Goal: Task Accomplishment & Management: Use online tool/utility

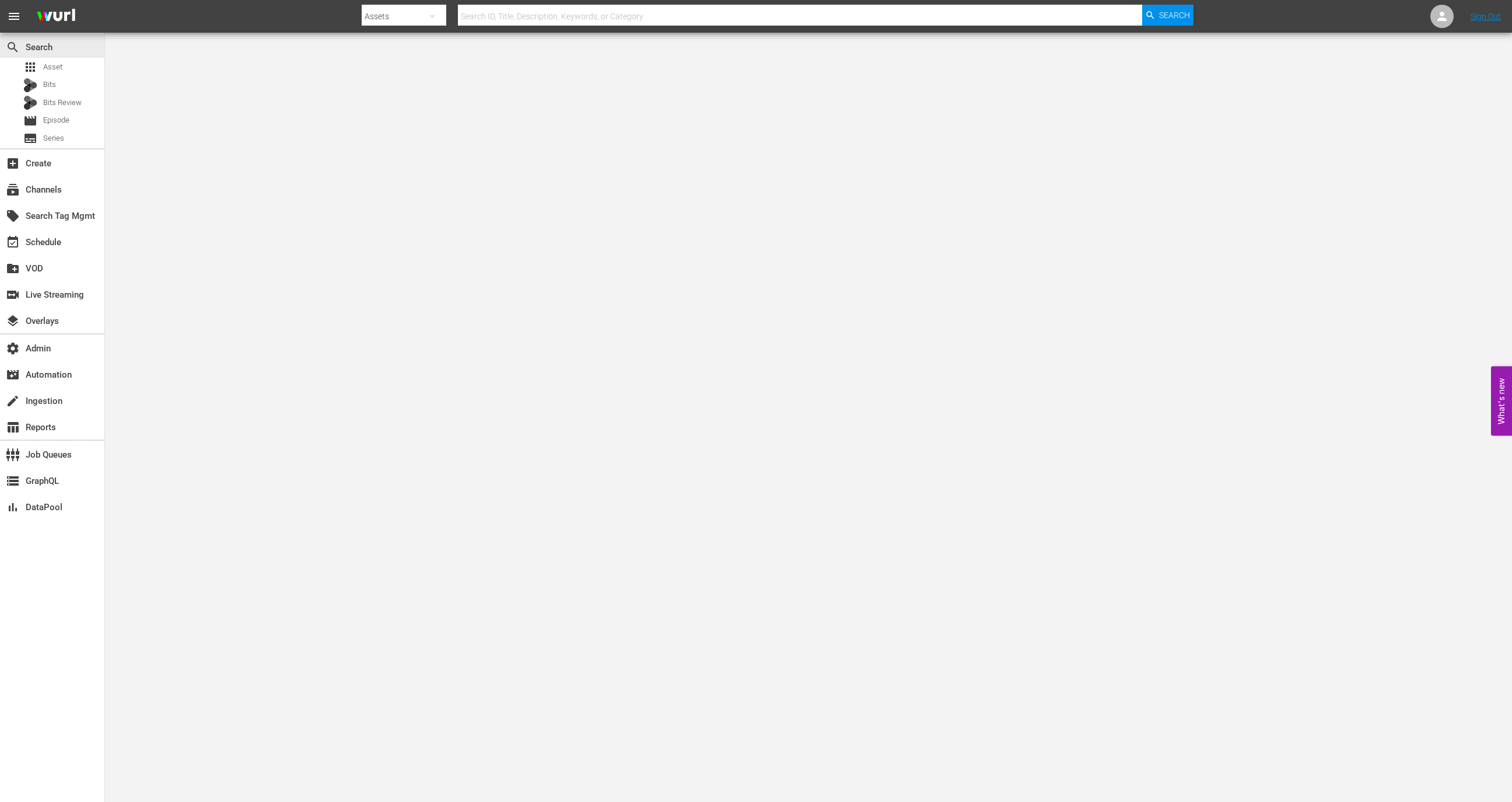
click at [70, 58] on div "search Search apps Asset Bits Bits Review movie Episode subtitles Series" at bounding box center [52, 91] width 104 height 116
click at [77, 73] on div "apps Asset" at bounding box center [52, 67] width 104 height 16
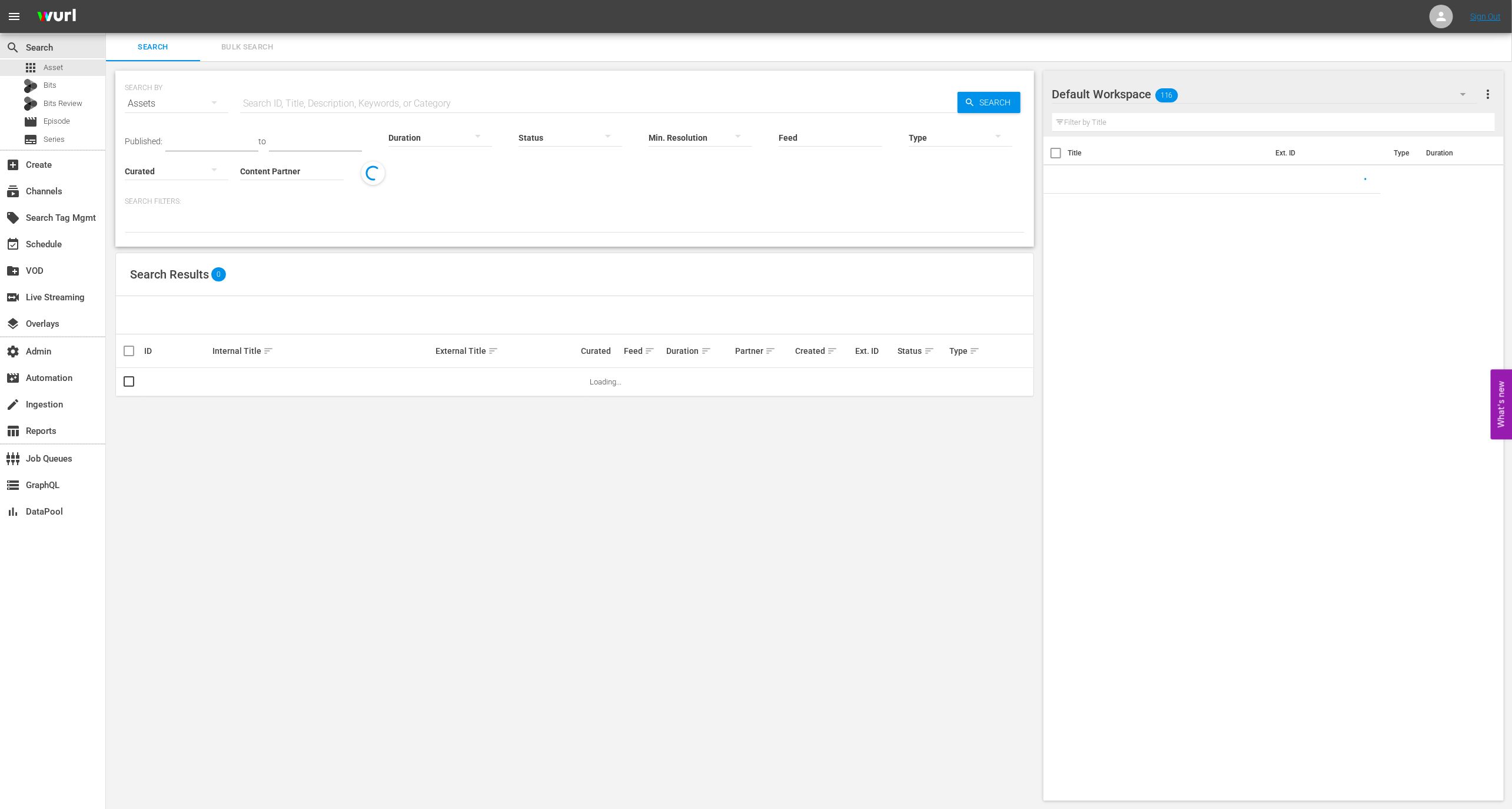
click at [269, 96] on input "text" at bounding box center [599, 103] width 718 height 29
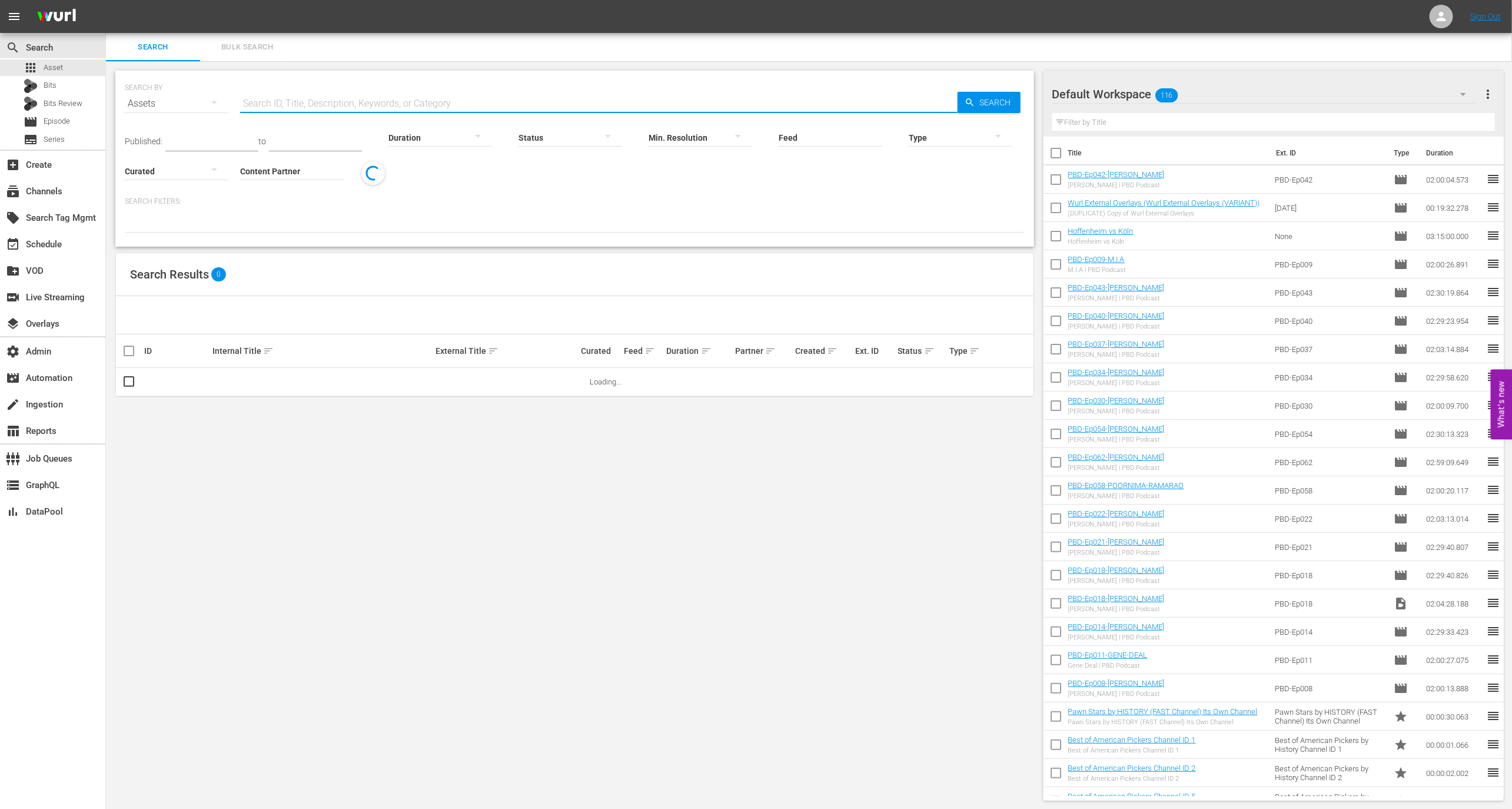
paste input "6 Canadians on board Gaza-bound aid ship, detained by Israel"
type input "6 Canadians on board Gaza-bound aid ship, detained by Israel"
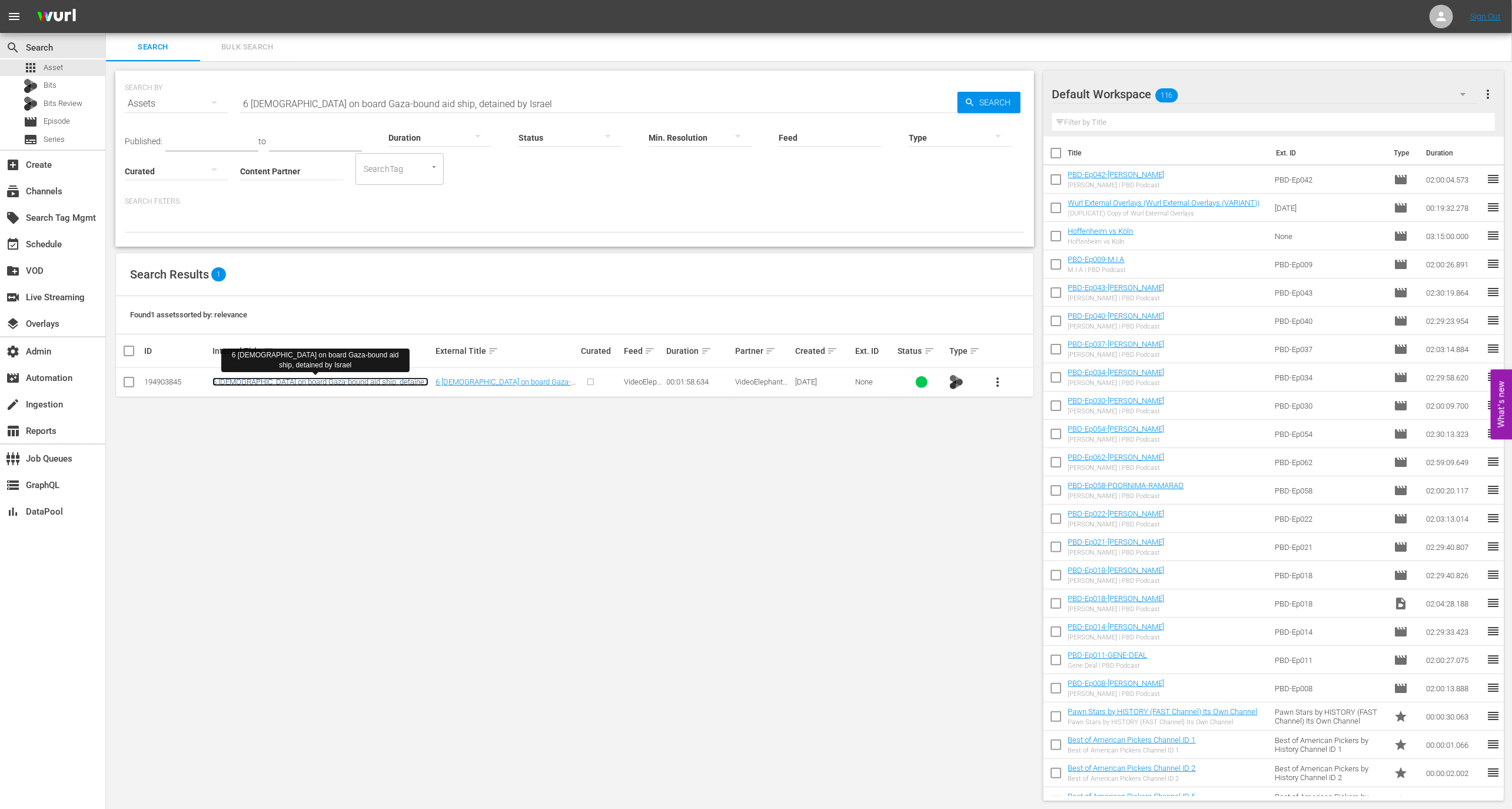
click at [289, 384] on link "6 Canadians on board Gaza-bound aid ship, detained by Israel" at bounding box center [320, 386] width 216 height 18
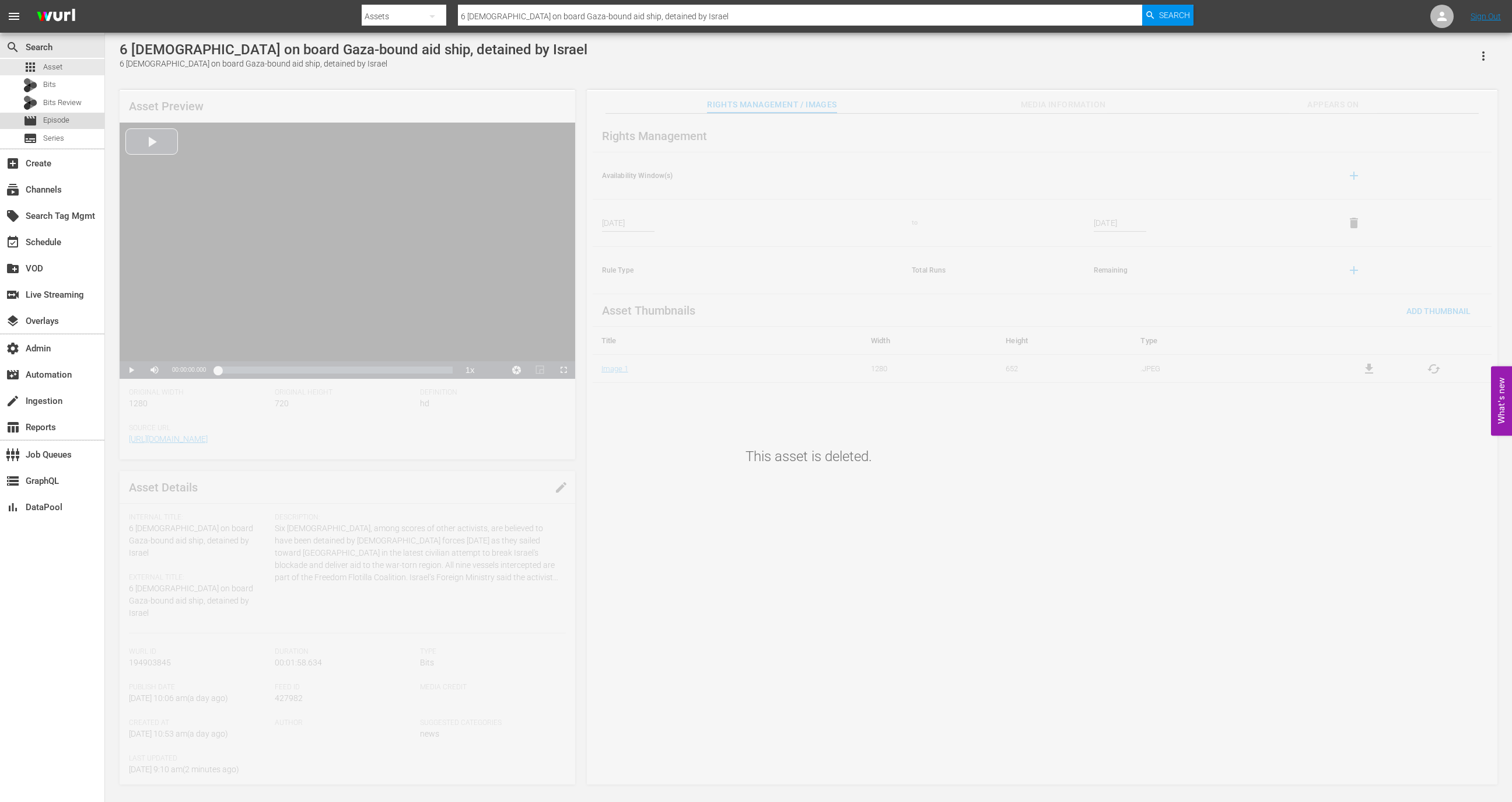
click at [62, 123] on span "Episode" at bounding box center [57, 120] width 26 height 12
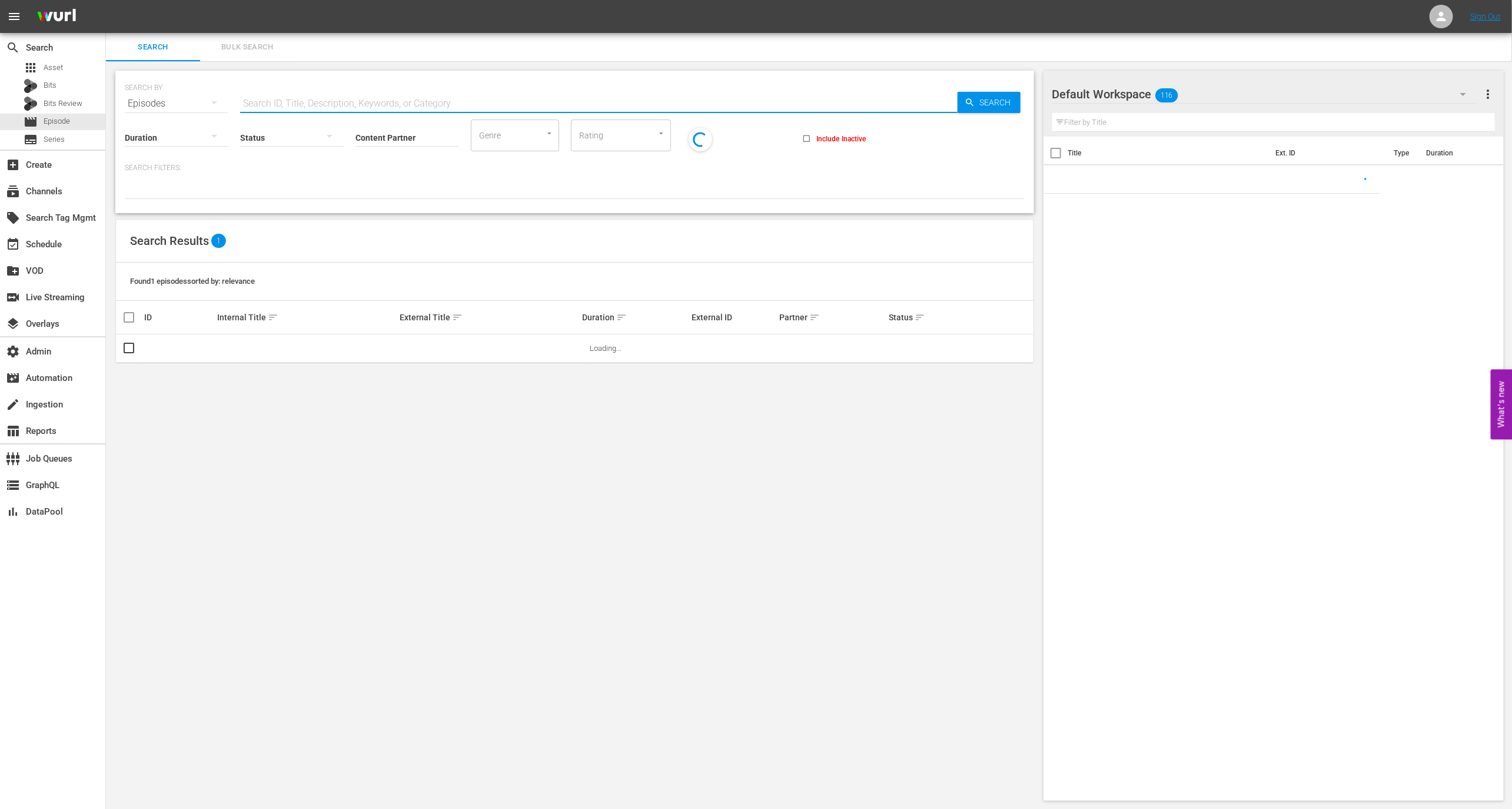
click at [259, 91] on input "text" at bounding box center [599, 103] width 718 height 29
paste input "91910489"
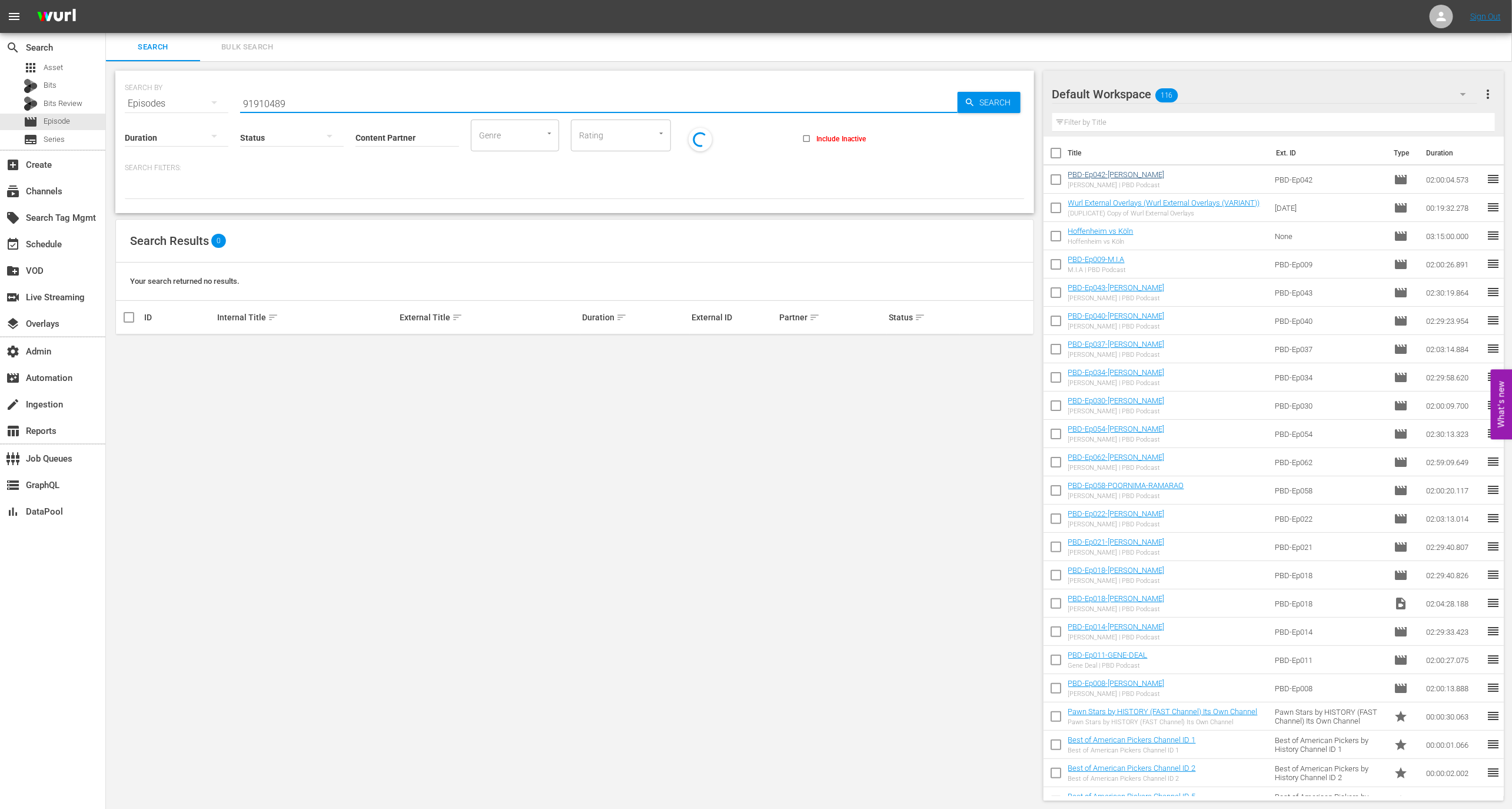
type input "91910489"
click at [1103, 172] on link "PBD-Ep042-[PERSON_NAME]" at bounding box center [1116, 174] width 96 height 9
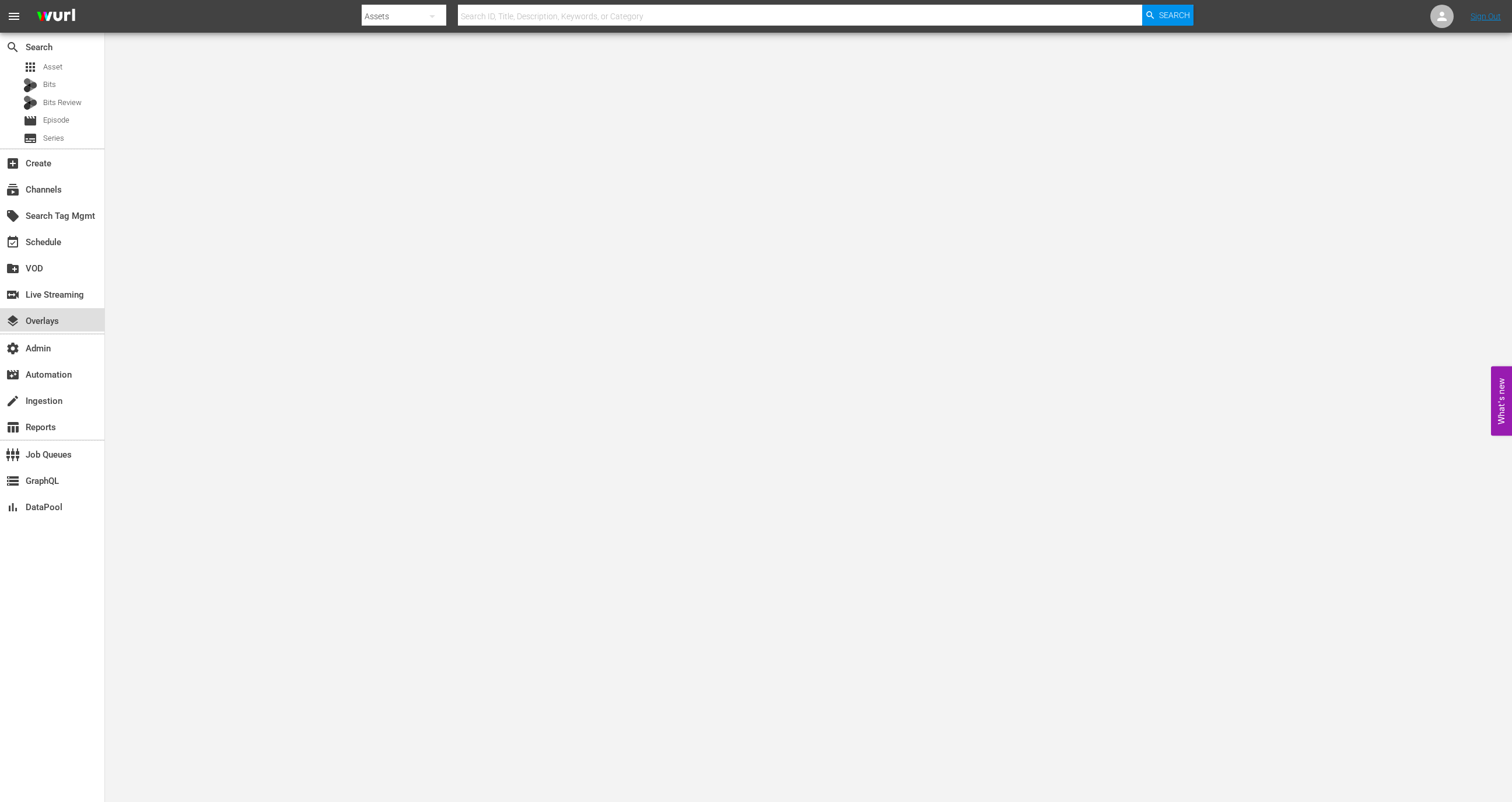
click at [69, 312] on div "layers Overlays" at bounding box center [52, 319] width 104 height 23
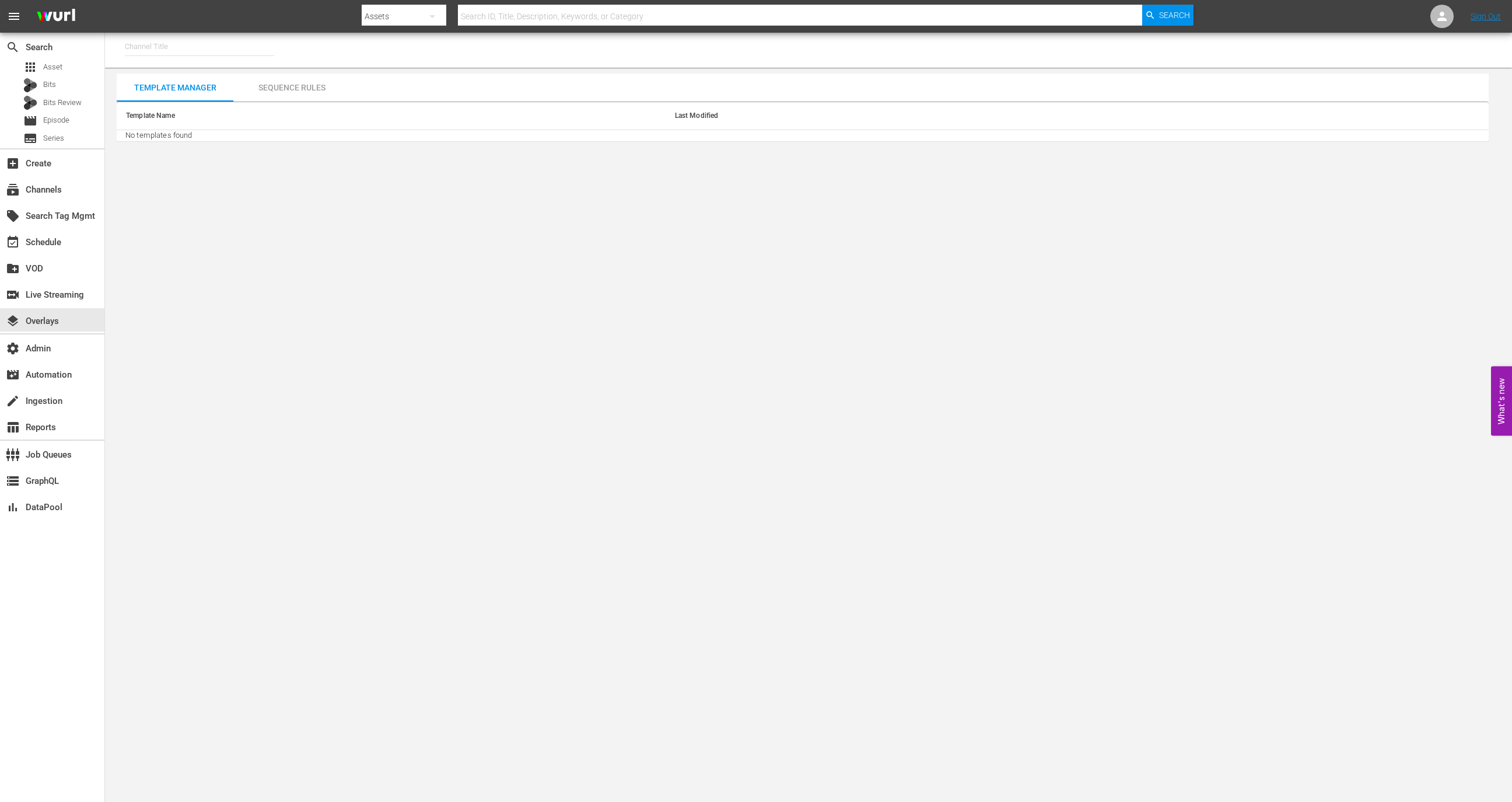
click at [220, 52] on input "text" at bounding box center [200, 47] width 150 height 28
type input "g"
click at [256, 75] on div "9 Story Presents: Garfield and Friends (1842 - cinedigm_entertainment_corp_9sto…" at bounding box center [285, 79] width 302 height 28
type input "9 Story Presents: Garfield and Friends (1842 - cinedigm_entertainment_corp_9sto…"
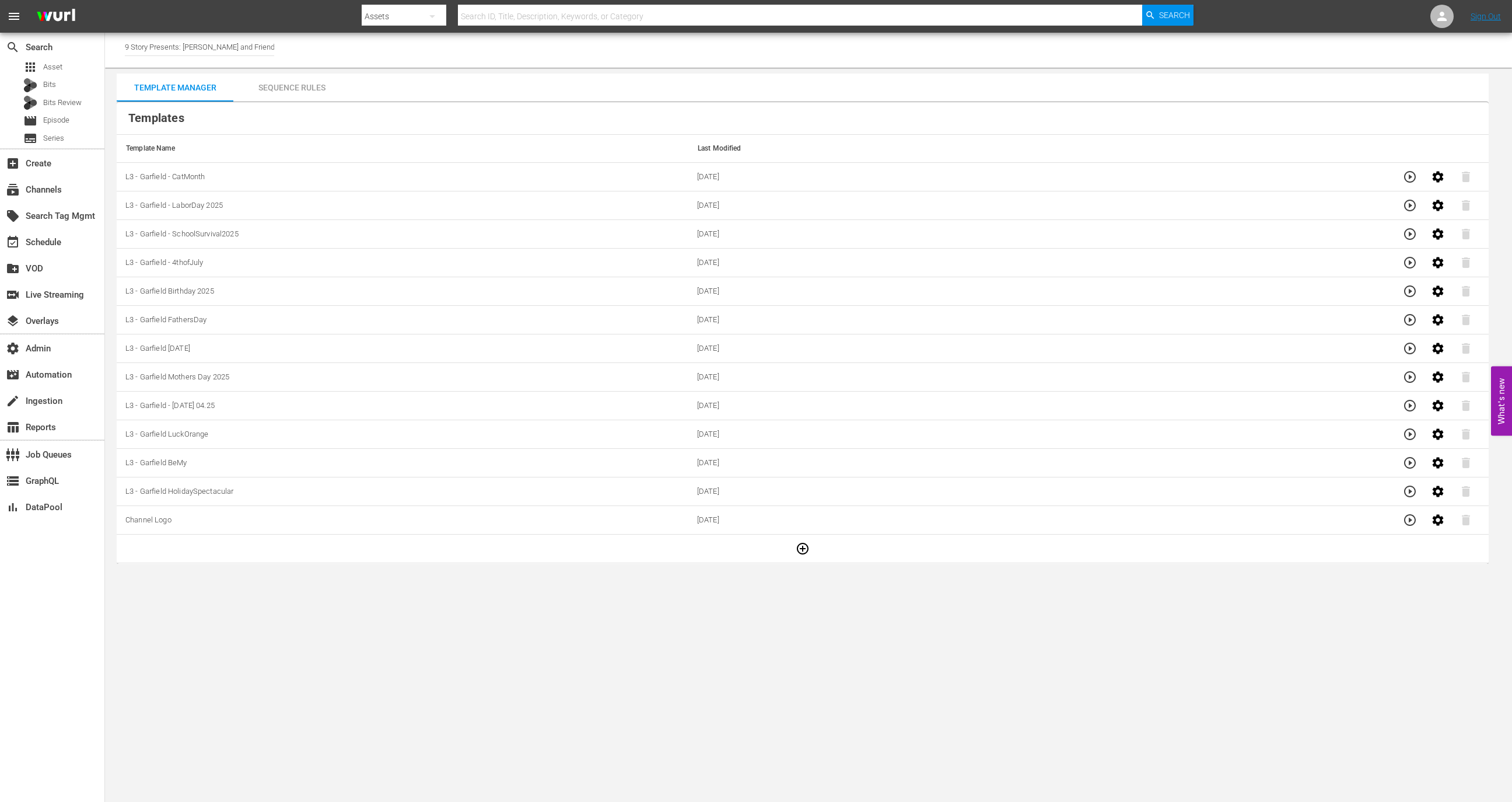
click at [801, 552] on icon "button" at bounding box center [803, 549] width 14 height 14
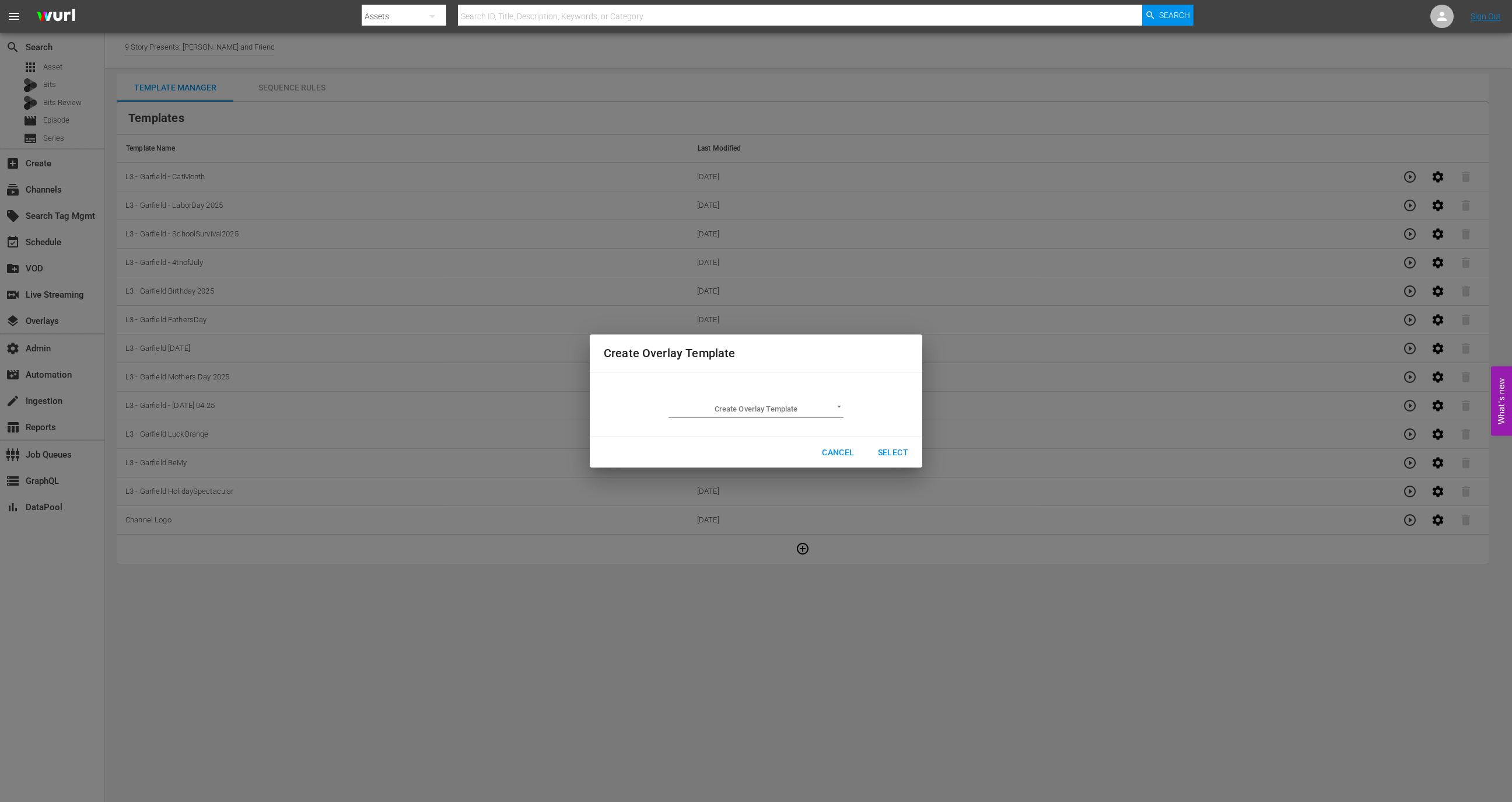
click at [774, 411] on body "menu Search By Assets Search ID, Title, Description, Keywords, or Category Sear…" at bounding box center [756, 401] width 1512 height 802
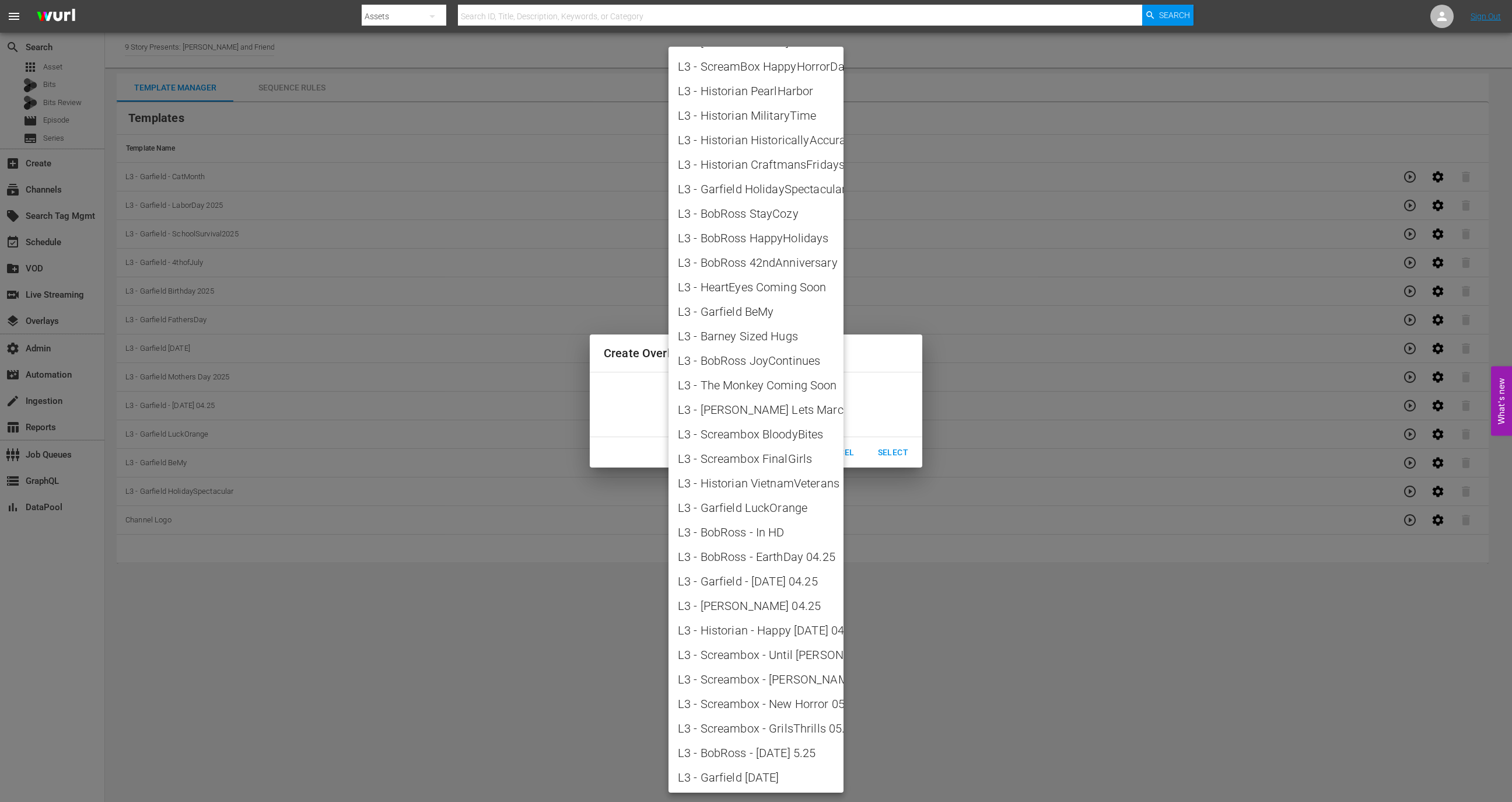
scroll to position [1126, 0]
click at [890, 384] on div at bounding box center [756, 401] width 1512 height 802
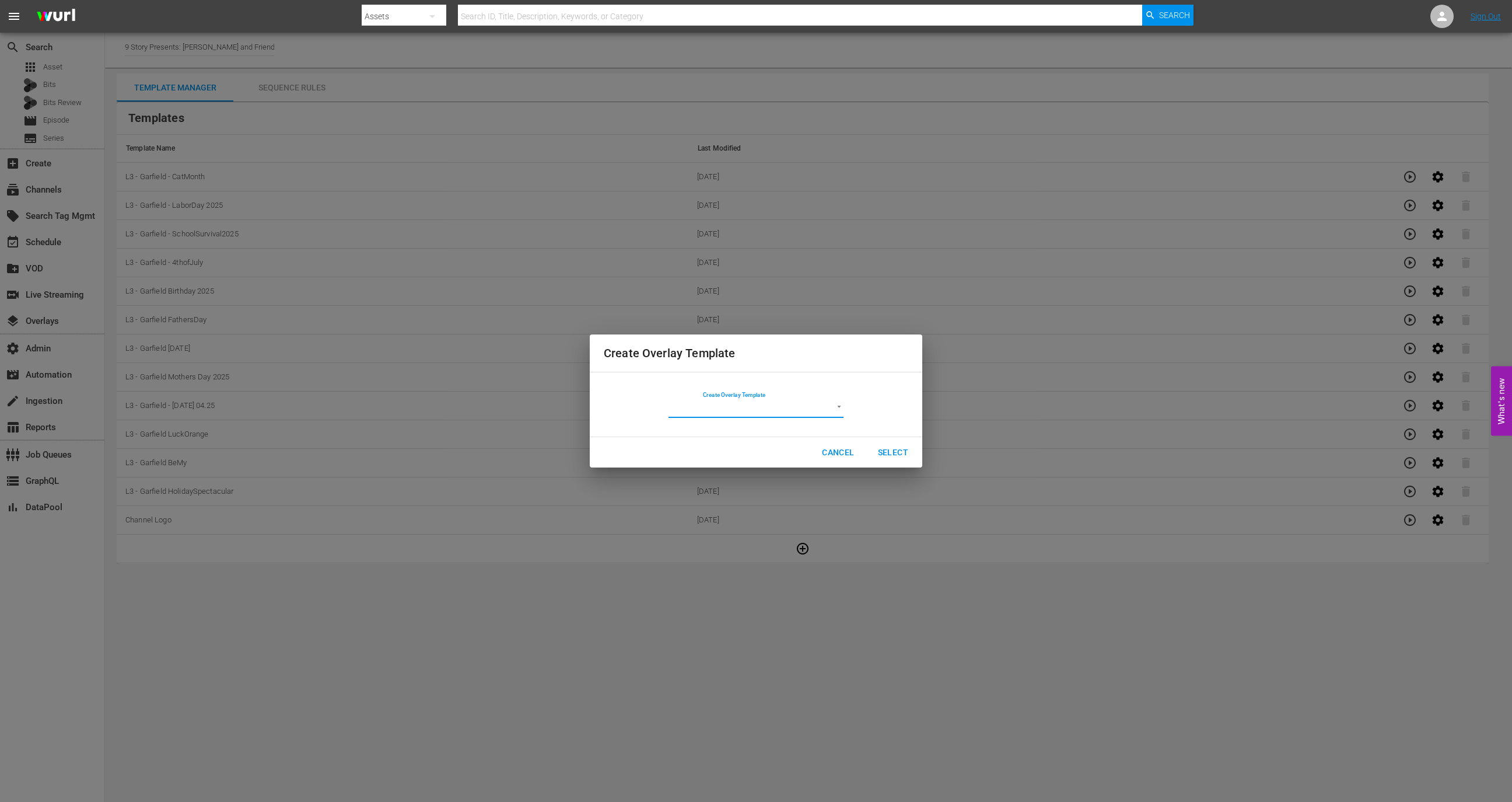
click at [795, 395] on div "Create Overlay Template ​" at bounding box center [756, 404] width 175 height 27
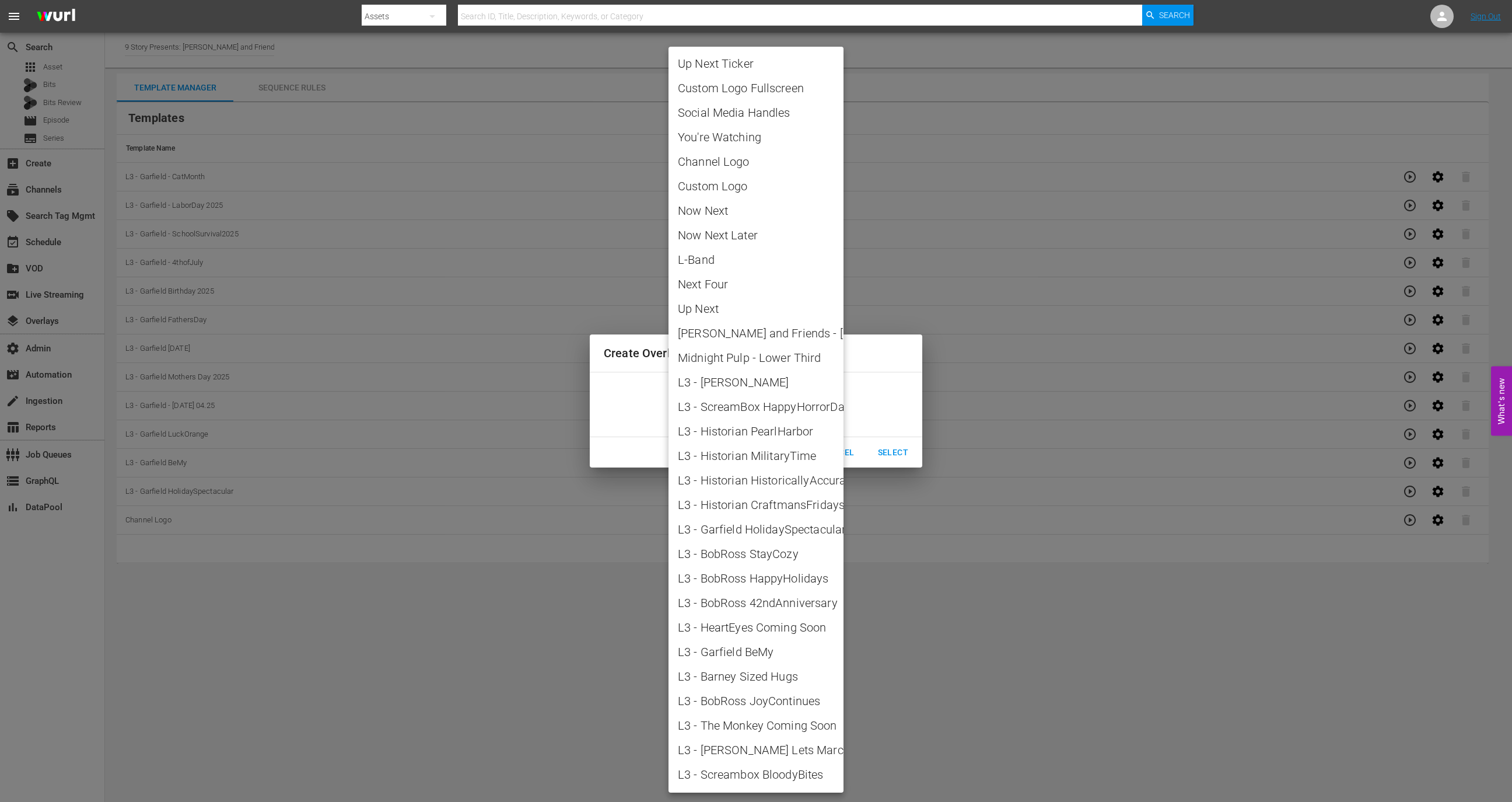
click at [795, 403] on body "menu Search By Assets Search ID, Title, Description, Keywords, or Category Sear…" at bounding box center [756, 401] width 1512 height 802
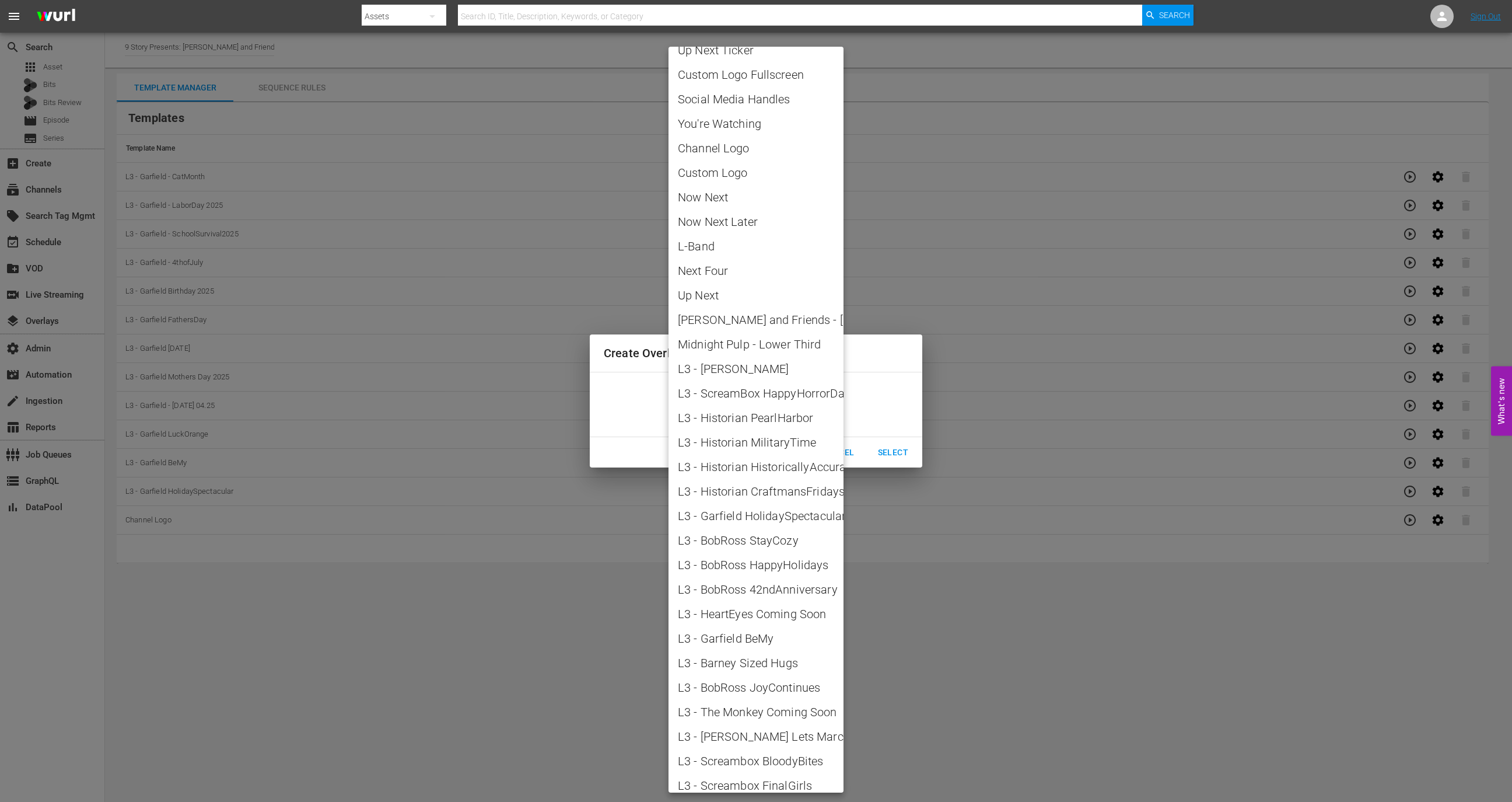
scroll to position [0, 0]
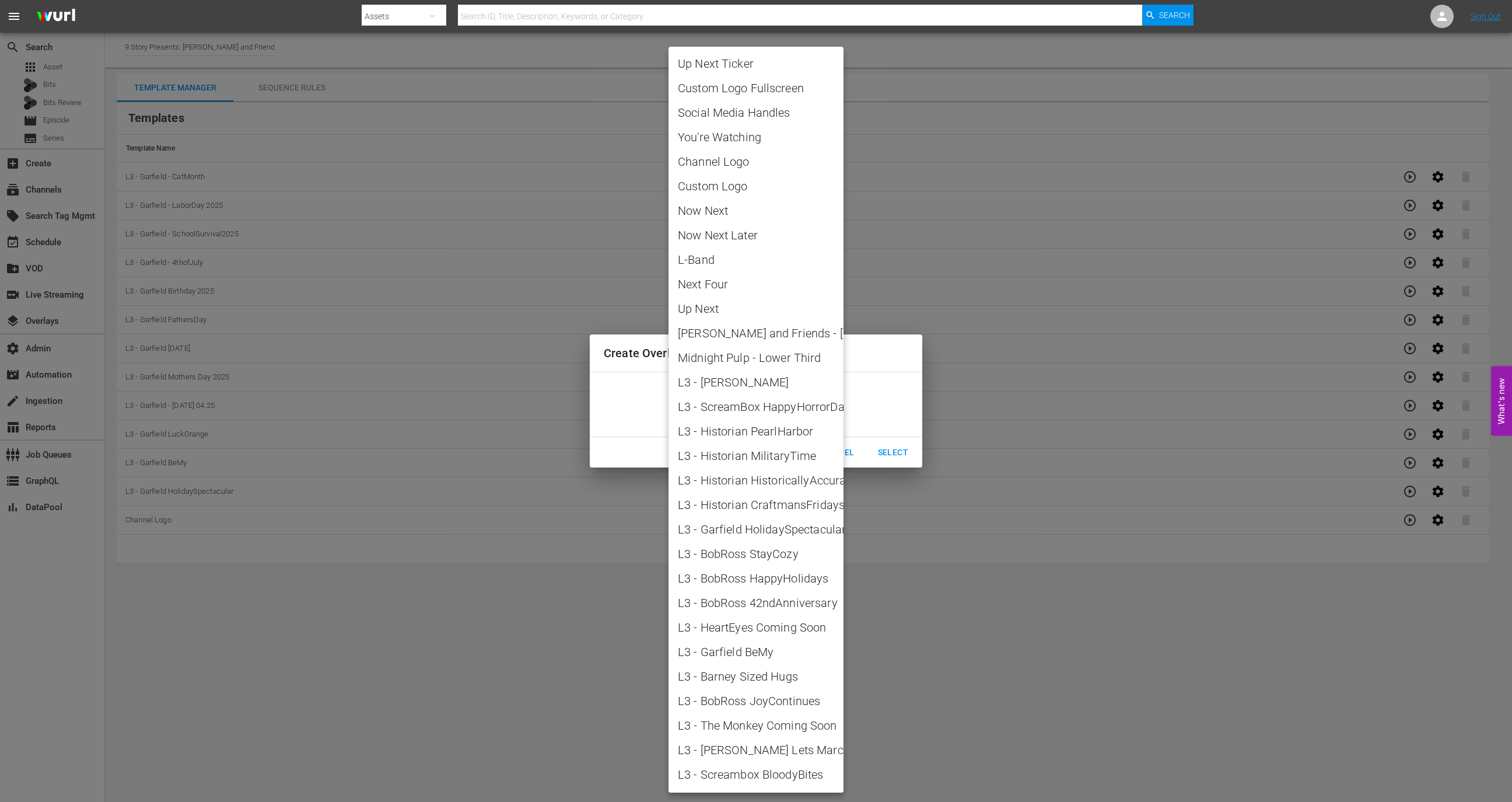
click at [904, 650] on div at bounding box center [756, 401] width 1512 height 802
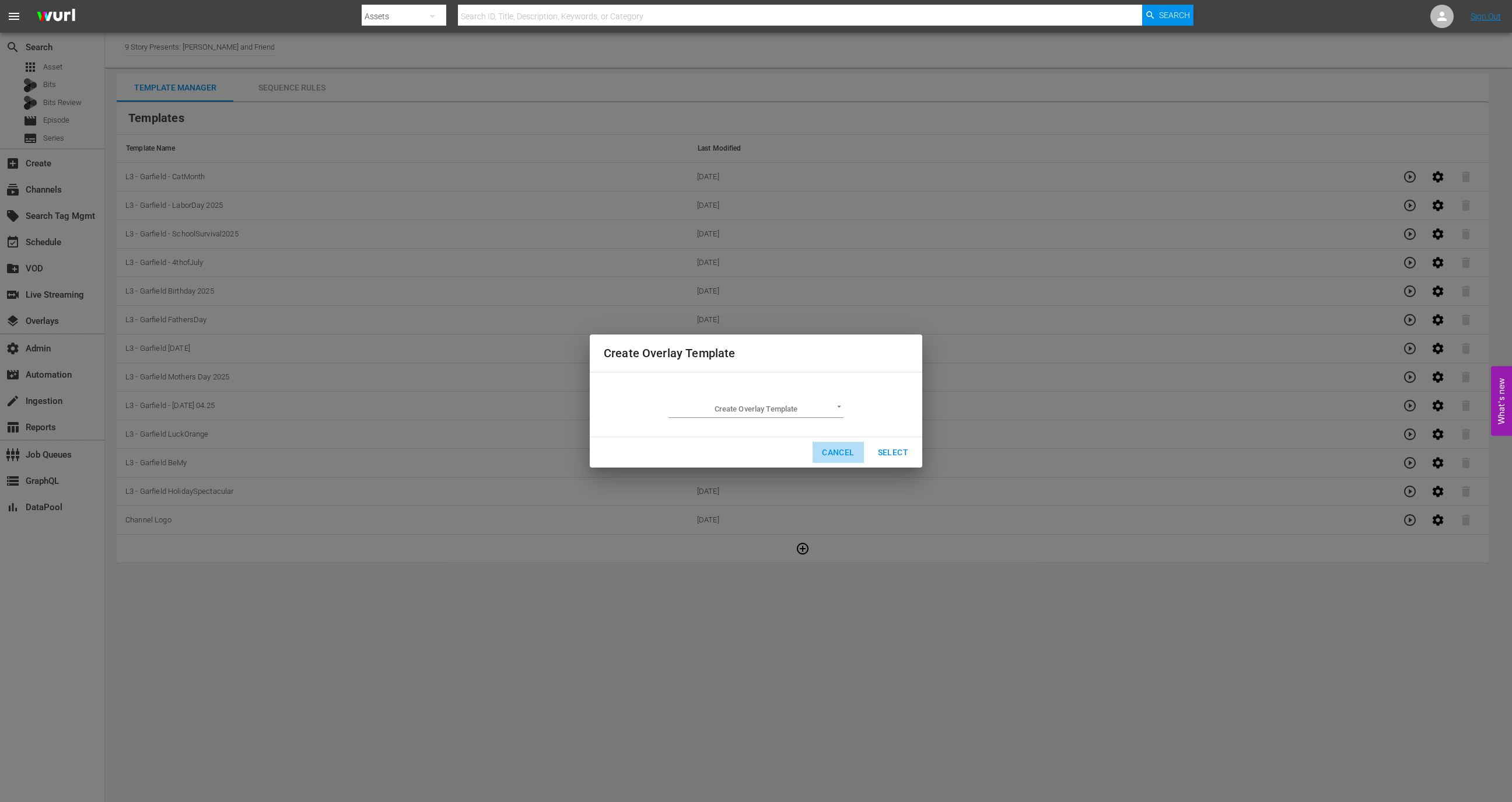
click at [835, 445] on span "Cancel" at bounding box center [838, 452] width 32 height 14
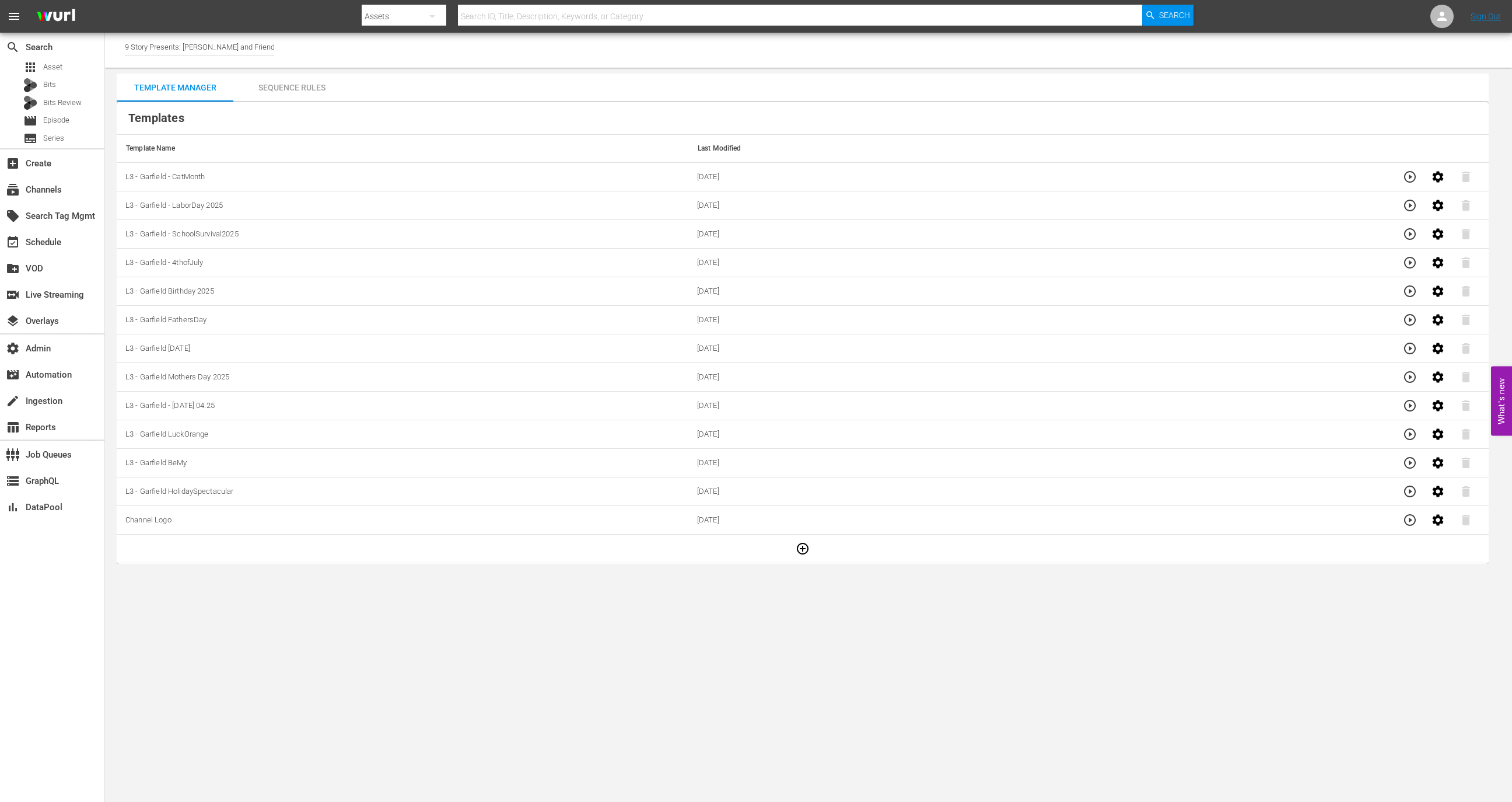
click at [796, 546] on icon "button" at bounding box center [803, 549] width 14 height 14
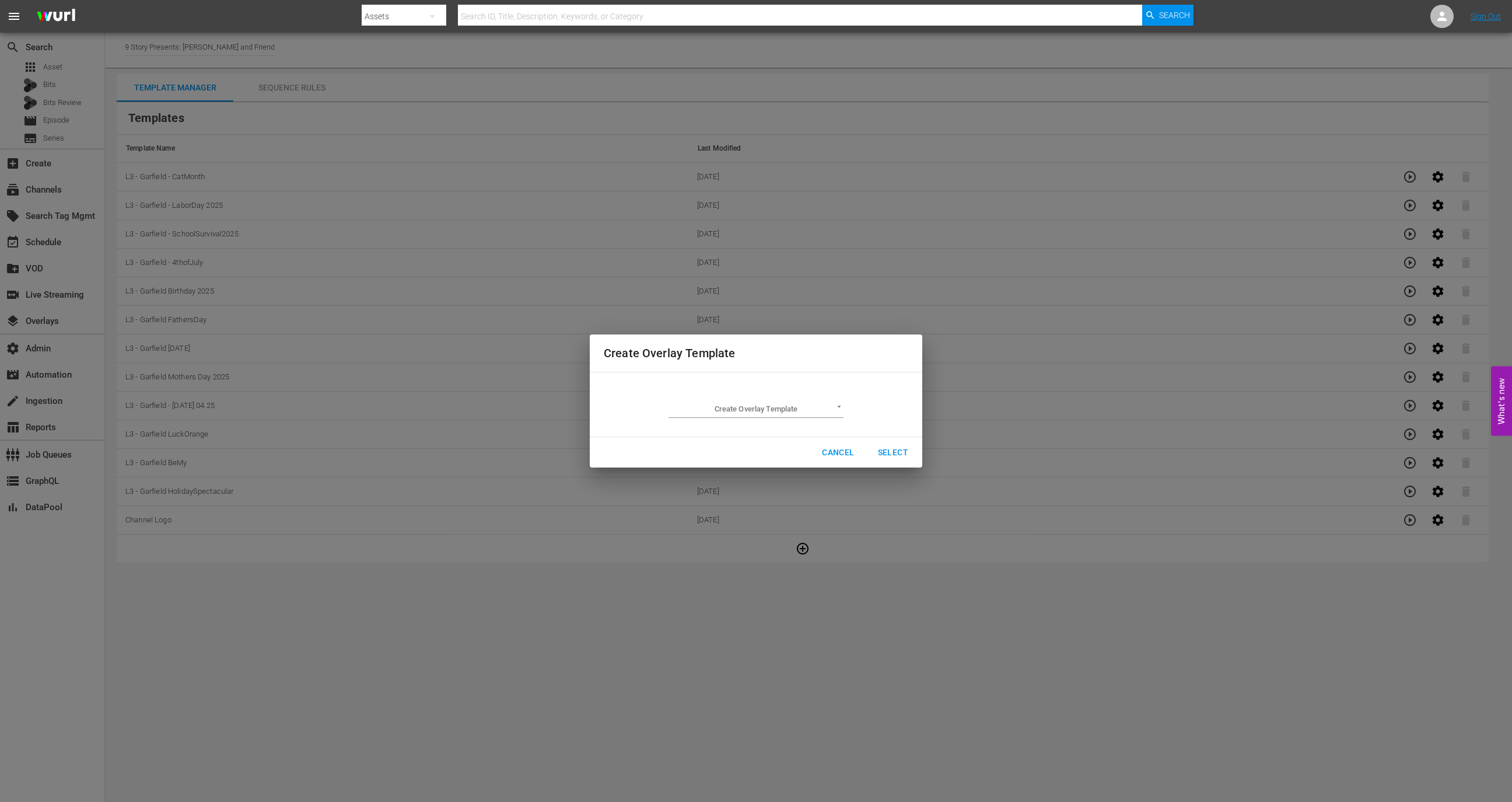
click at [761, 405] on body "menu Search By Assets Search ID, Title, Description, Keywords, or Category Sear…" at bounding box center [756, 401] width 1512 height 802
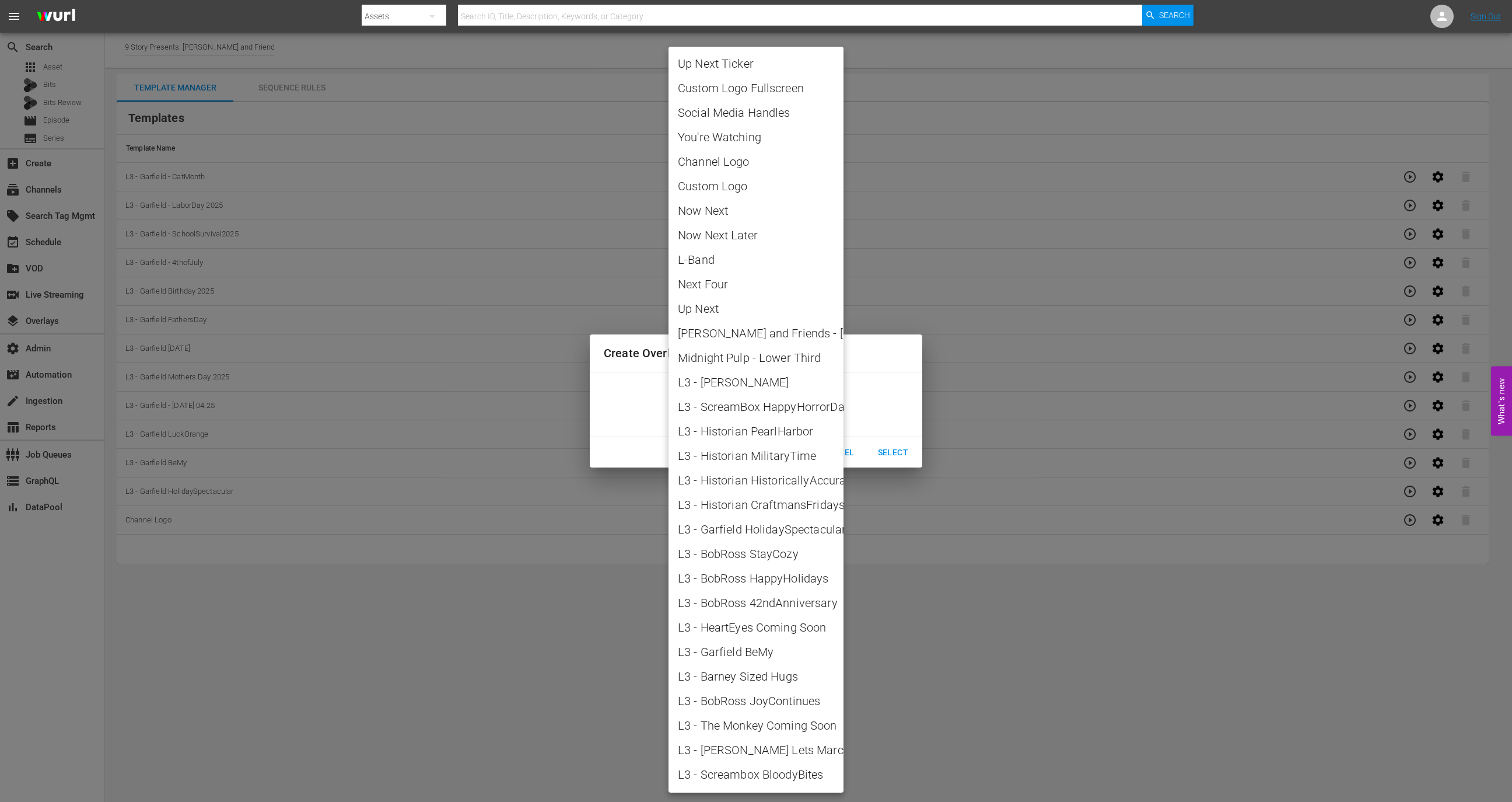
scroll to position [1175, 0]
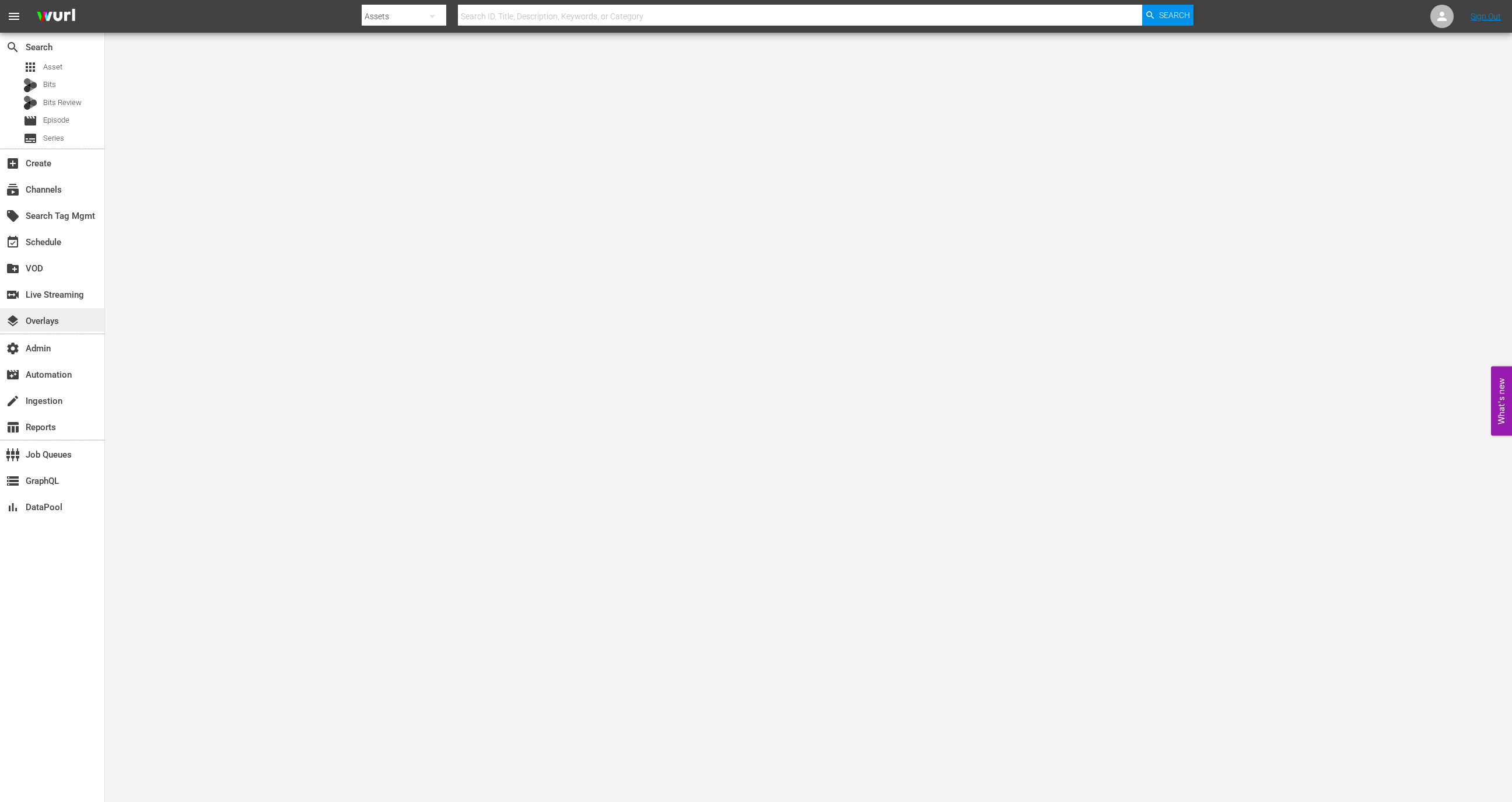
click at [65, 313] on div "layers Overlays" at bounding box center [52, 319] width 104 height 23
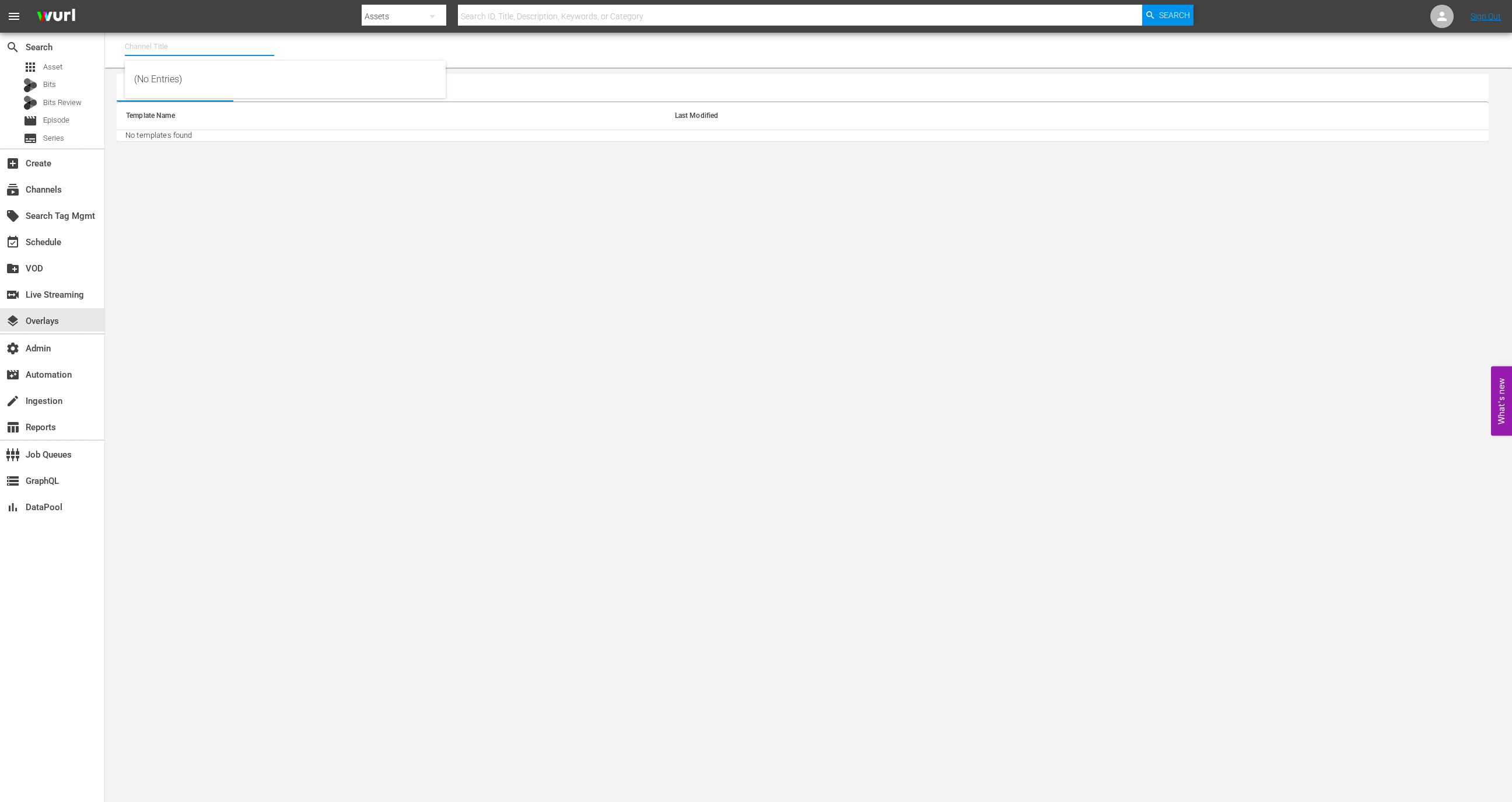
click at [206, 50] on input "text" at bounding box center [200, 47] width 150 height 28
type input "c"
click at [230, 80] on div "9 Story Presents: Garfield and Friends (1842 - cinedigm_entertainment_corp_9sto…" at bounding box center [285, 79] width 302 height 28
type input "9 Story Presents: Garfield and Friends (1842 - cinedigm_entertainment_corp_9sto…"
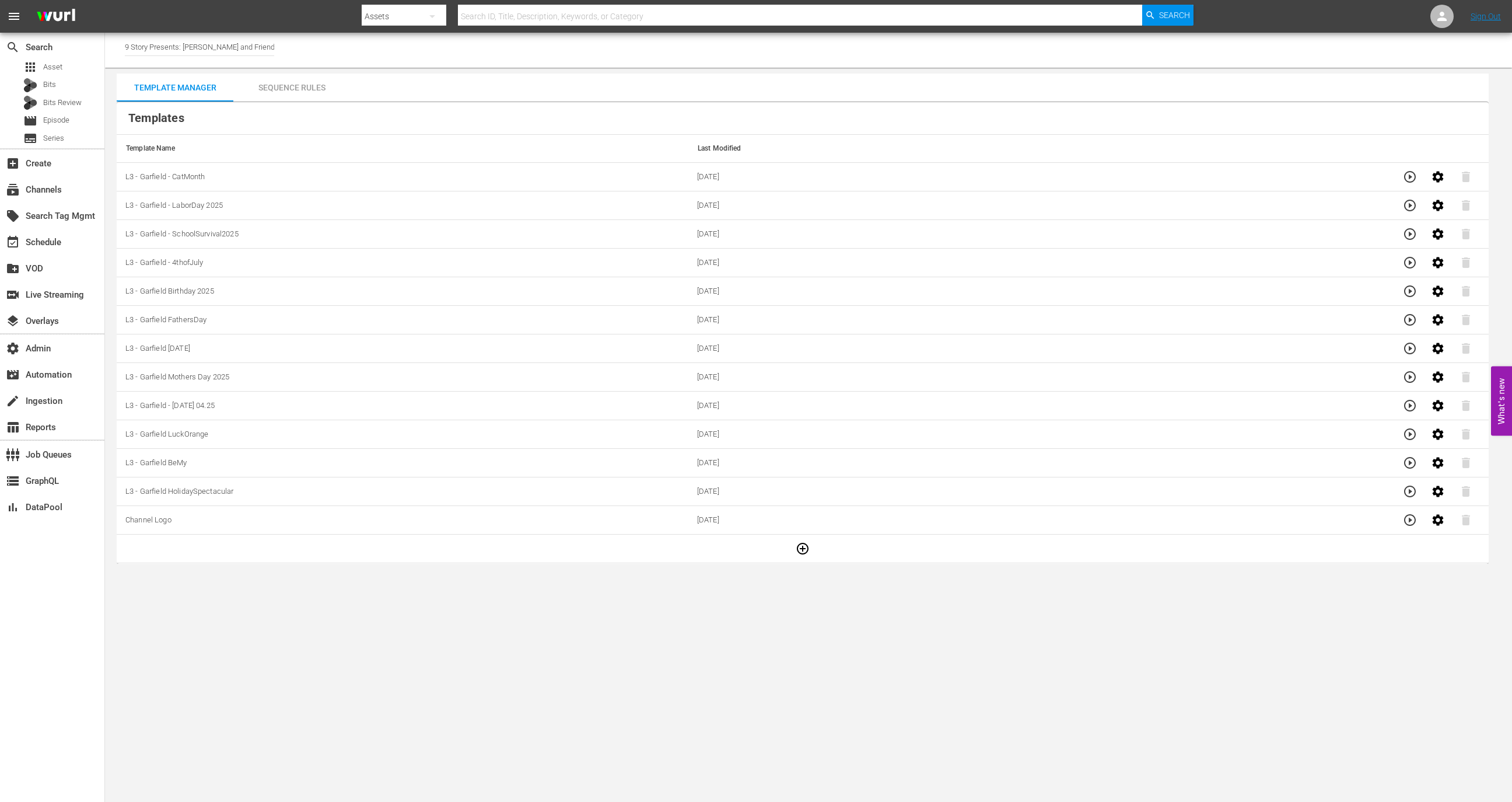
click at [799, 534] on icon "button" at bounding box center [803, 548] width 12 height 12
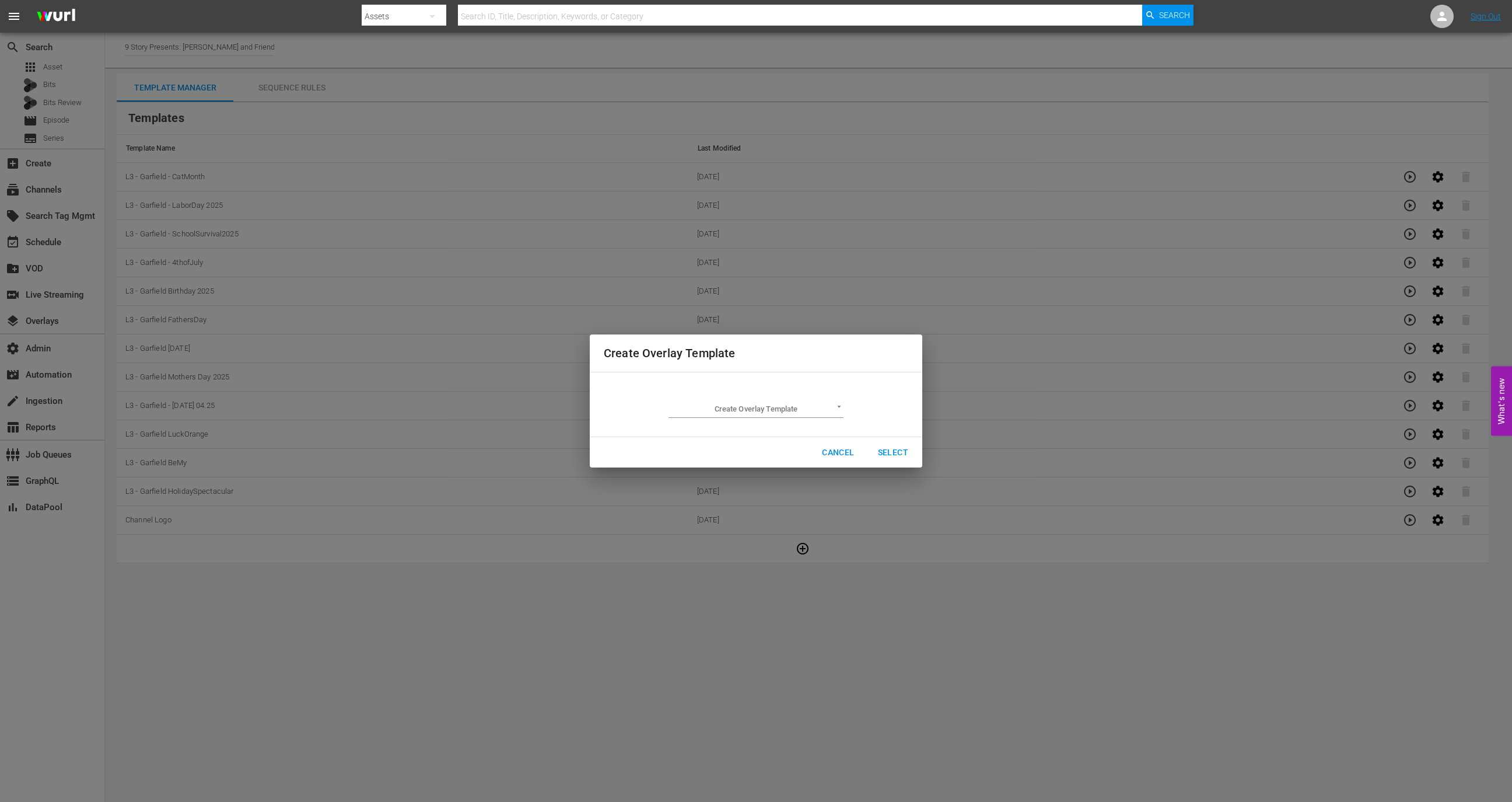
click at [752, 413] on body "menu Search By Assets Search ID, Title, Description, Keywords, or Category Sear…" at bounding box center [756, 401] width 1512 height 802
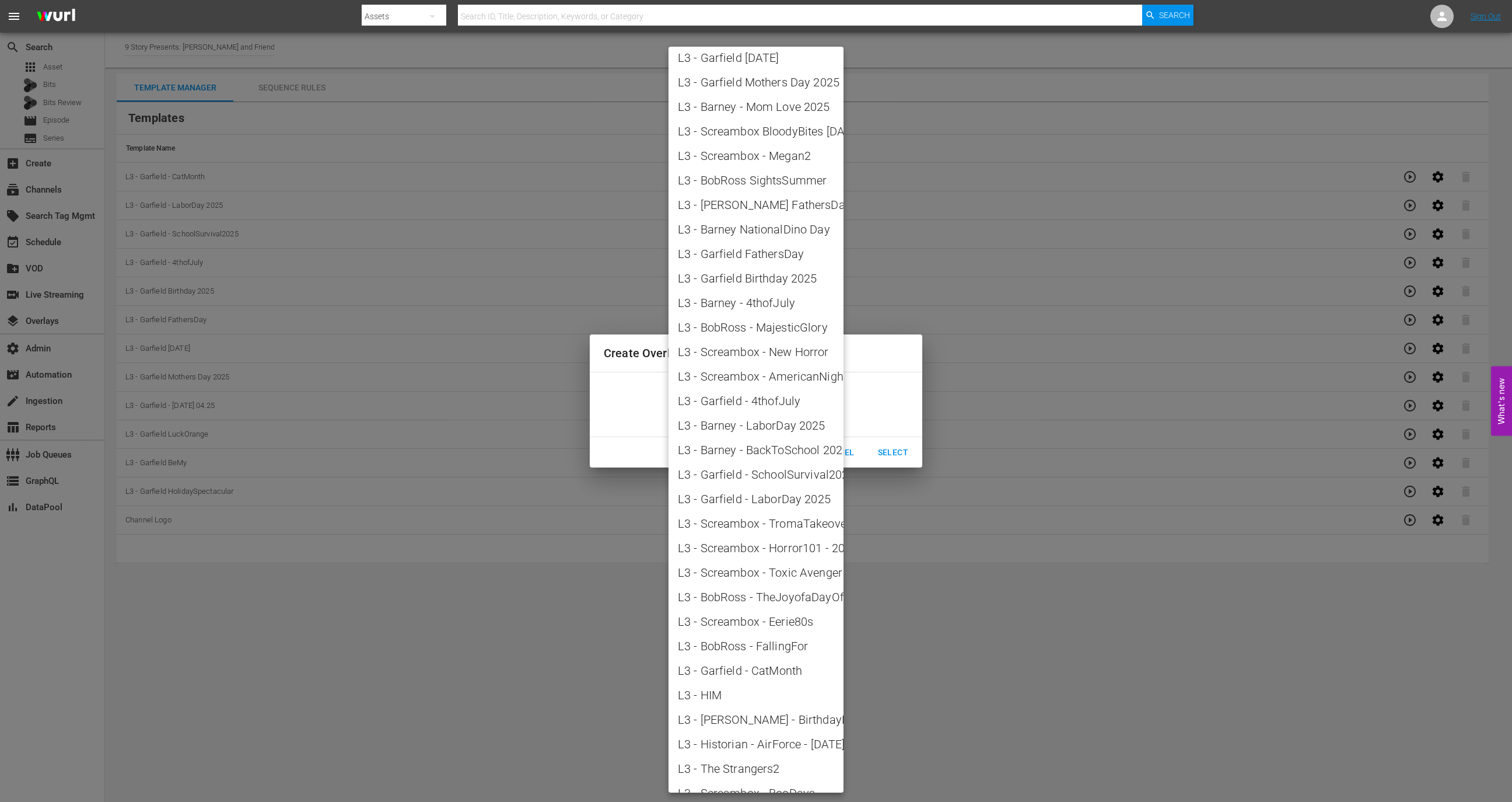
scroll to position [1175, 0]
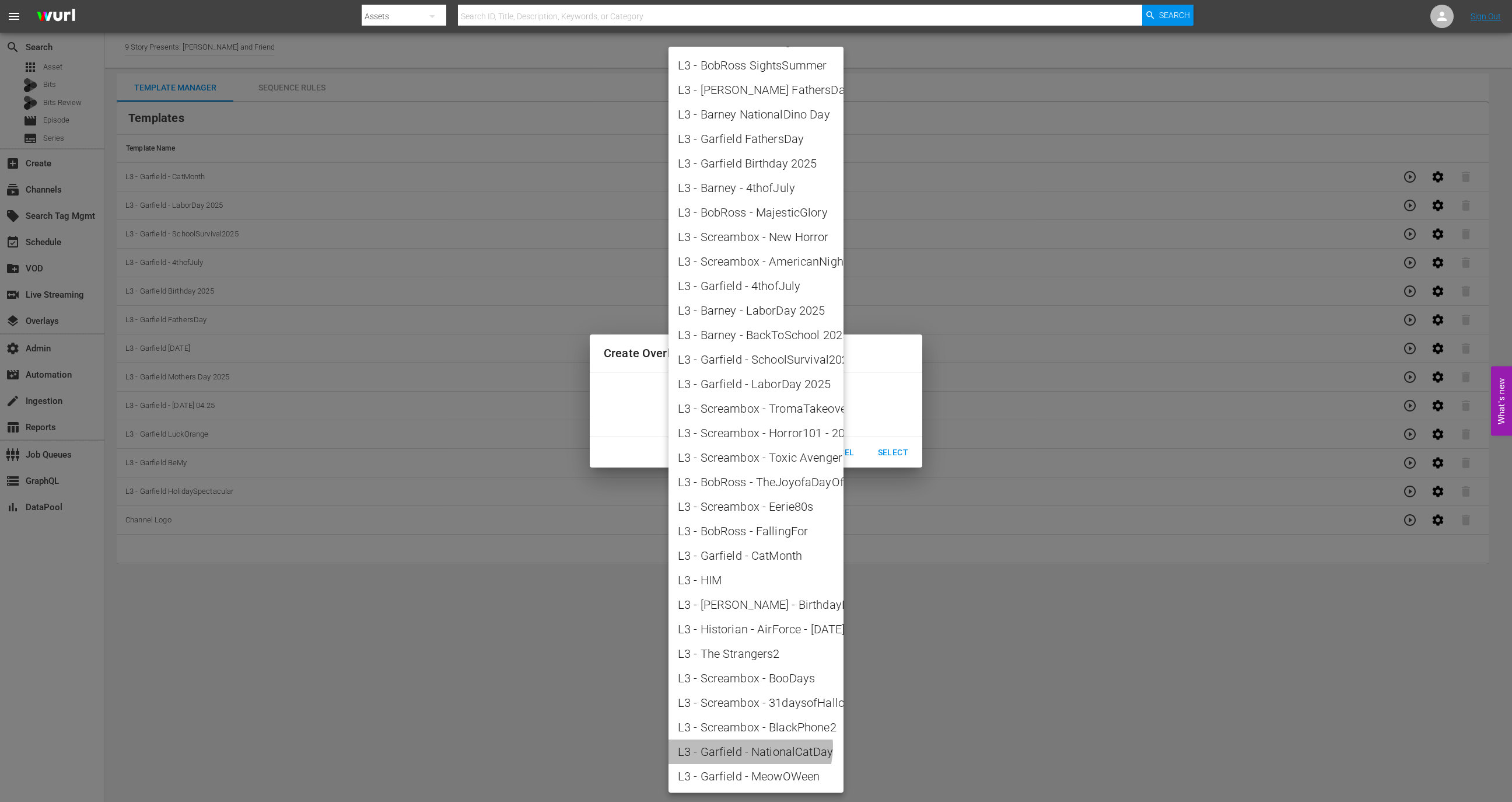
click at [747, 534] on span "L3 - Garfield - NationalCatDay" at bounding box center [756, 752] width 156 height 18
type input "L3 - Garfield - NationalCatDay"
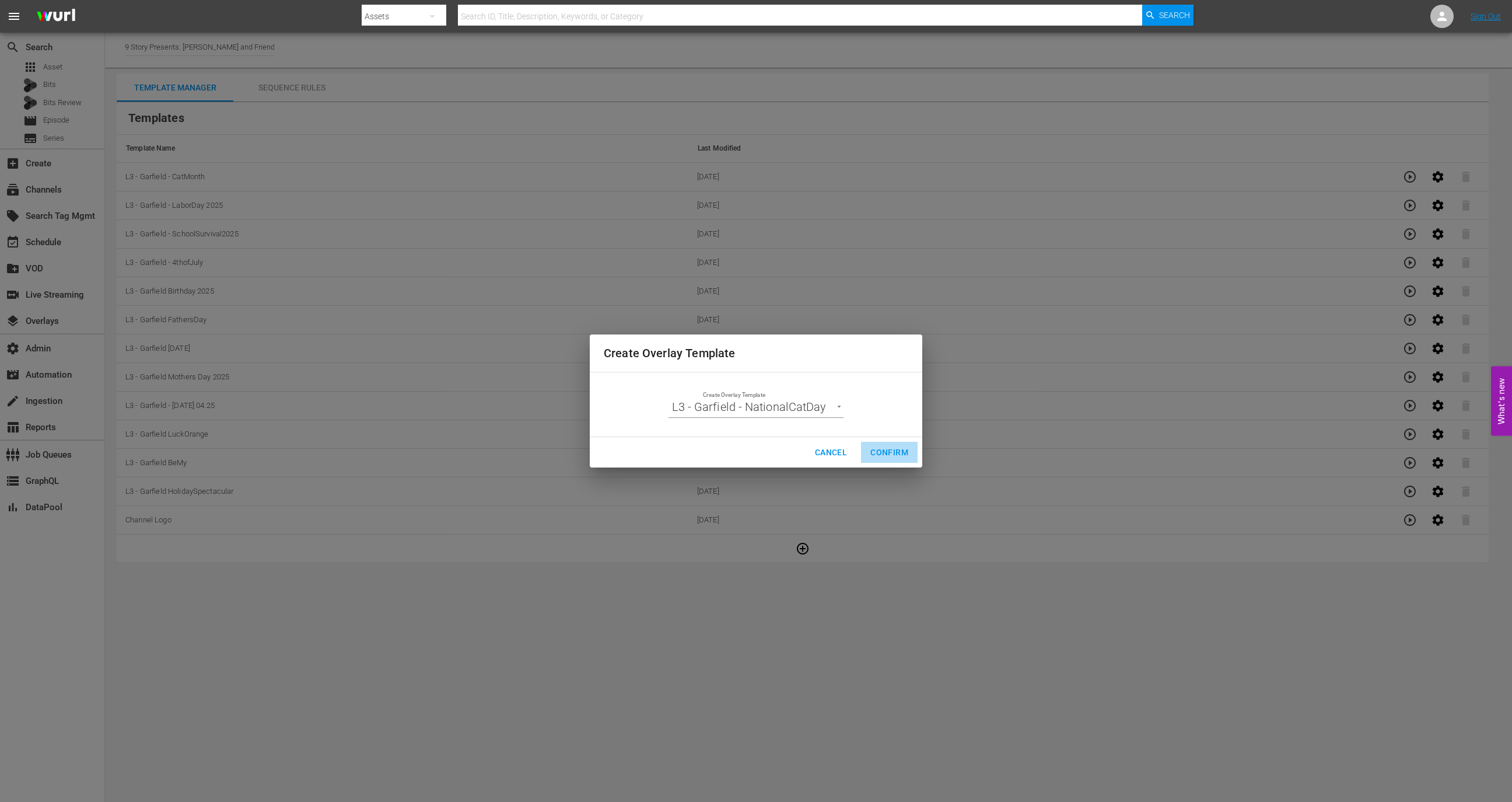
click at [902, 444] on button "Confirm" at bounding box center [889, 453] width 57 height 21
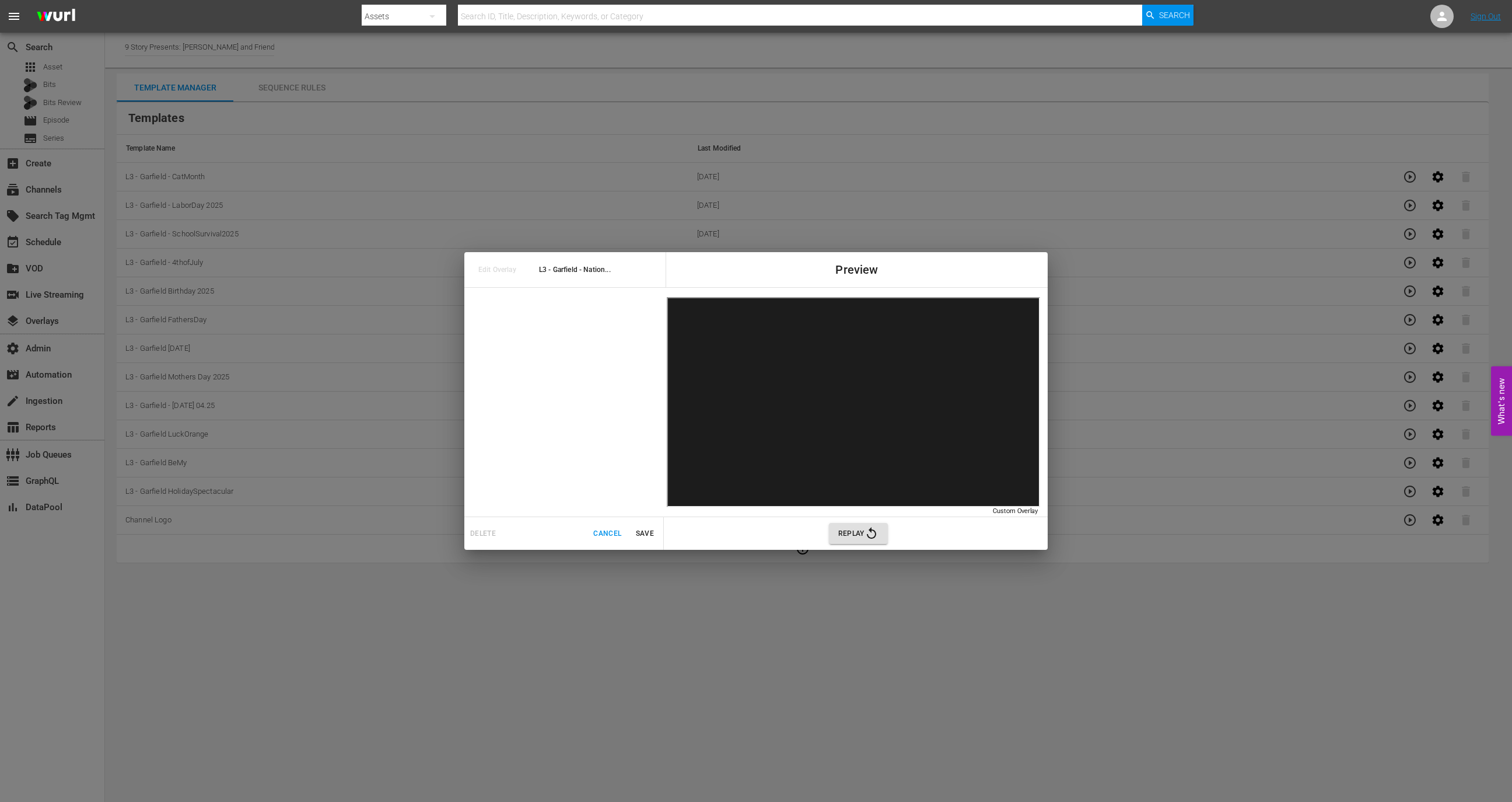
click at [854, 528] on span "Replay" at bounding box center [858, 533] width 40 height 14
click at [603, 534] on span "Cancel" at bounding box center [607, 533] width 28 height 12
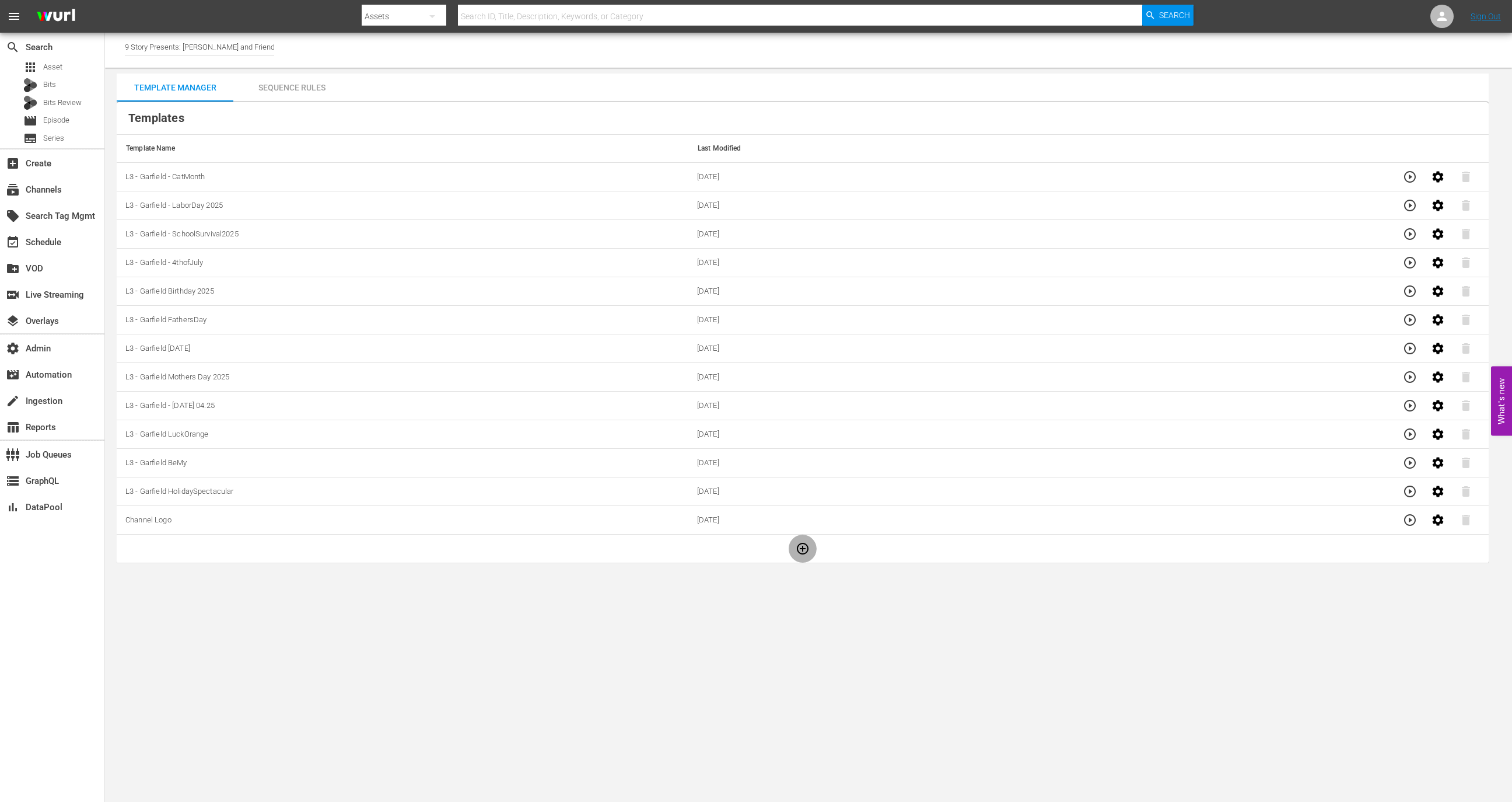
click at [801, 534] on icon "button" at bounding box center [803, 549] width 14 height 14
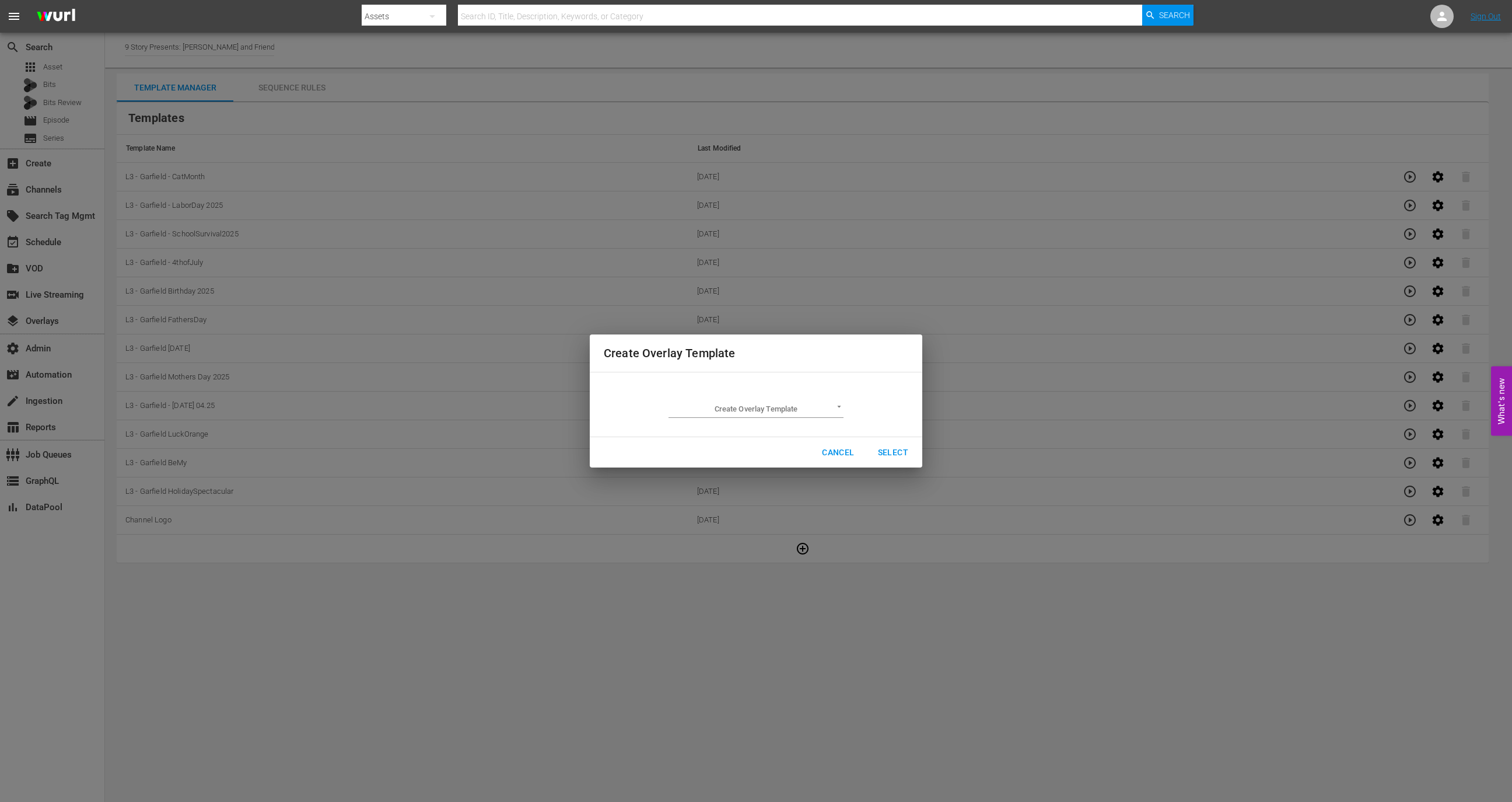
click at [798, 399] on div "Create Overlay Template ​" at bounding box center [756, 404] width 175 height 27
click at [802, 393] on div "Create Overlay Template ​" at bounding box center [756, 404] width 175 height 27
click at [802, 400] on body "menu Search By Assets Search ID, Title, Description, Keywords, or Category Sear…" at bounding box center [756, 401] width 1512 height 802
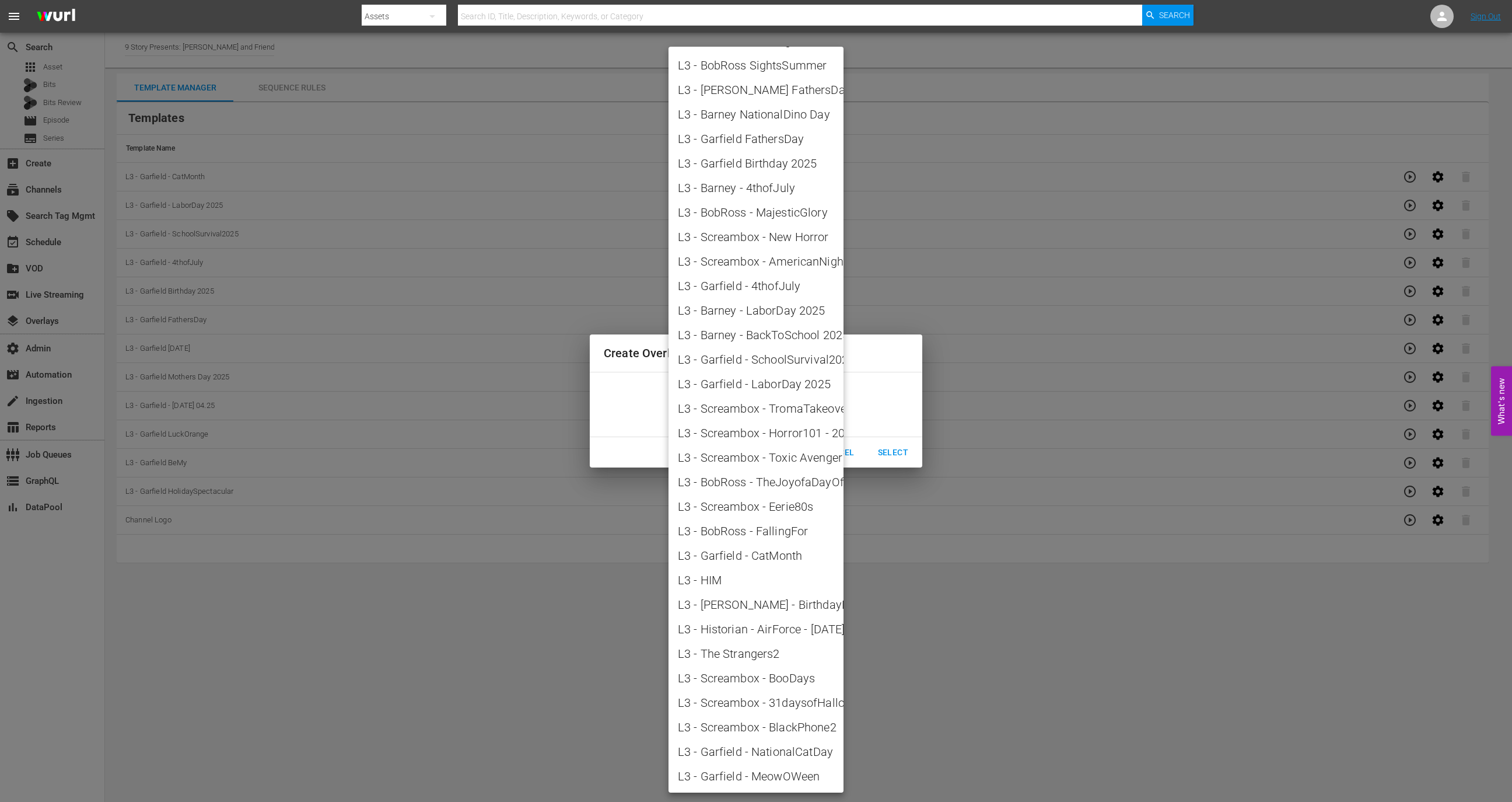
click at [767, 534] on span "L3 - Garfield - NationalCatDay" at bounding box center [756, 752] width 156 height 18
type input "L3 - Garfield - NationalCatDay"
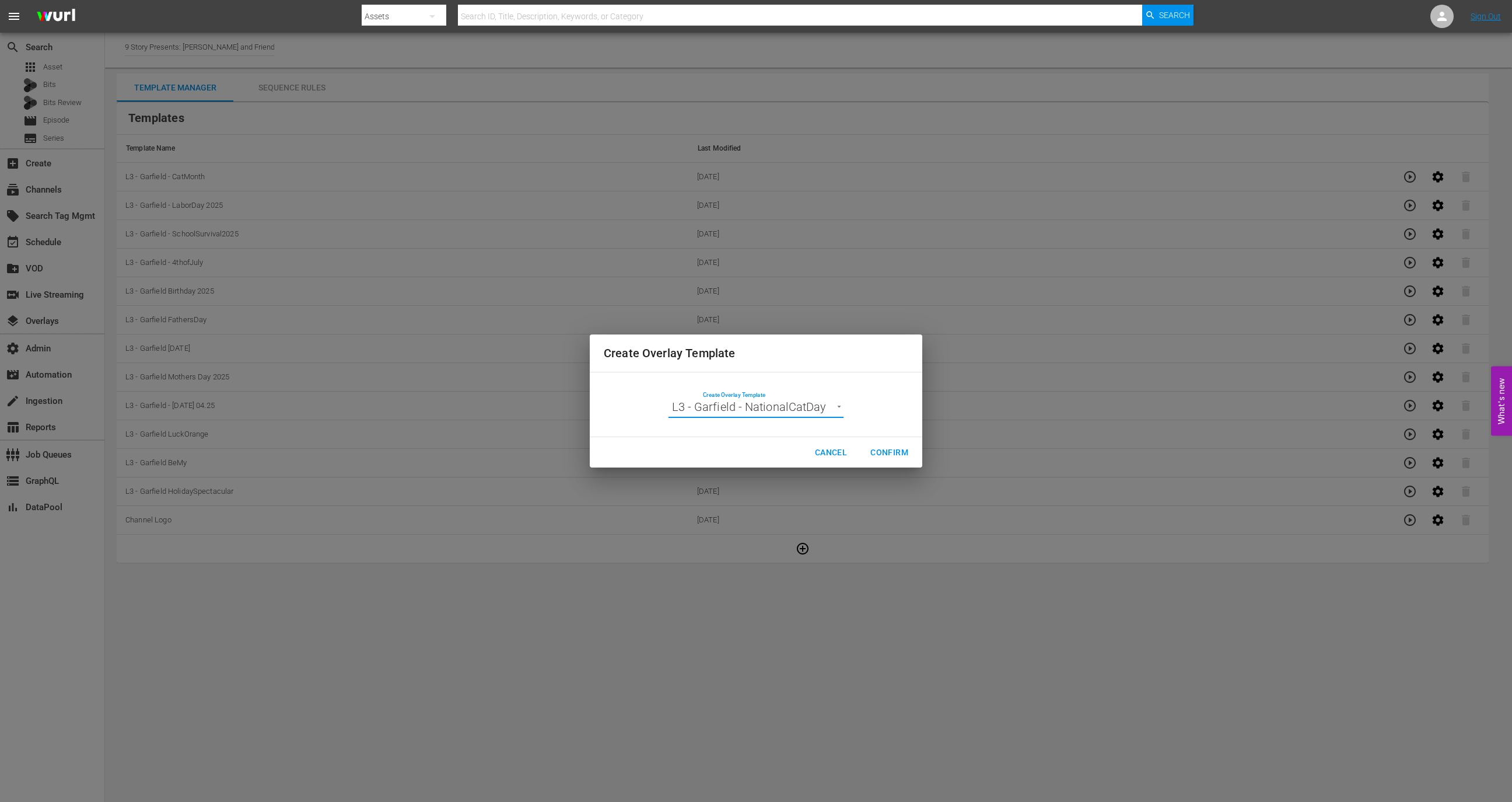
click at [890, 452] on span "Confirm" at bounding box center [889, 452] width 38 height 14
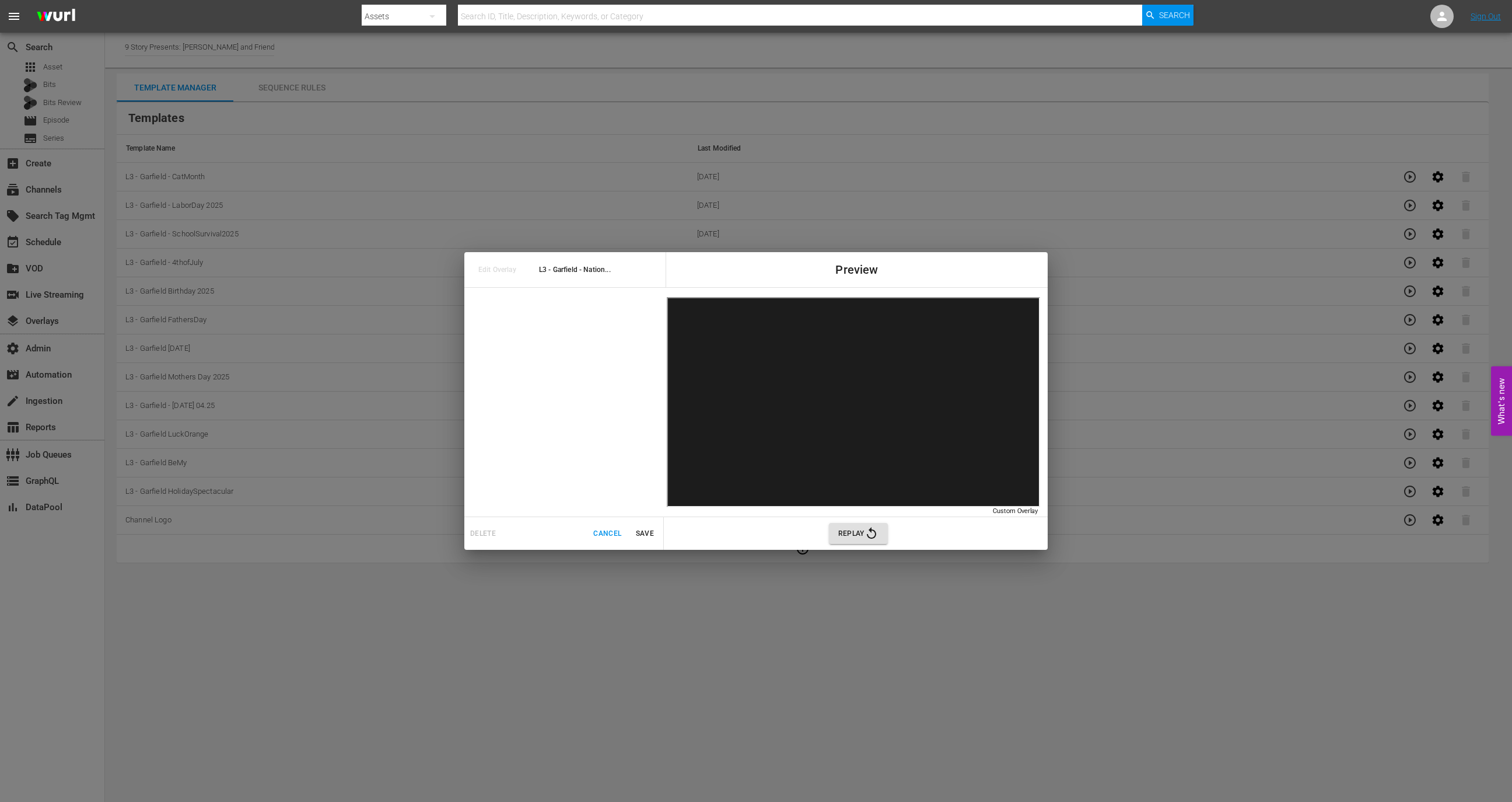
click at [606, 534] on span "Cancel" at bounding box center [607, 533] width 28 height 12
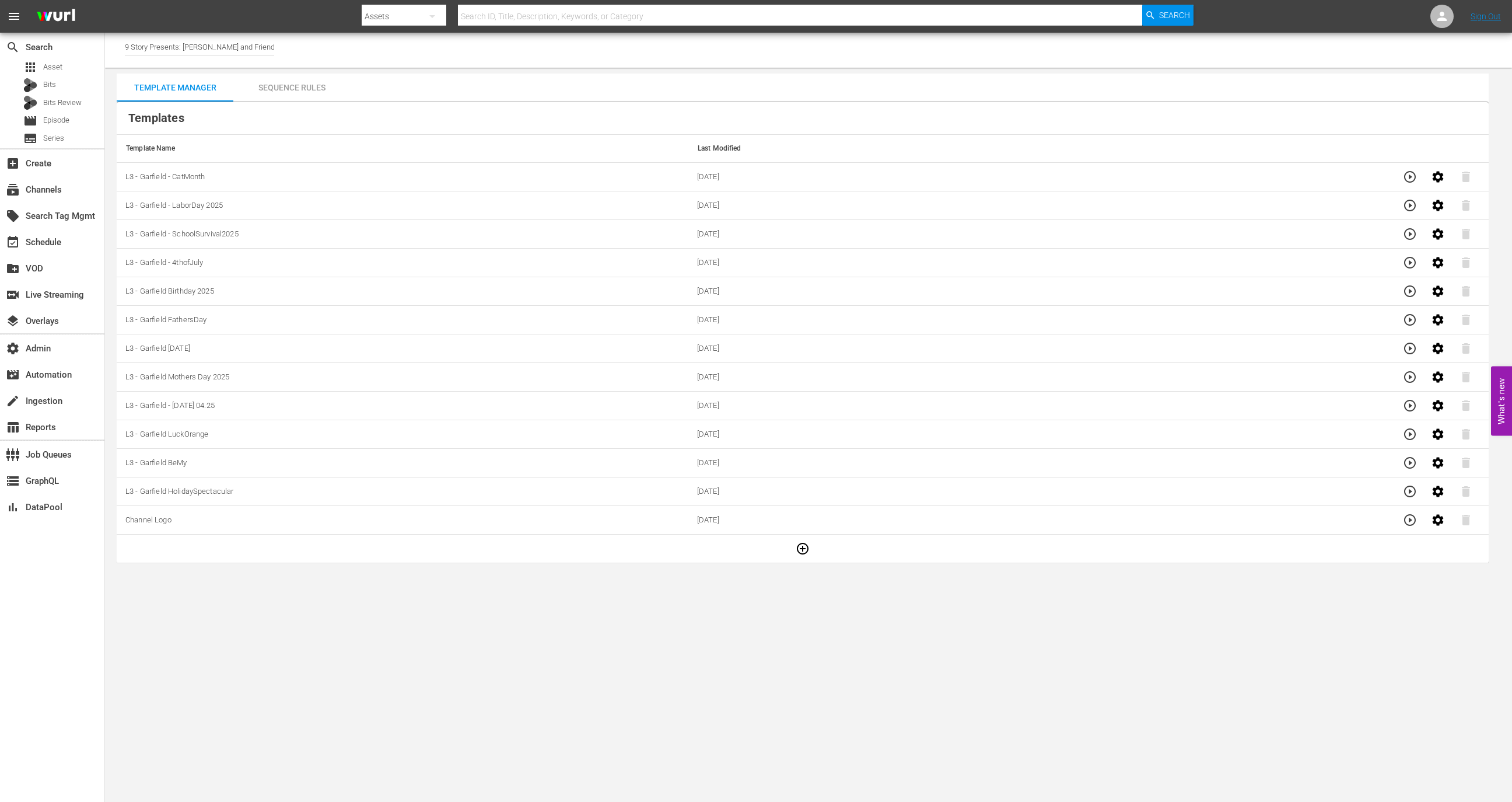
click at [783, 534] on td at bounding box center [803, 548] width 1372 height 28
click at [802, 534] on icon "button" at bounding box center [803, 548] width 12 height 12
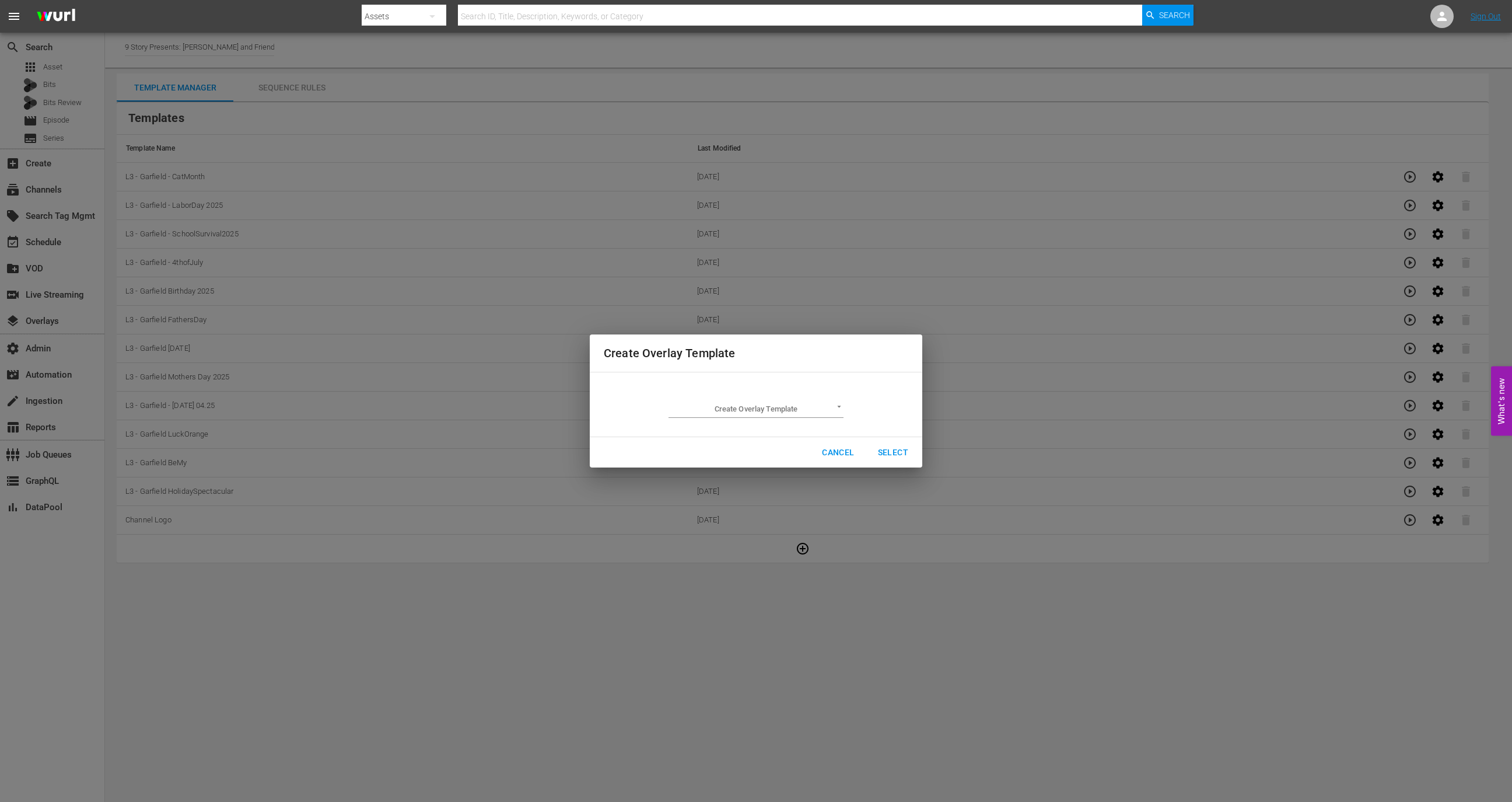
click at [784, 406] on body "menu Search By Assets Search ID, Title, Description, Keywords, or Category Sear…" at bounding box center [756, 401] width 1512 height 802
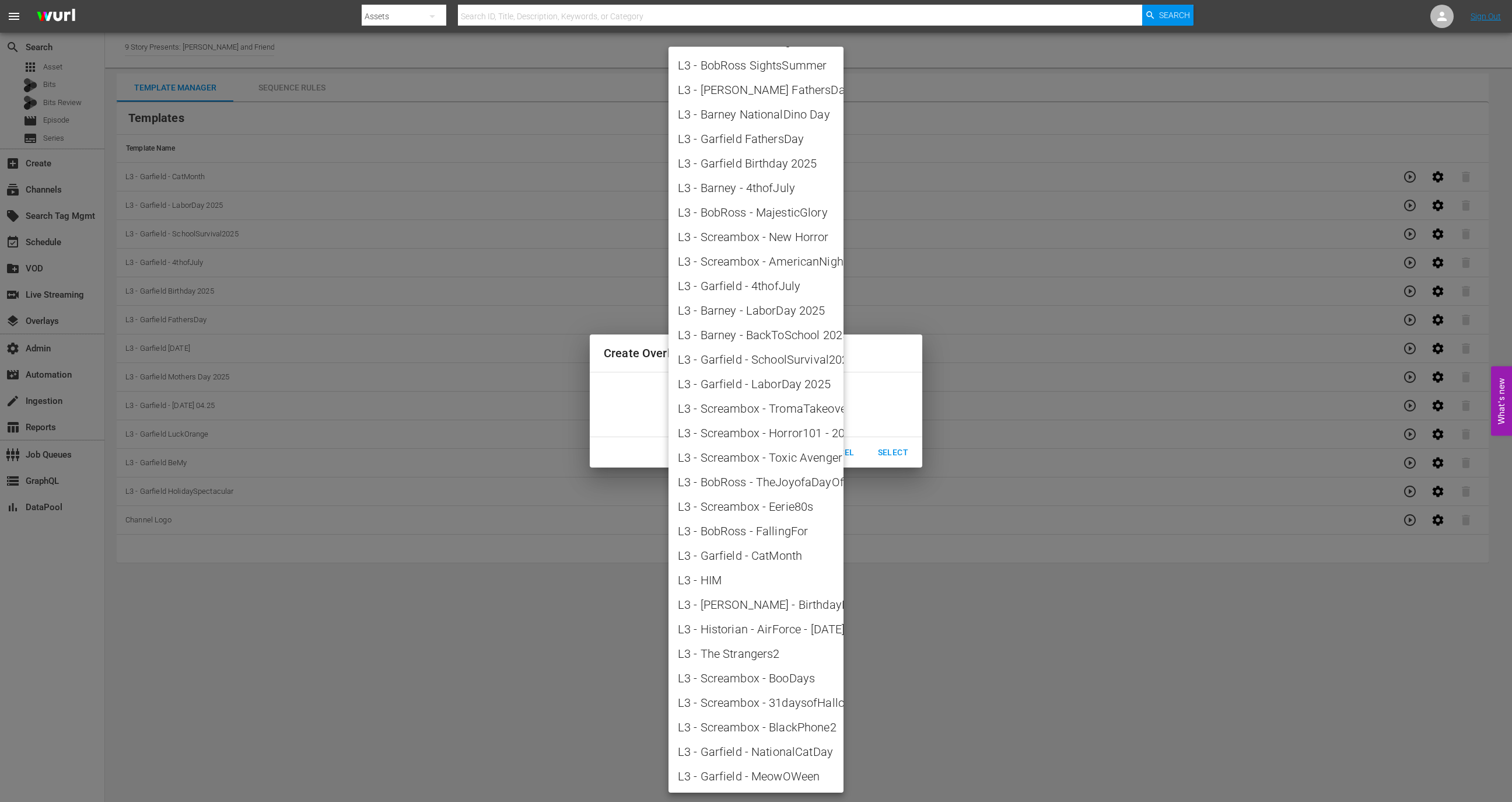
click at [778, 534] on span "L3 - Garfield - MeowOWeen" at bounding box center [756, 776] width 156 height 18
type input "L3 - Garfield - MeowOWeen"
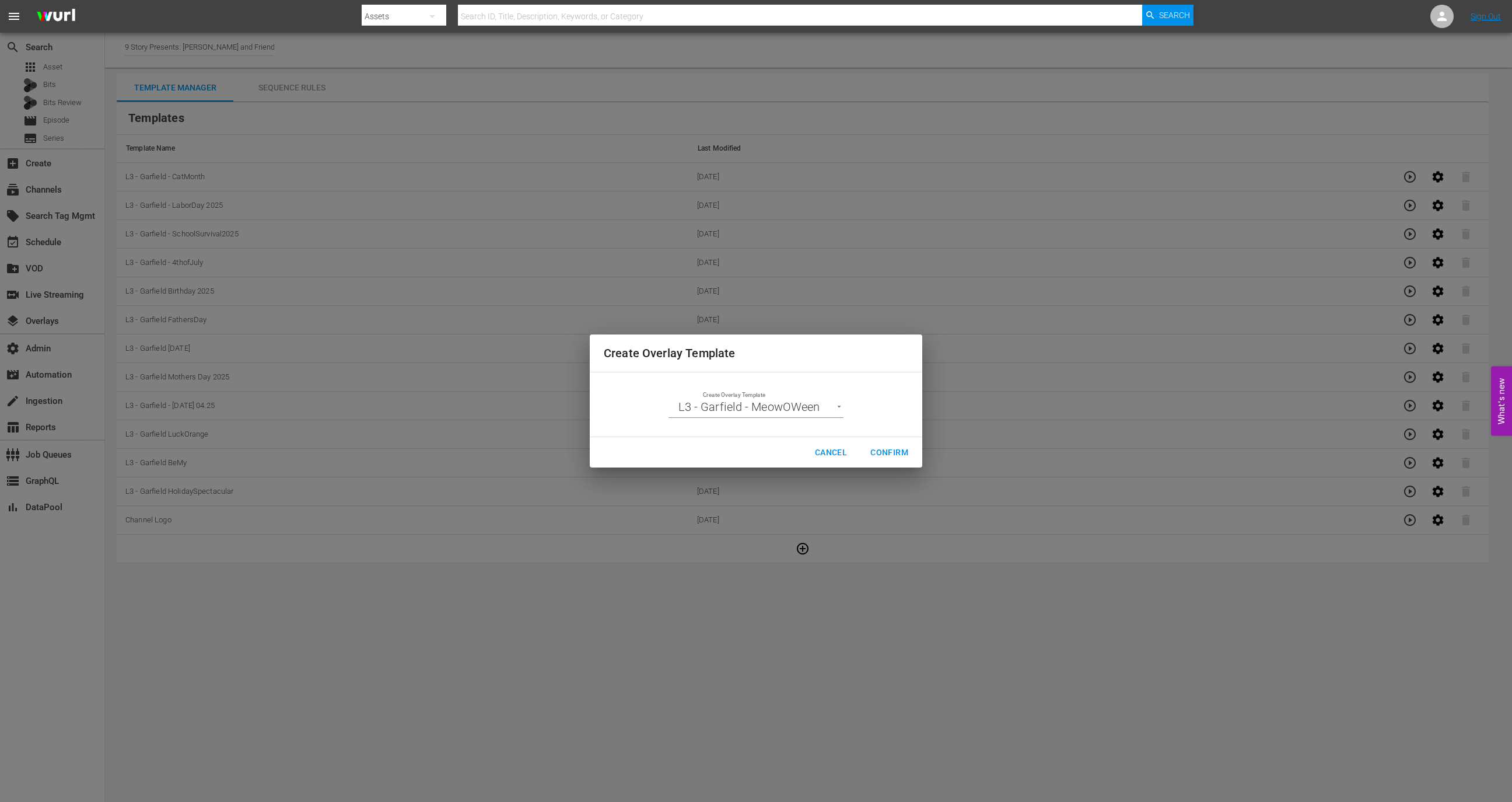
click at [897, 439] on div "Cancel Confirm" at bounding box center [756, 452] width 332 height 31
click at [892, 452] on span "Confirm" at bounding box center [889, 452] width 38 height 14
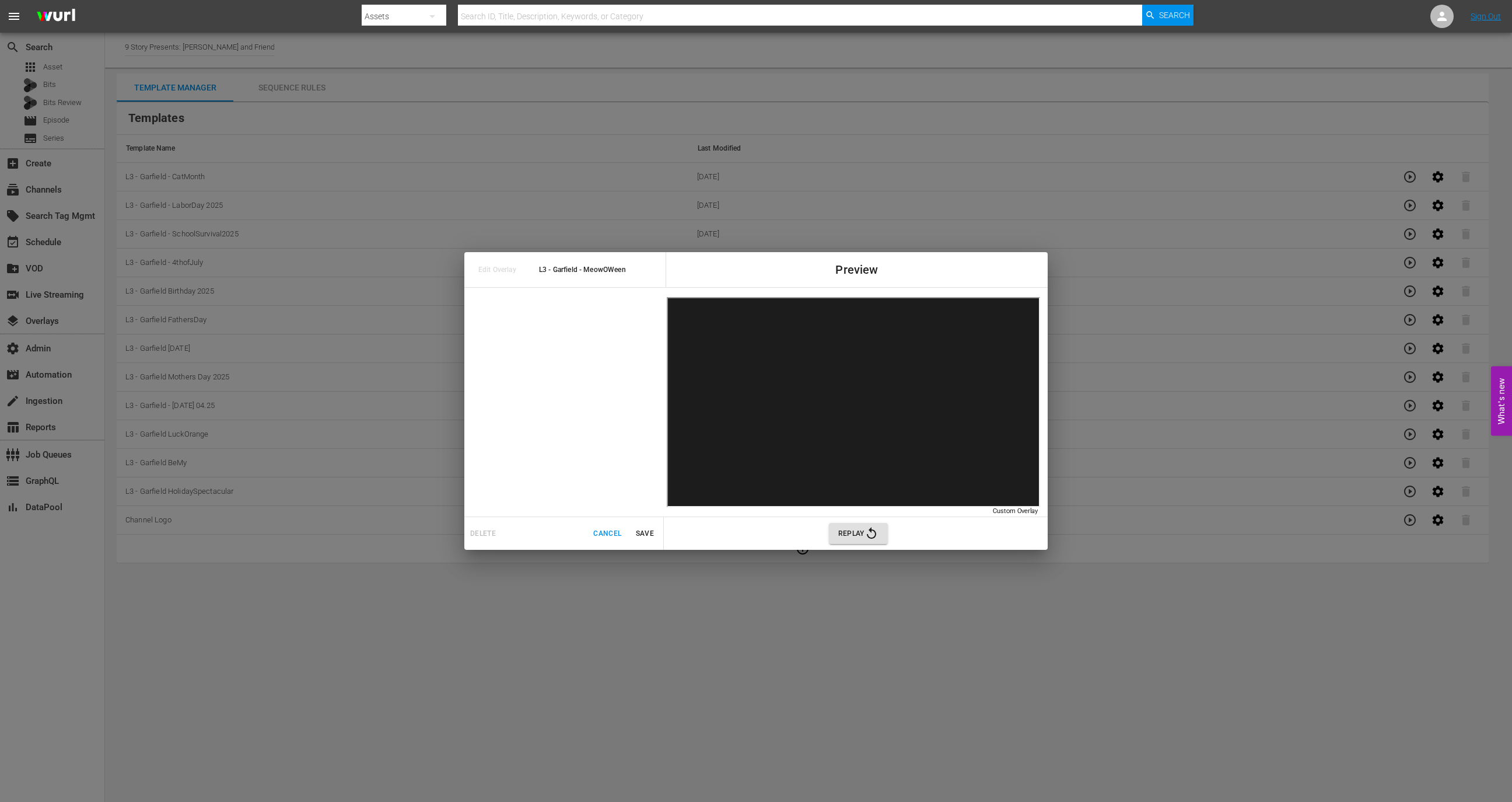
click at [618, 270] on span "L3 - Garfield - MeowOWeen" at bounding box center [604, 270] width 130 height 13
copy span "L3 - Garfield - MeowOWeen"
click at [618, 529] on span "Cancel" at bounding box center [607, 533] width 28 height 12
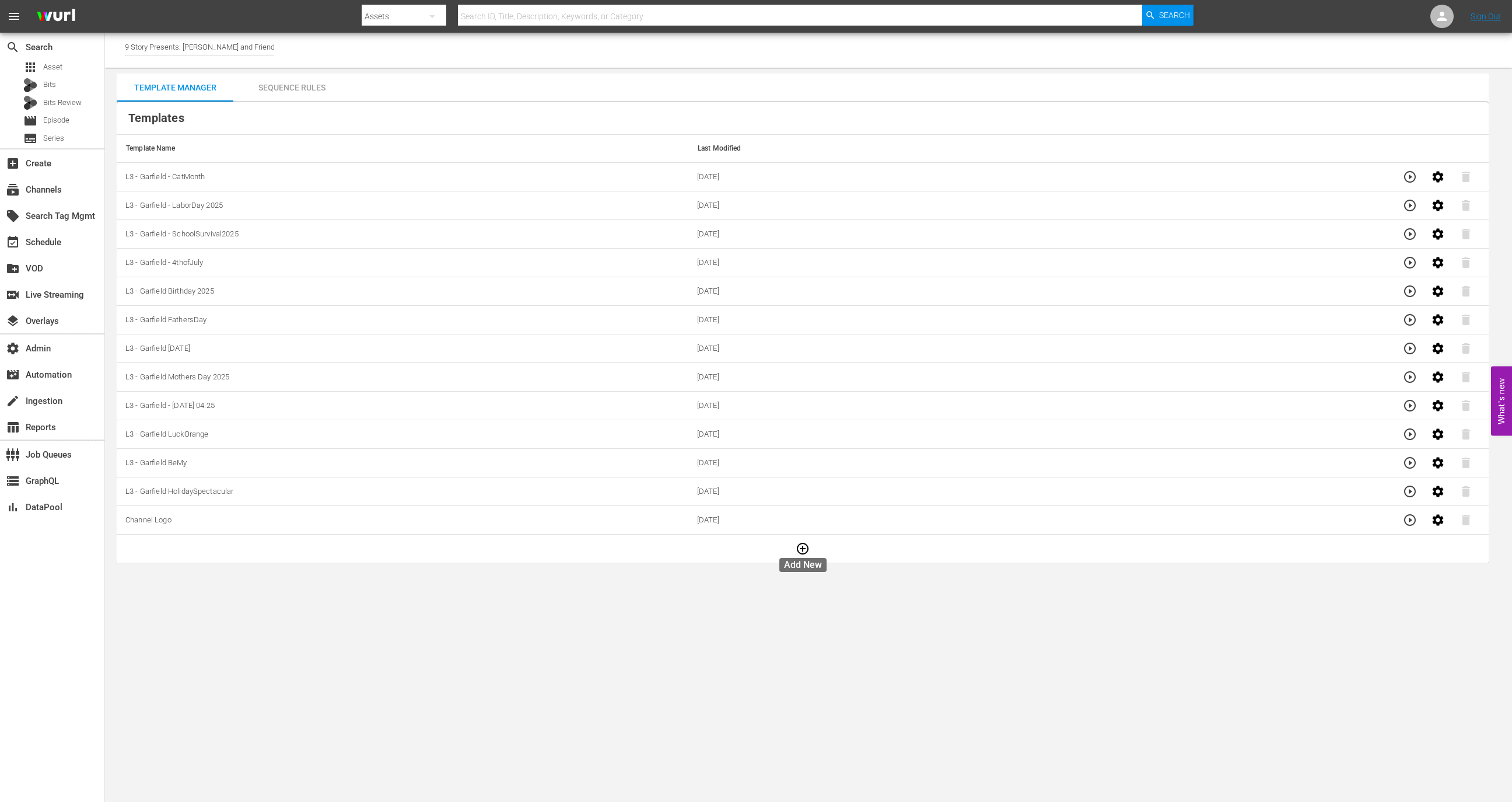
click at [804, 534] on icon "button" at bounding box center [803, 549] width 14 height 14
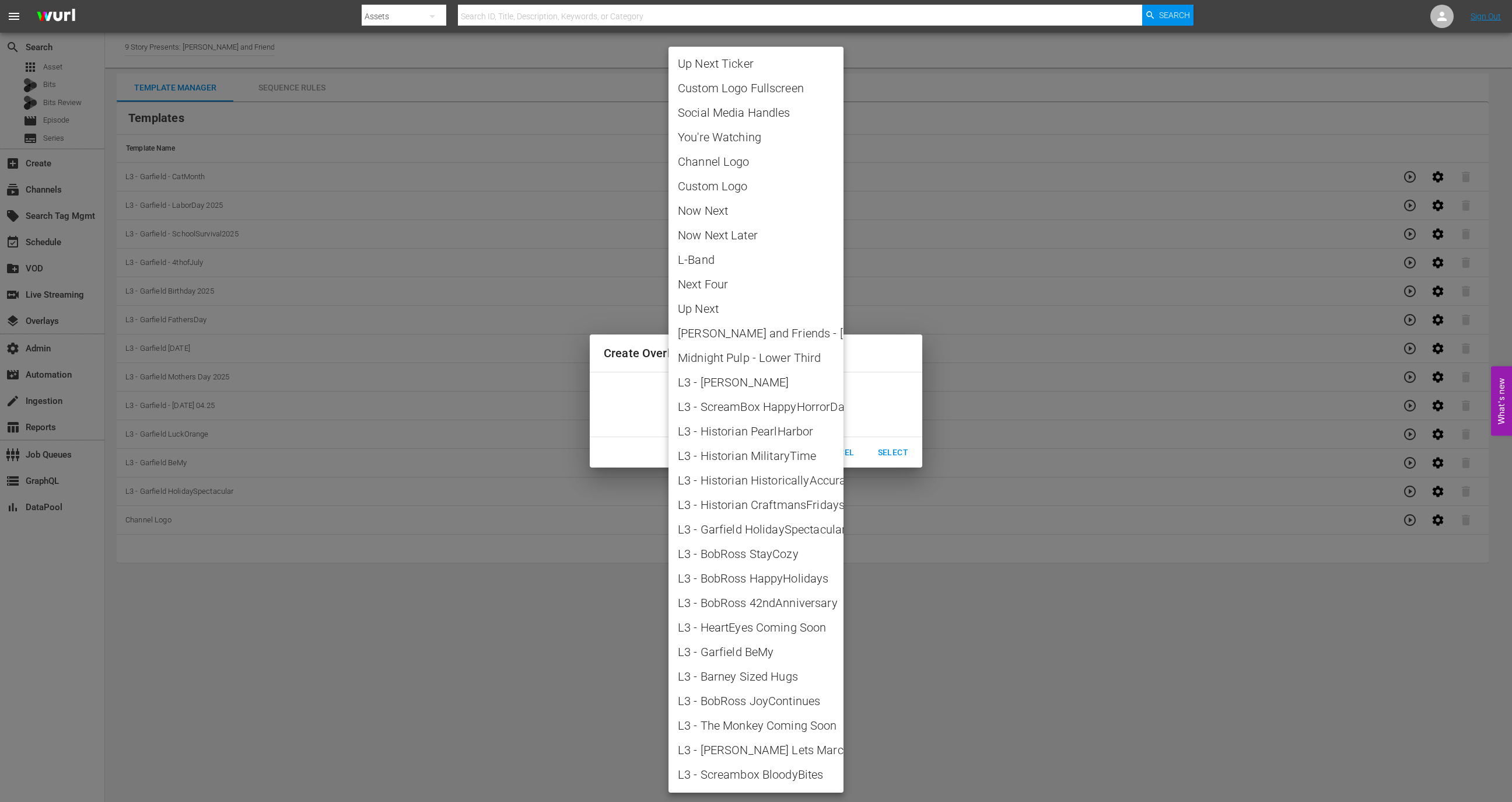
click at [769, 412] on body "menu Search By Assets Search ID, Title, Description, Keywords, or Category Sear…" at bounding box center [756, 401] width 1512 height 802
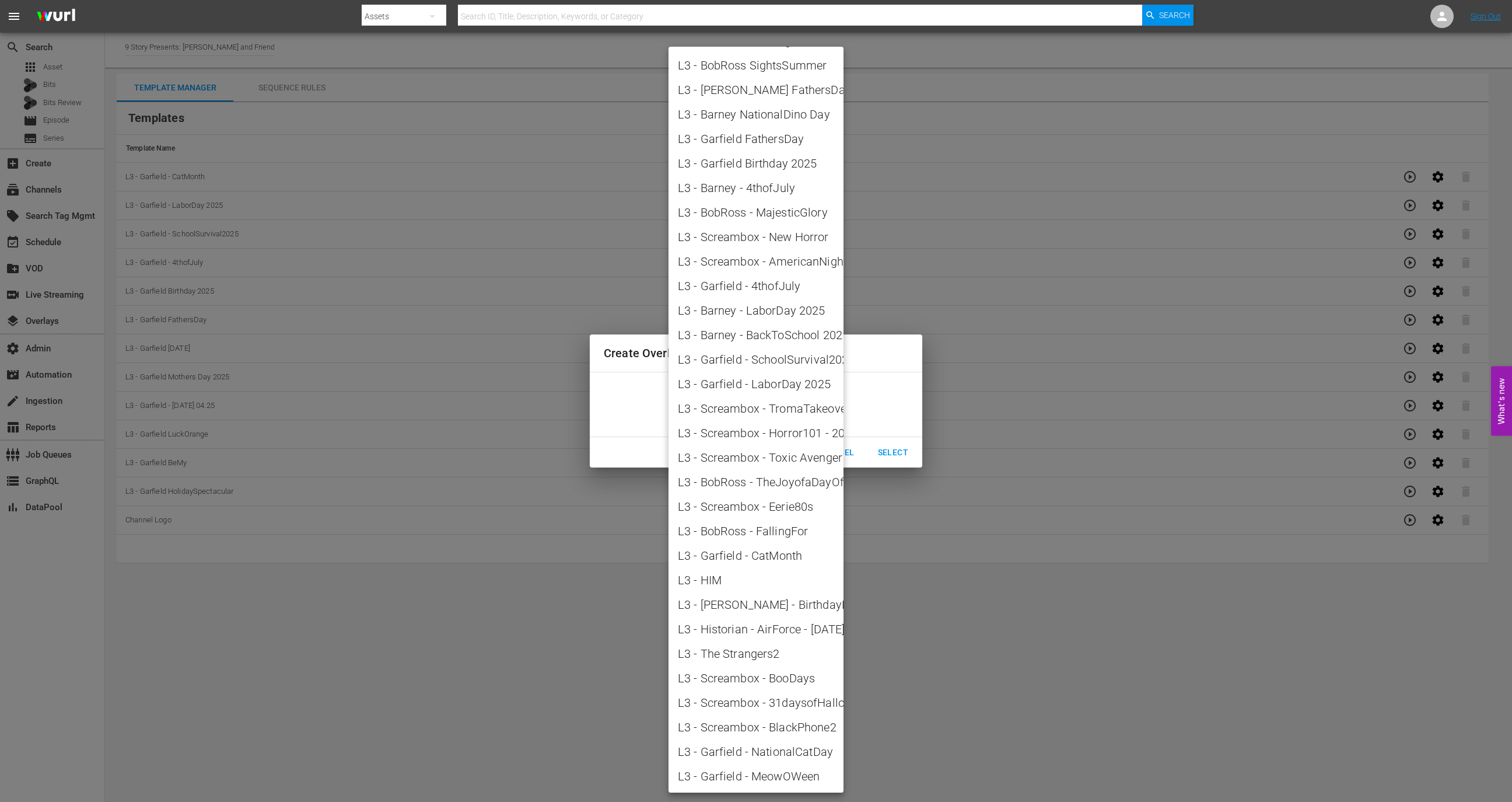
click at [777, 534] on span "L3 - Garfield - NationalCatDay" at bounding box center [756, 752] width 156 height 18
type input "L3 - Garfield - NationalCatDay"
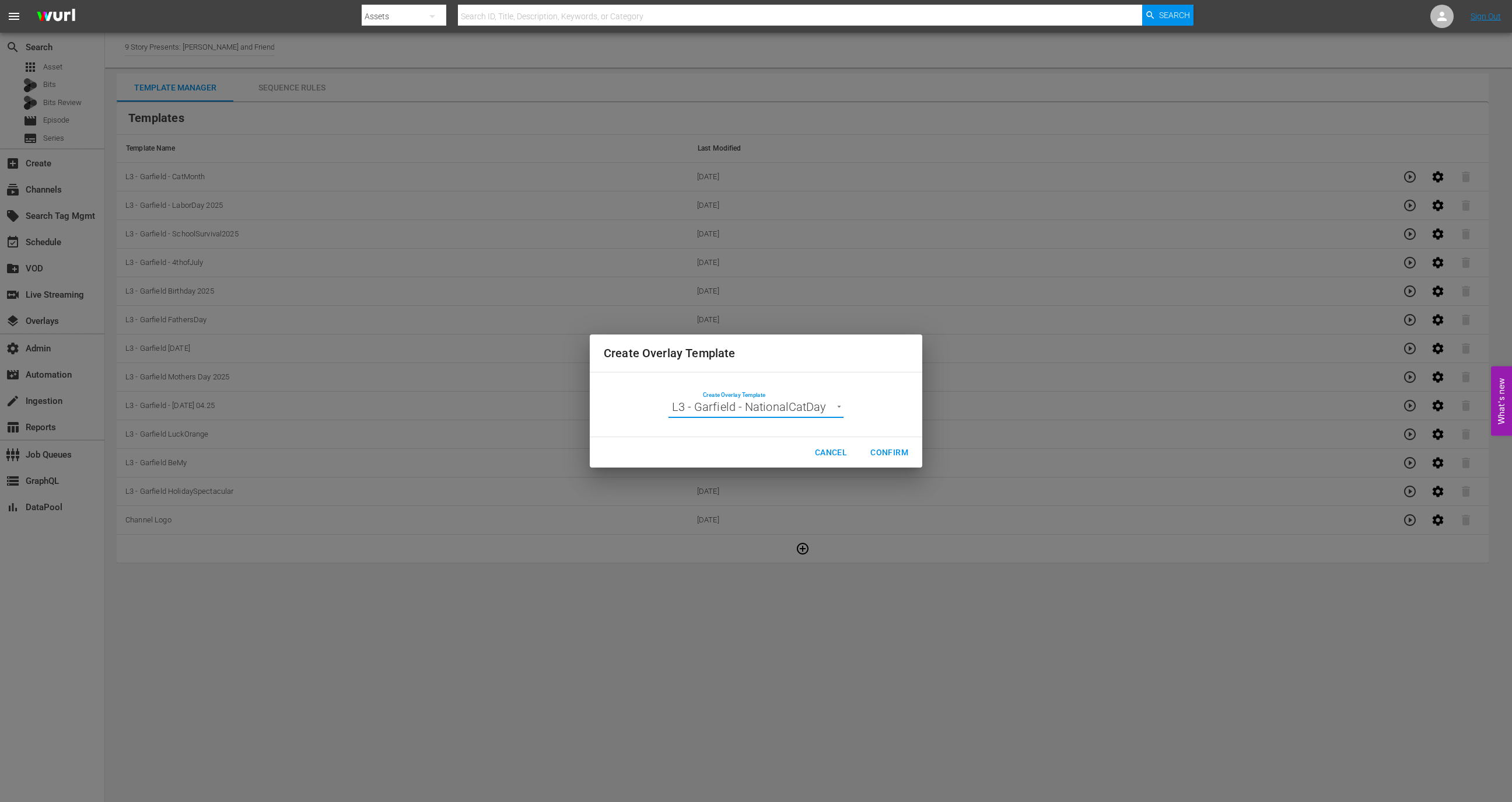
click at [900, 458] on span "Confirm" at bounding box center [889, 452] width 38 height 14
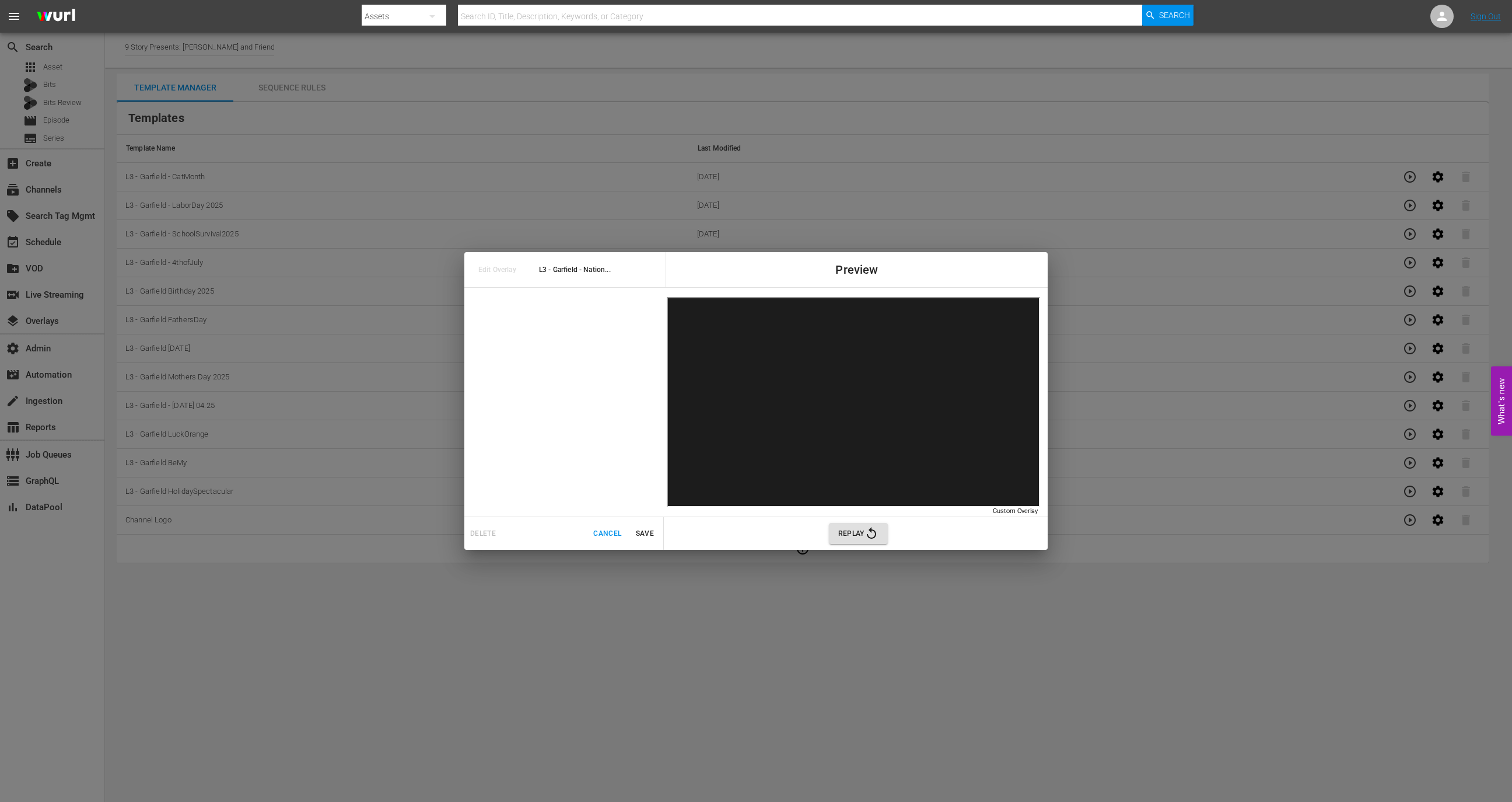
click at [598, 529] on span "Cancel" at bounding box center [607, 533] width 28 height 12
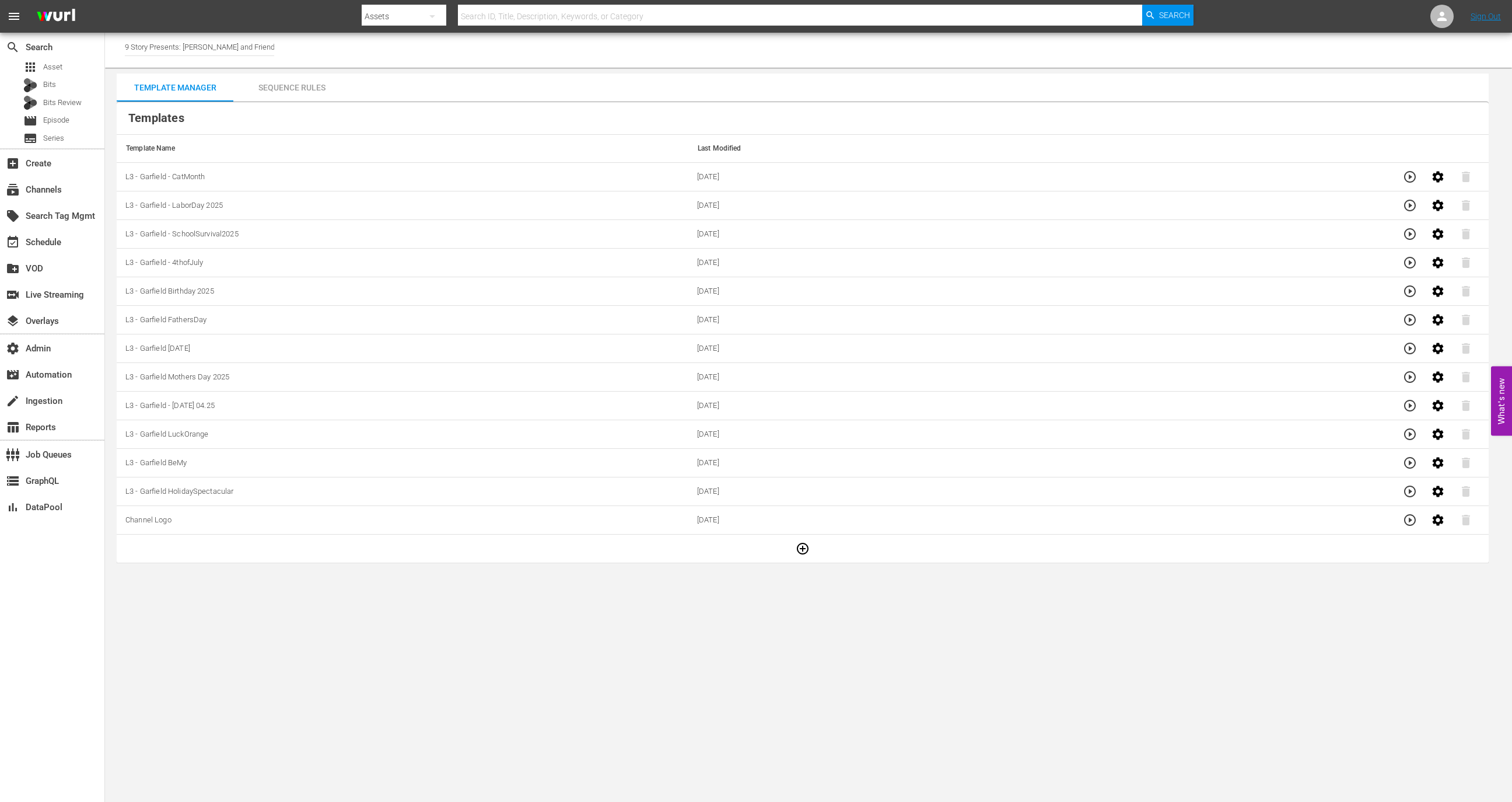
click at [801, 534] on icon "button" at bounding box center [803, 549] width 14 height 14
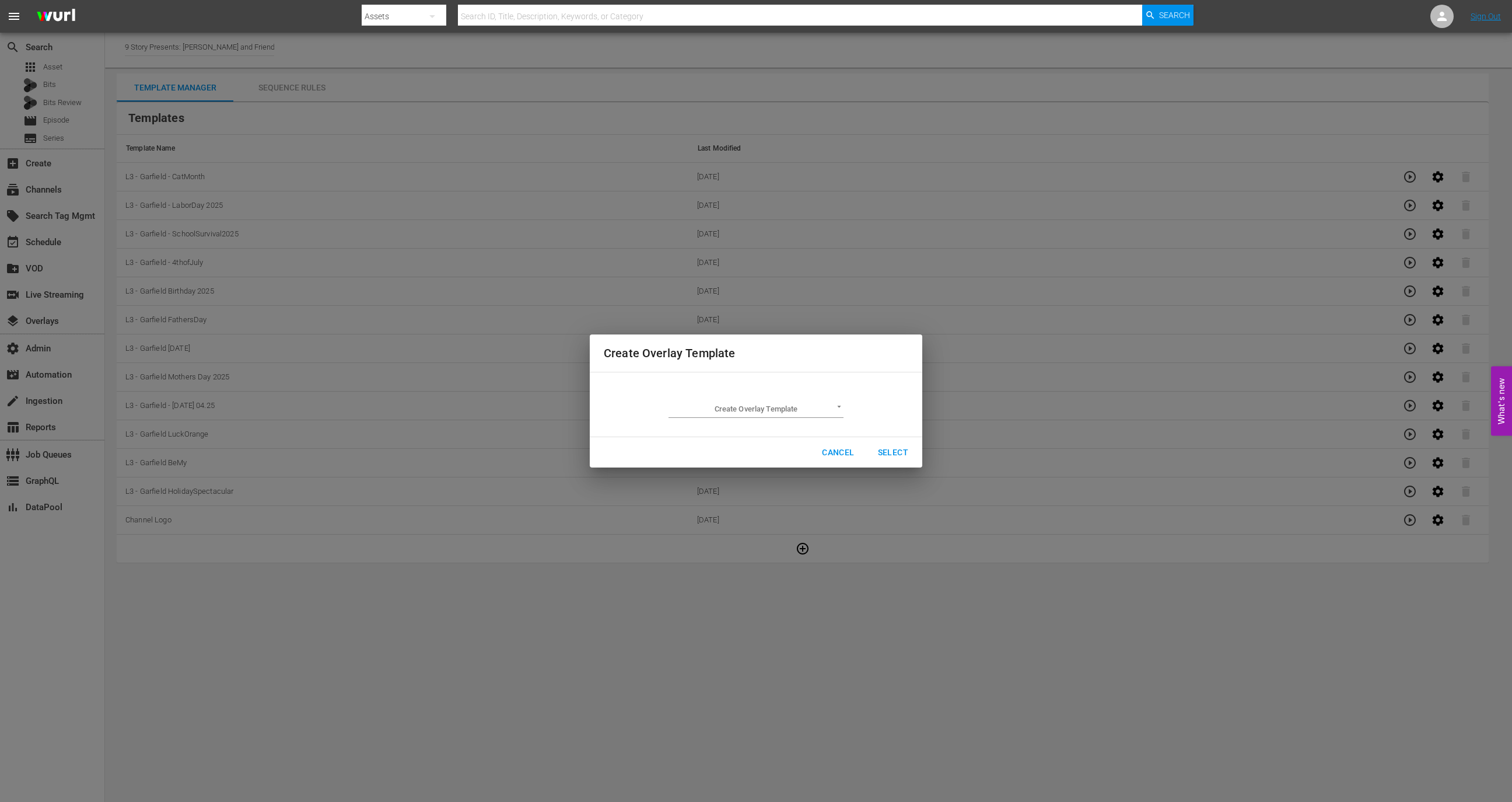
click at [796, 393] on div "Create Overlay Template ​" at bounding box center [756, 404] width 175 height 27
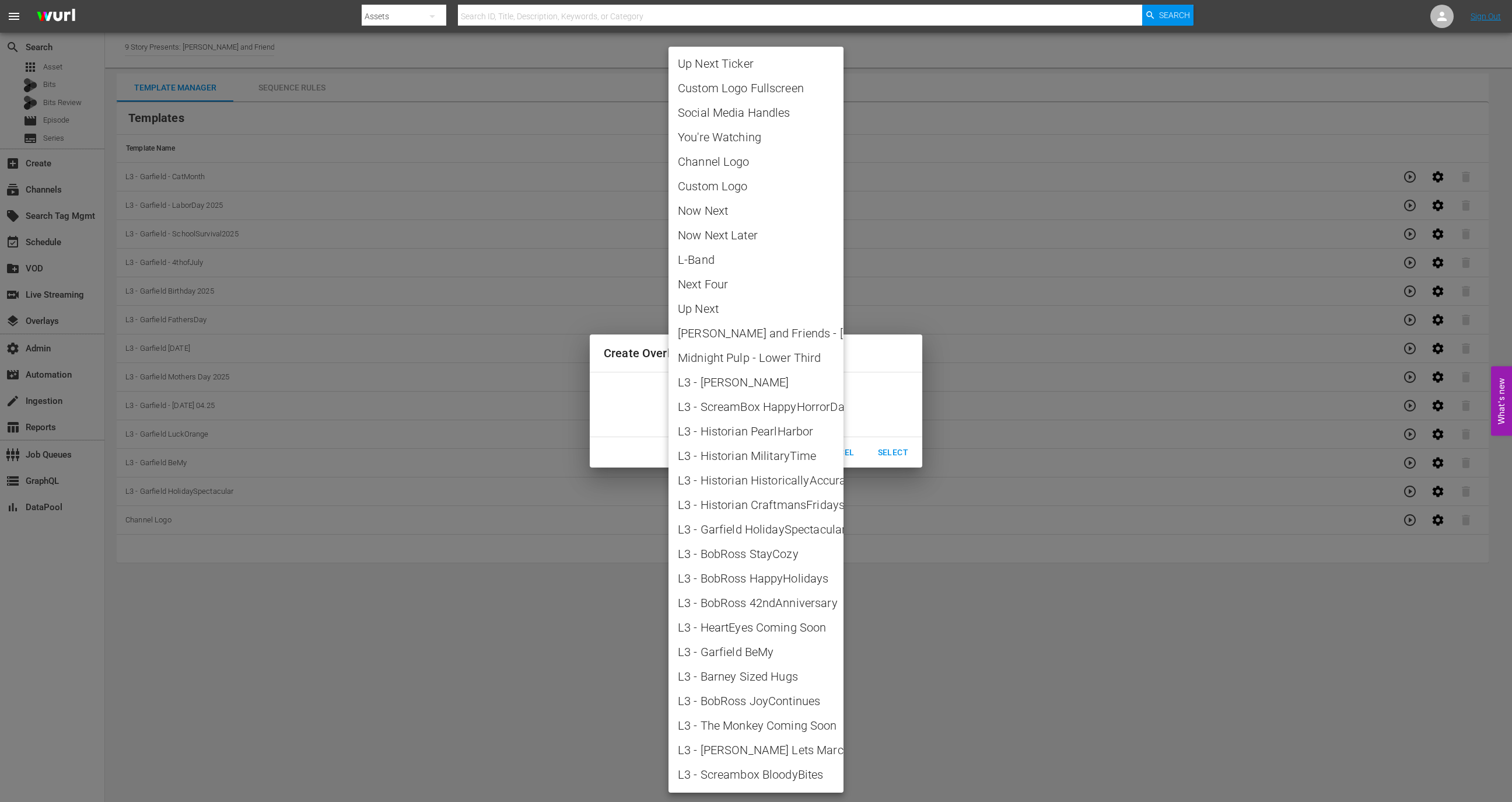
click at [796, 407] on body "menu Search By Assets Search ID, Title, Description, Keywords, or Category Sear…" at bounding box center [756, 401] width 1512 height 802
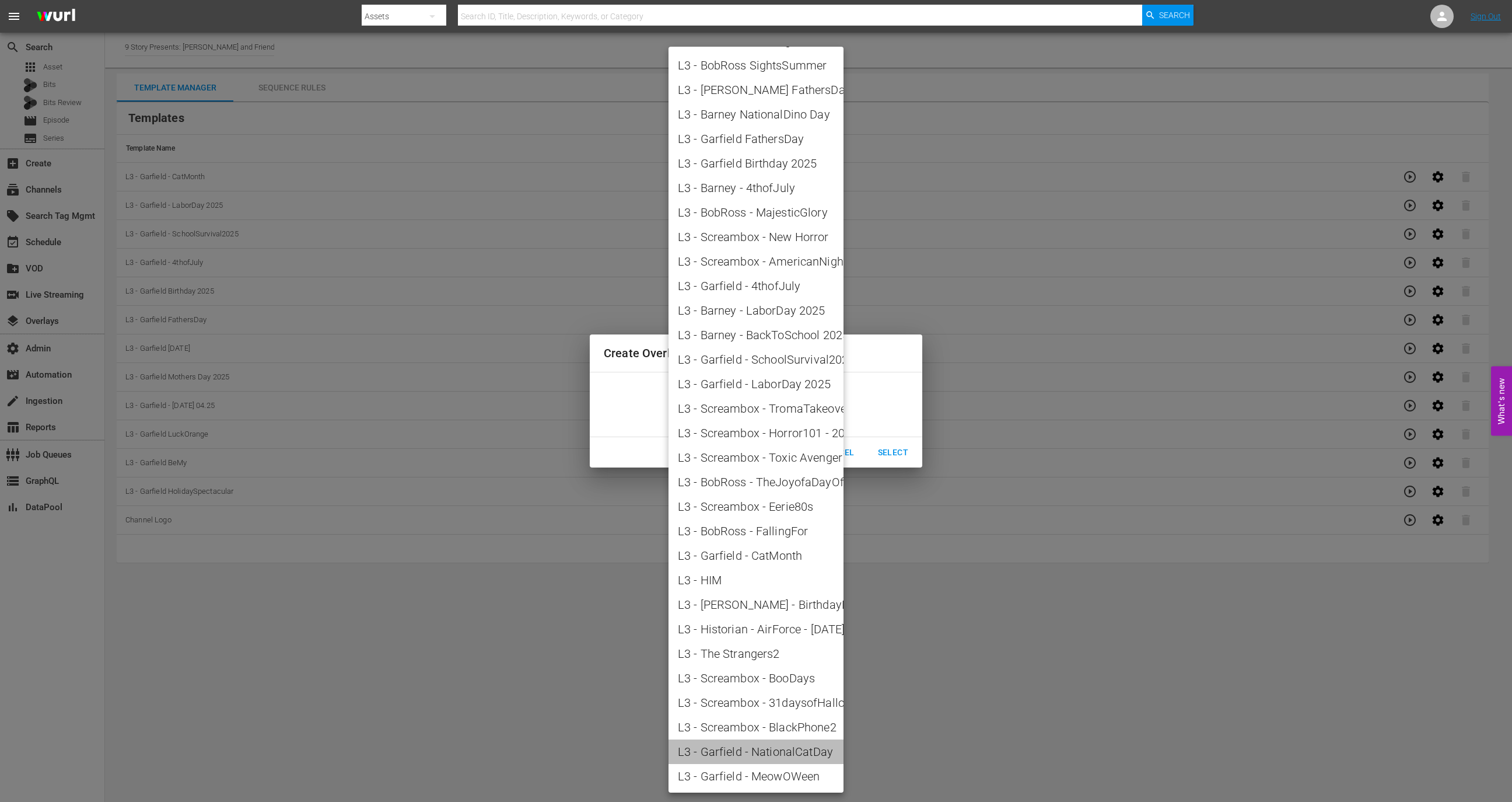
click at [778, 534] on span "L3 - Garfield - NationalCatDay" at bounding box center [756, 752] width 156 height 18
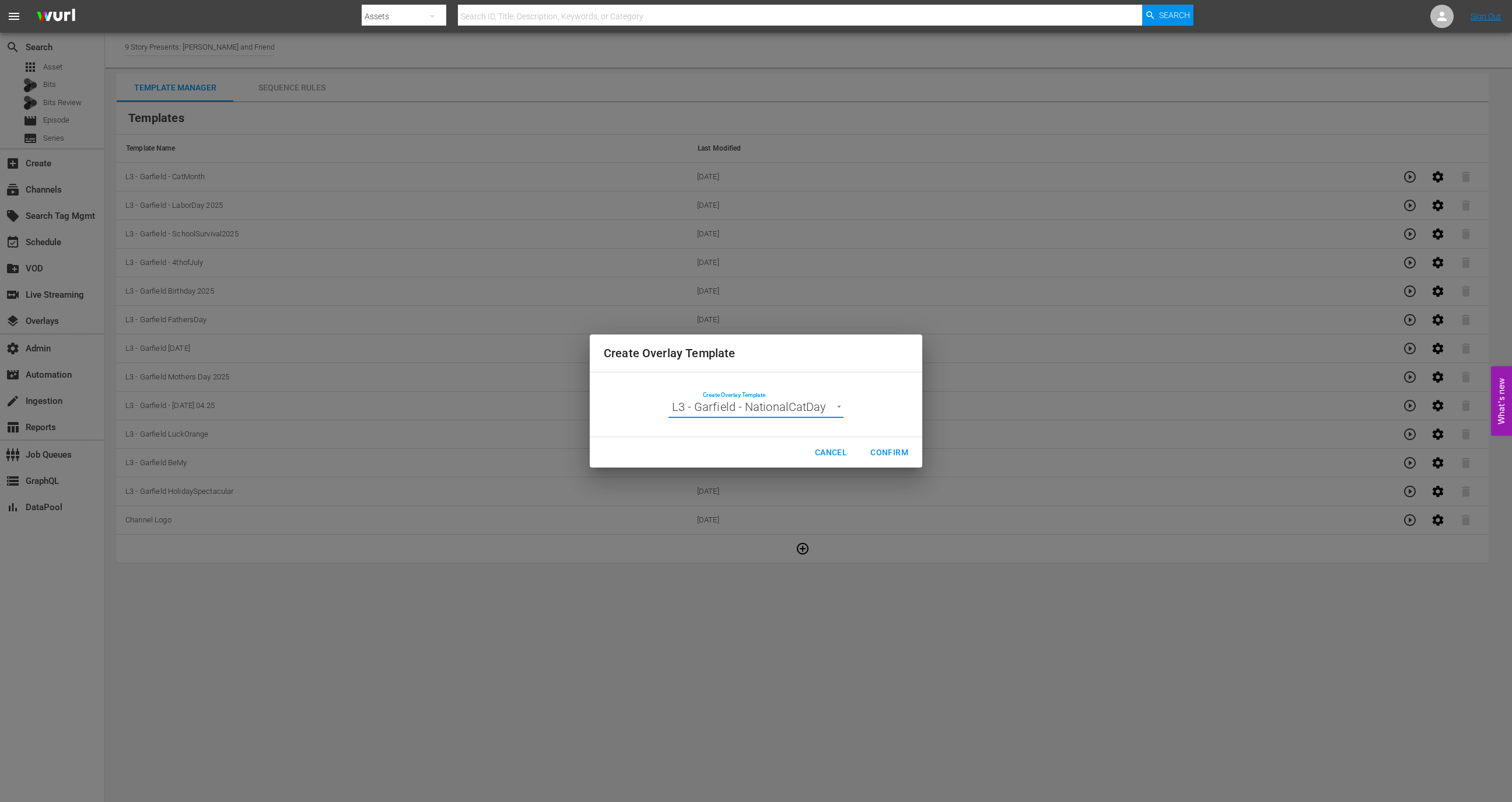
click at [815, 413] on body "menu Search By Assets Search ID, Title, Description, Keywords, or Category Sear…" at bounding box center [756, 401] width 1512 height 802
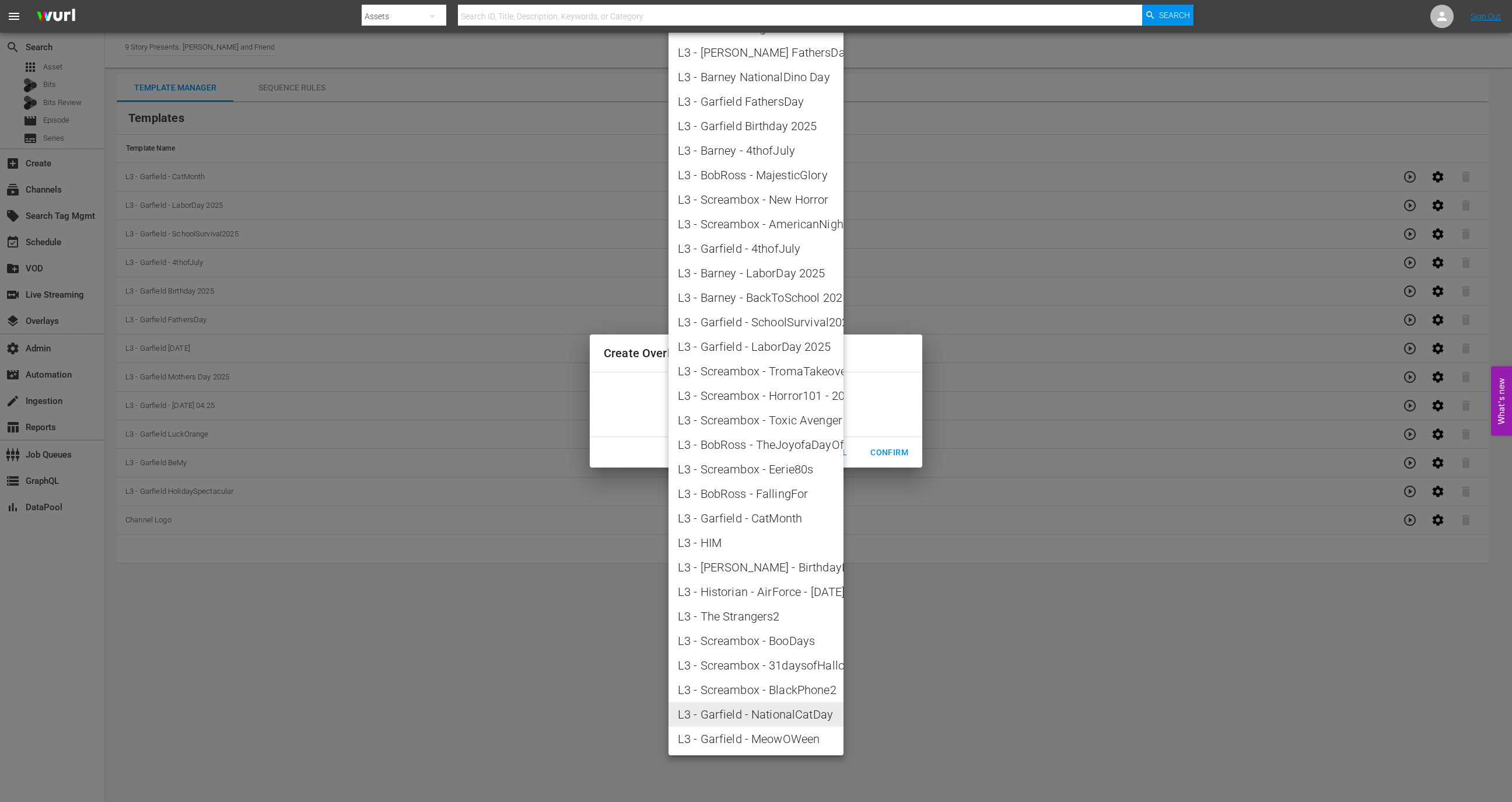
click at [815, 413] on span "L3 - Screambox - Toxic Avenger" at bounding box center [756, 420] width 156 height 18
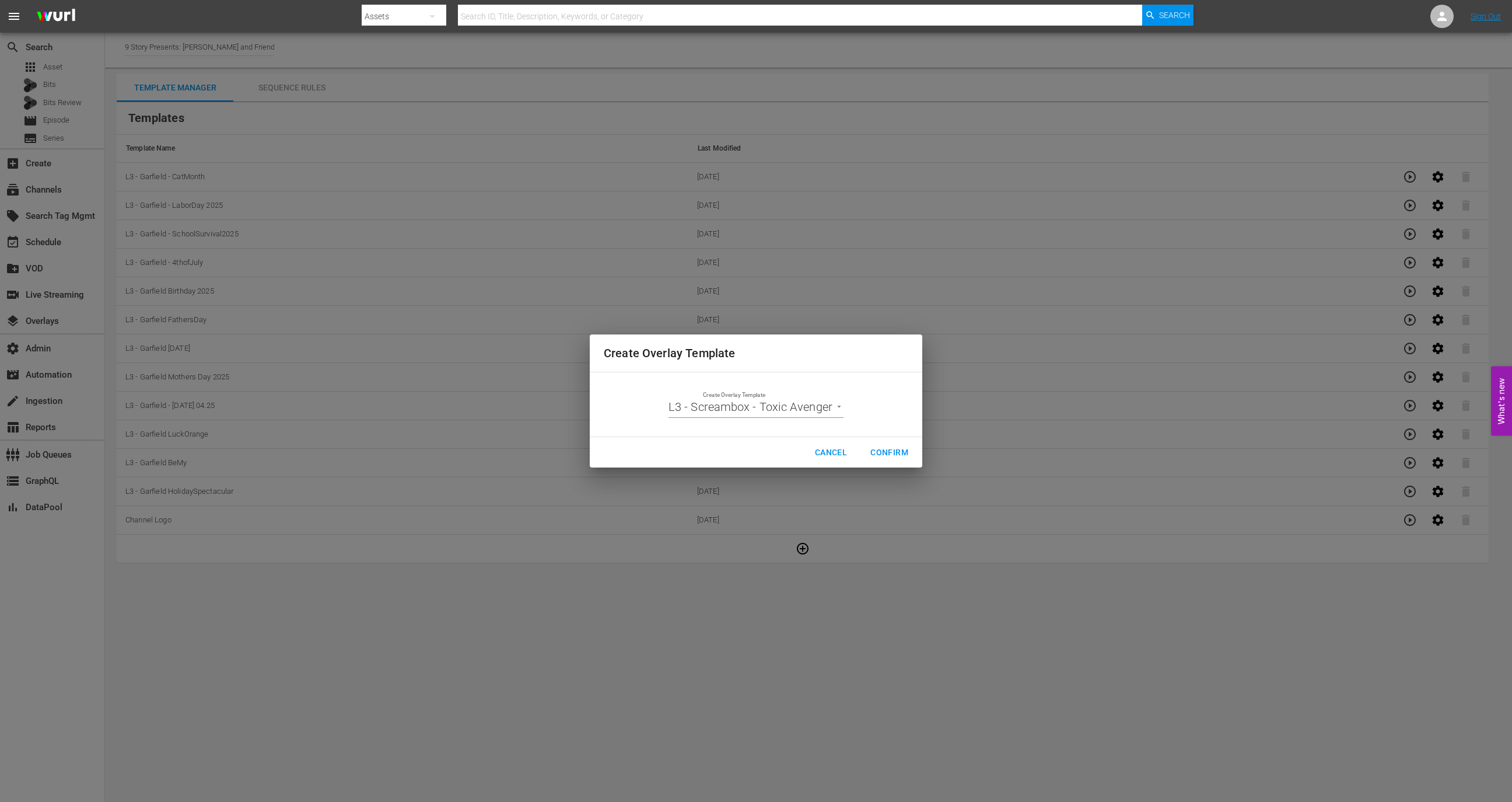
click at [793, 413] on span "L3 - Screambox - Toxic Avenger" at bounding box center [734, 415] width 118 height 10
click at [830, 409] on body "menu Search By Assets Search ID, Title, Description, Keywords, or Category Sear…" at bounding box center [756, 401] width 1512 height 802
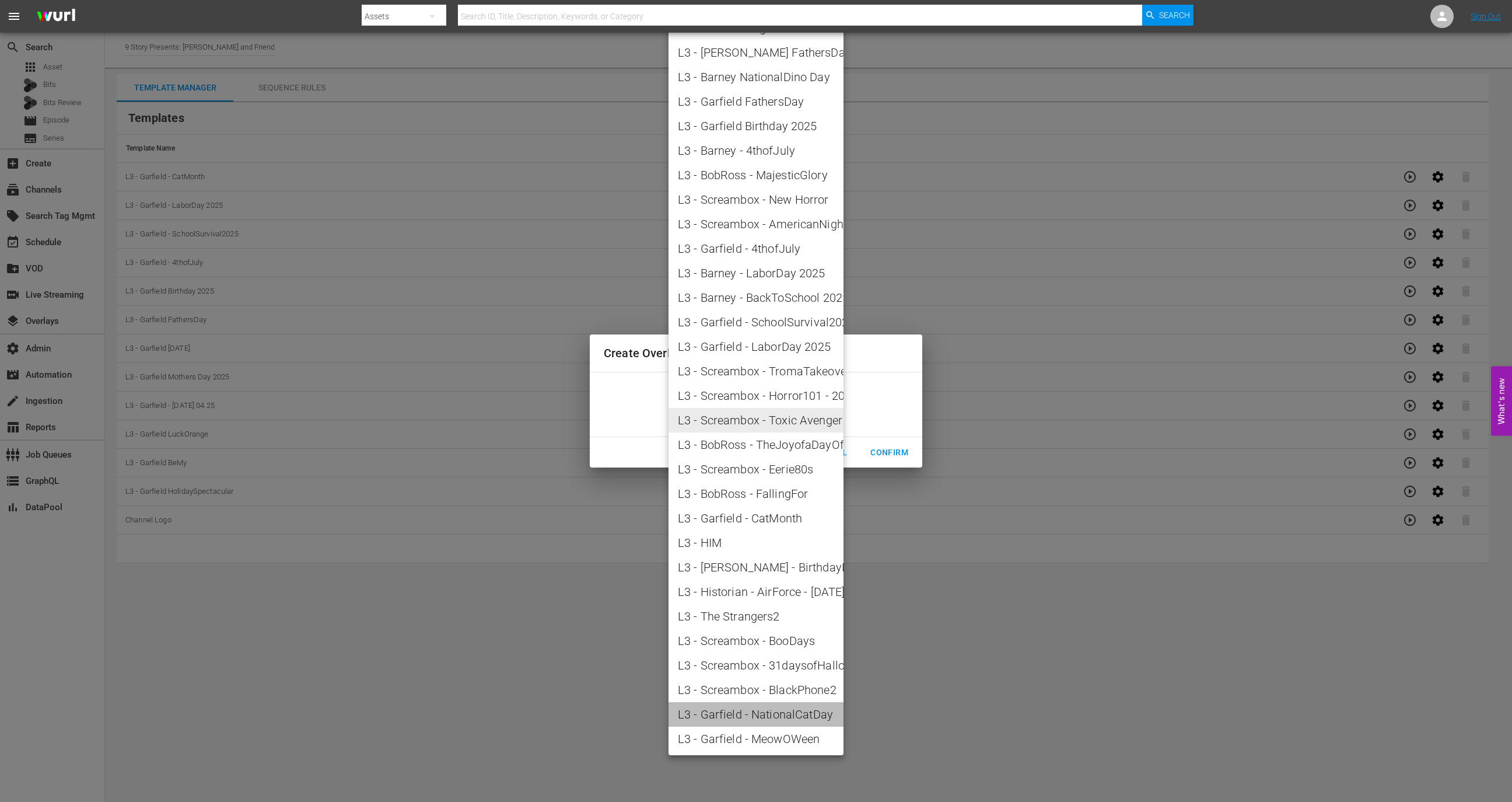
click at [793, 534] on span "L3 - Garfield - NationalCatDay" at bounding box center [756, 714] width 156 height 18
type input "L3 - Garfield - NationalCatDay"
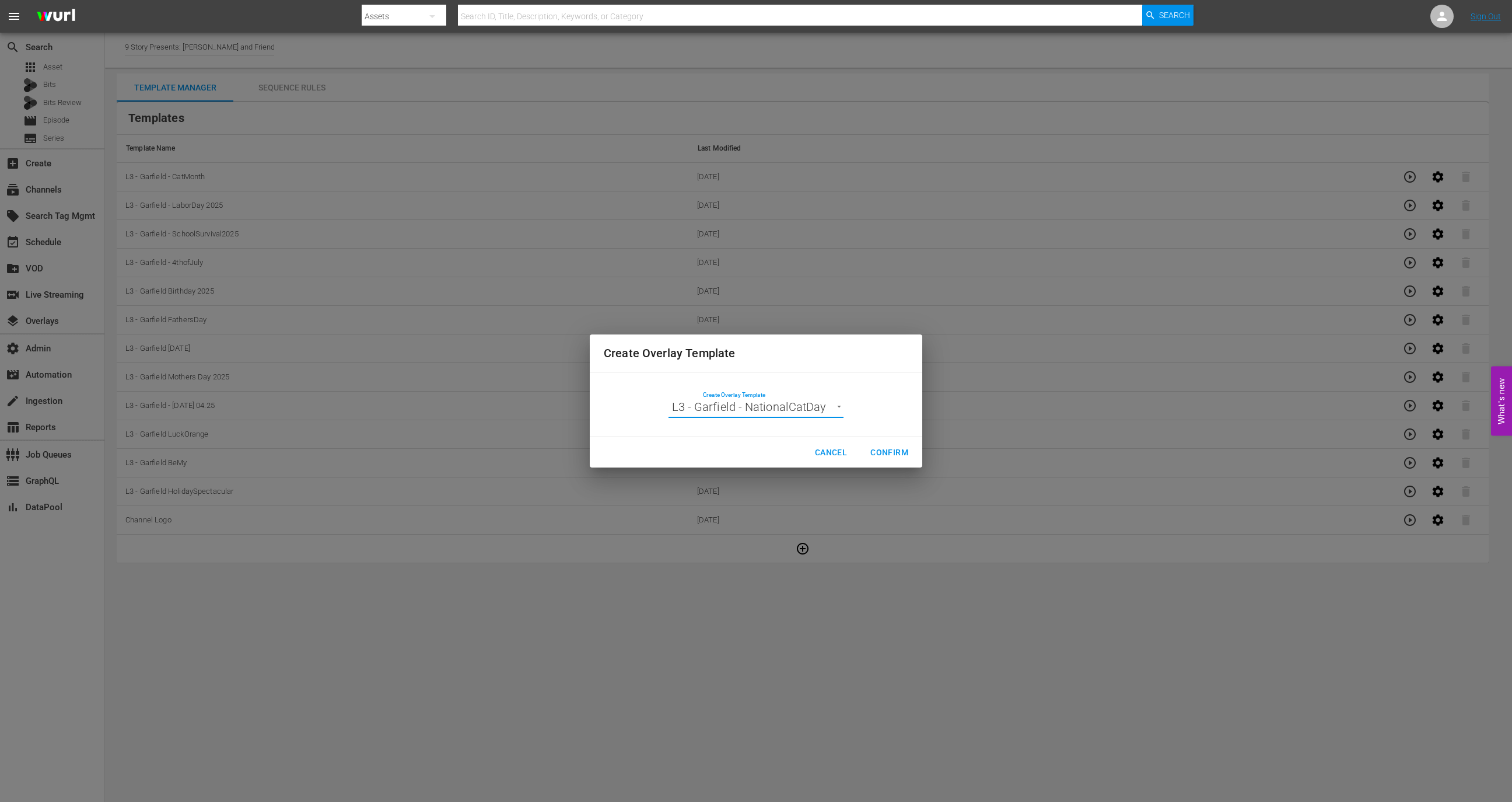
click at [908, 450] on button "Confirm" at bounding box center [889, 453] width 57 height 21
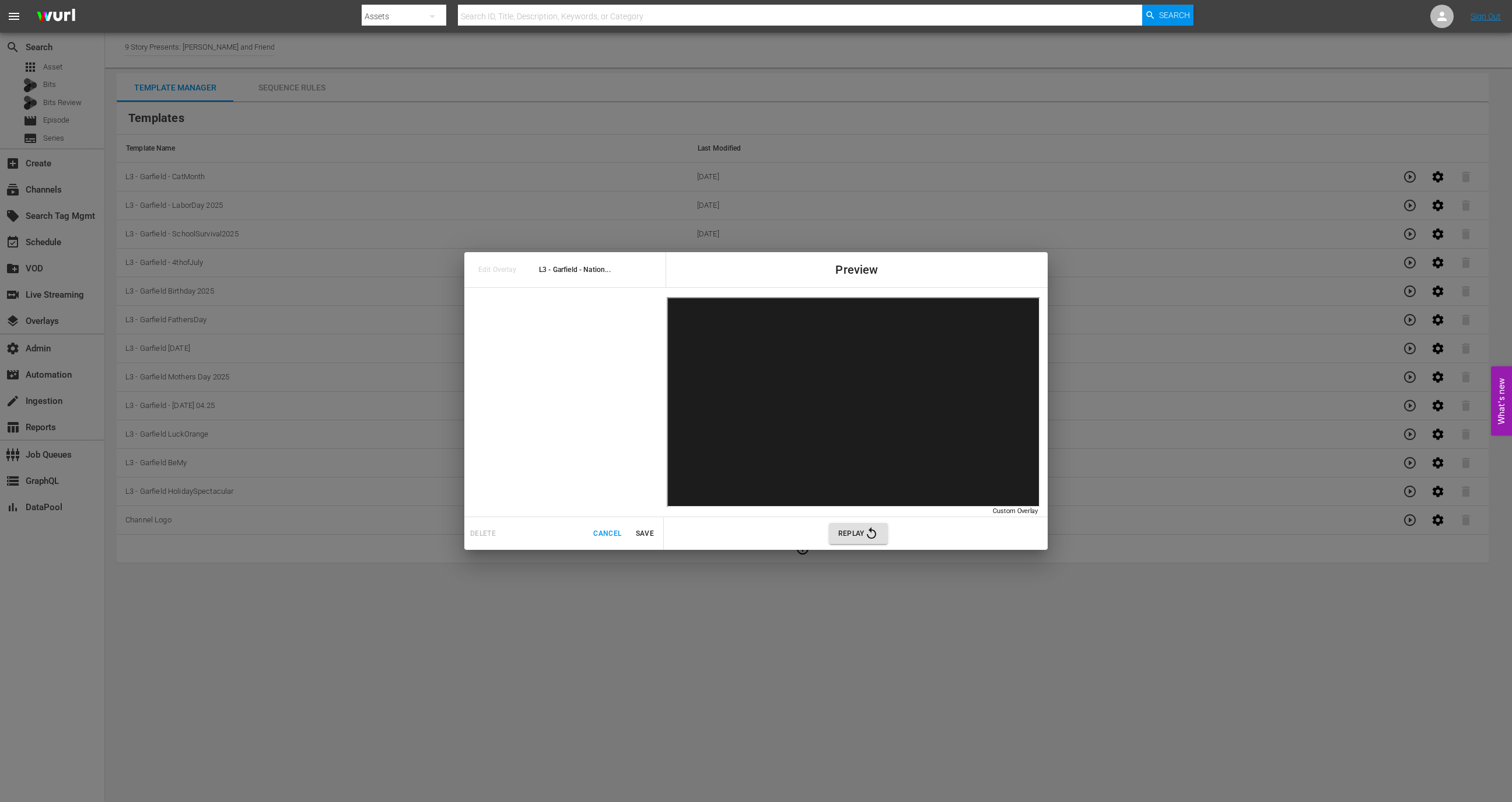
click at [582, 277] on div "Edit Overlay L3 - Garfield - Nation..." at bounding box center [565, 270] width 201 height 35
copy span "L3 - Garfield - Nation..."
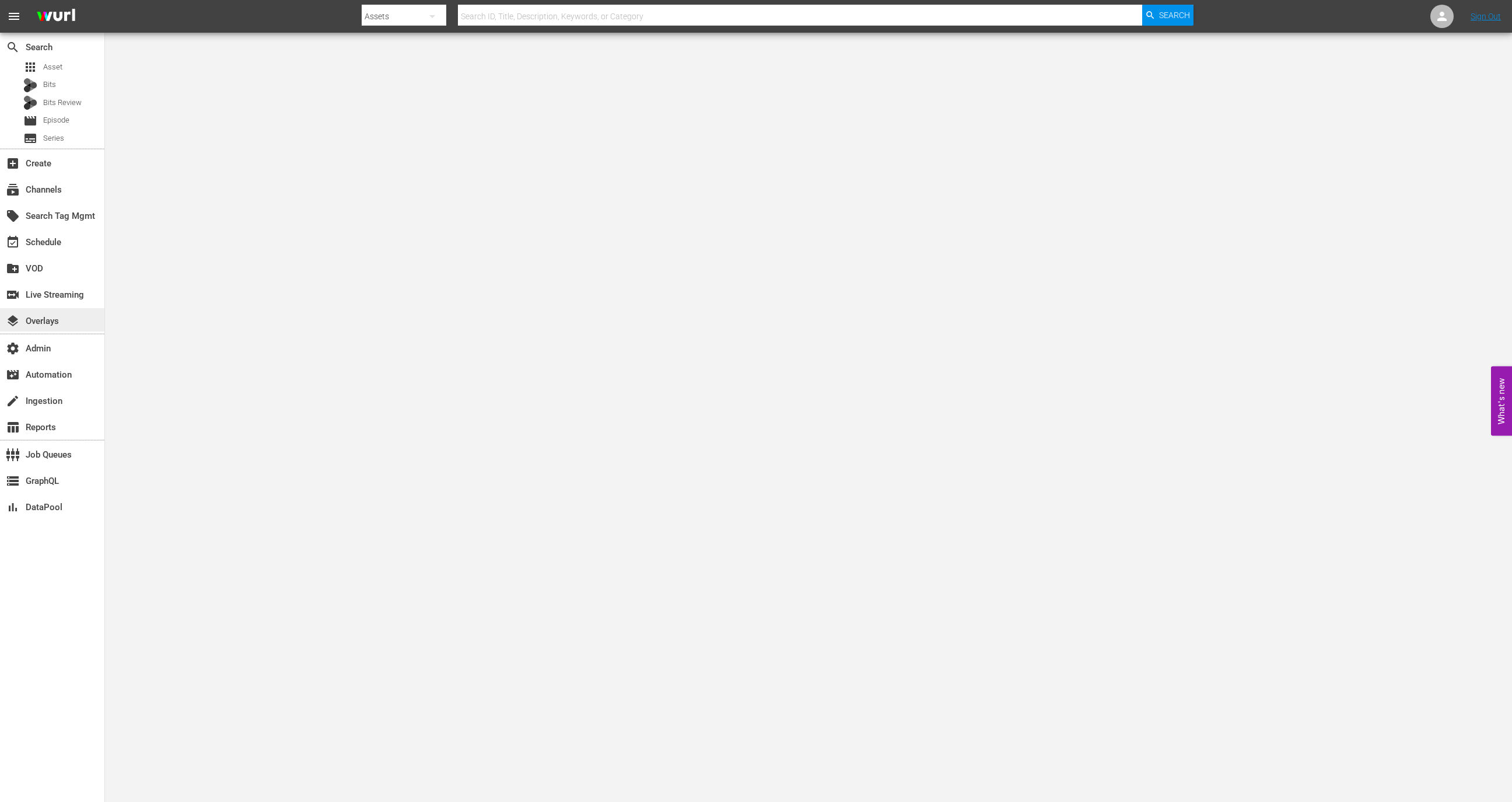
click at [58, 317] on div "layers Overlays" at bounding box center [33, 319] width 65 height 11
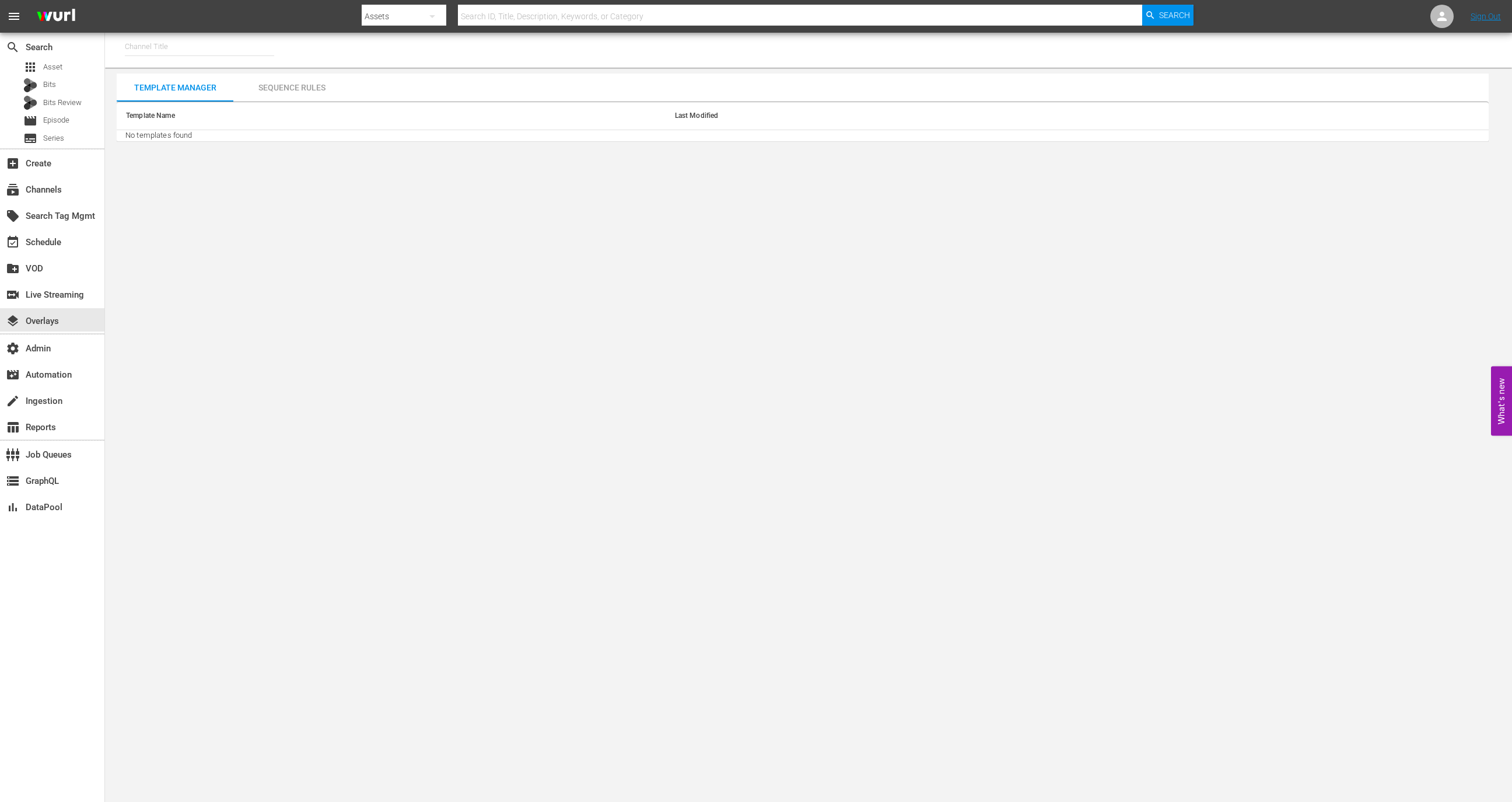
click at [234, 20] on nav "menu Search By Assets Search ID, Title, Description, Keywords, or Category Sear…" at bounding box center [756, 16] width 1512 height 33
click at [232, 43] on input "text" at bounding box center [200, 47] width 150 height 28
click at [288, 86] on div "Screambox TV (1845 - cinedigm_entertainment_corp_screamboxtv_1)" at bounding box center [285, 79] width 302 height 28
type input "Screambox TV (1845 - cinedigm_entertainment_corp_screamboxtv_1)"
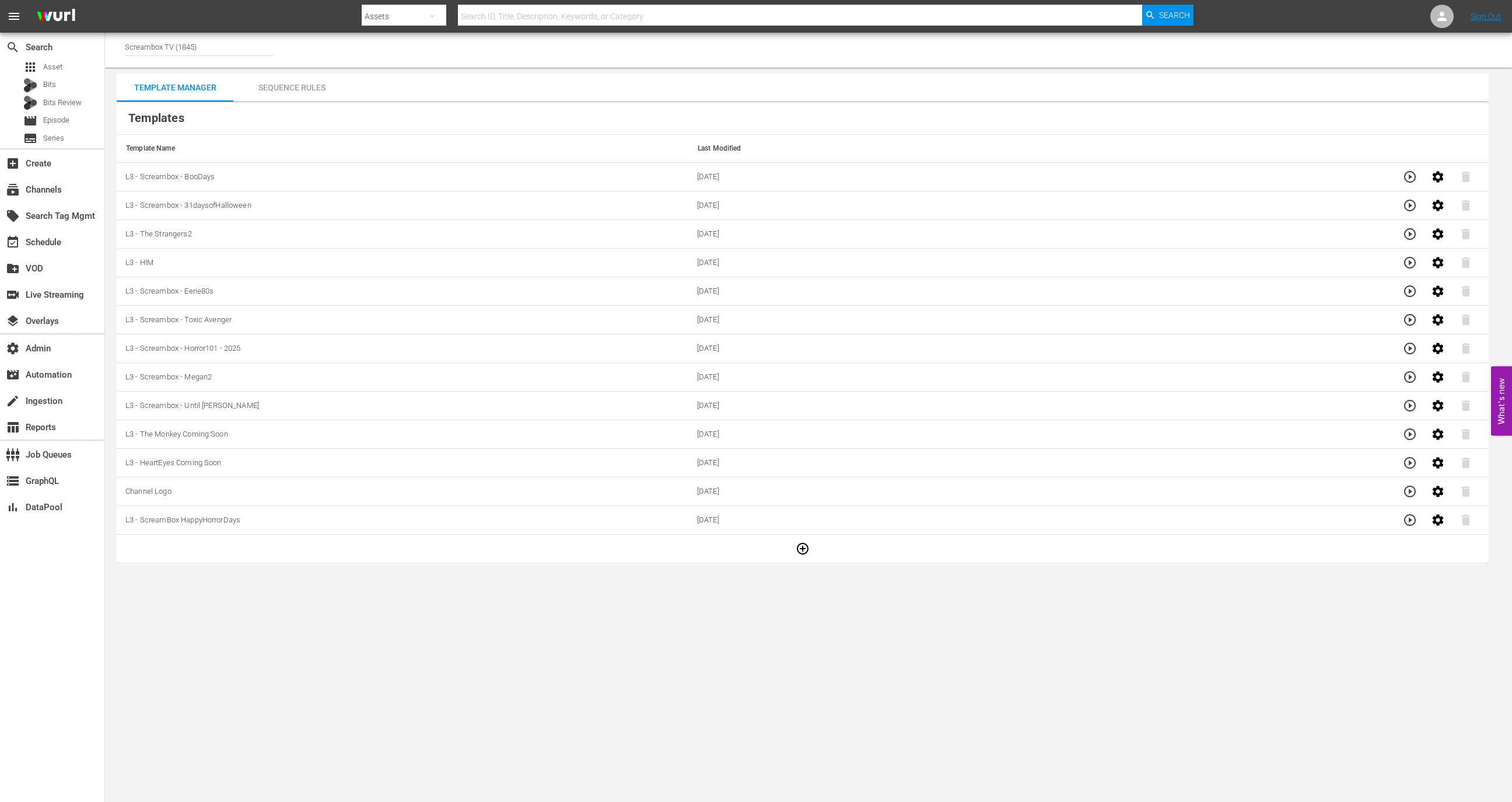
click at [275, 85] on div "Sequence Rules" at bounding box center [292, 87] width 117 height 28
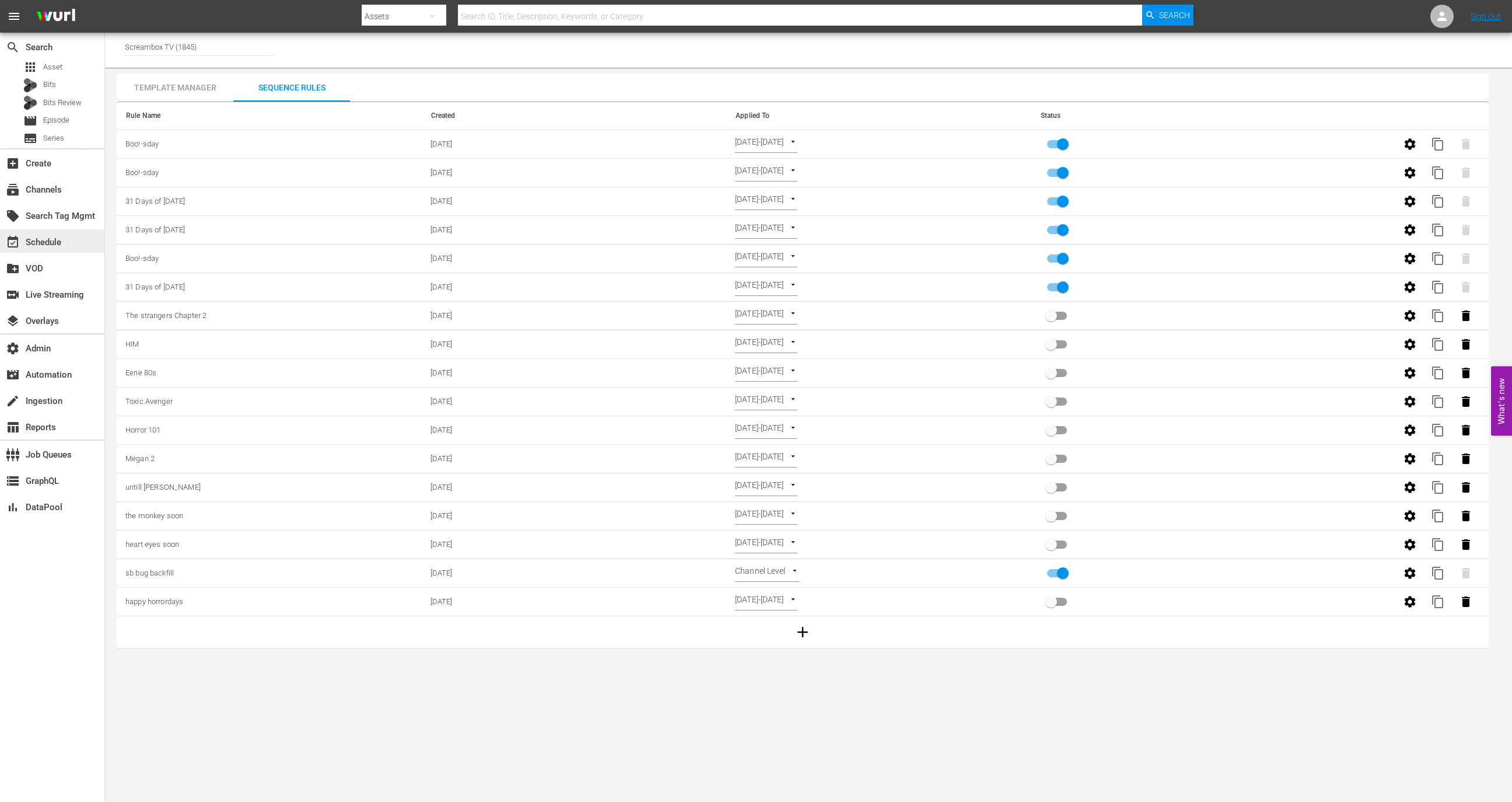
click at [68, 236] on div "event_available Schedule" at bounding box center [52, 241] width 104 height 23
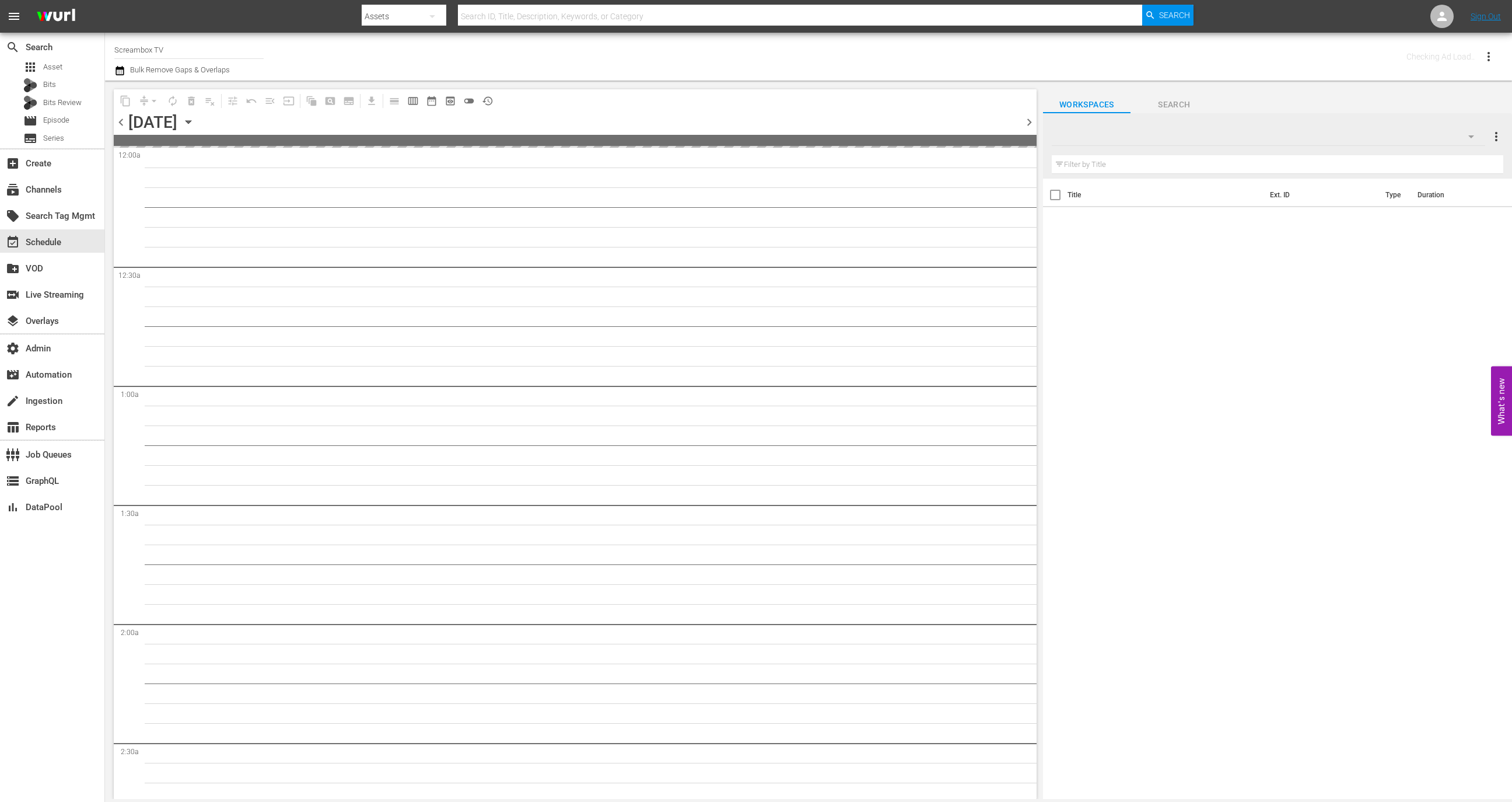
click at [187, 57] on input "Screambox TV" at bounding box center [189, 50] width 150 height 28
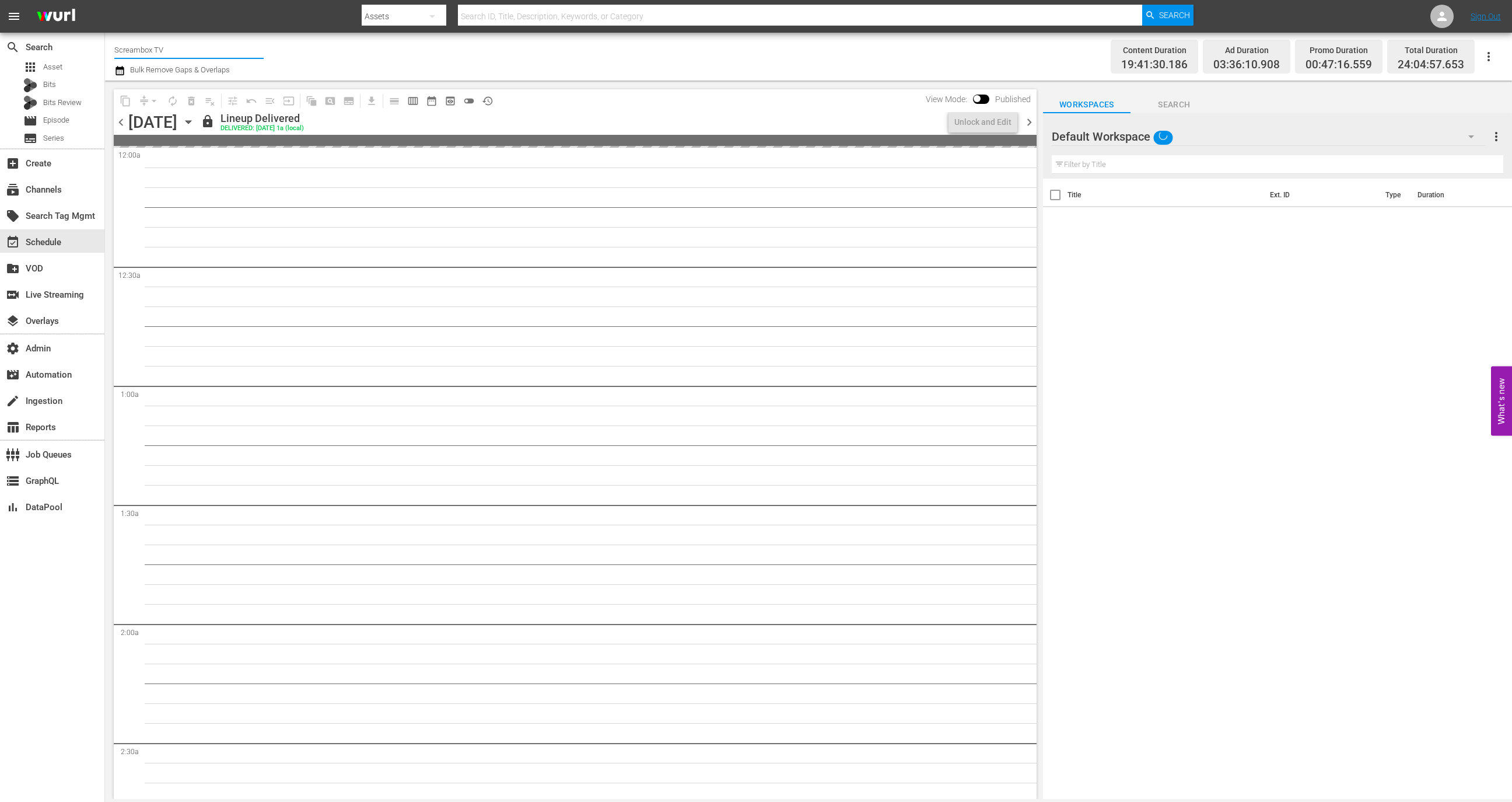
click at [187, 57] on input "Screambox TV" at bounding box center [189, 50] width 150 height 28
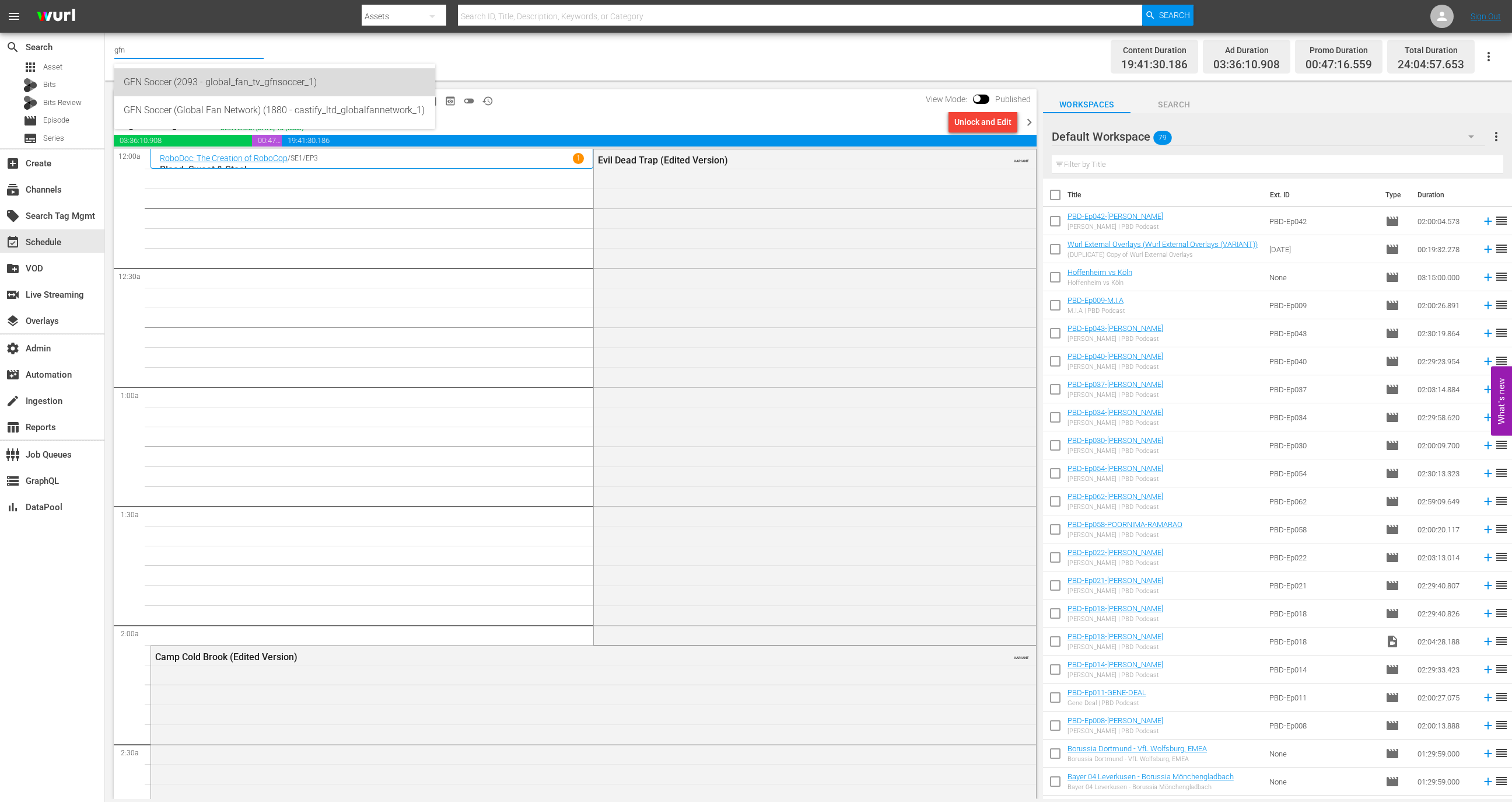
click at [229, 81] on div "GFN Soccer (2093 - global_fan_tv_gfnsoccer_1)" at bounding box center [275, 82] width 302 height 28
type input "GFN Soccer (2093 - global_fan_tv_gfnsoccer_1)"
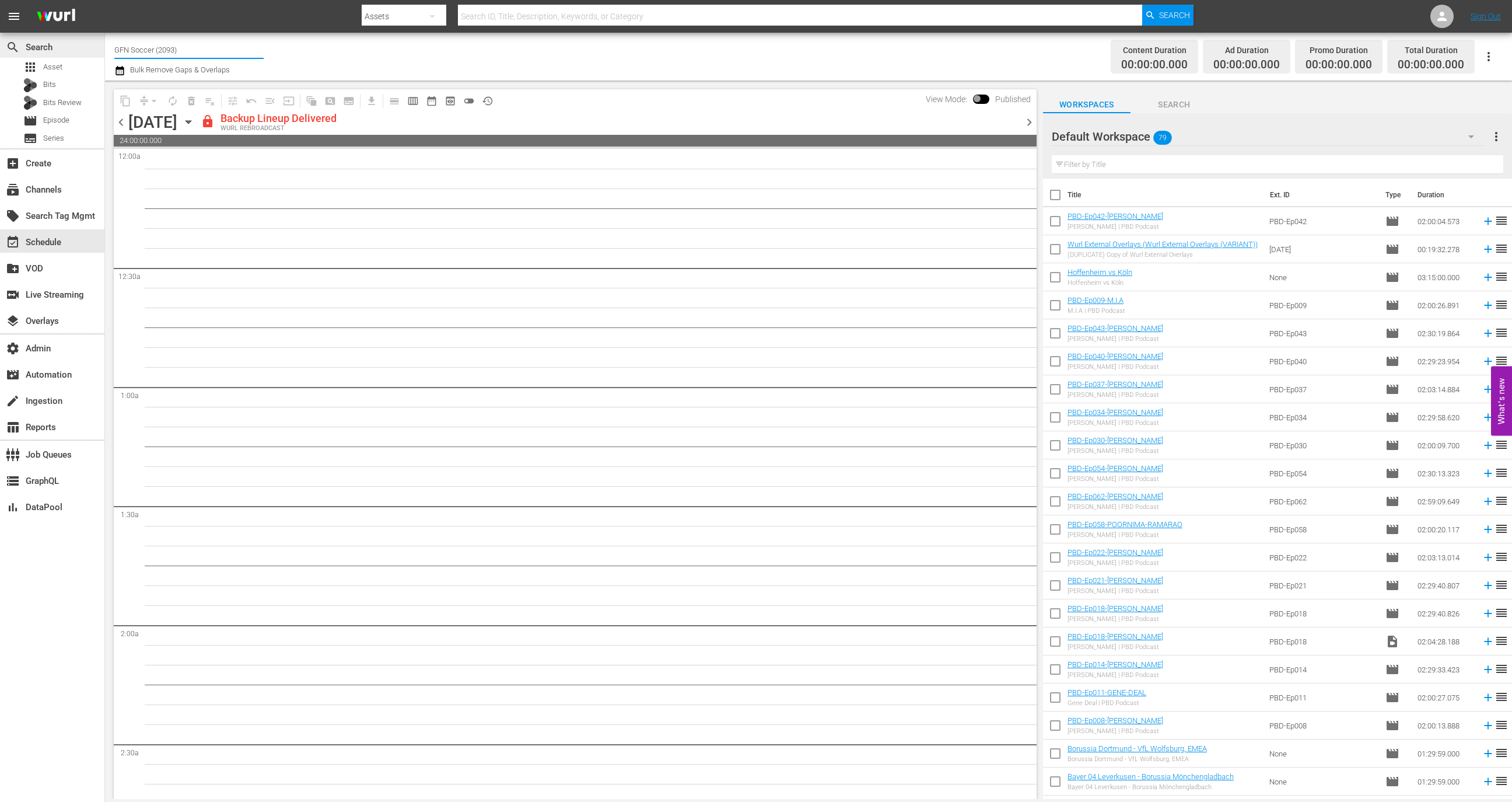
drag, startPoint x: 155, startPoint y: 48, endPoint x: 88, endPoint y: 45, distance: 67.1
click at [105, 0] on div "search Search apps Asset Bits Bits Review movie Episode subtitles Series add_bo…" at bounding box center [808, 0] width 1407 height 0
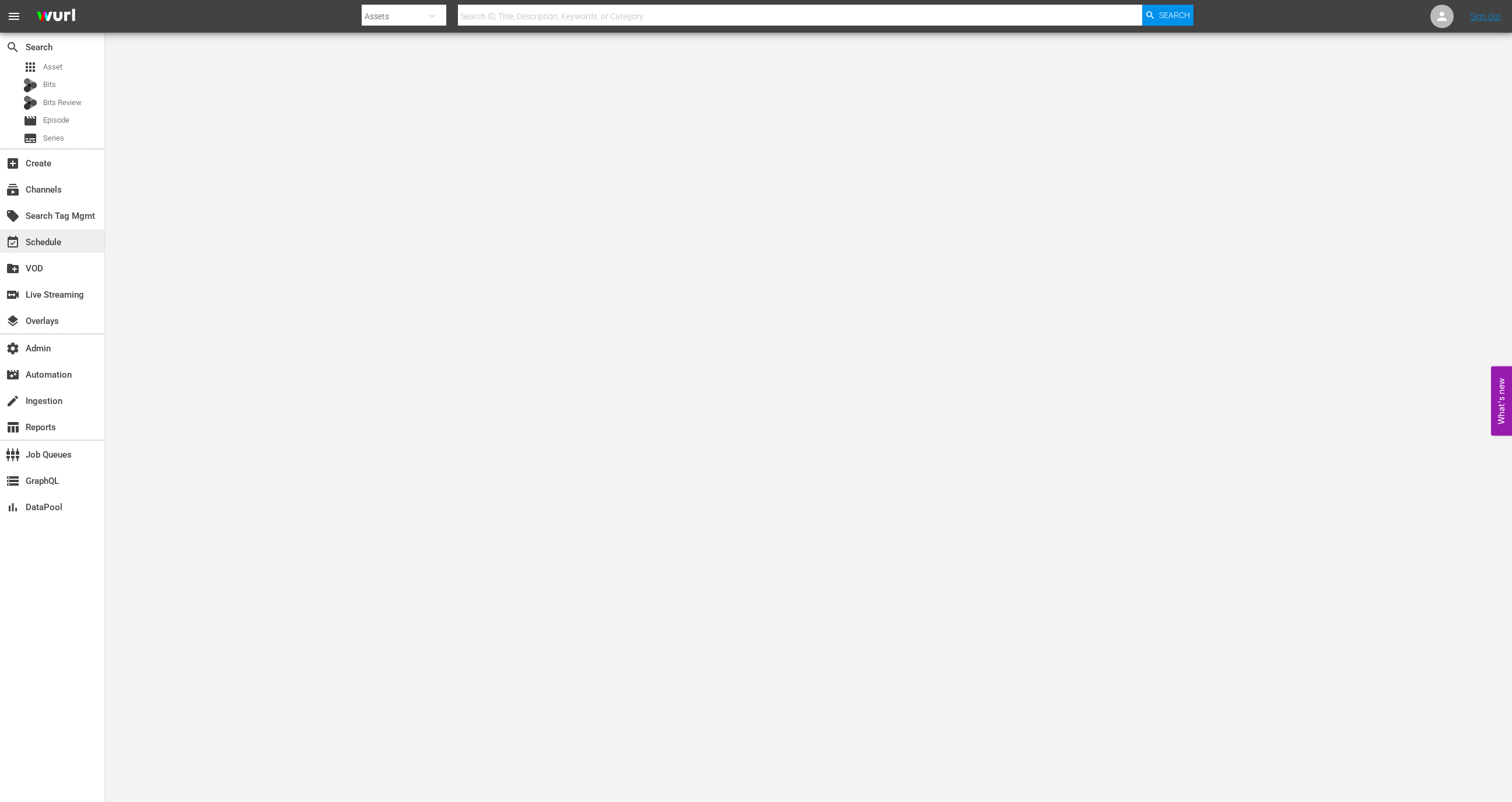
click at [75, 239] on div "event_available Schedule" at bounding box center [52, 241] width 104 height 23
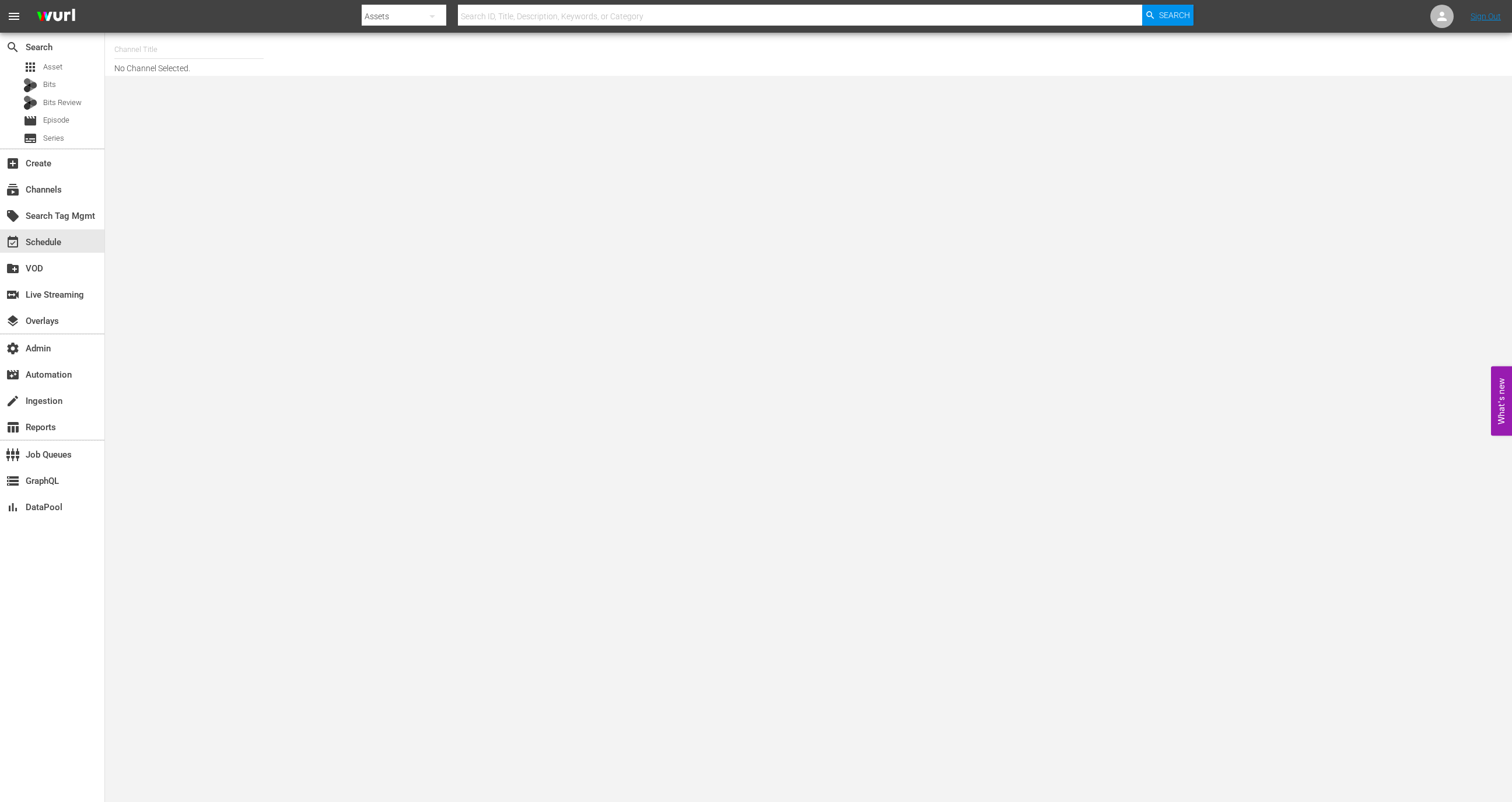
click at [185, 53] on input "text" at bounding box center [189, 50] width 150 height 28
click at [231, 97] on div "Screambox TV (1845 - cinedigm_entertainment_corp_screamboxtv_1)" at bounding box center [275, 82] width 321 height 37
click at [238, 84] on div "Screambox TV (1845 - cinedigm_entertainment_corp_screamboxtv_1)" at bounding box center [275, 82] width 302 height 28
type input "Screambox TV (1845 - cinedigm_entertainment_corp_screamboxtv_1)"
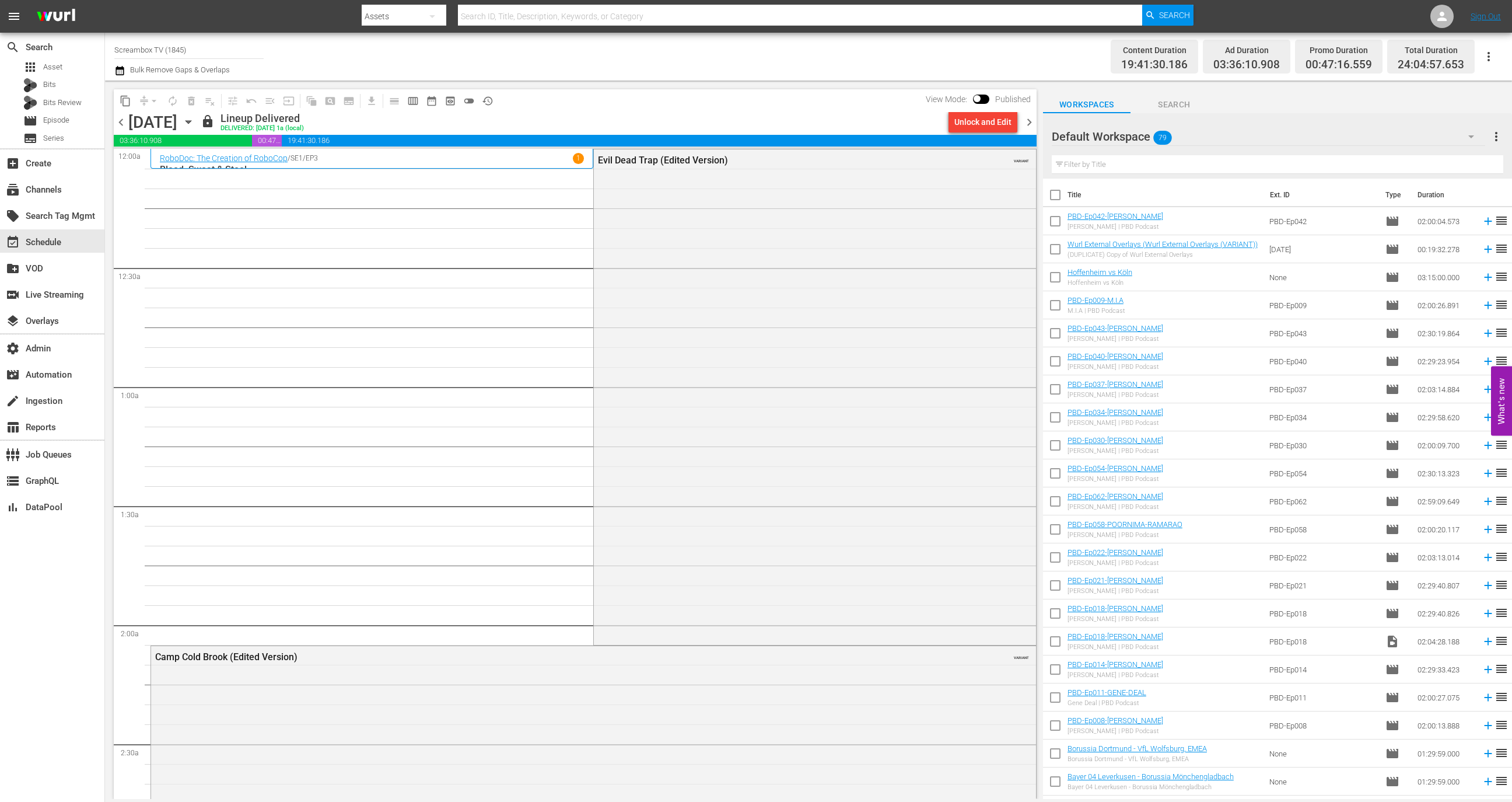
click at [198, 119] on div "Thursday, October 9th October 9th" at bounding box center [163, 122] width 69 height 19
click at [195, 126] on icon "button" at bounding box center [189, 122] width 13 height 13
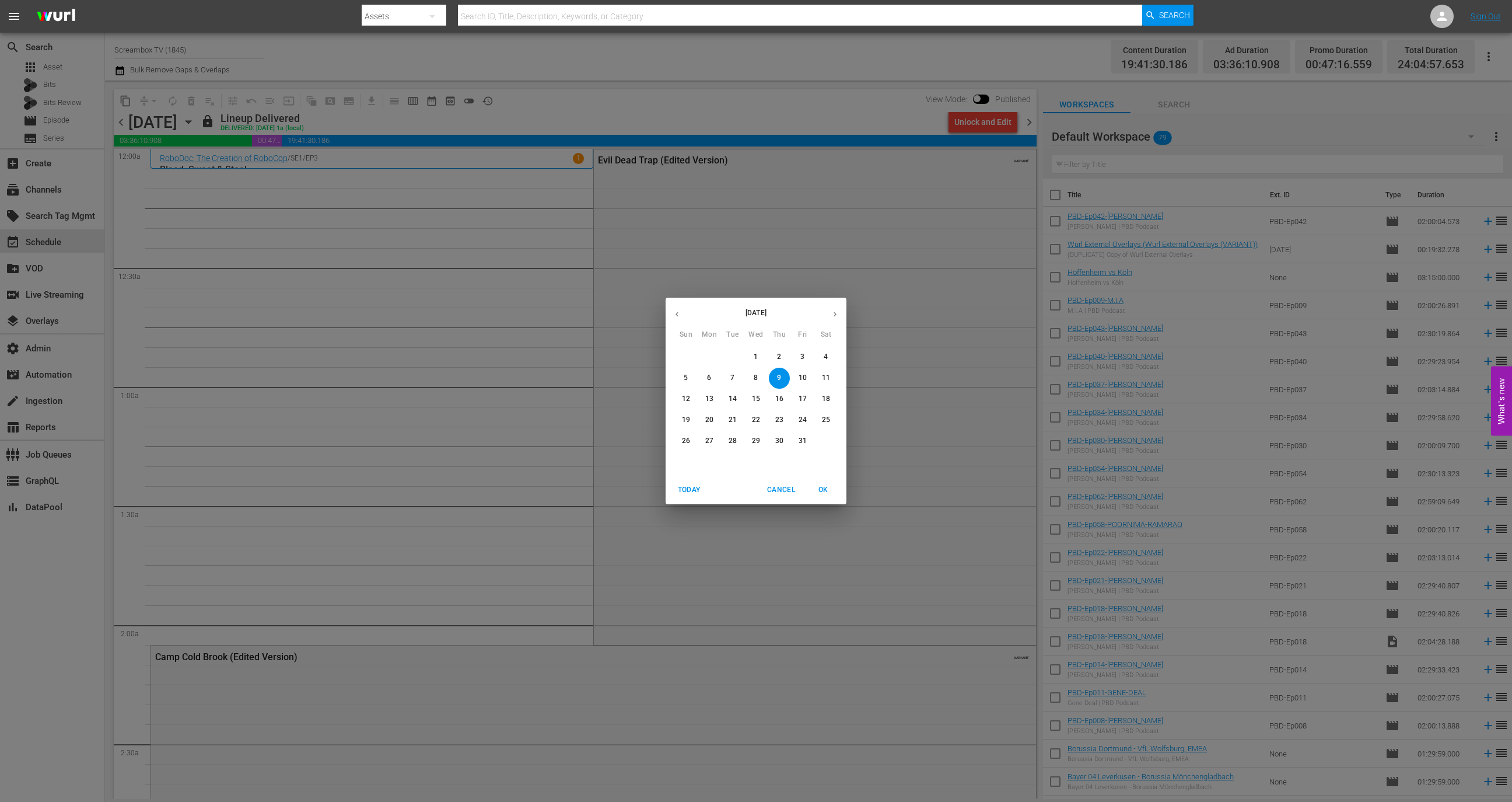
click at [716, 405] on button "13" at bounding box center [709, 398] width 21 height 21
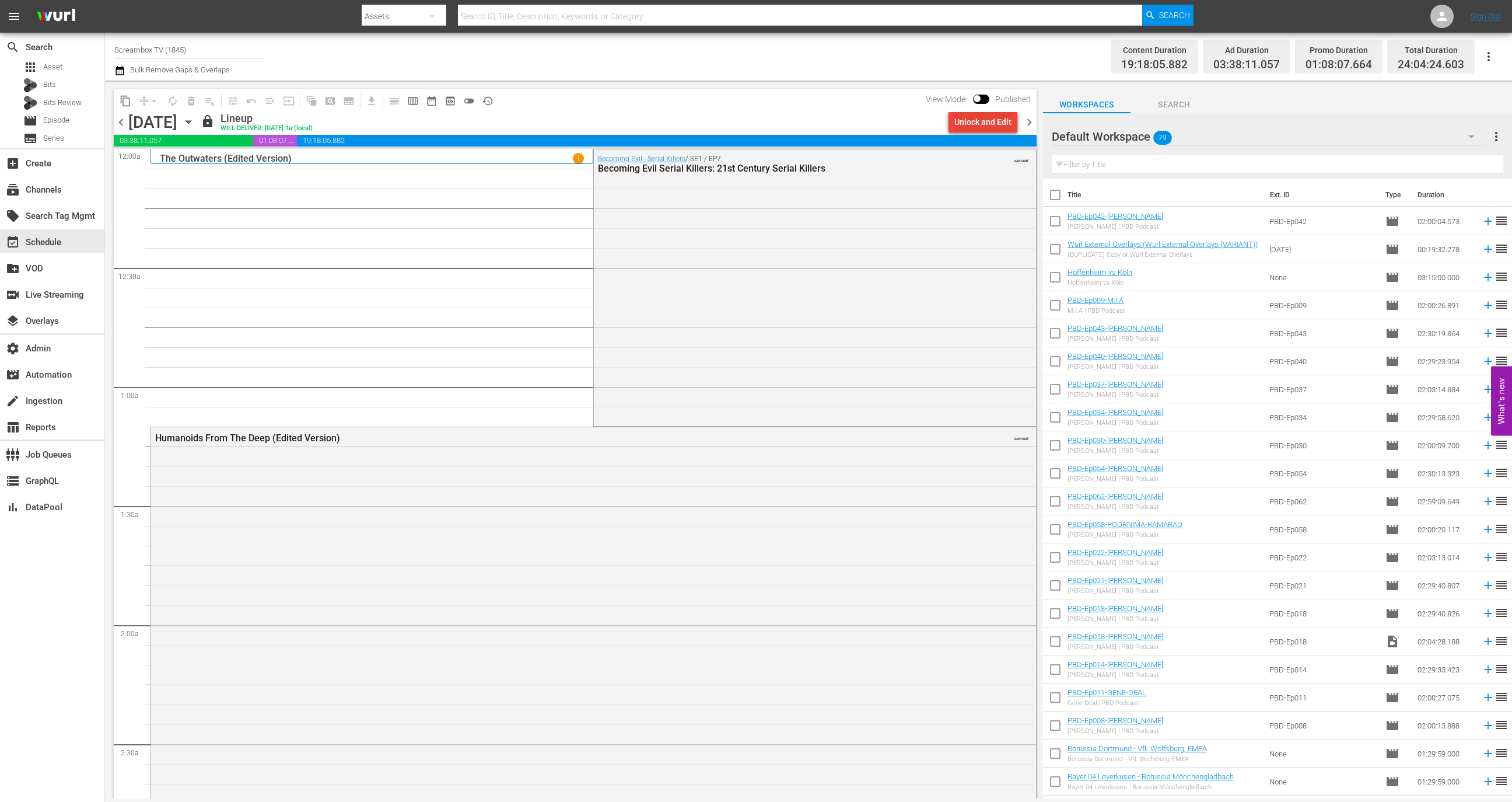
click at [960, 128] on div "Unlock and Edit" at bounding box center [983, 121] width 57 height 21
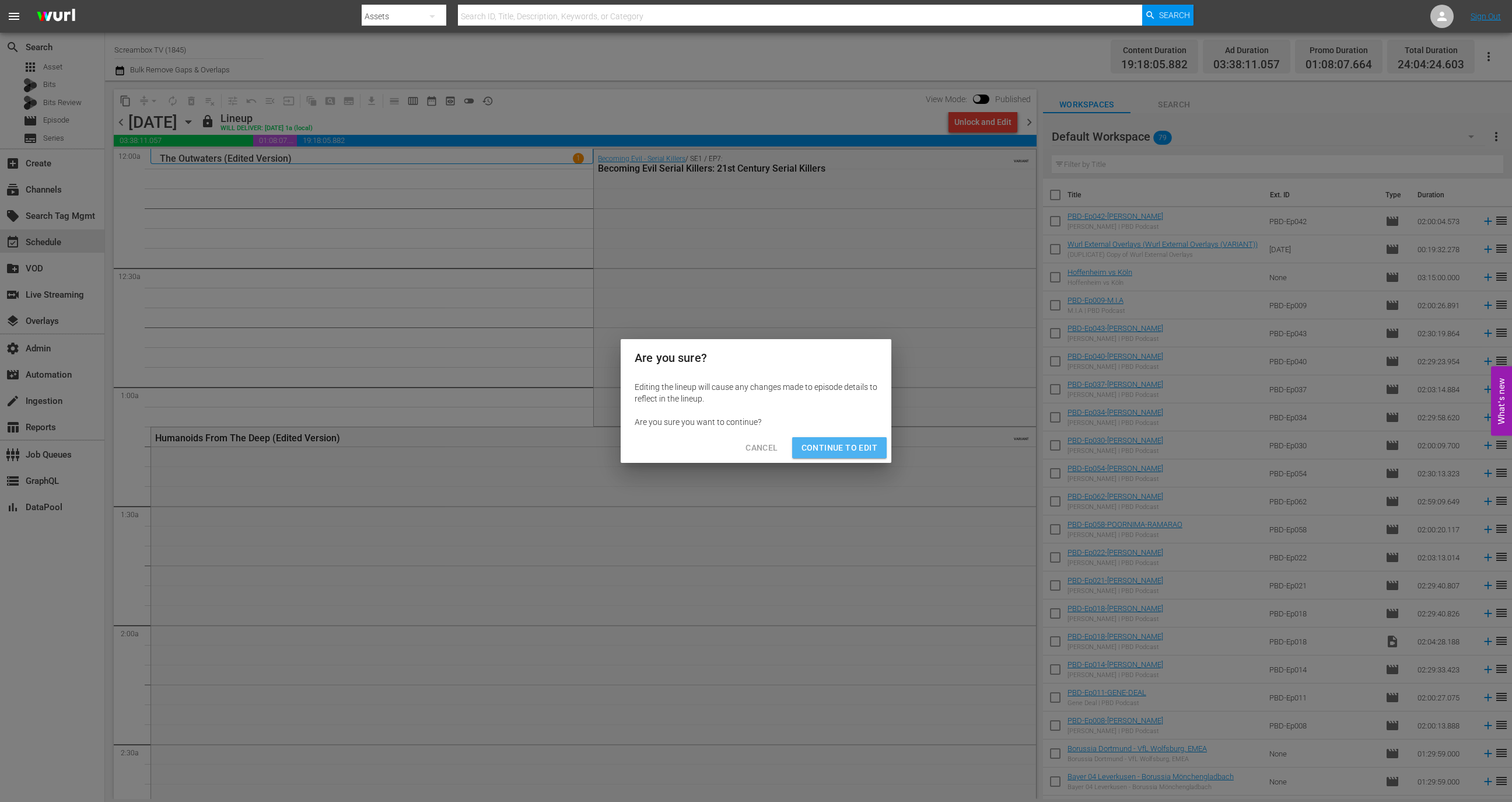
click at [830, 445] on span "Continue to Edit" at bounding box center [840, 448] width 76 height 14
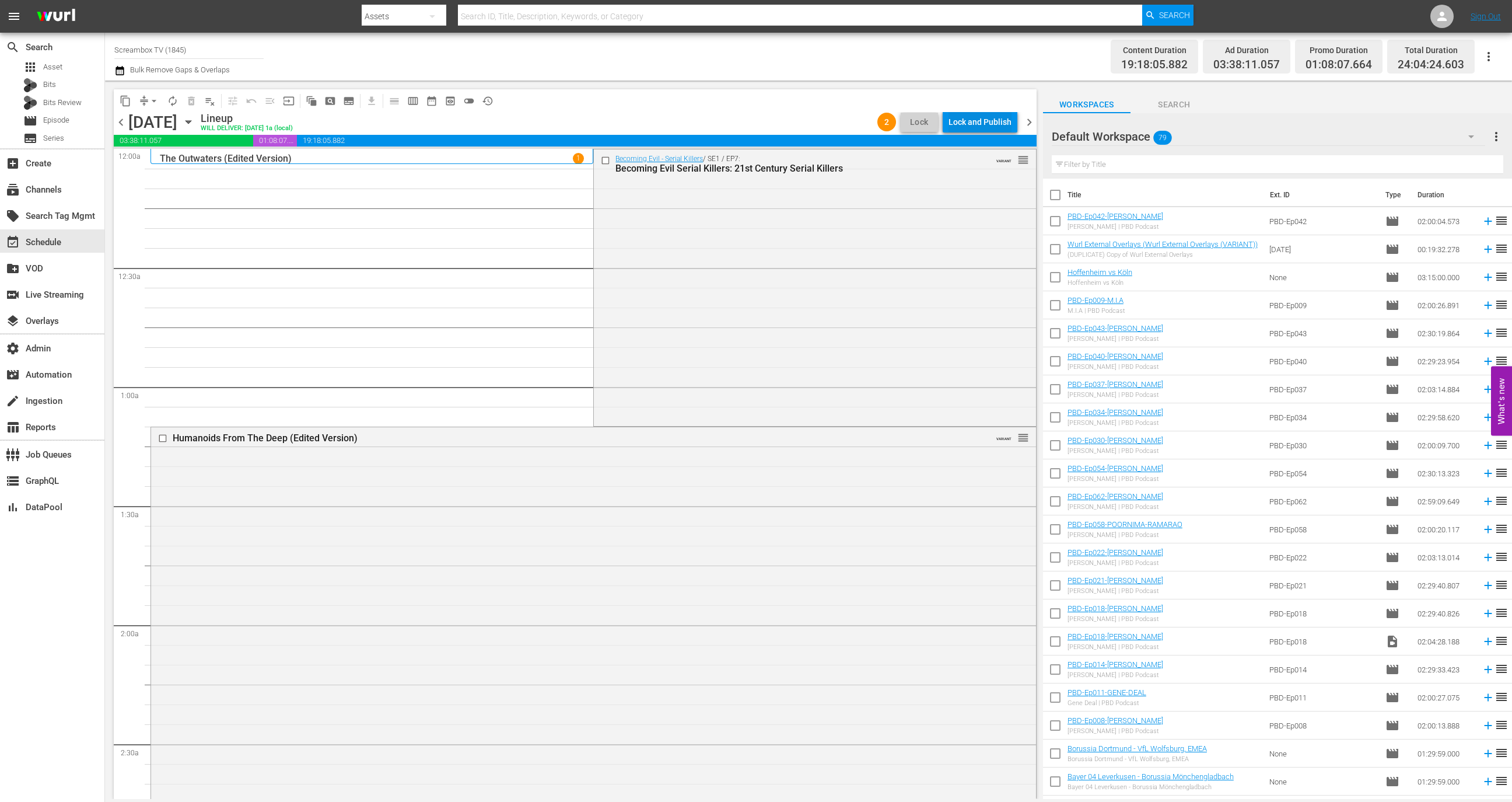
click at [975, 123] on div "Lock and Publish" at bounding box center [980, 121] width 63 height 21
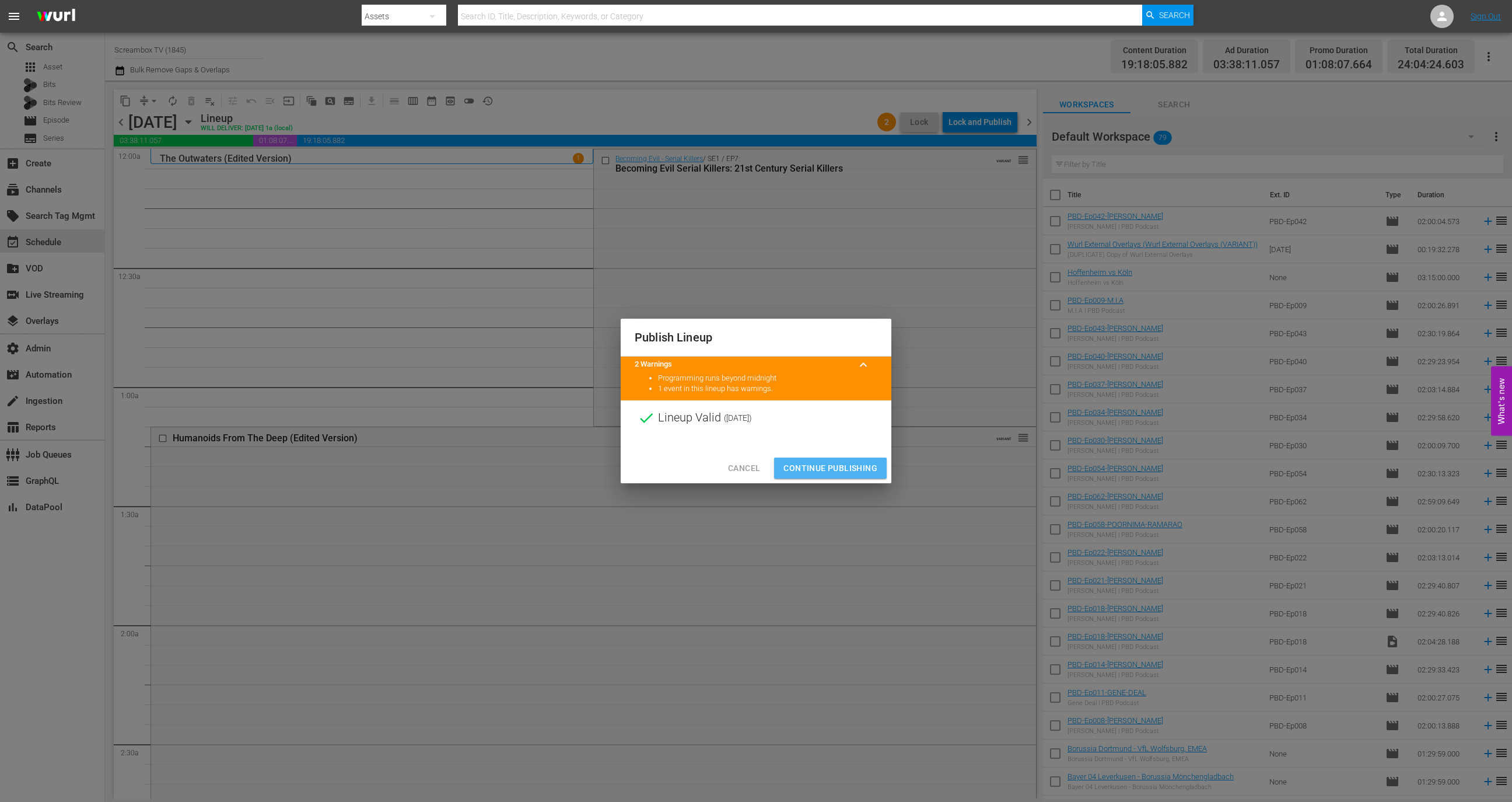
click at [828, 459] on button "Continue Publishing" at bounding box center [830, 468] width 112 height 21
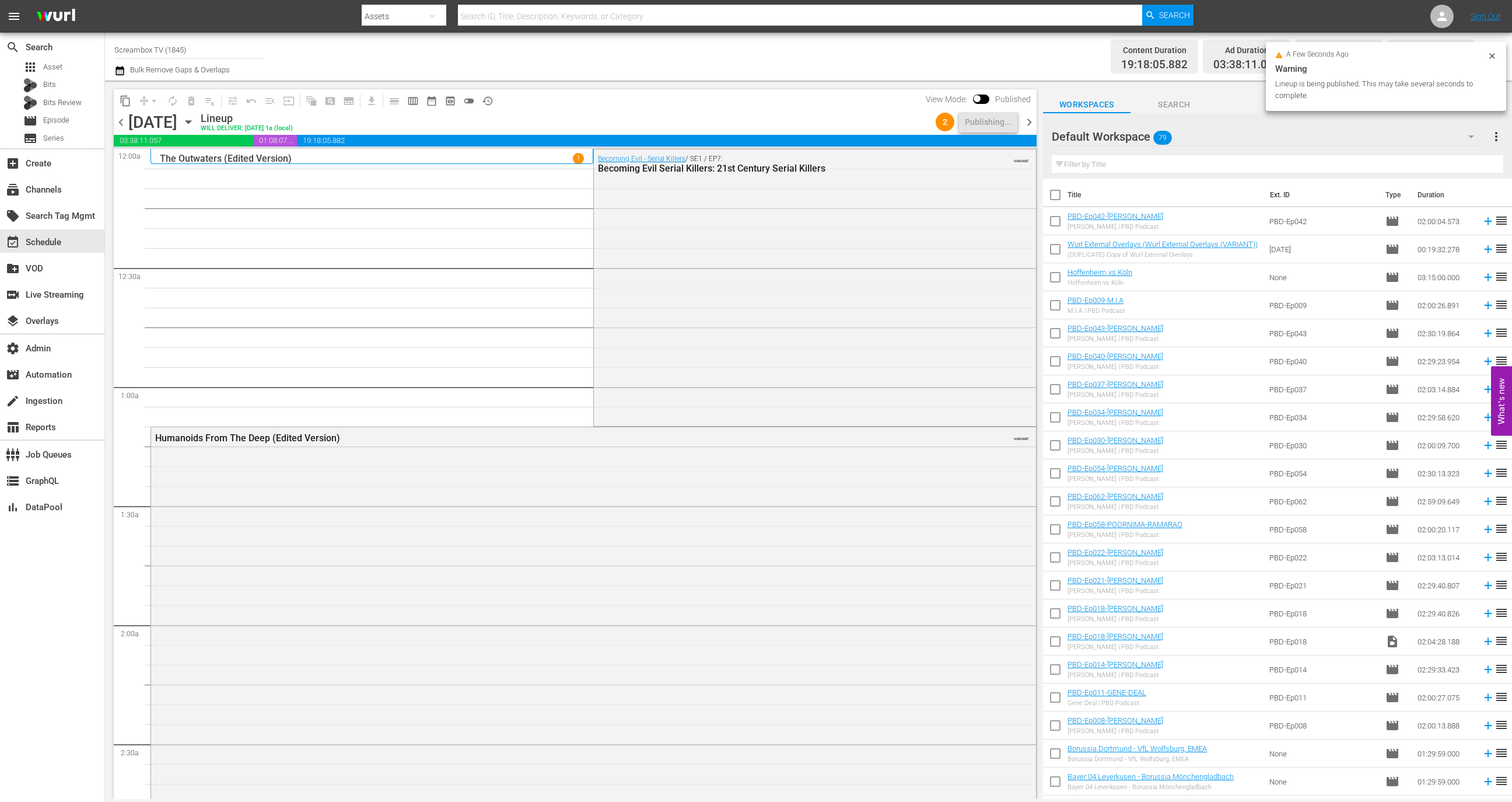
click at [1036, 114] on div "chevron_left Monday, October 13th October 13th Lineup WILL DELIVER: 10/12 @ 1a …" at bounding box center [575, 123] width 923 height 23
click at [1031, 122] on span "chevron_right" at bounding box center [1029, 122] width 14 height 14
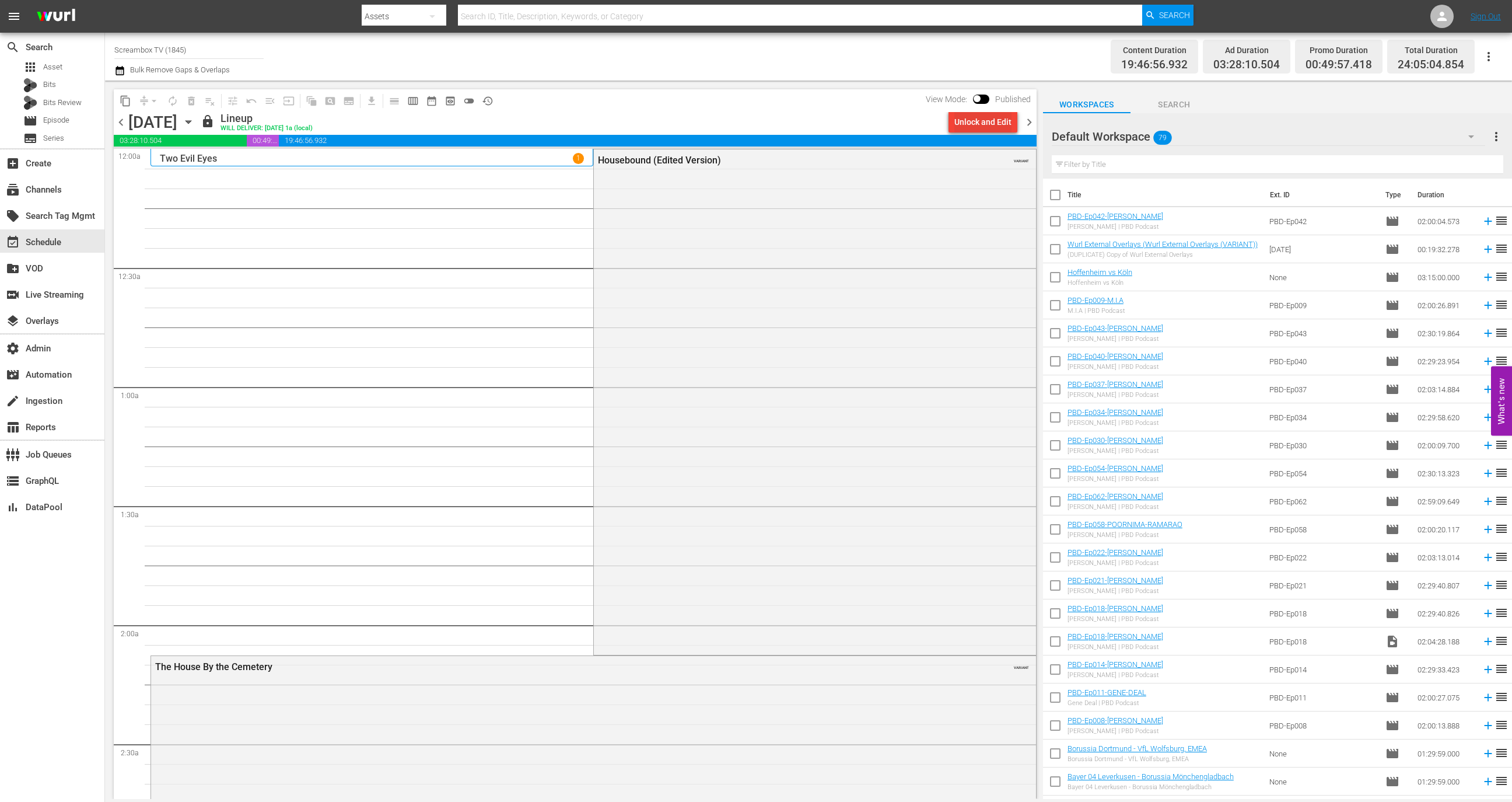
click at [976, 124] on div "Unlock and Edit" at bounding box center [983, 121] width 57 height 21
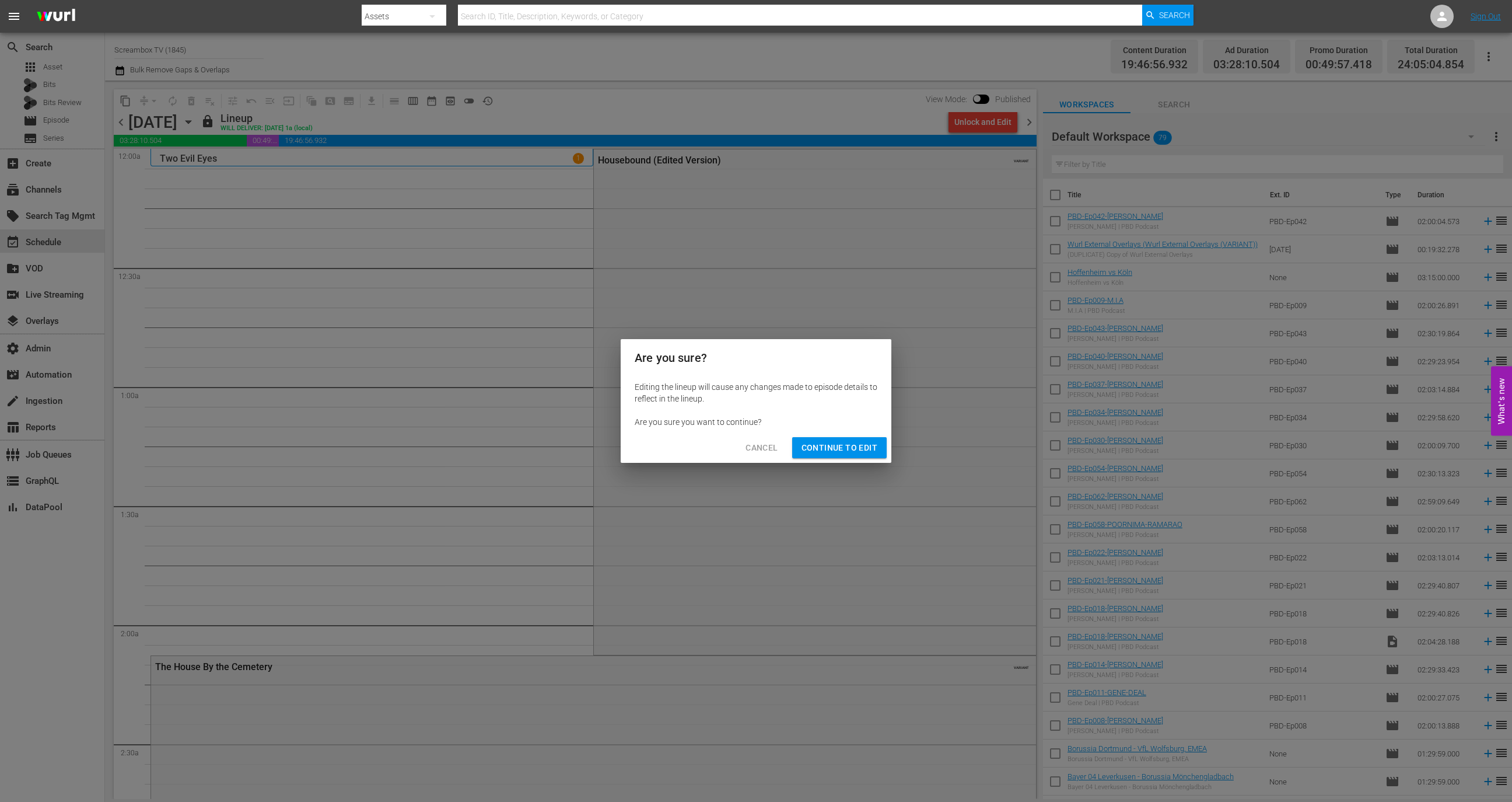
click at [833, 448] on span "Continue to Edit" at bounding box center [840, 448] width 76 height 14
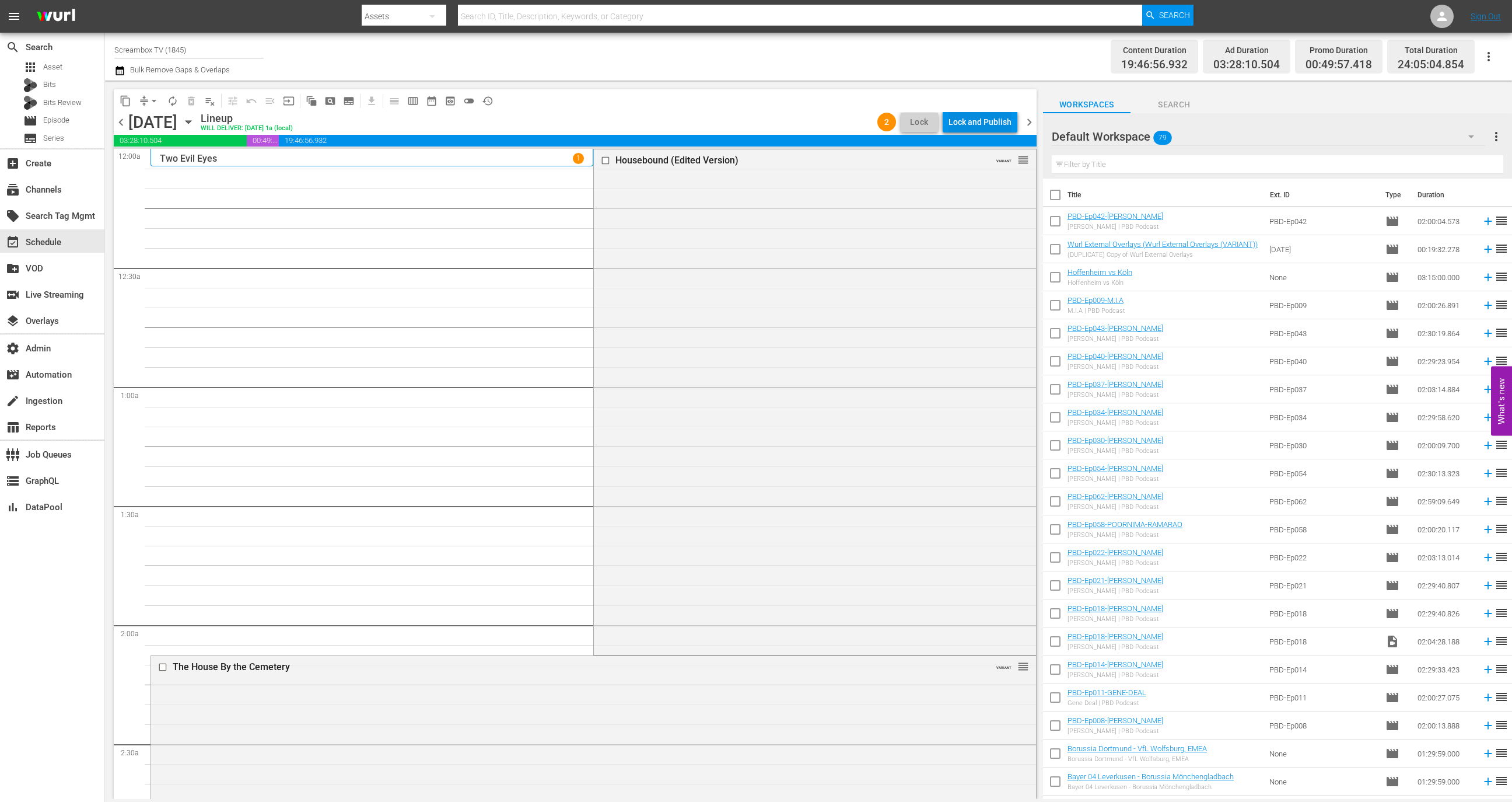
click at [986, 118] on div "Lock and Publish" at bounding box center [980, 121] width 63 height 21
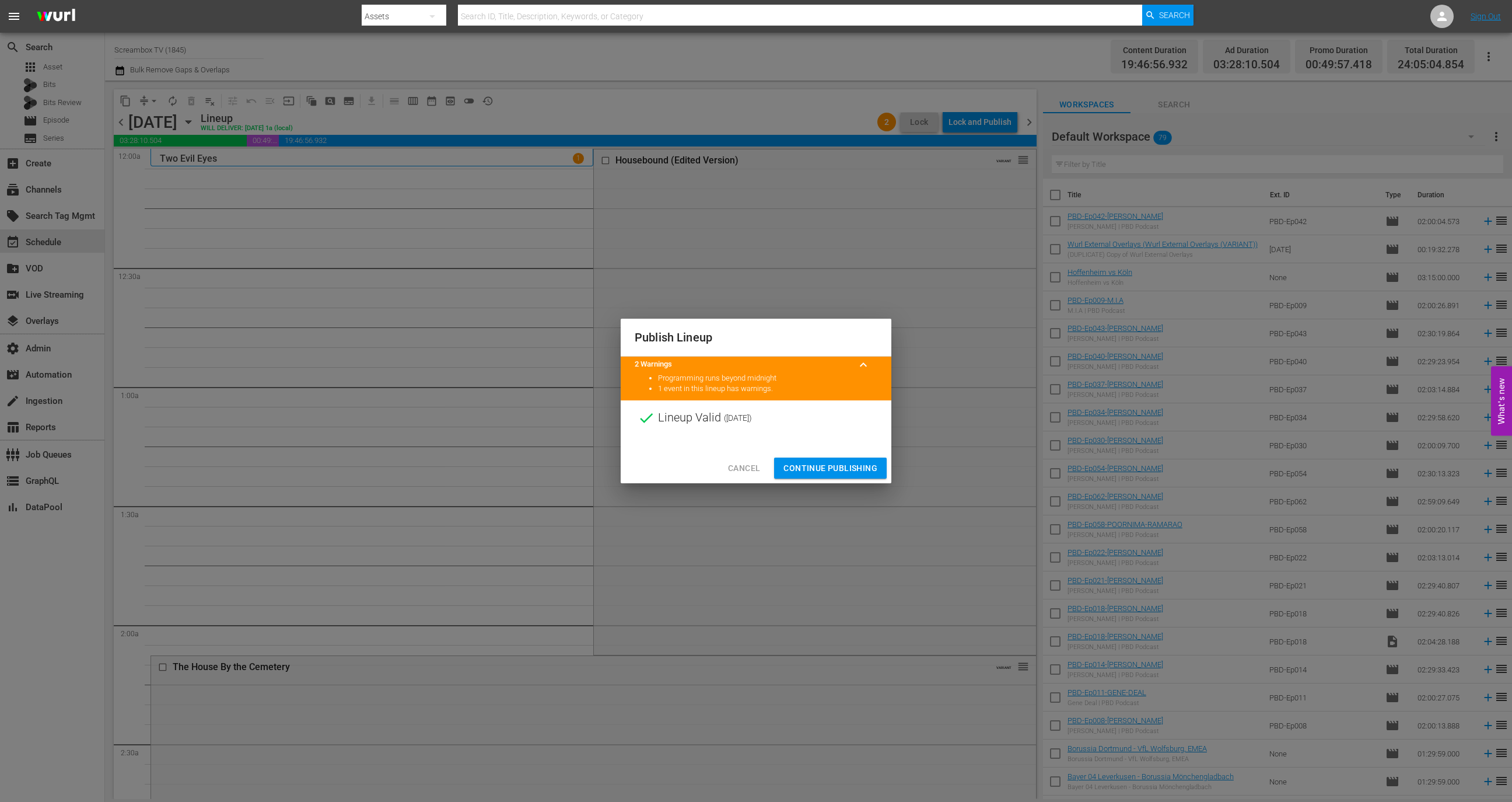
click at [835, 468] on span "Continue Publishing" at bounding box center [830, 468] width 94 height 14
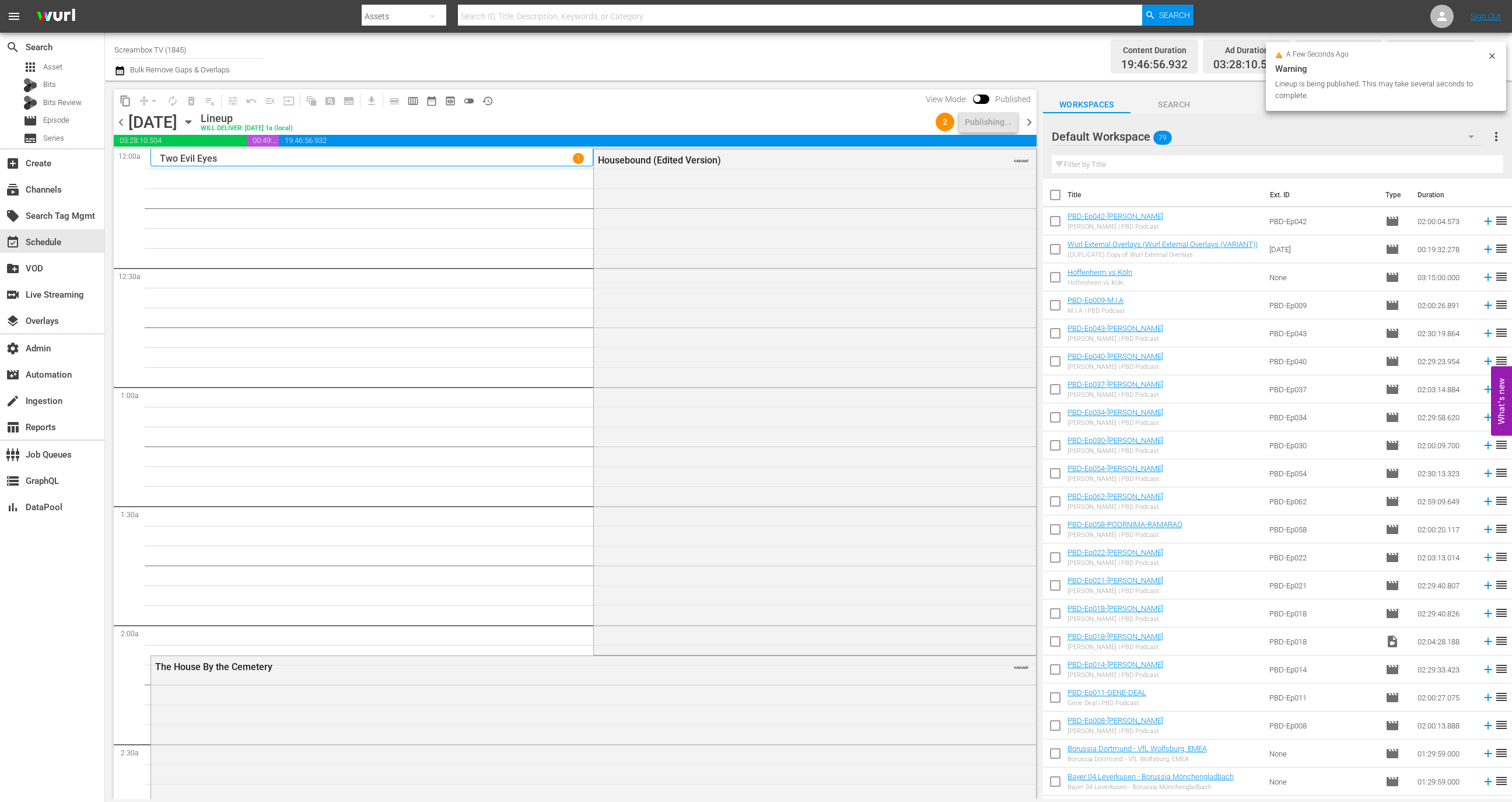
click at [1027, 116] on span "chevron_right" at bounding box center [1029, 122] width 14 height 14
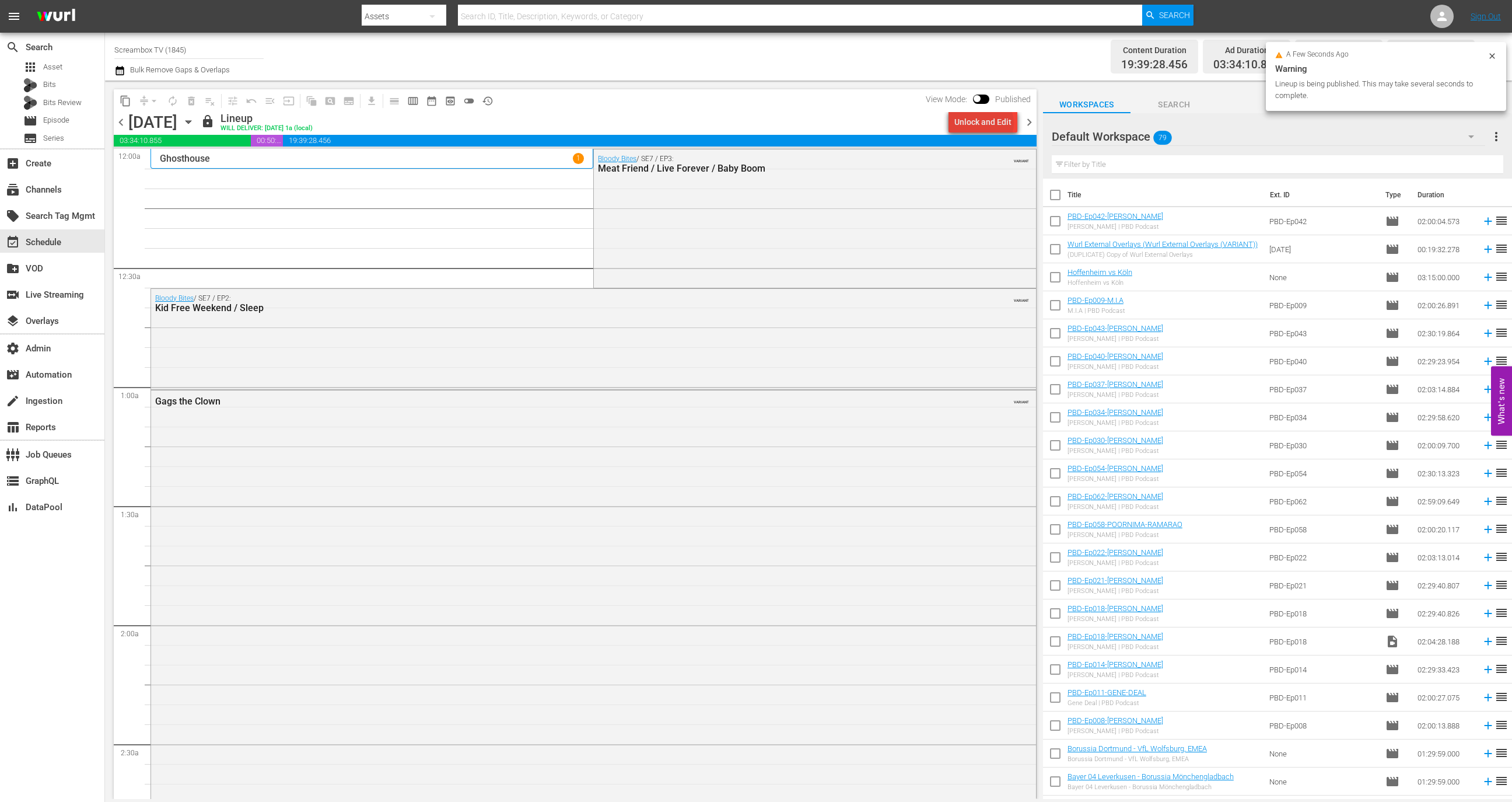
click at [987, 123] on div "Unlock and Edit" at bounding box center [983, 121] width 57 height 21
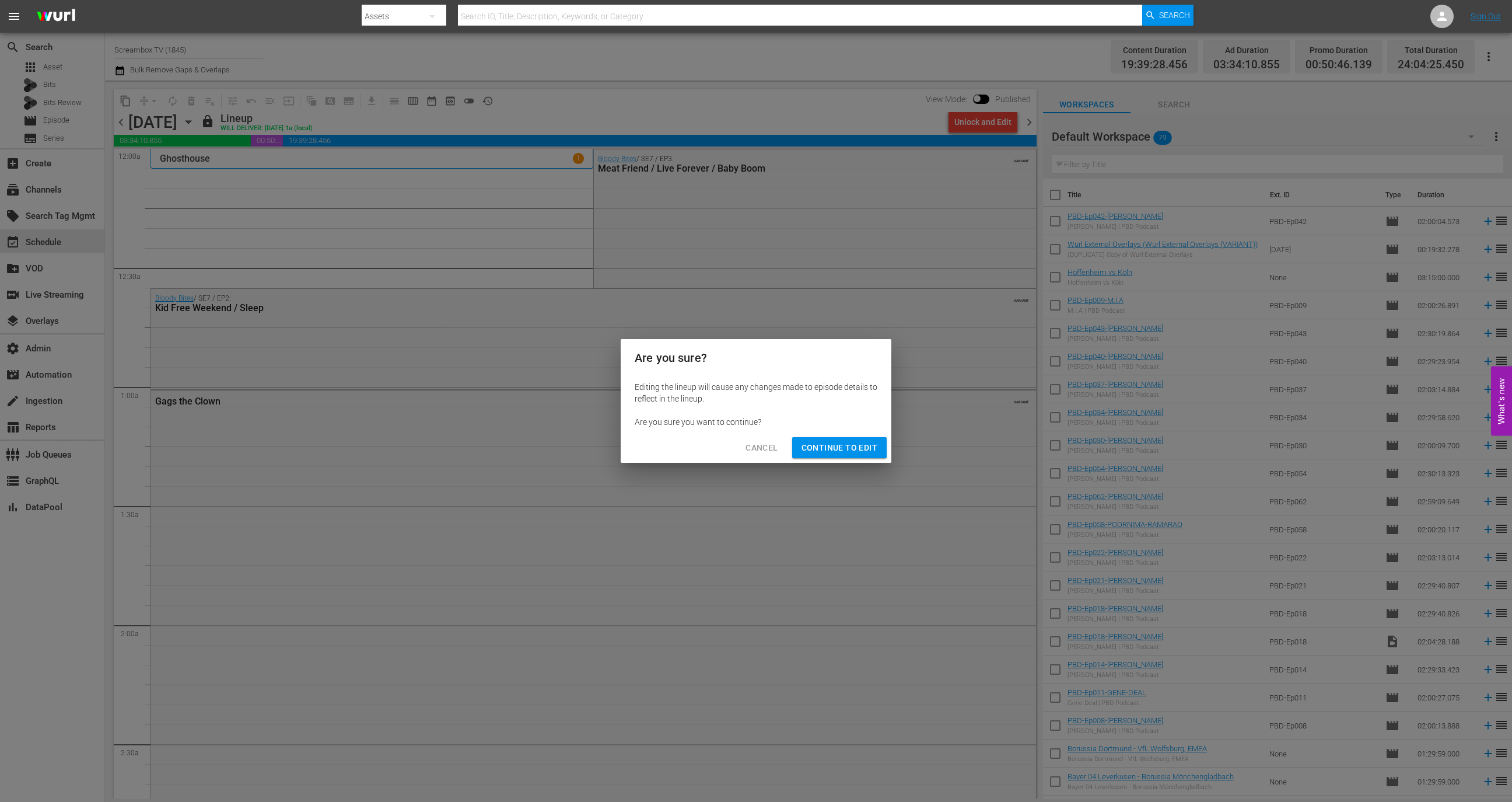
click at [826, 445] on span "Continue to Edit" at bounding box center [840, 448] width 76 height 14
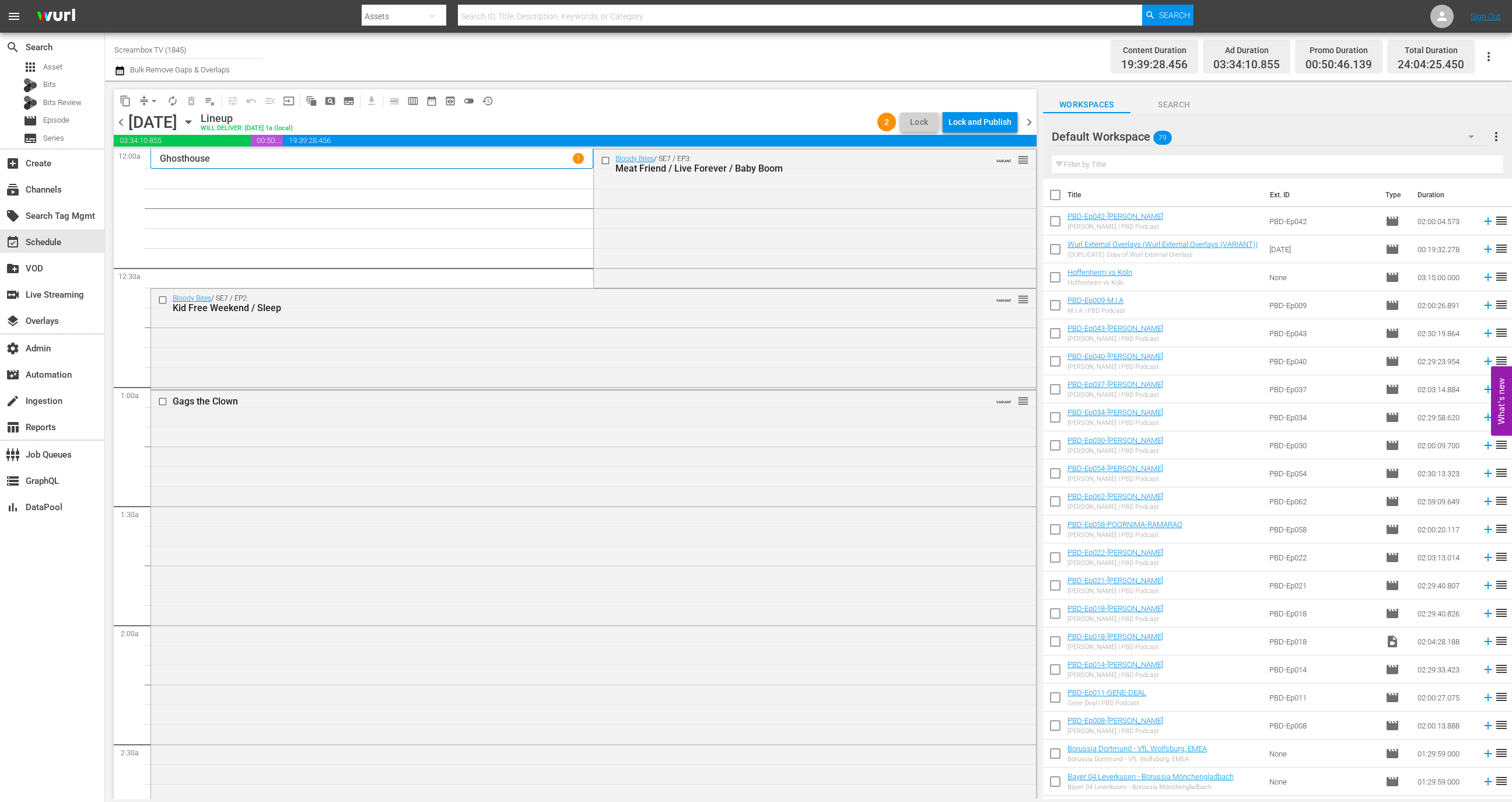
click at [982, 114] on div "Lock and Publish" at bounding box center [980, 121] width 63 height 21
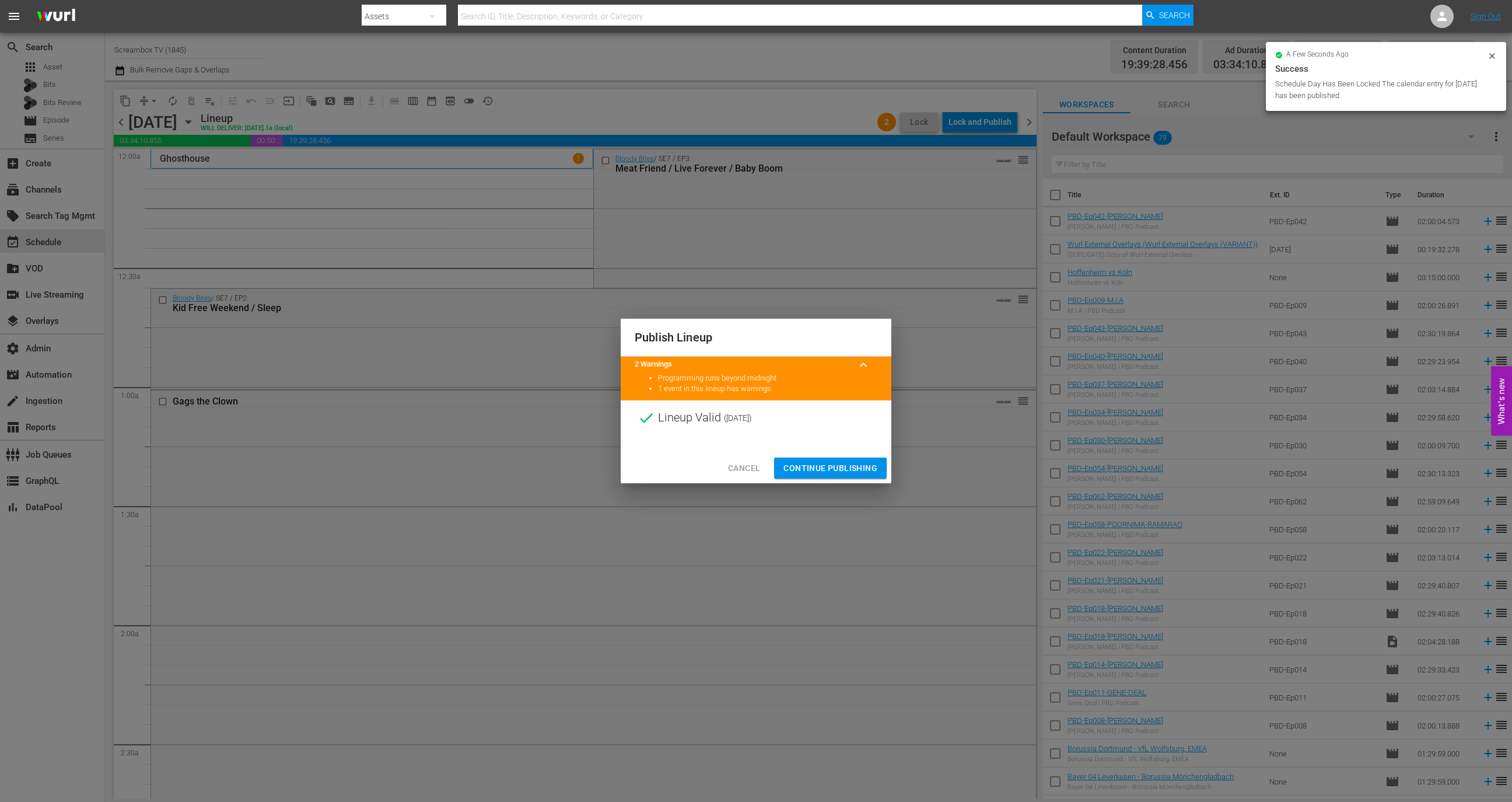
click at [835, 462] on span "Continue Publishing" at bounding box center [830, 468] width 94 height 14
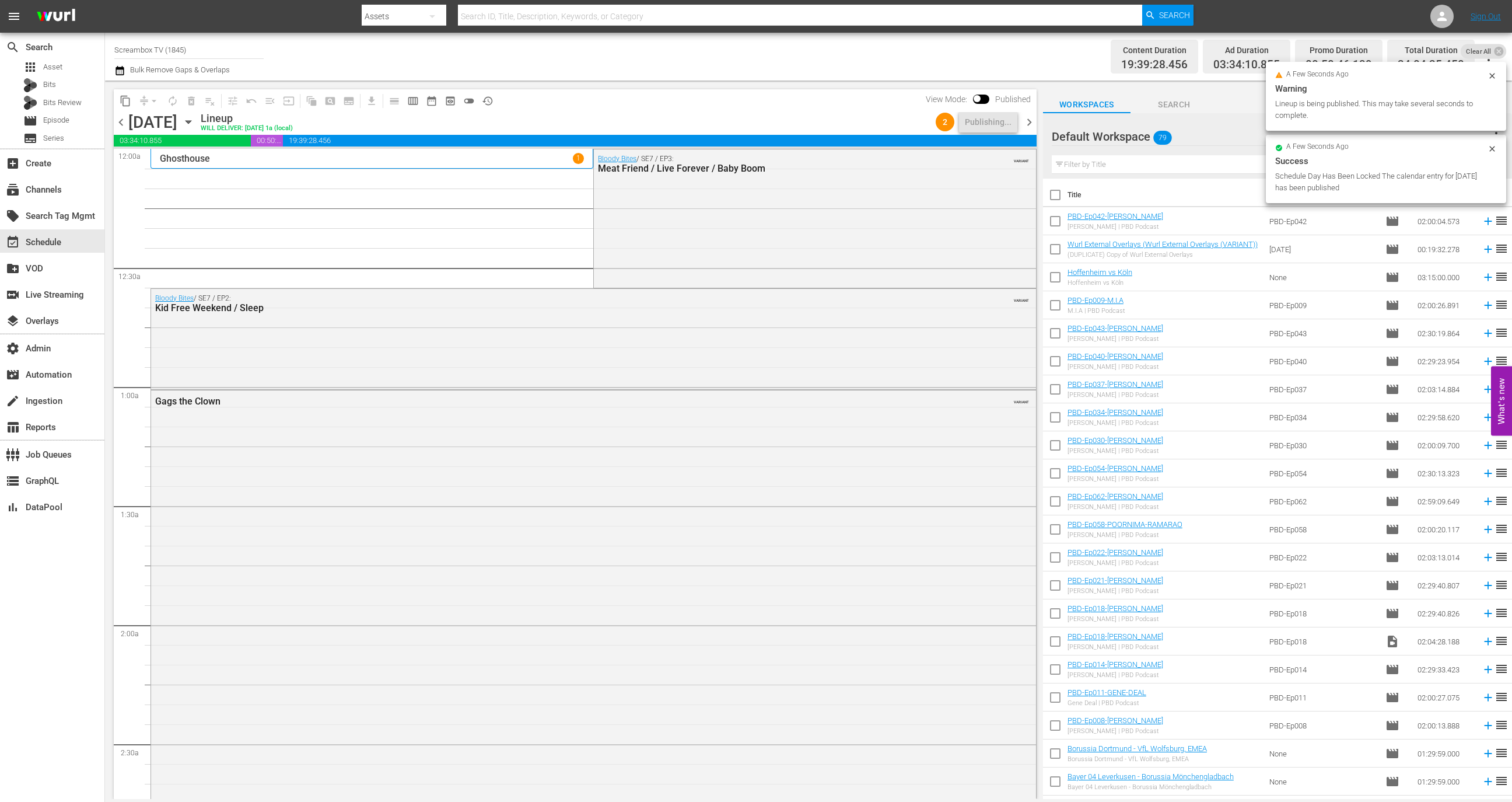
click at [1025, 119] on span "chevron_right" at bounding box center [1029, 122] width 14 height 14
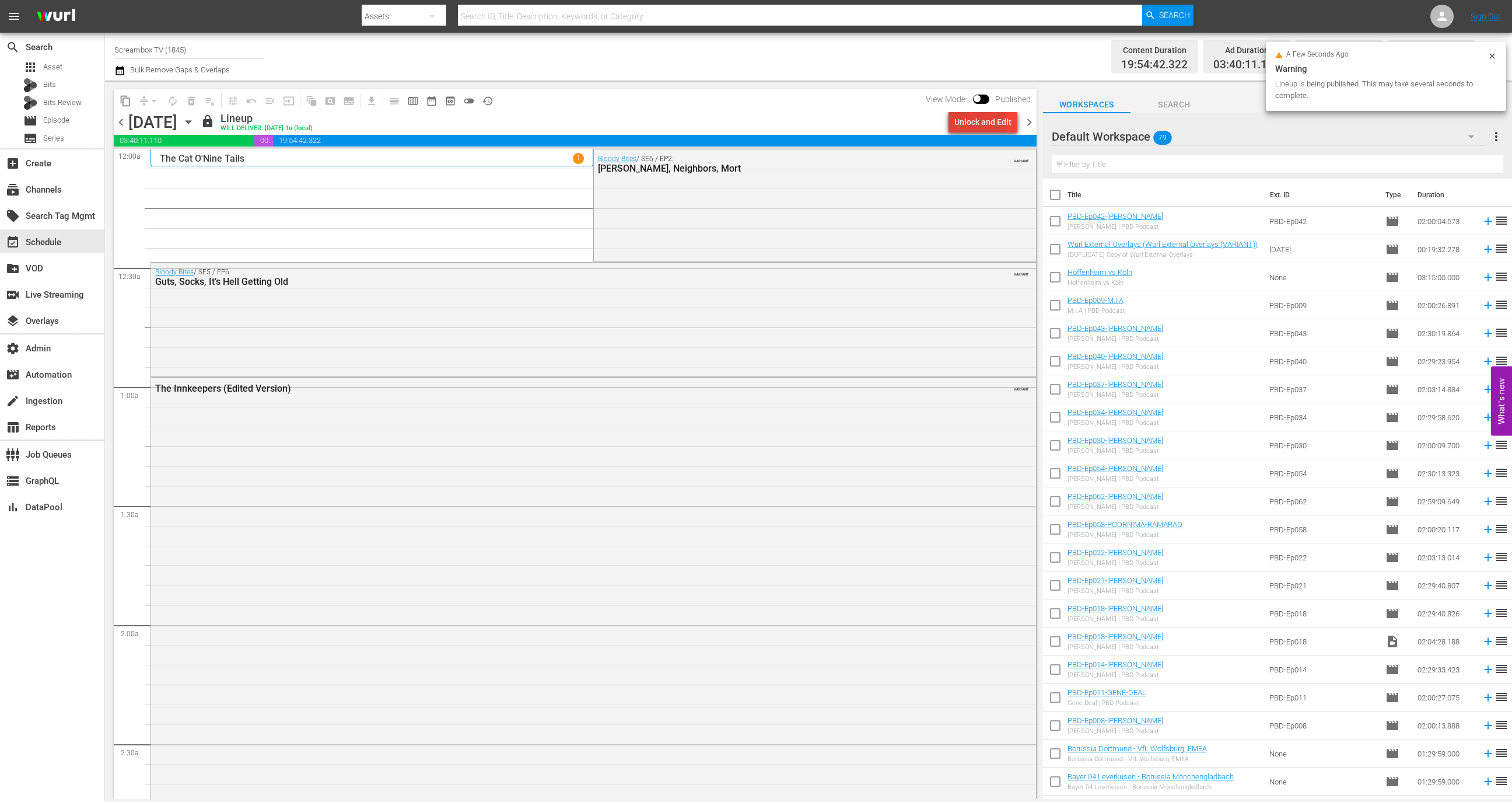
click at [977, 126] on div "Unlock and Edit" at bounding box center [983, 121] width 57 height 21
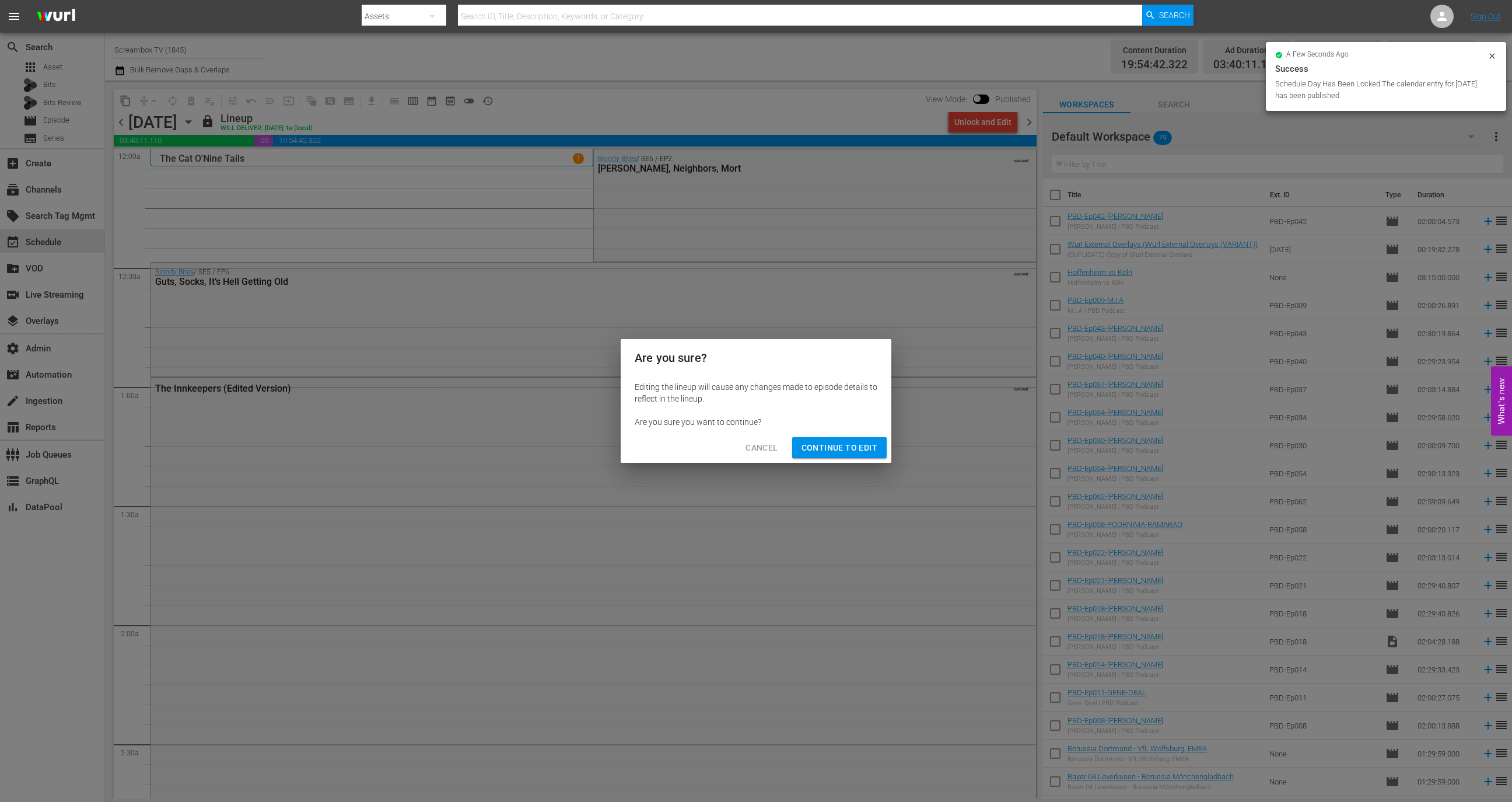
click at [850, 434] on div "Cancel Continue to Edit" at bounding box center [756, 448] width 271 height 31
click at [850, 444] on span "Continue to Edit" at bounding box center [840, 448] width 76 height 14
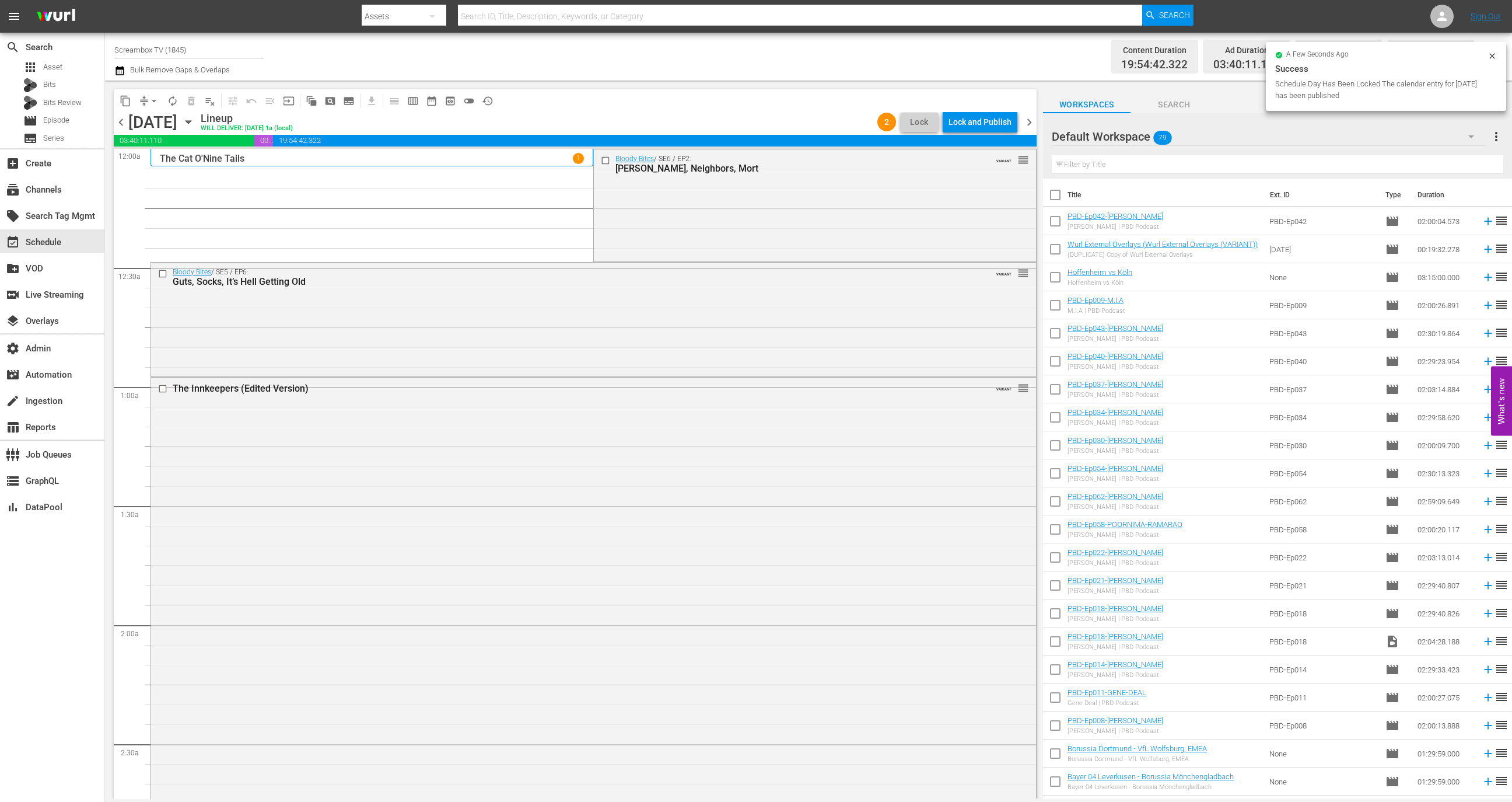
click at [979, 126] on div "Lock and Publish" at bounding box center [980, 121] width 63 height 21
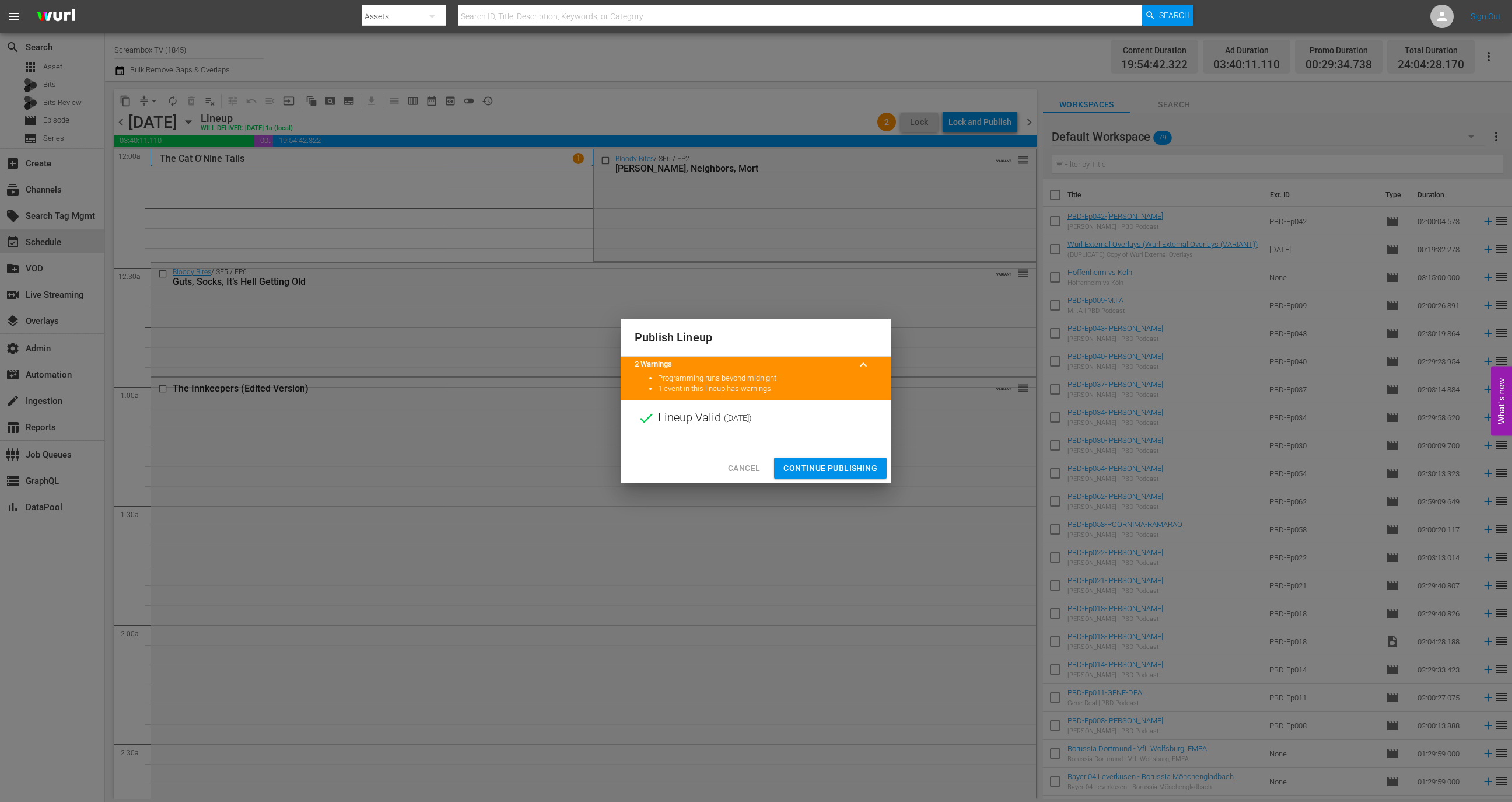
click at [829, 466] on span "Continue Publishing" at bounding box center [830, 468] width 94 height 14
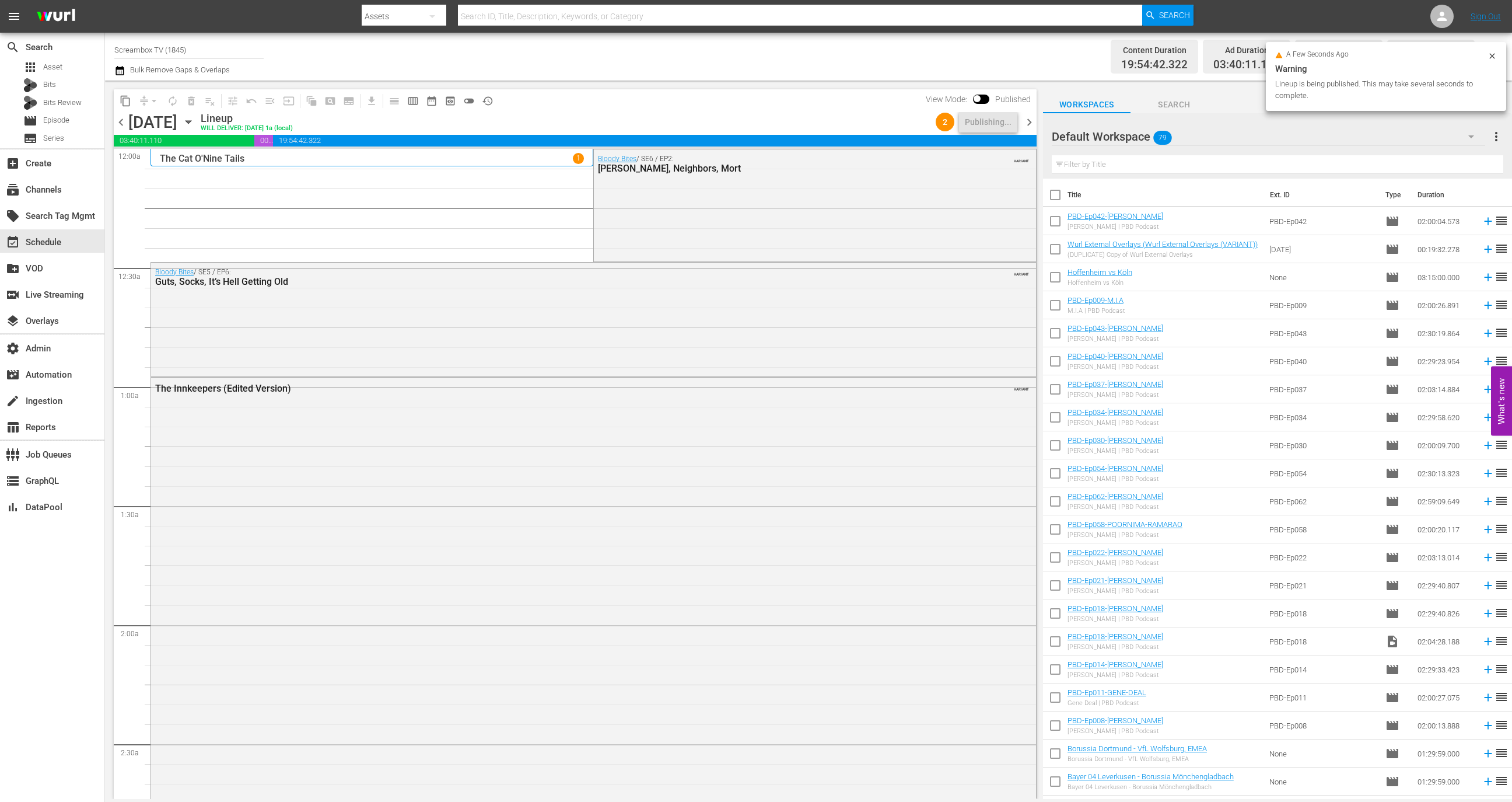
click at [1023, 120] on span "chevron_right" at bounding box center [1029, 122] width 14 height 14
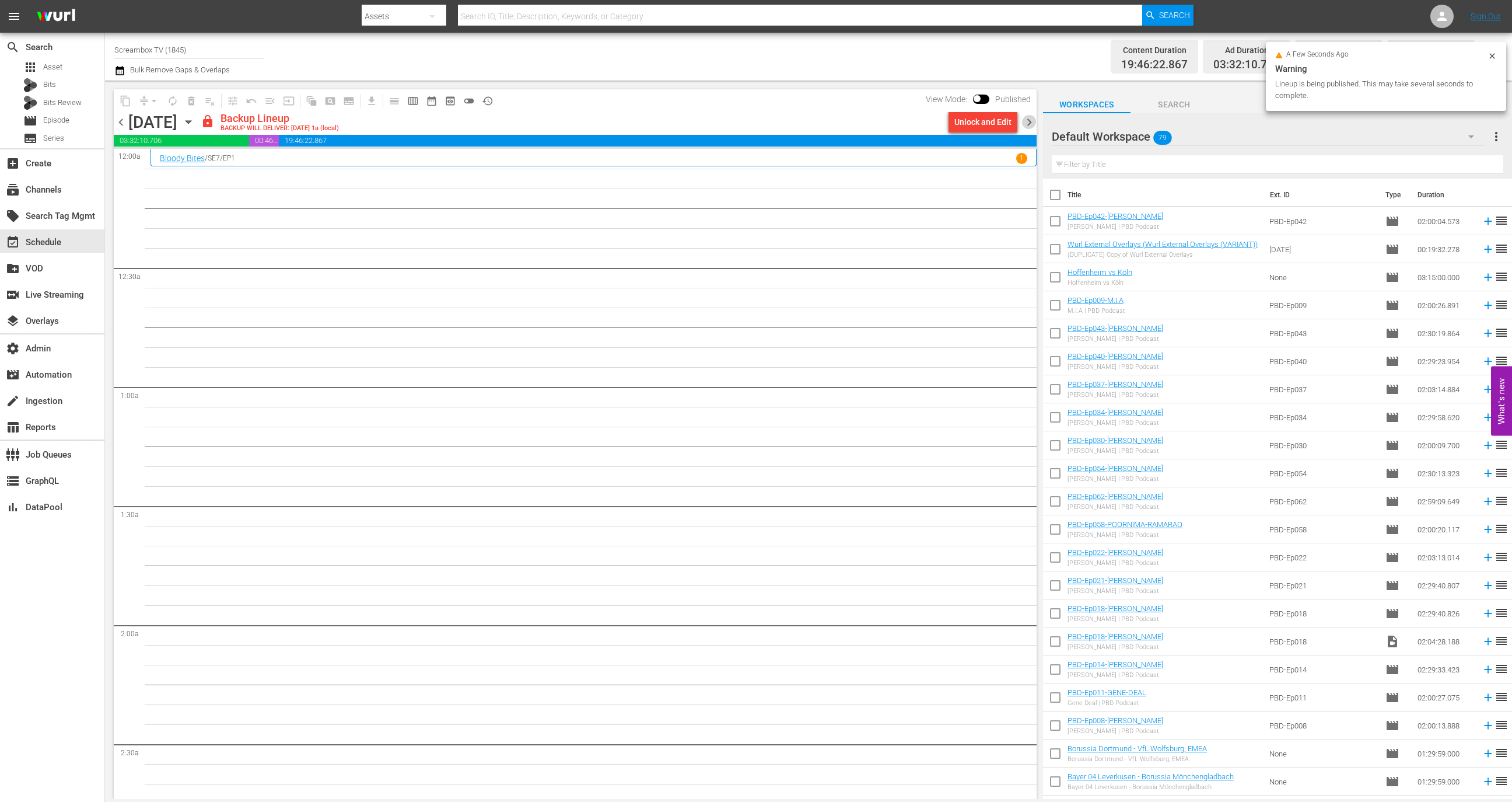
click at [1027, 123] on span "chevron_right" at bounding box center [1029, 122] width 14 height 14
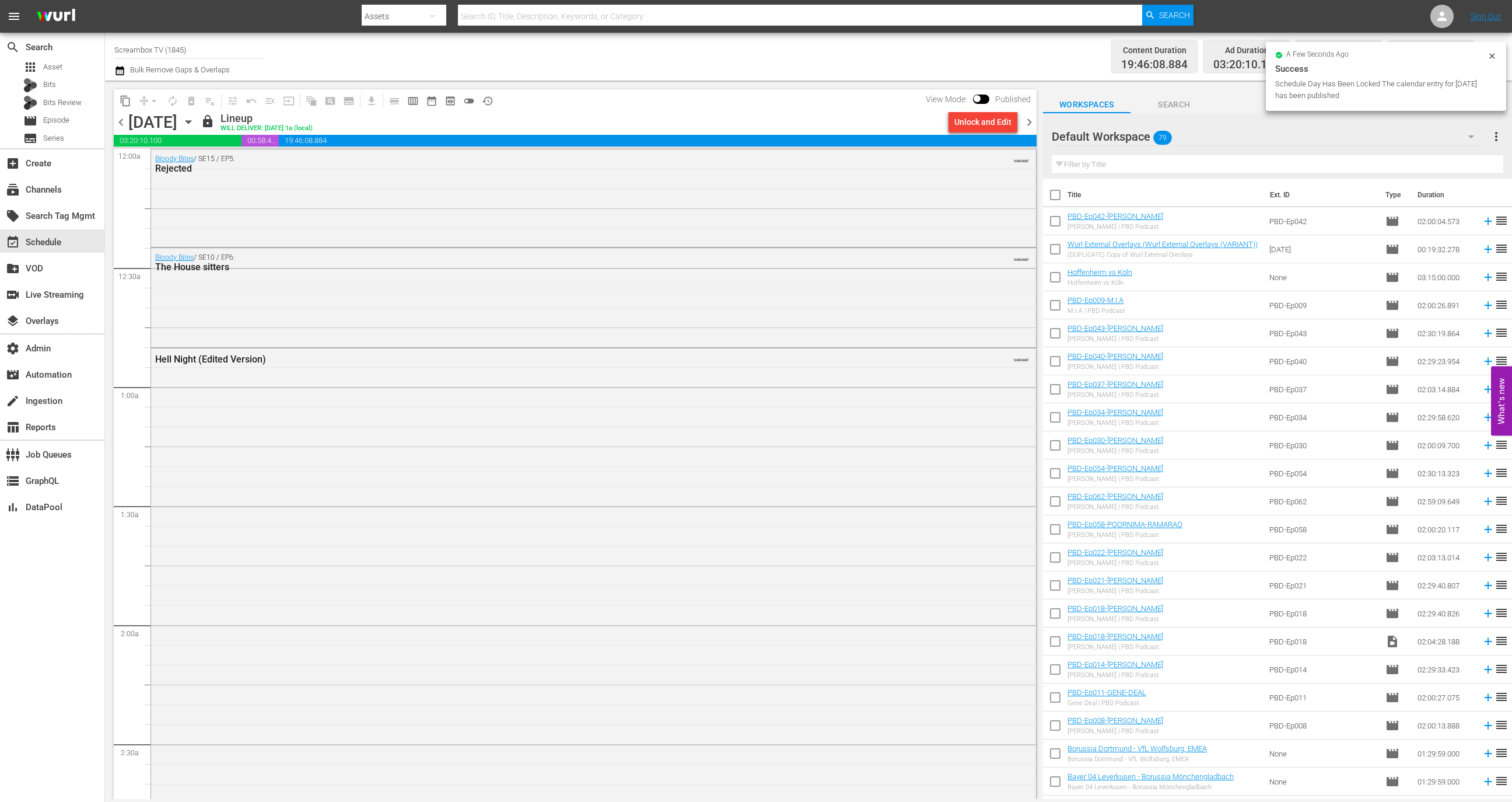
click at [992, 119] on div "Unlock and Edit" at bounding box center [983, 121] width 57 height 21
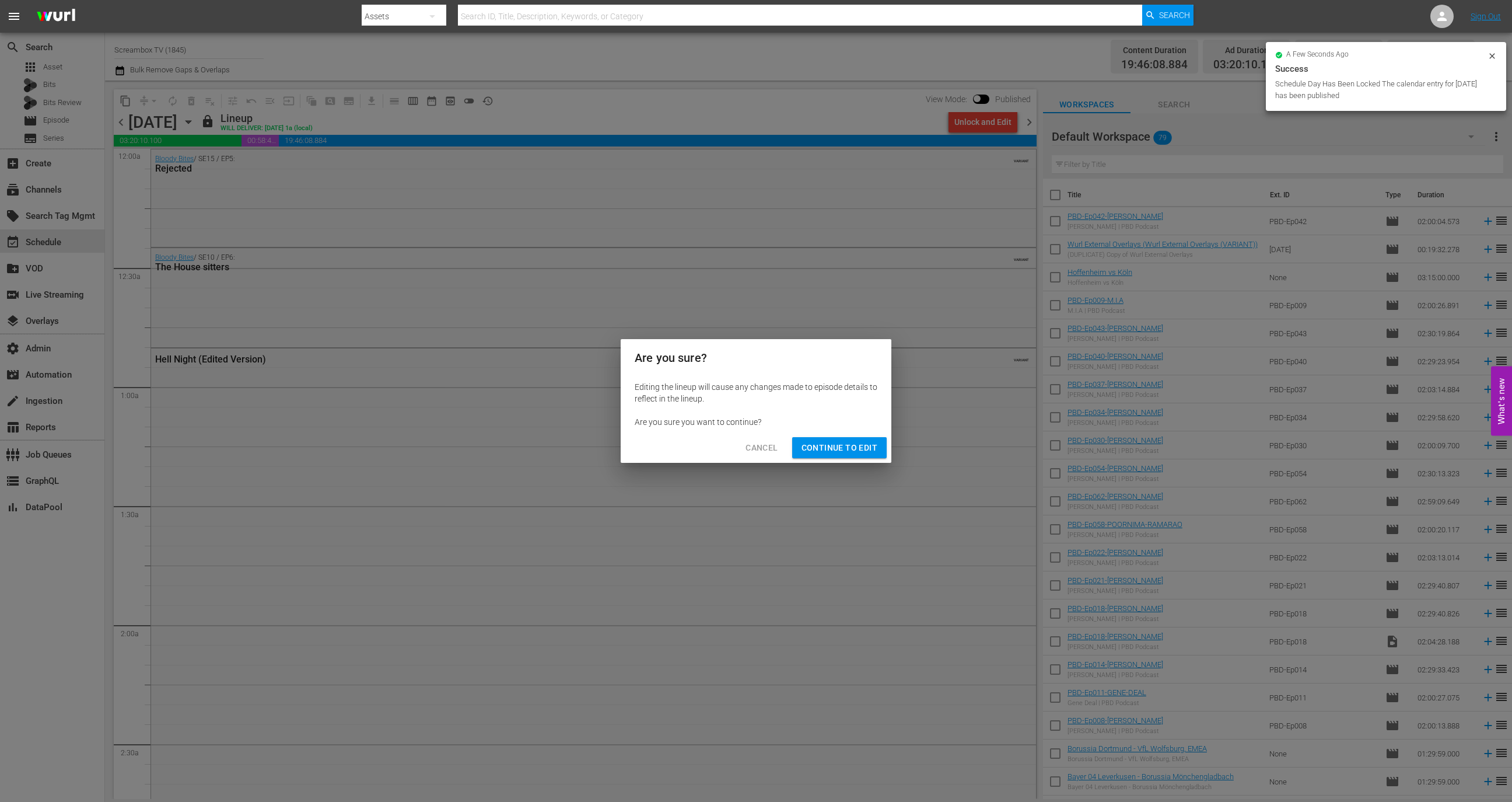
click at [851, 449] on span "Continue to Edit" at bounding box center [840, 448] width 76 height 14
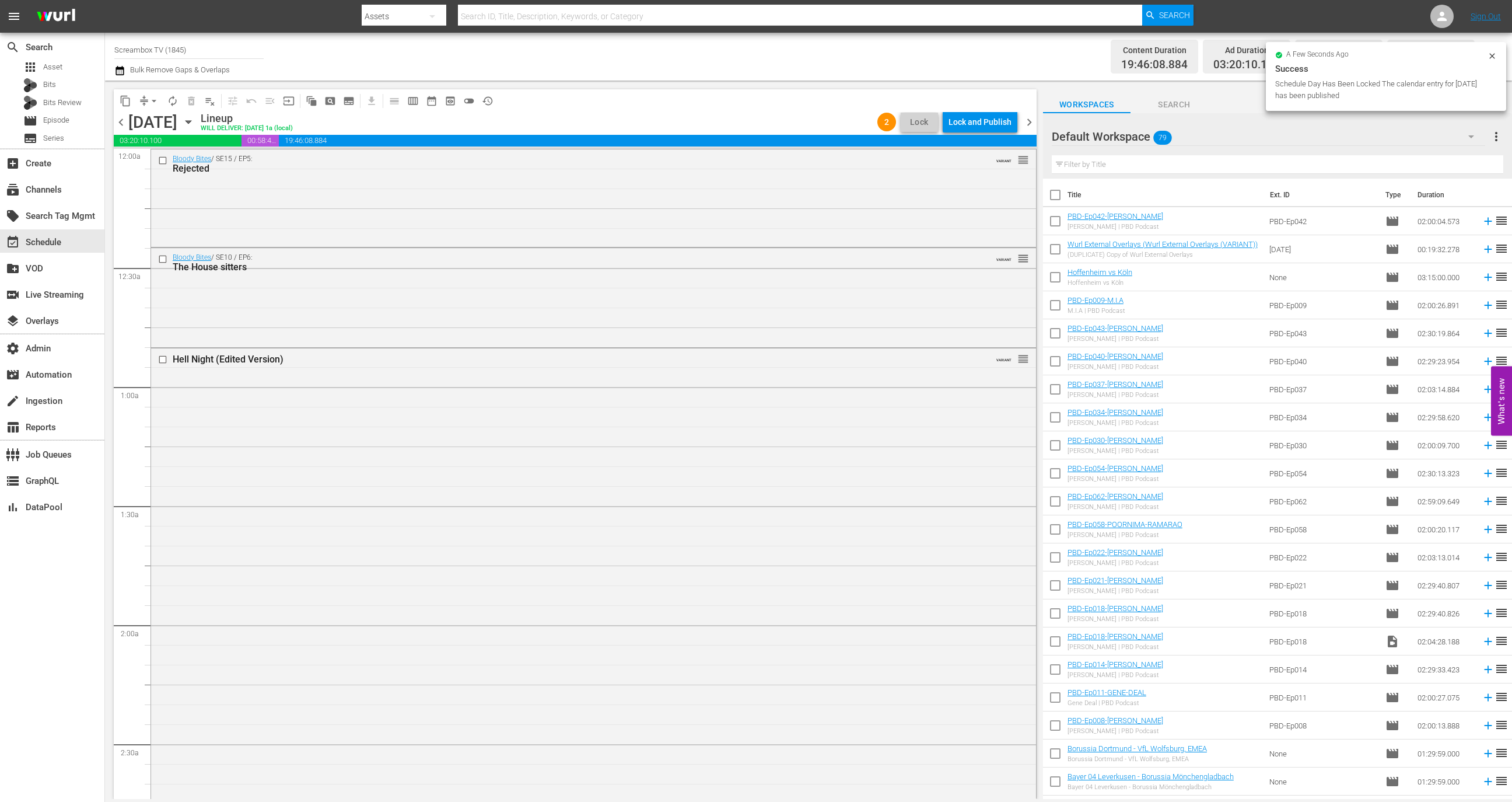
click at [999, 114] on div "Lock and Publish" at bounding box center [980, 121] width 63 height 21
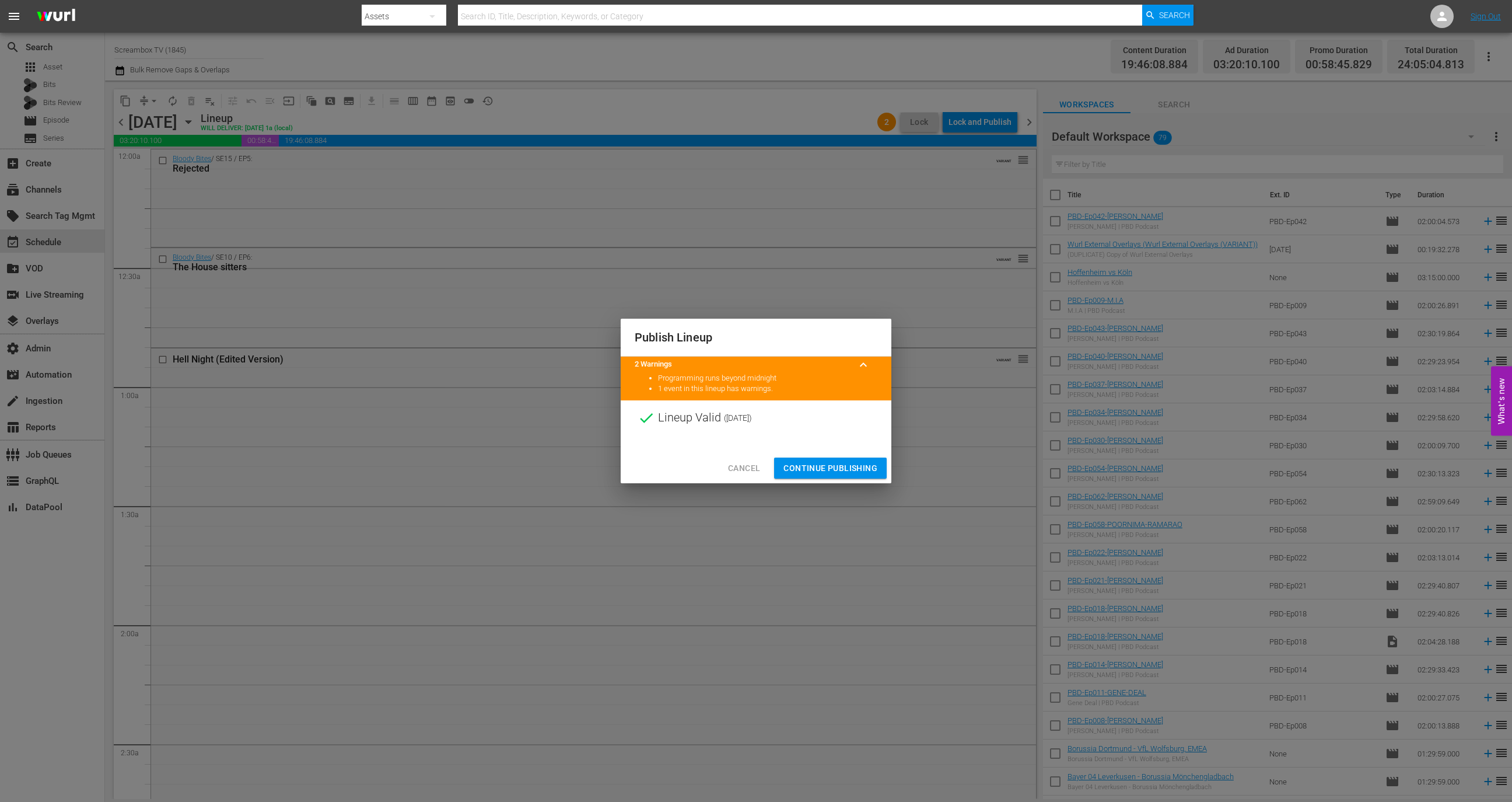
click at [839, 477] on button "Continue Publishing" at bounding box center [830, 468] width 112 height 21
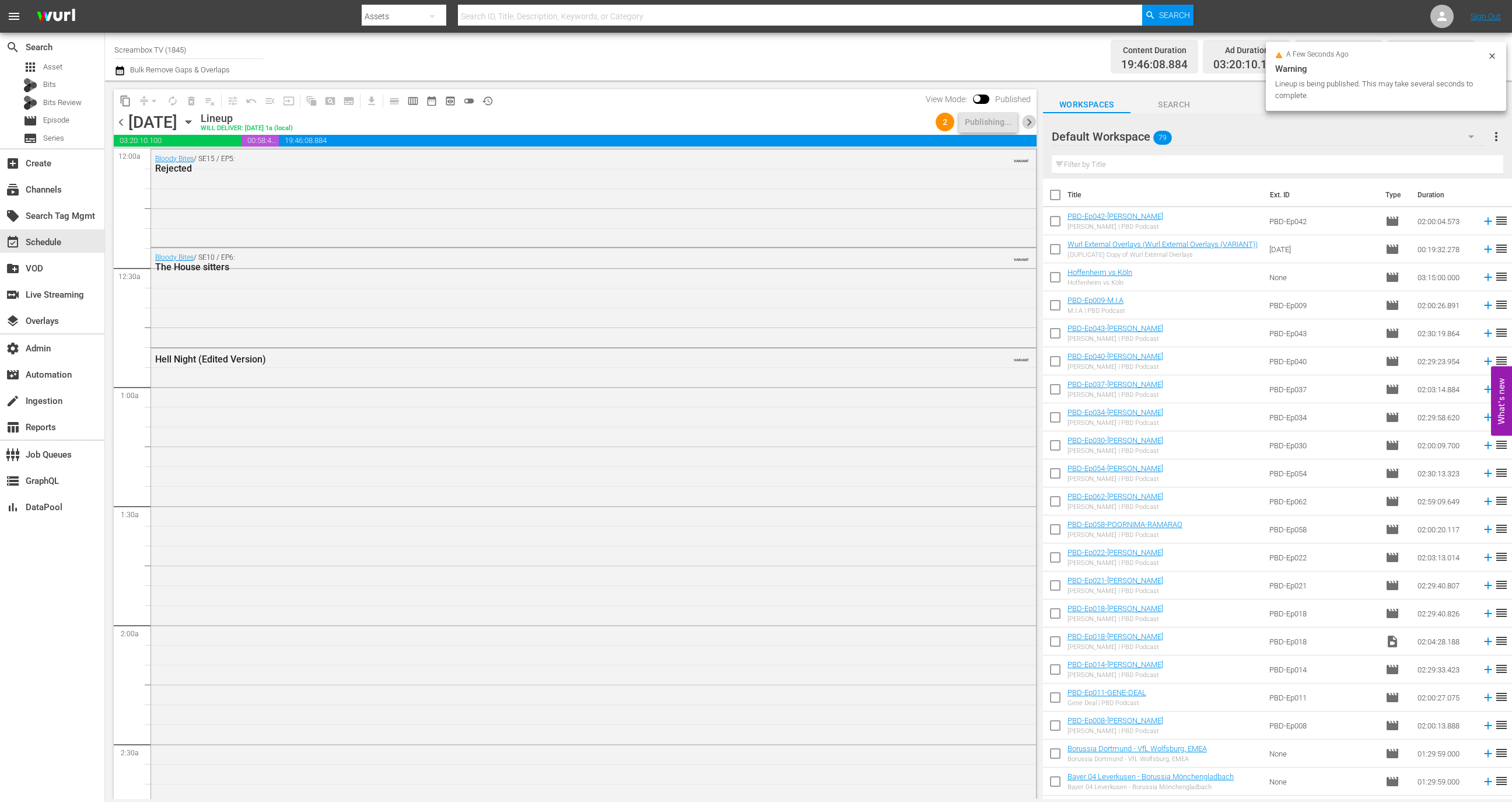
click at [1031, 126] on span "chevron_right" at bounding box center [1029, 122] width 14 height 14
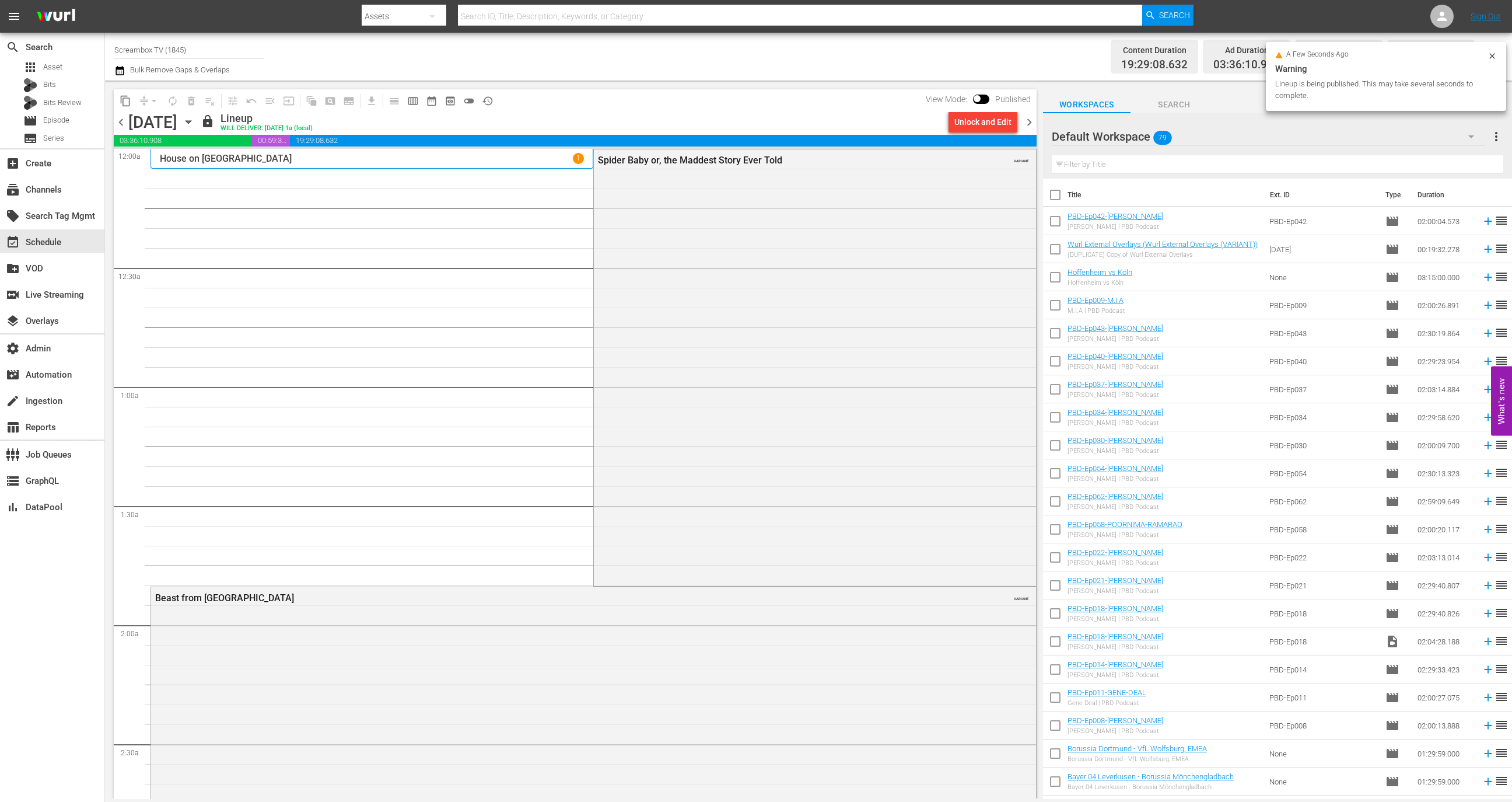
click at [989, 123] on div "Unlock and Edit" at bounding box center [983, 121] width 57 height 21
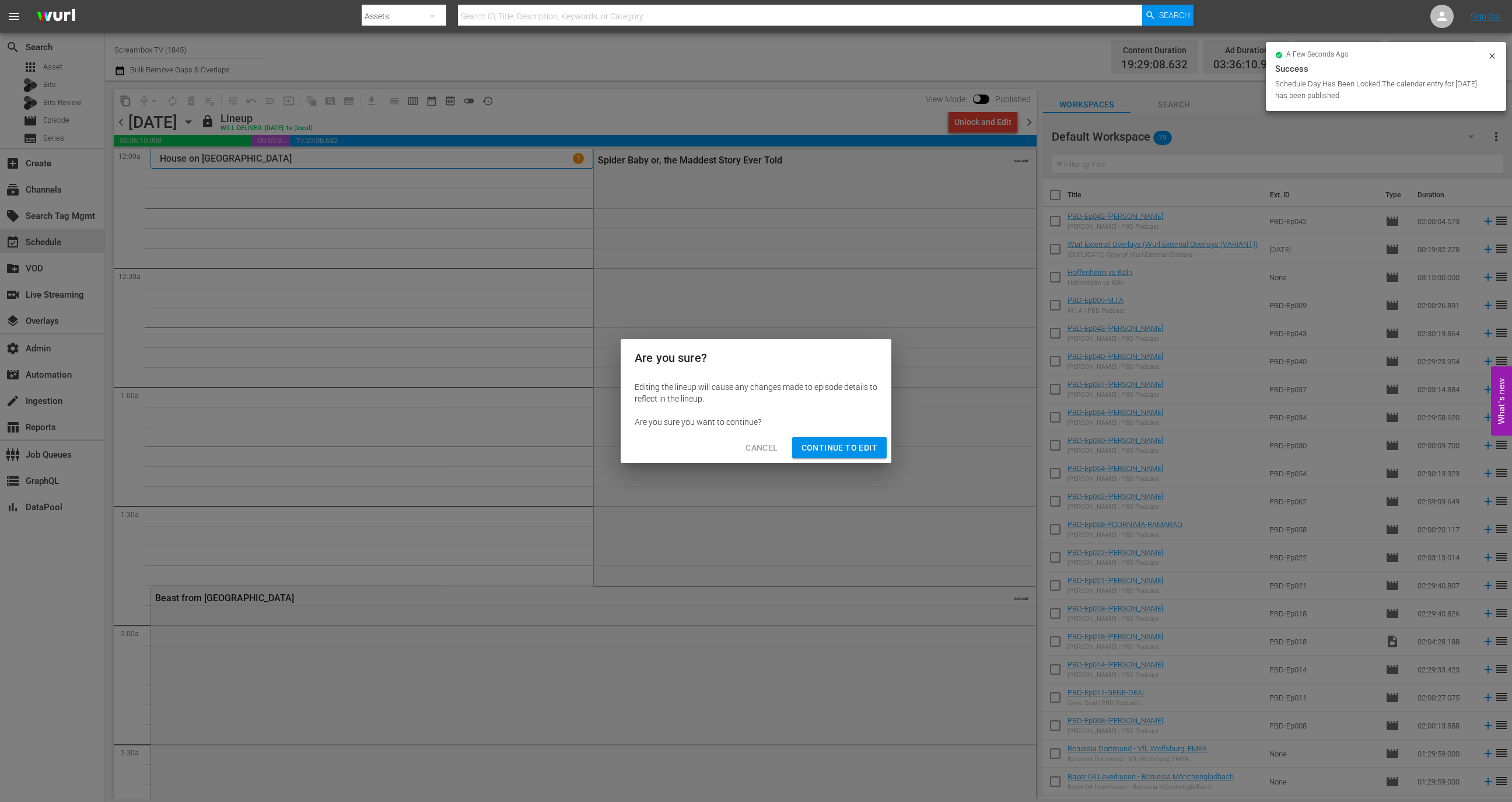
click at [829, 444] on span "Continue to Edit" at bounding box center [840, 448] width 76 height 14
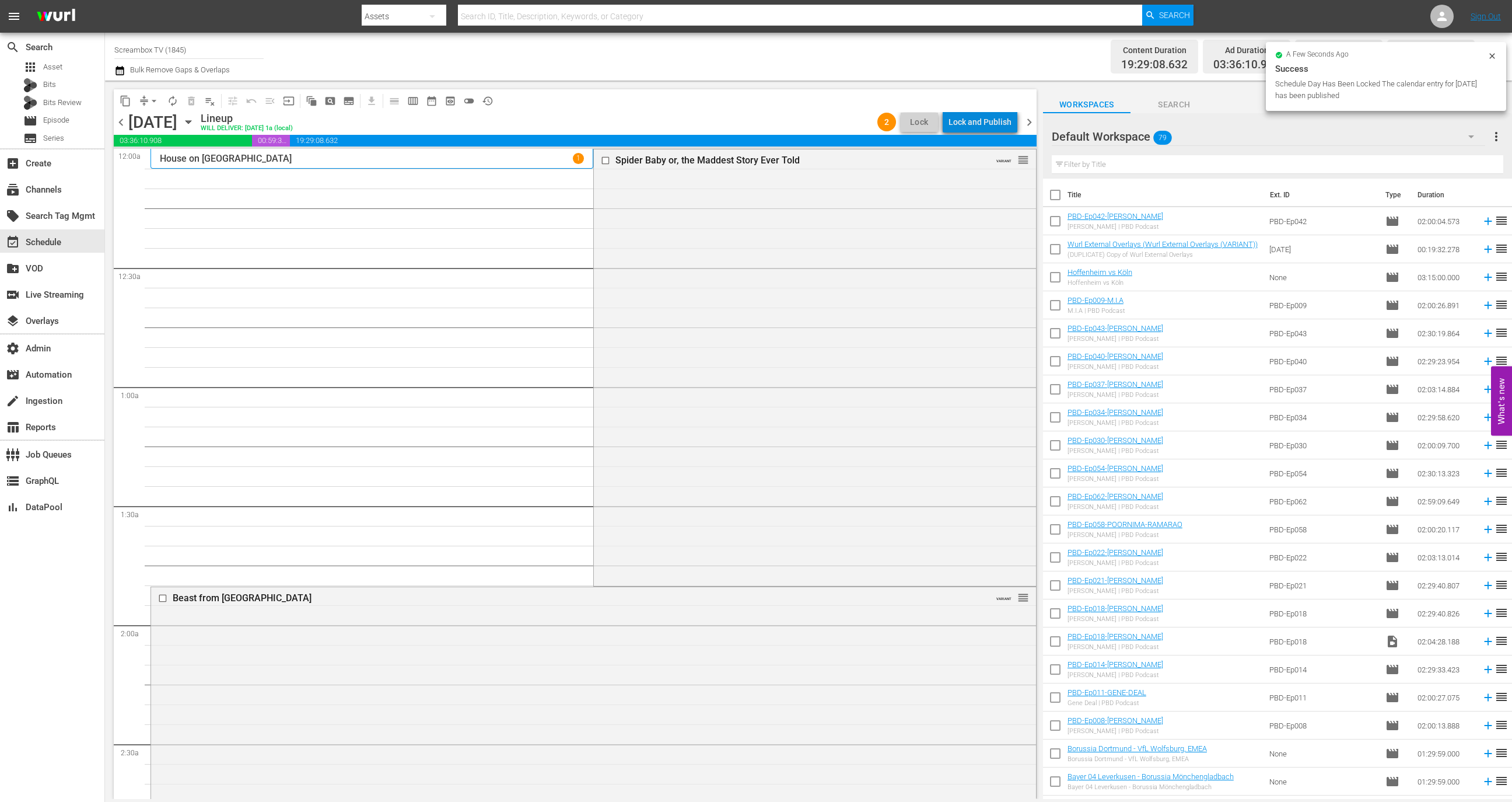
click at [997, 120] on div "Lock and Publish" at bounding box center [980, 121] width 63 height 21
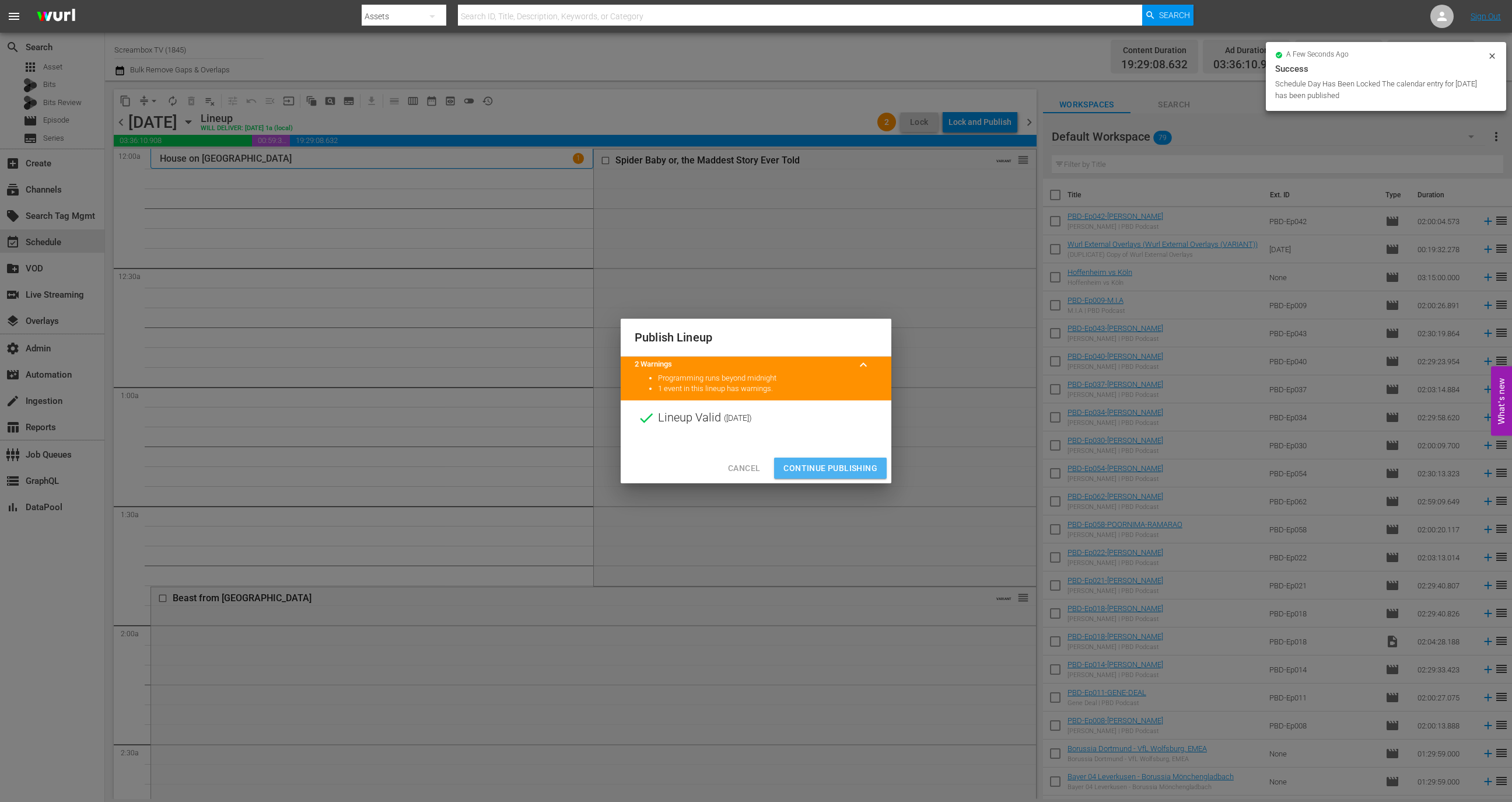
click at [846, 465] on span "Continue Publishing" at bounding box center [830, 468] width 94 height 14
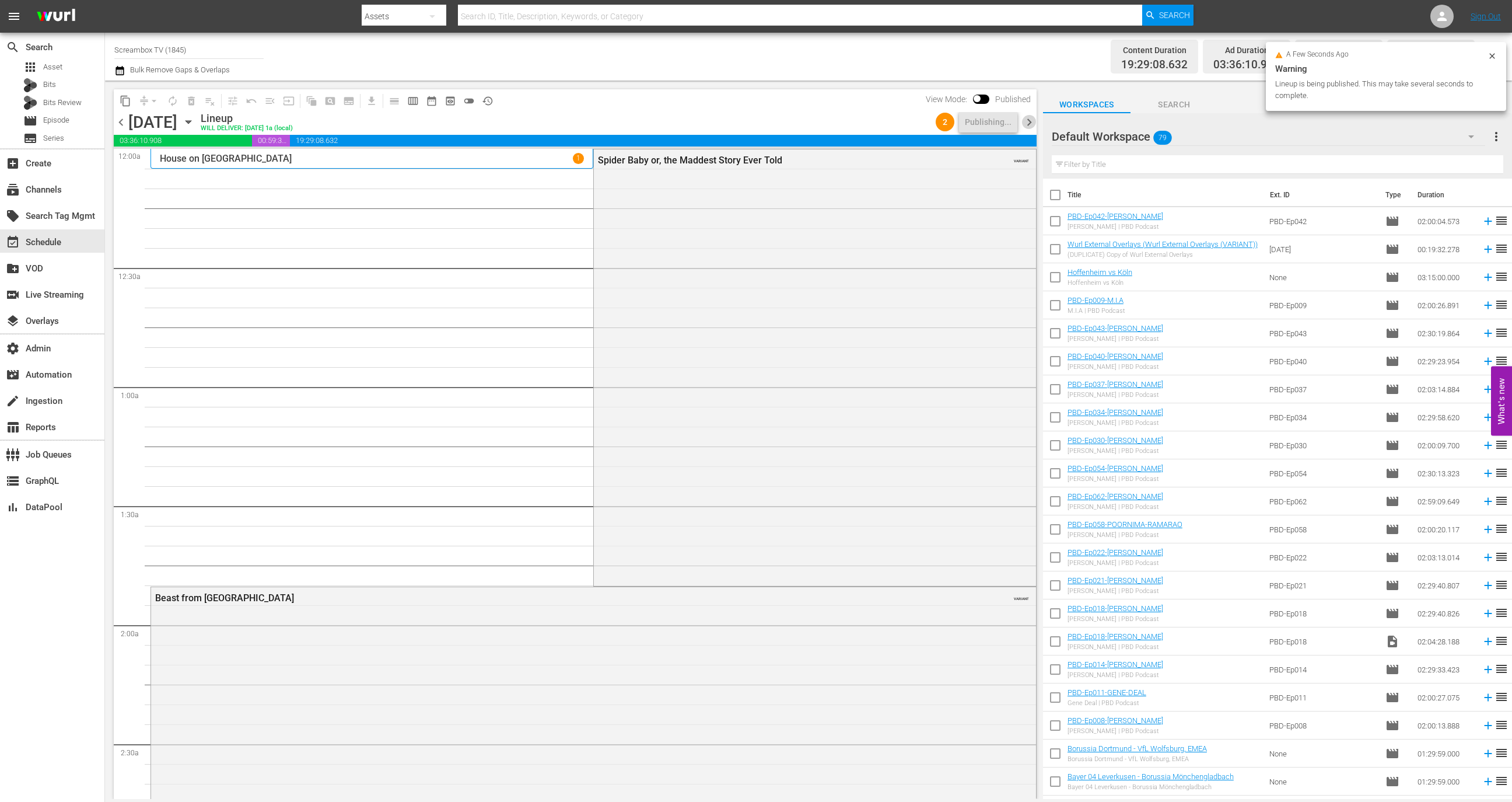
click at [1027, 122] on span "chevron_right" at bounding box center [1029, 122] width 14 height 14
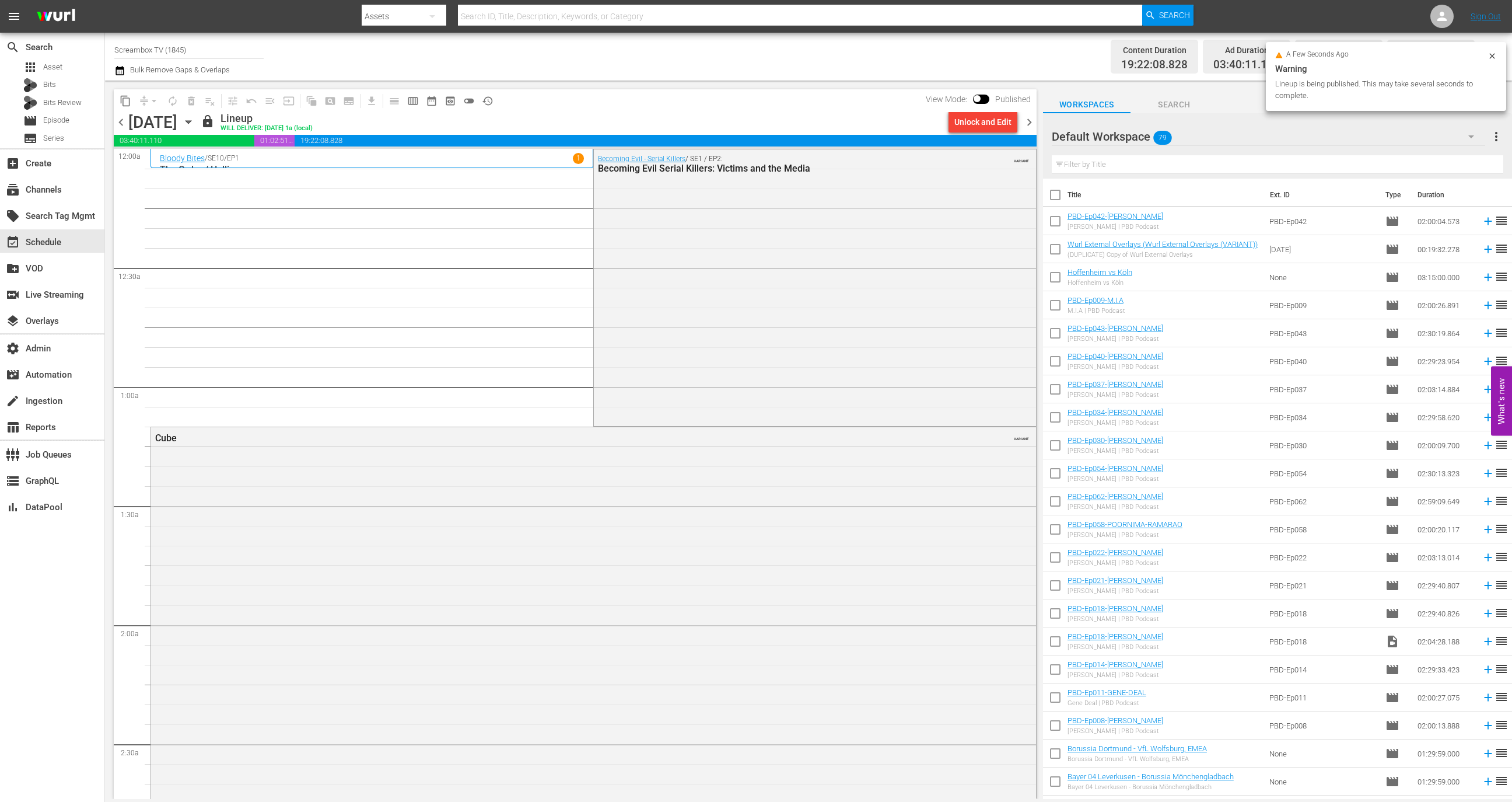
click at [989, 123] on div "Unlock and Edit" at bounding box center [983, 121] width 57 height 21
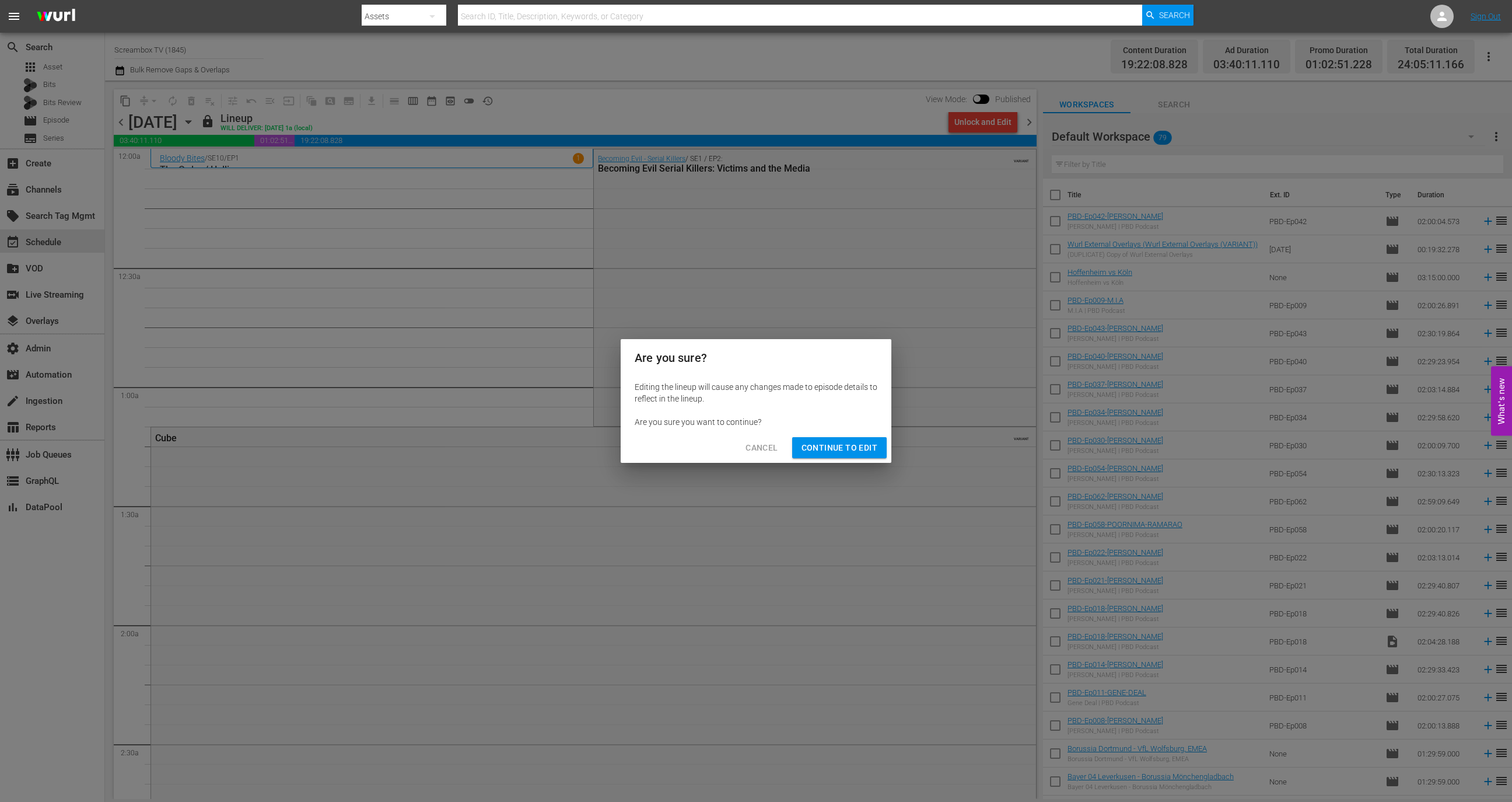
click at [835, 449] on span "Continue to Edit" at bounding box center [840, 448] width 76 height 14
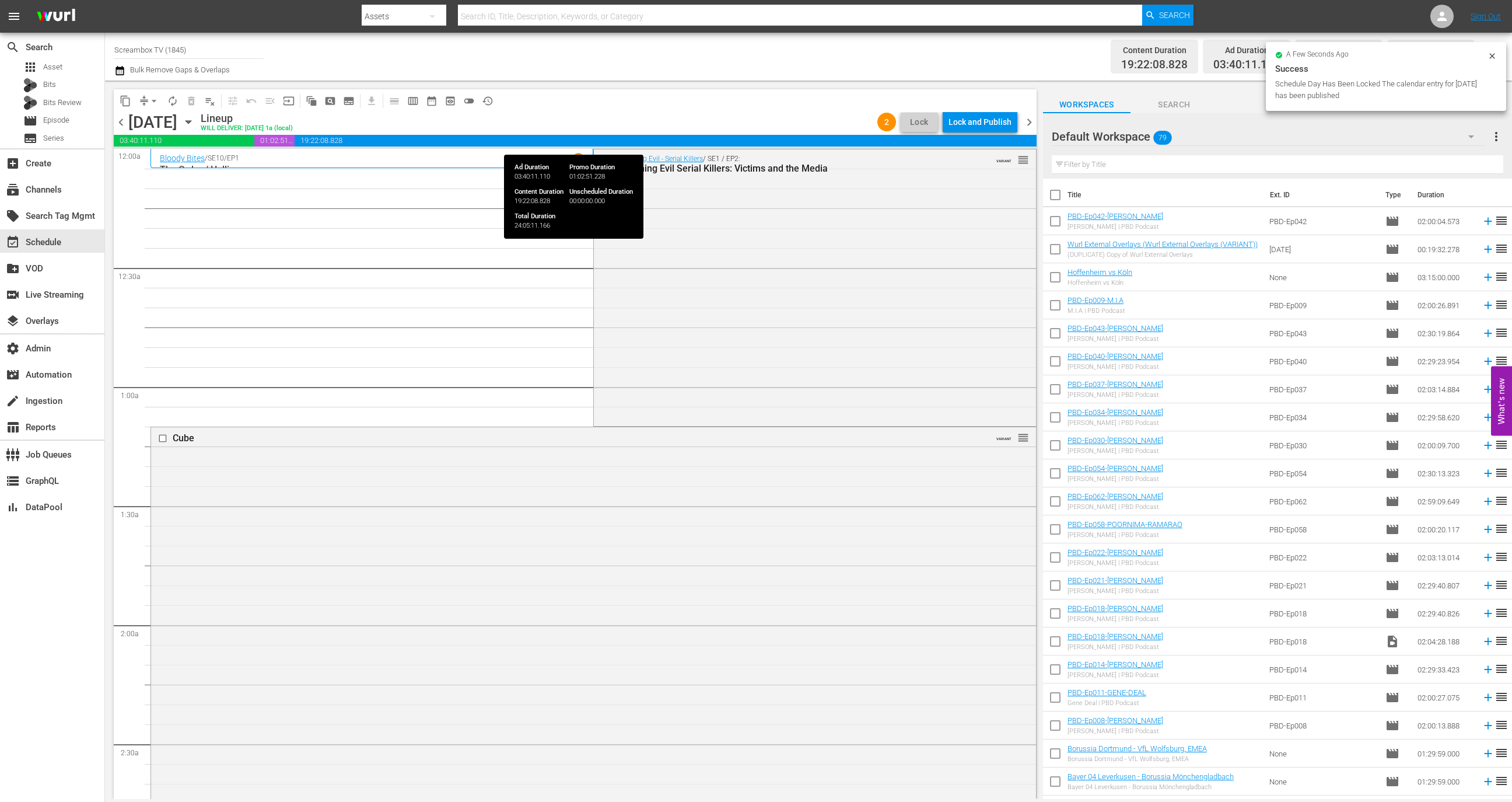
click at [992, 124] on div "Lock and Publish" at bounding box center [980, 121] width 63 height 21
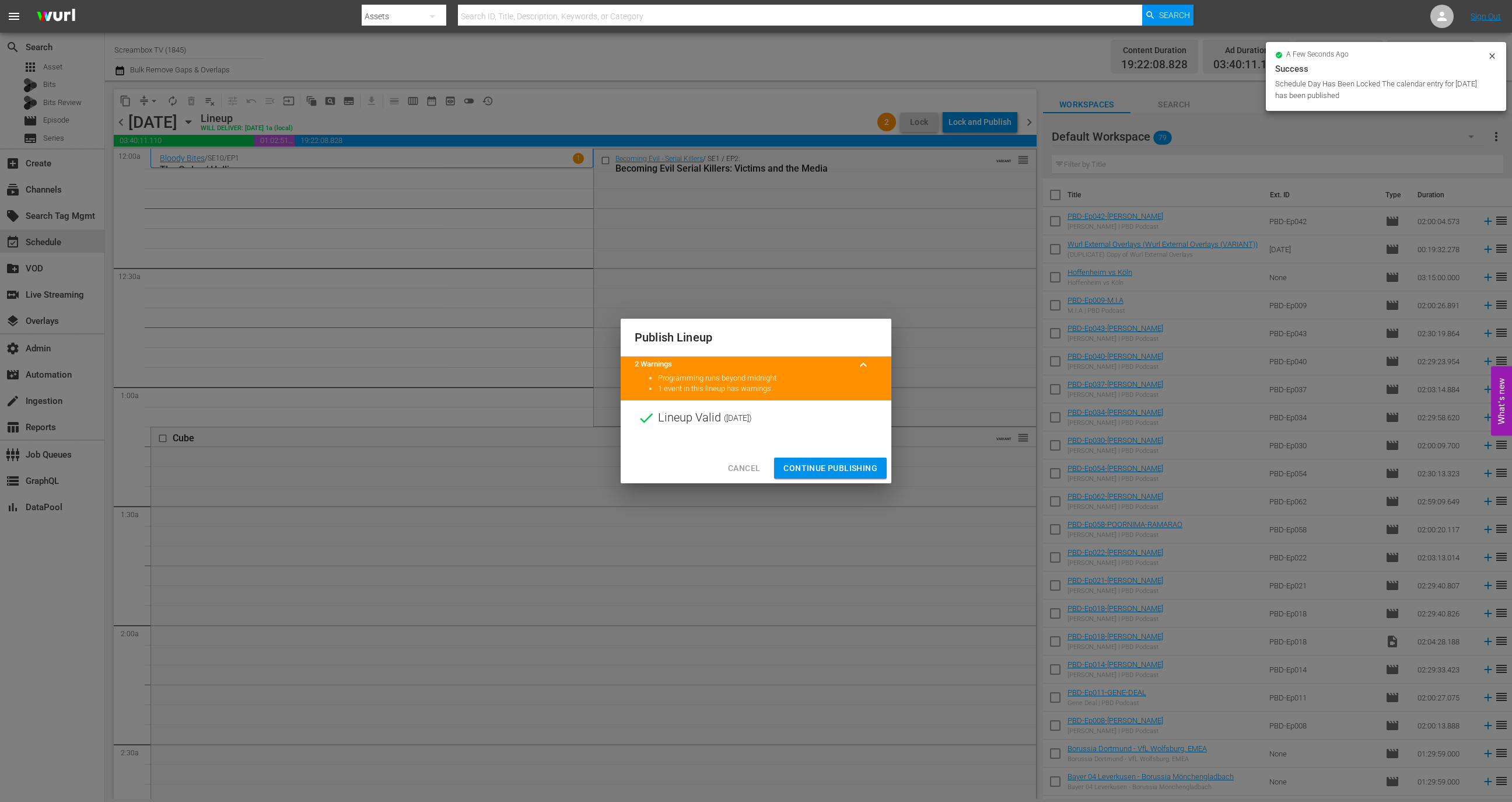
click at [830, 463] on span "Continue Publishing" at bounding box center [830, 468] width 94 height 14
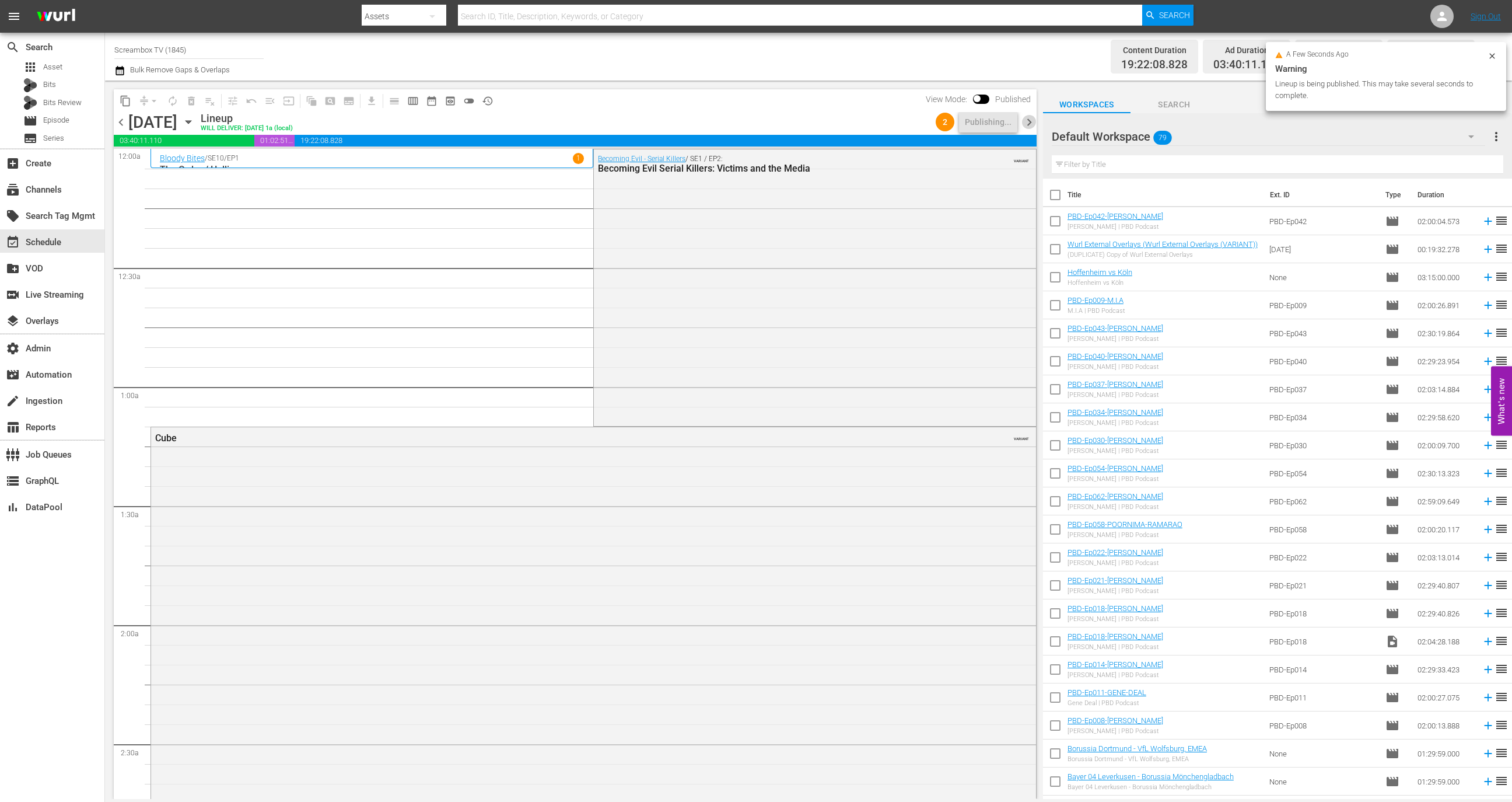
click at [1026, 127] on span "chevron_right" at bounding box center [1029, 122] width 14 height 14
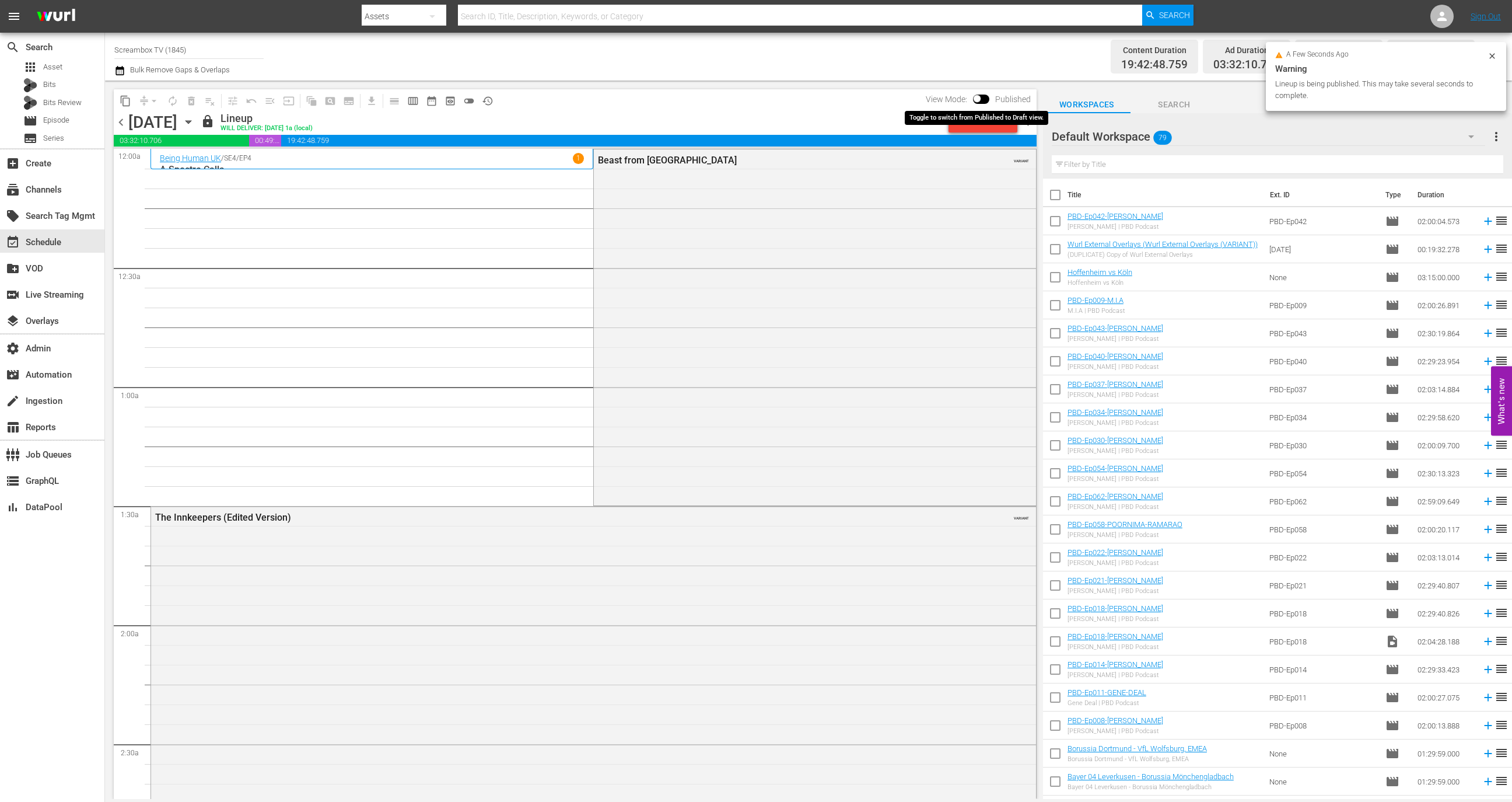
click at [982, 97] on input "checkbox" at bounding box center [977, 101] width 25 height 8
checkbox input "true"
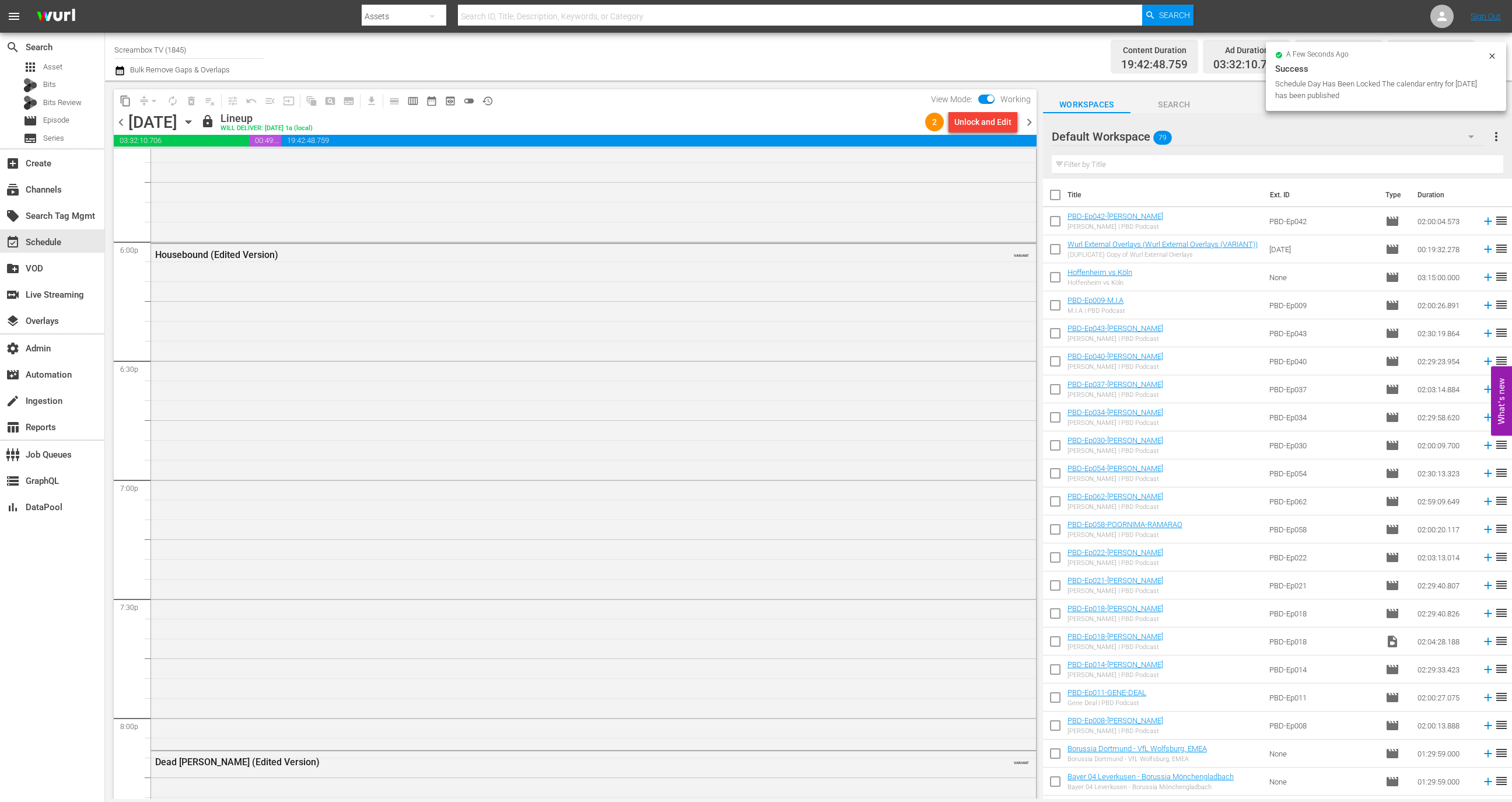
scroll to position [4730, 0]
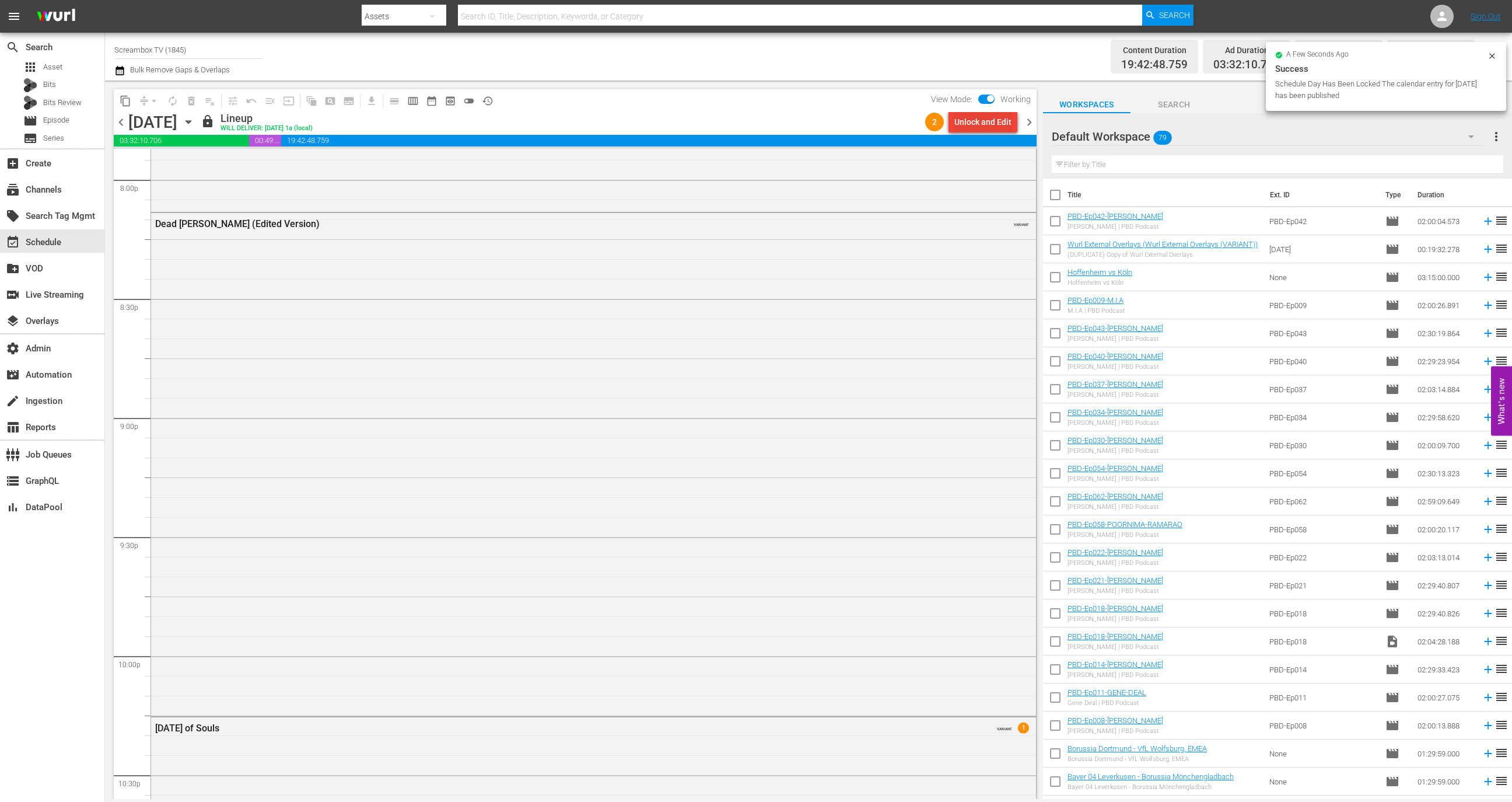
click at [982, 122] on div "Unlock and Edit" at bounding box center [983, 121] width 57 height 21
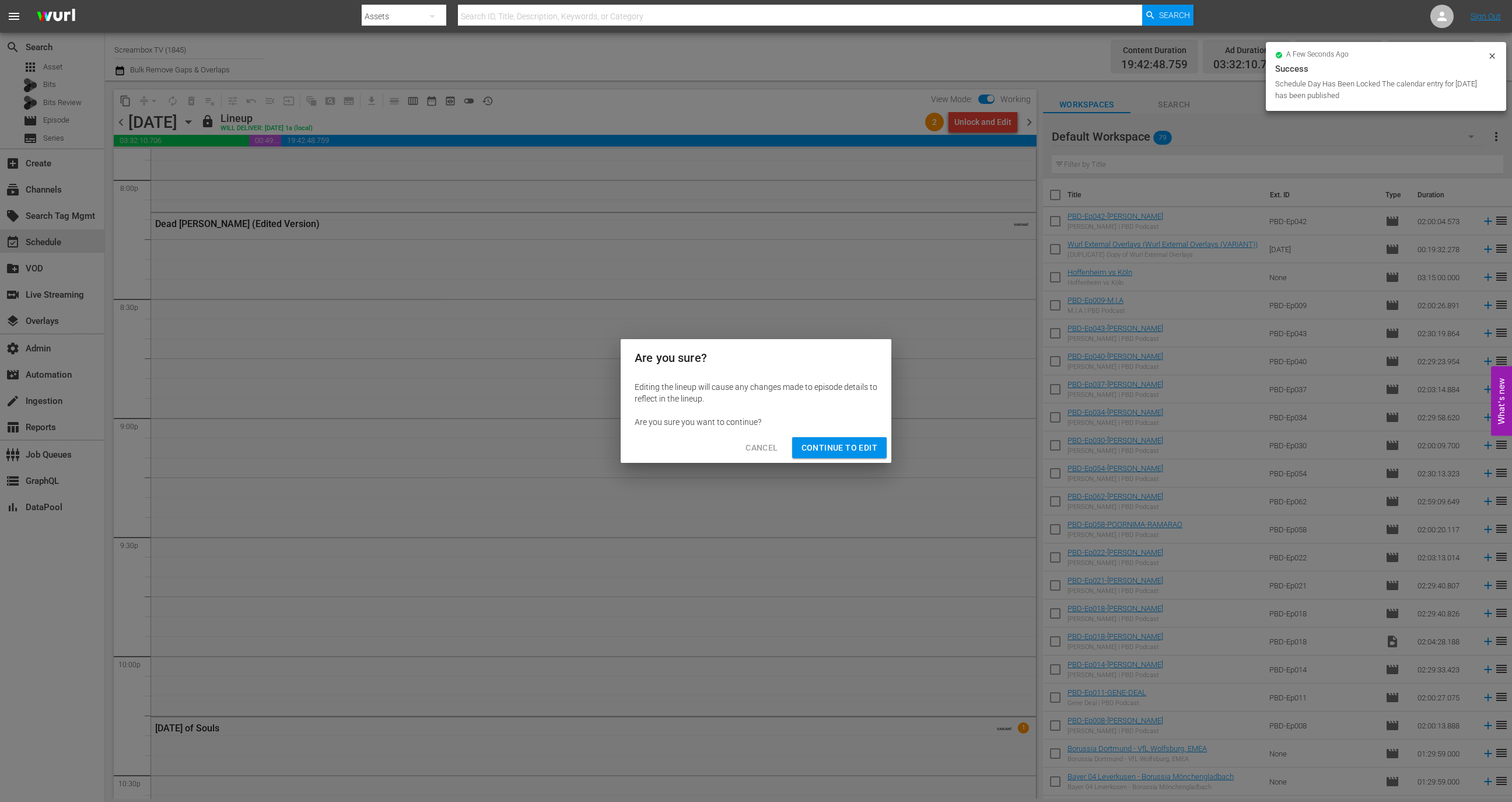
click at [819, 452] on span "Continue to Edit" at bounding box center [840, 448] width 76 height 14
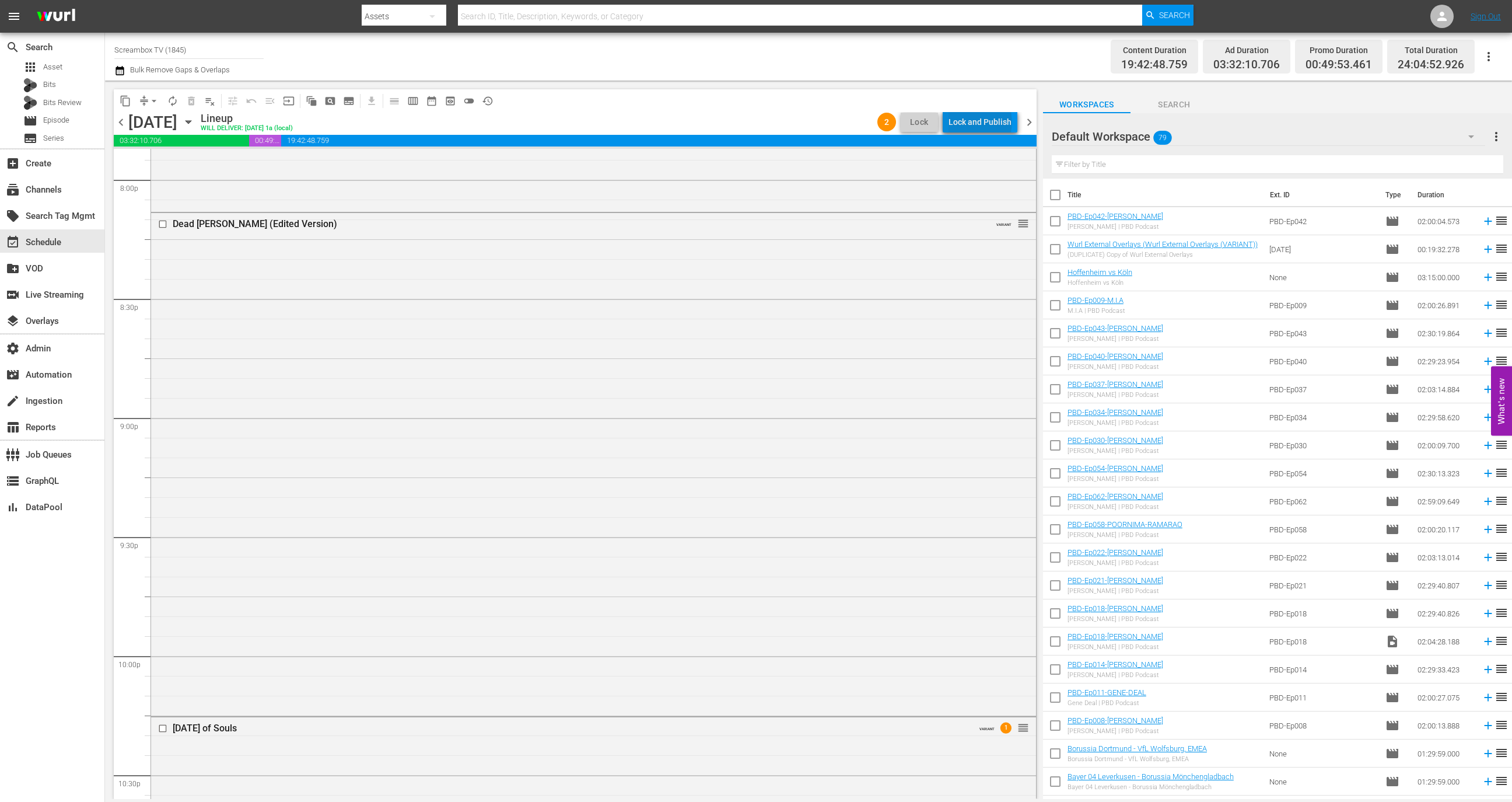
click at [983, 122] on div "Lock and Publish" at bounding box center [980, 121] width 63 height 21
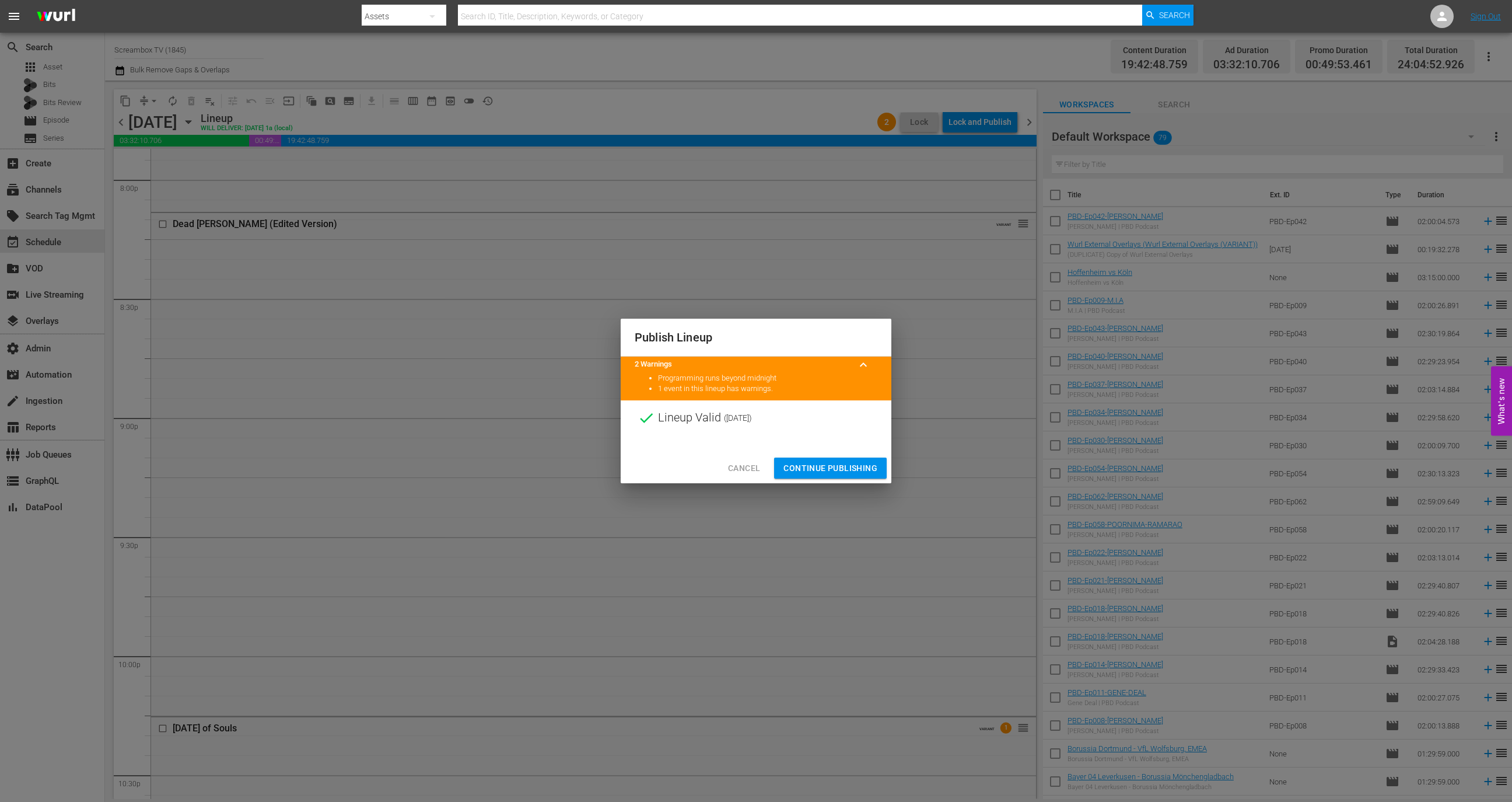
click at [818, 466] on span "Continue Publishing" at bounding box center [830, 468] width 94 height 14
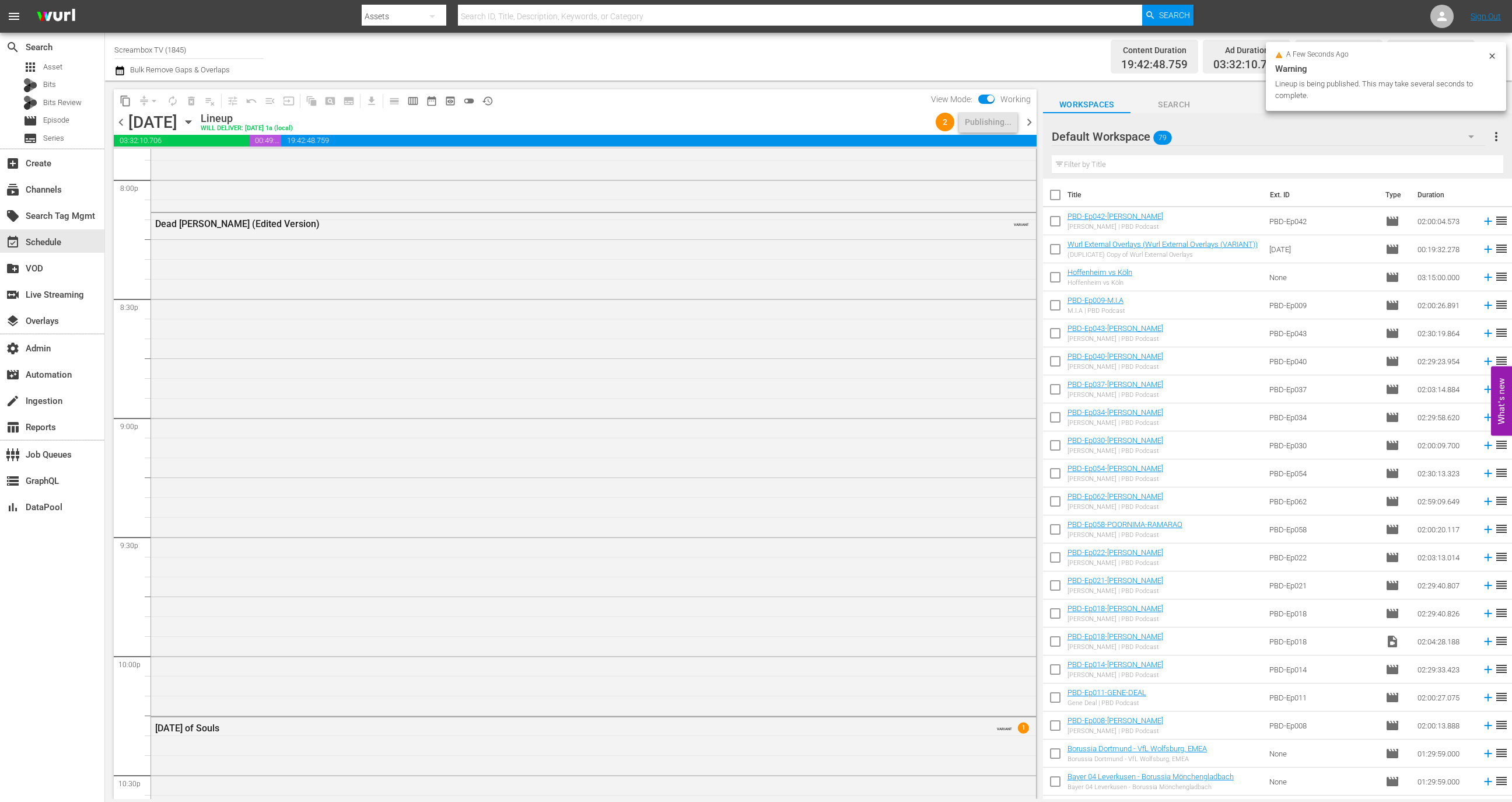
click at [198, 114] on div "Tuesday, October 21st October 21st" at bounding box center [163, 122] width 69 height 19
click at [195, 124] on icon "button" at bounding box center [189, 122] width 13 height 13
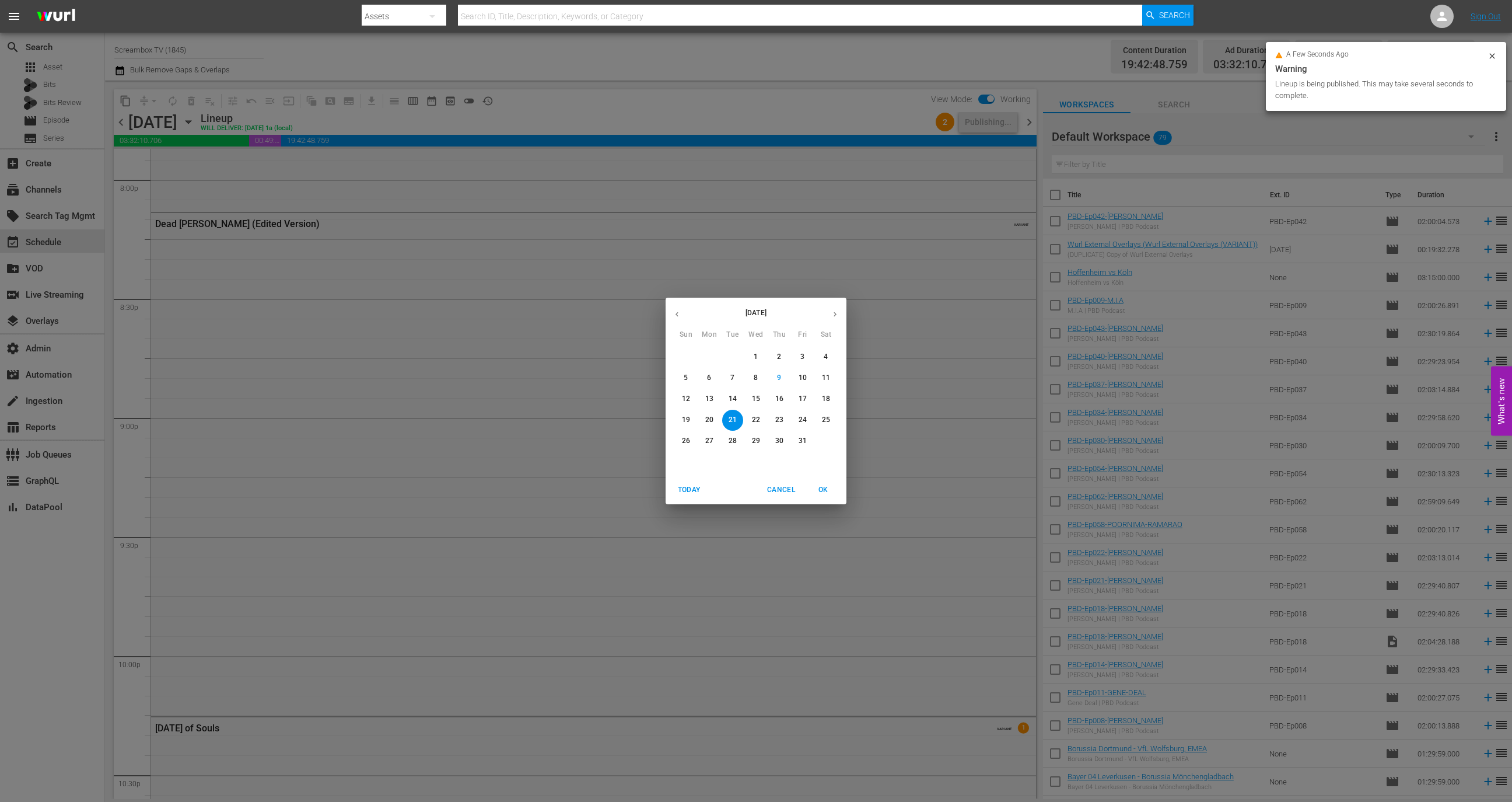
click at [797, 400] on span "17" at bounding box center [803, 399] width 21 height 10
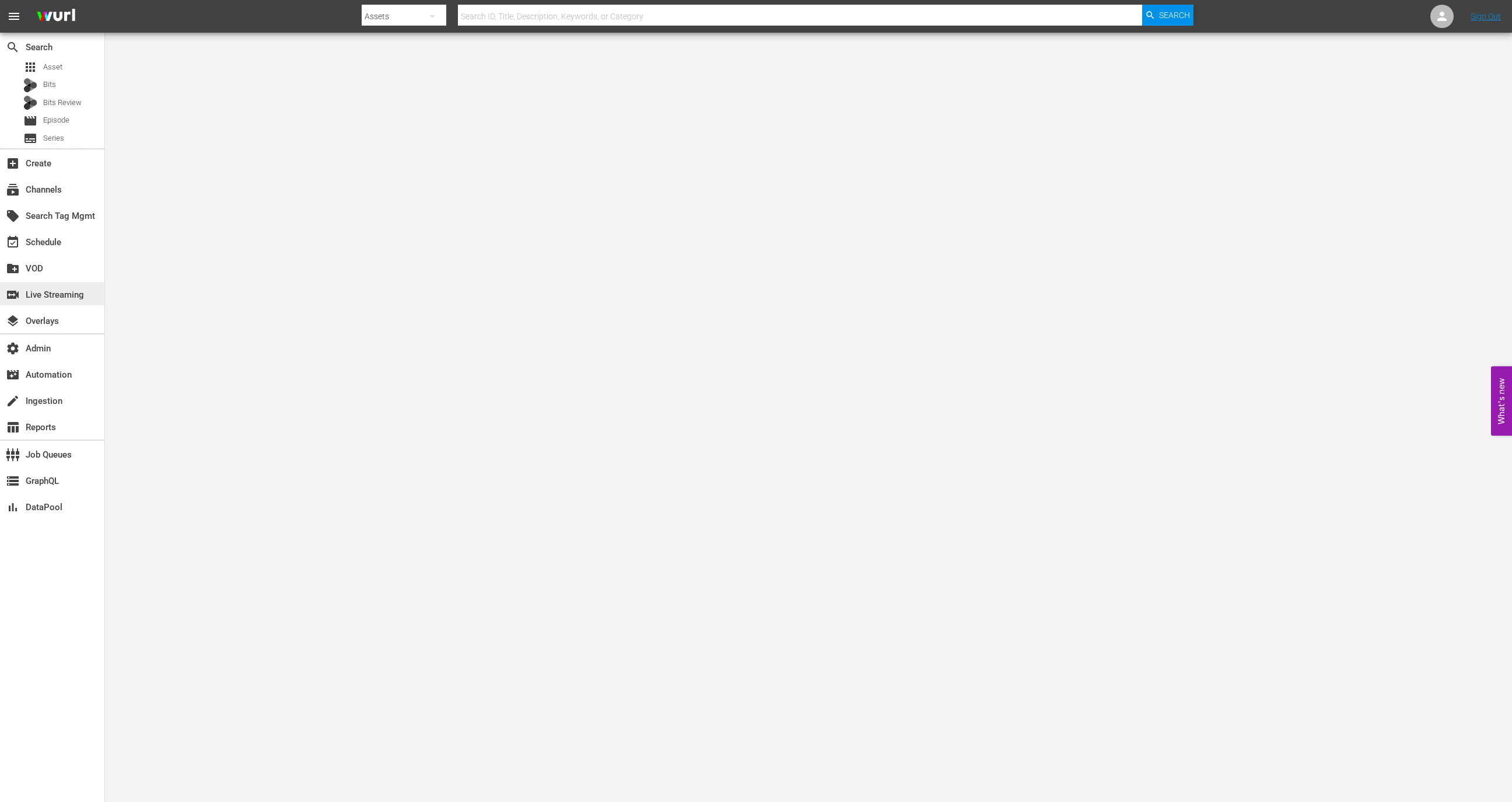
click at [53, 294] on div "switch_video Live Streaming" at bounding box center [33, 293] width 65 height 11
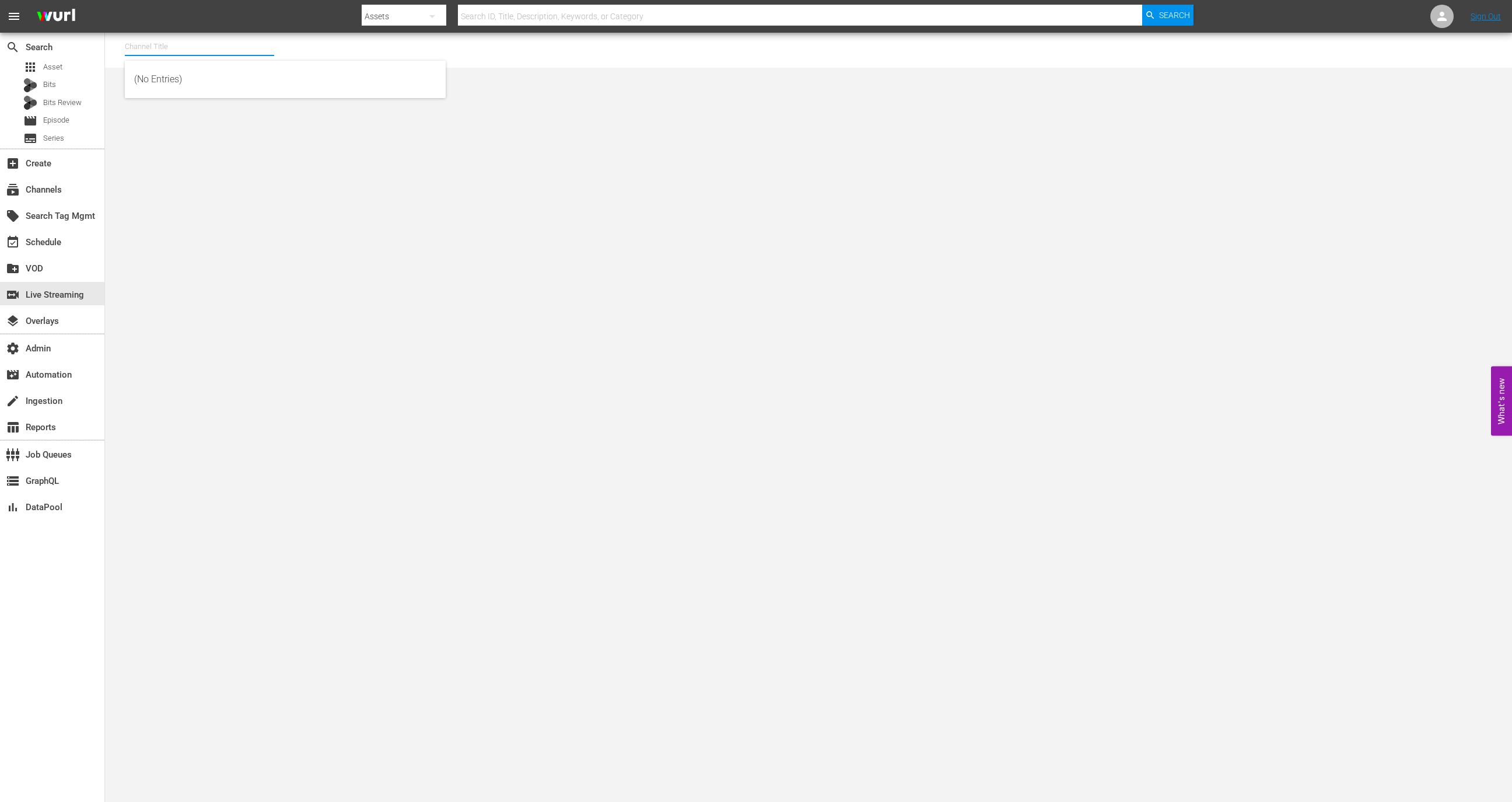
click at [177, 41] on input "text" at bounding box center [200, 47] width 150 height 28
click at [191, 69] on div "[PERSON_NAME] - External (1417 - wurl_external_1)" at bounding box center [285, 79] width 302 height 28
type input "[PERSON_NAME] - External (1417 - wurl_external_1)"
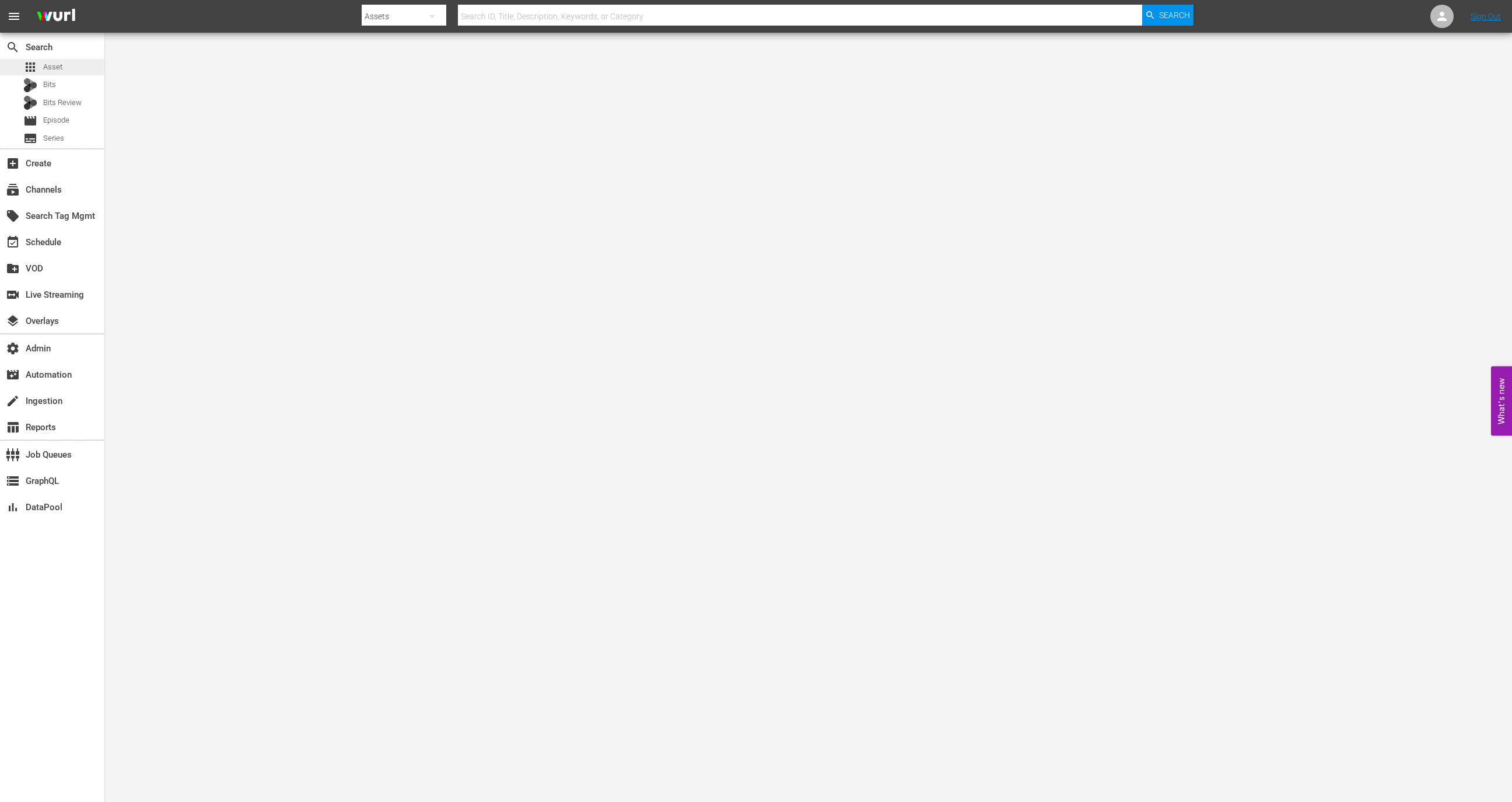
click at [70, 65] on div "apps Asset" at bounding box center [52, 67] width 104 height 16
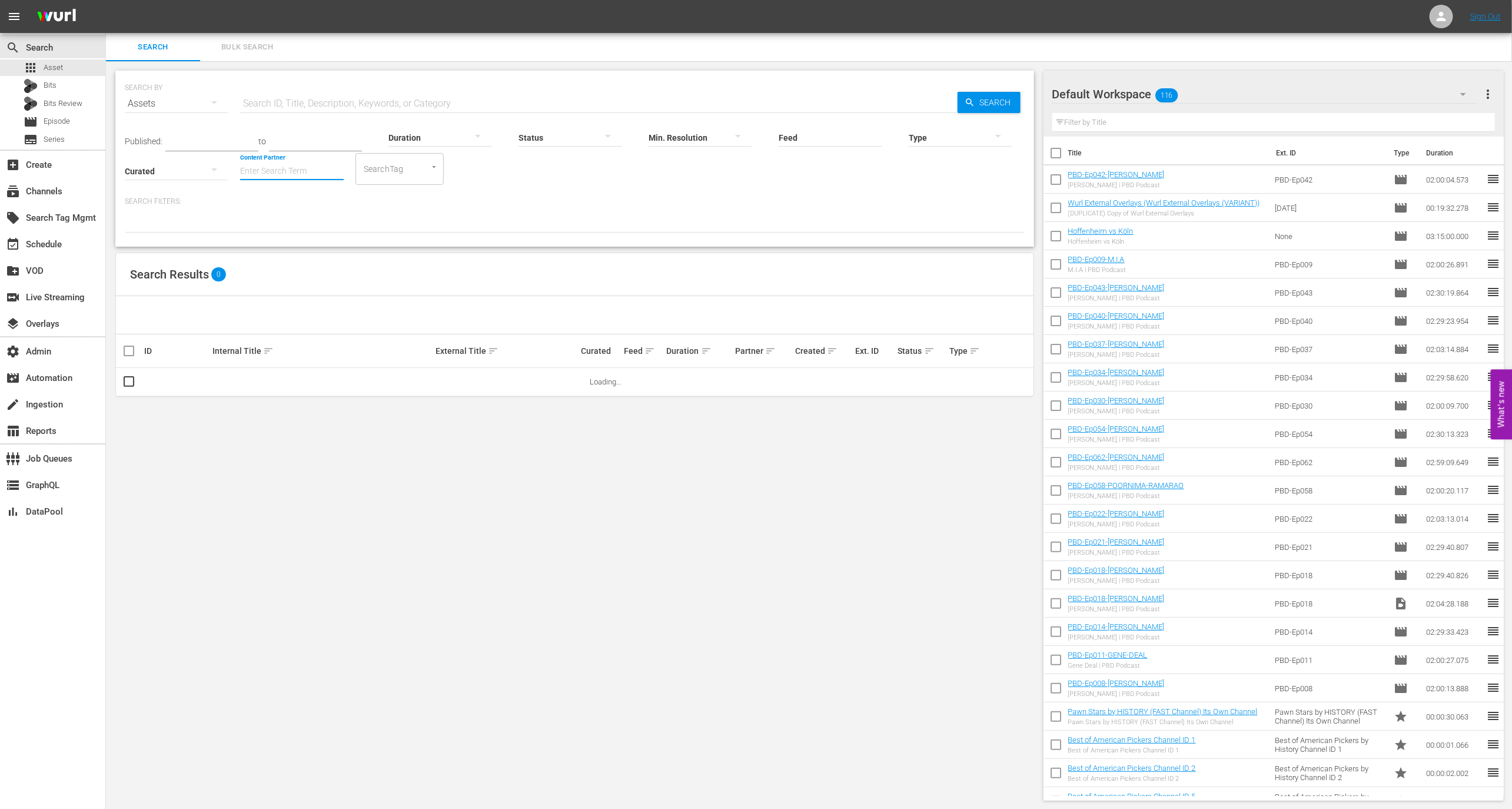
click at [332, 172] on input "Content Partner" at bounding box center [292, 172] width 103 height 42
click at [351, 204] on div "Sysdata S.p.A. (388)" at bounding box center [336, 204] width 172 height 29
type input "Sysdata S.p.A. (388)"
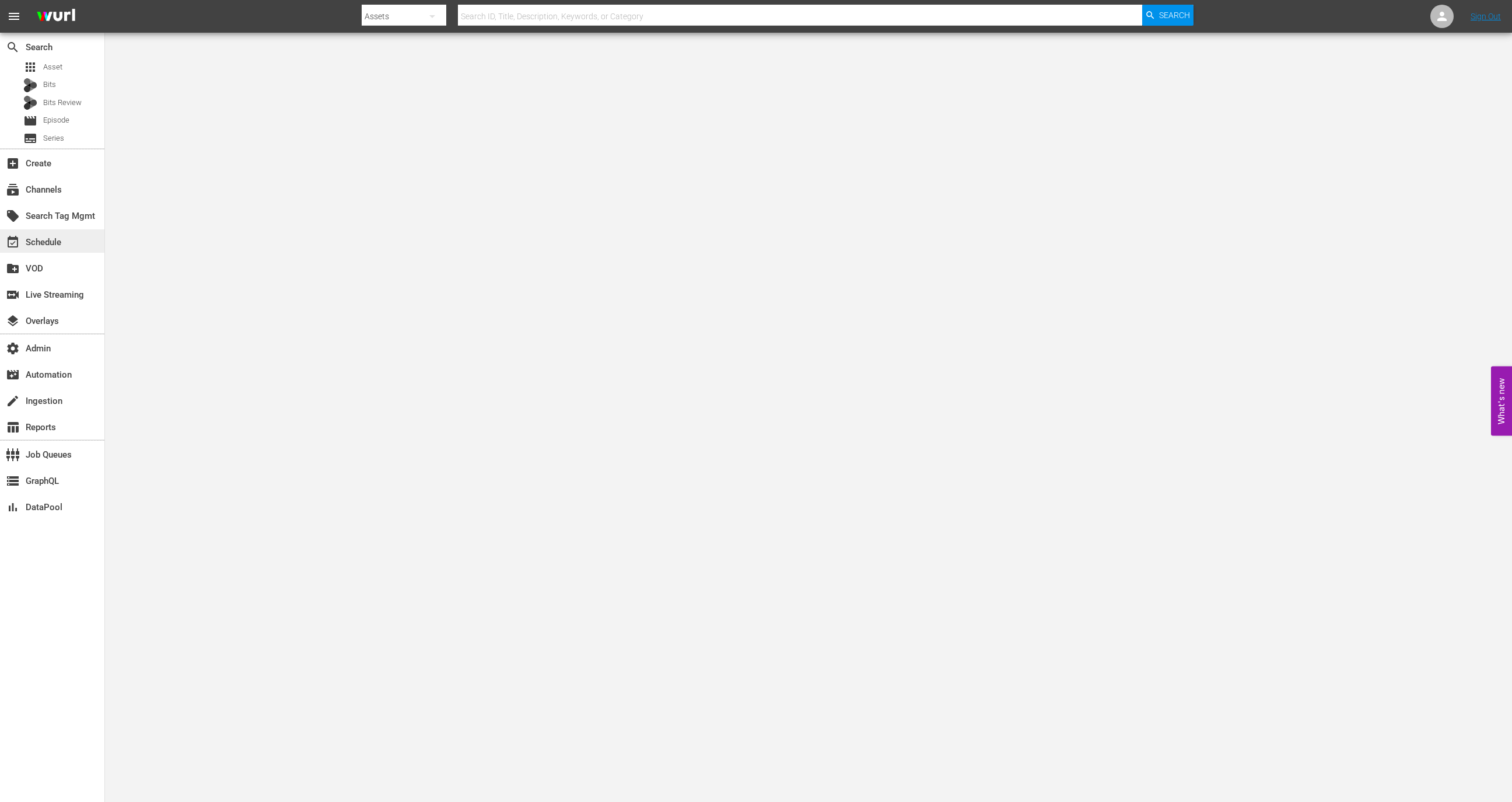
click at [67, 243] on div "event_available Schedule" at bounding box center [52, 241] width 104 height 23
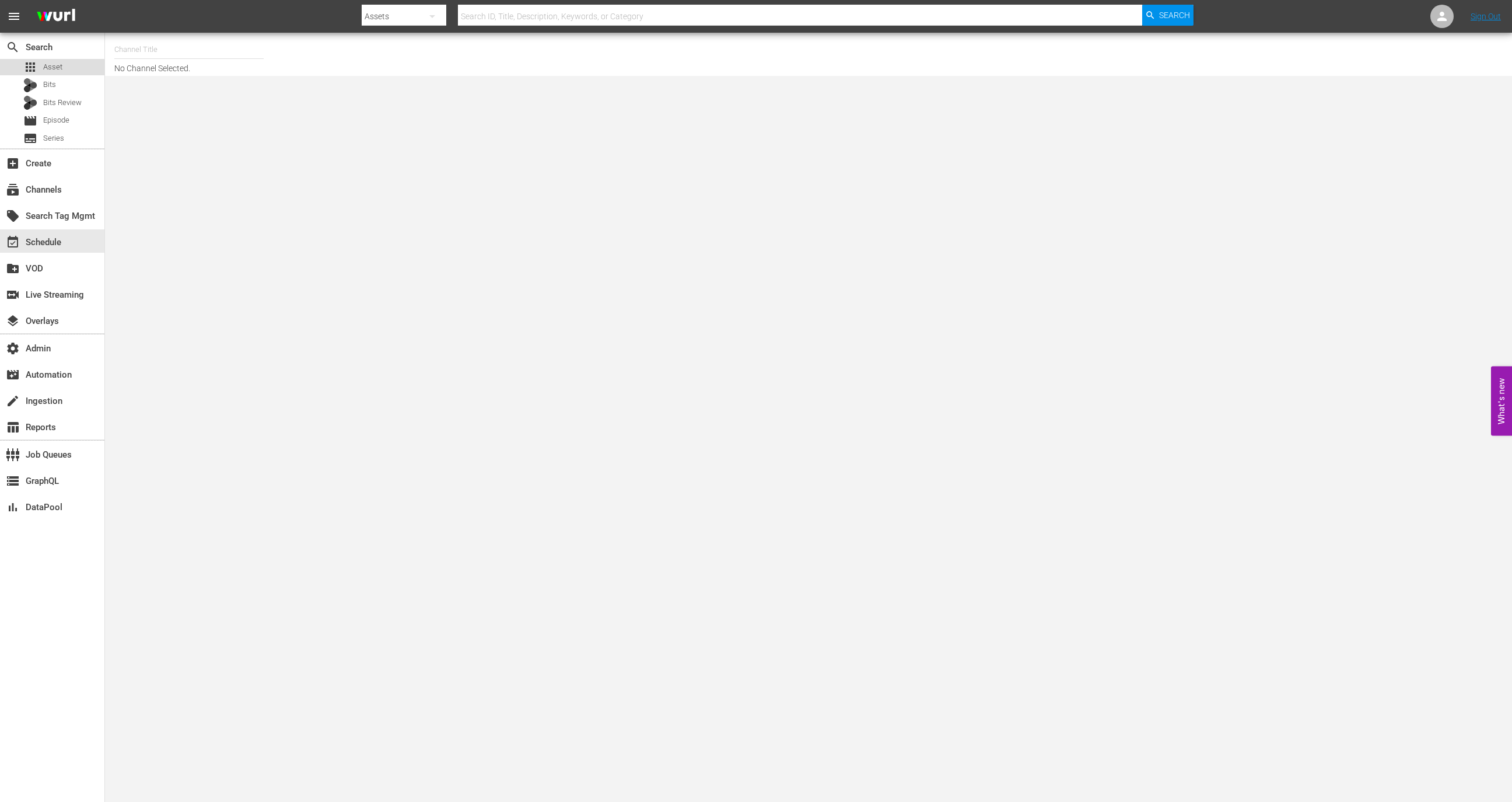
click at [70, 70] on div "apps Asset" at bounding box center [52, 67] width 104 height 16
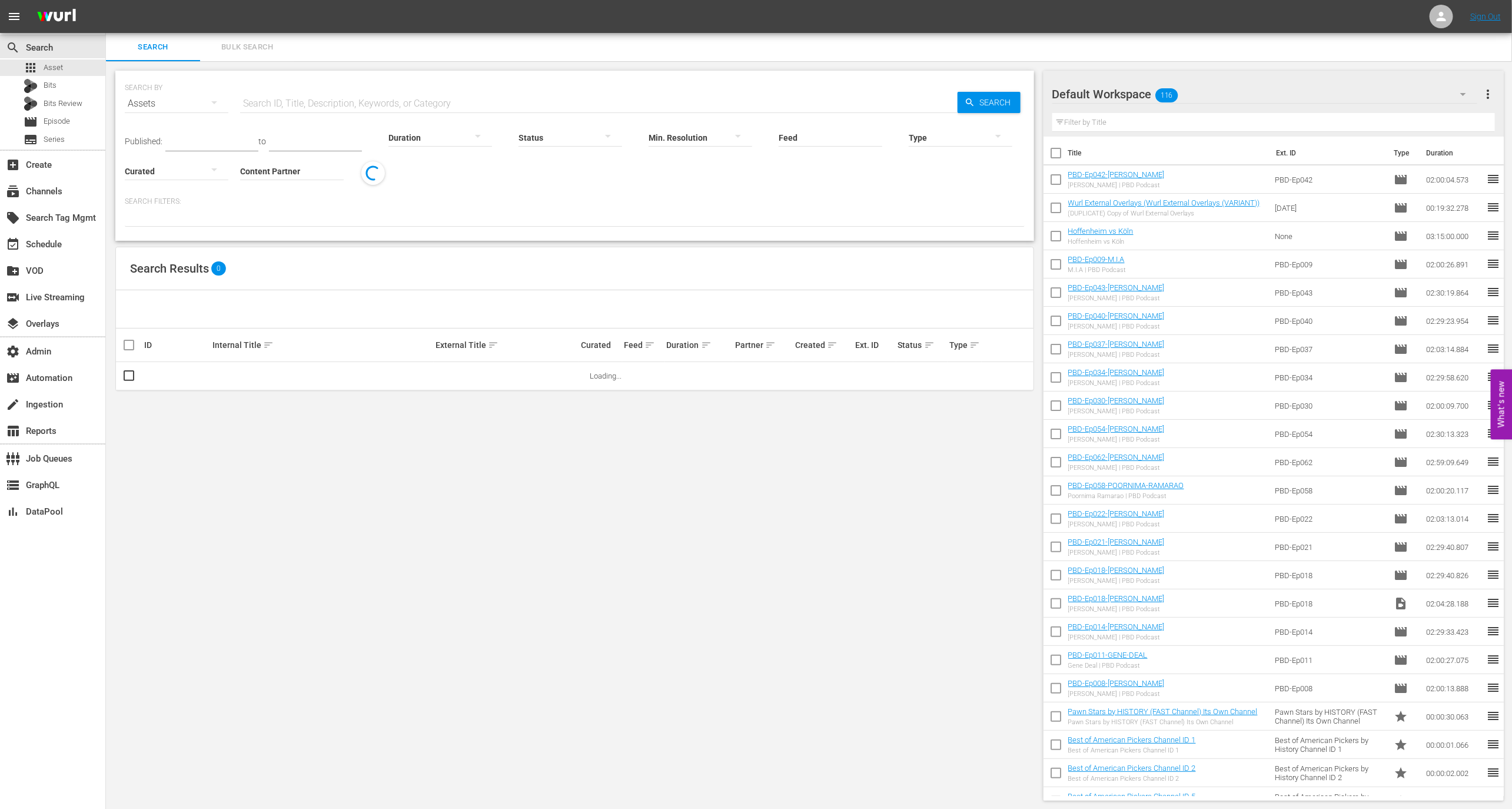
click at [276, 177] on input "Content Partner" at bounding box center [292, 172] width 103 height 42
click at [304, 217] on div "Sysdata S.p.A. (388)" at bounding box center [336, 203] width 191 height 37
click at [308, 209] on div "Sysdata S.p.A. (388)" at bounding box center [336, 204] width 172 height 29
type input "Sysdata S.p.A. (388)"
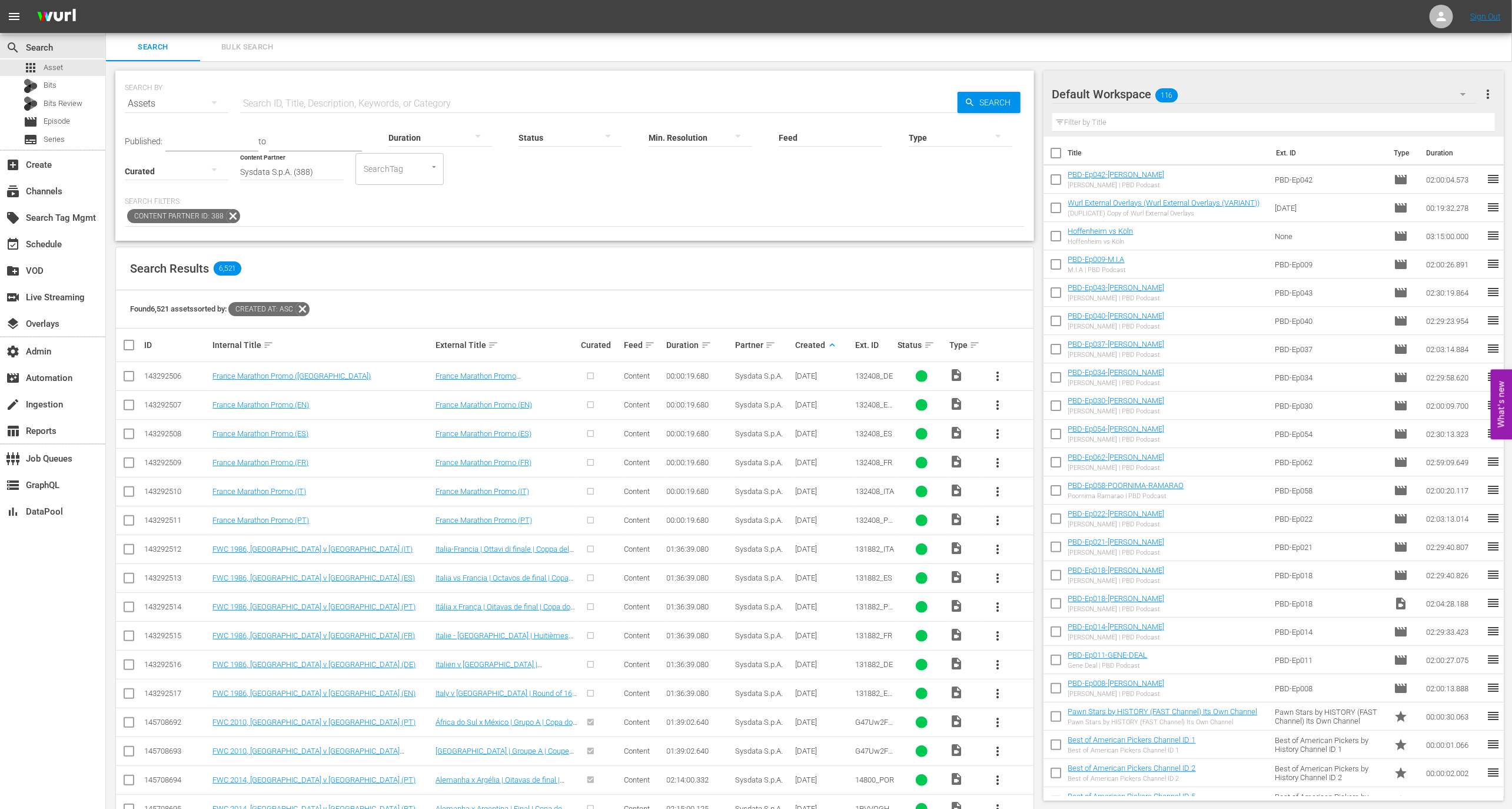
click at [874, 380] on td "132408_DE" at bounding box center [875, 376] width 43 height 29
copy span "132408_DE"
click at [467, 98] on input "text" at bounding box center [599, 103] width 718 height 29
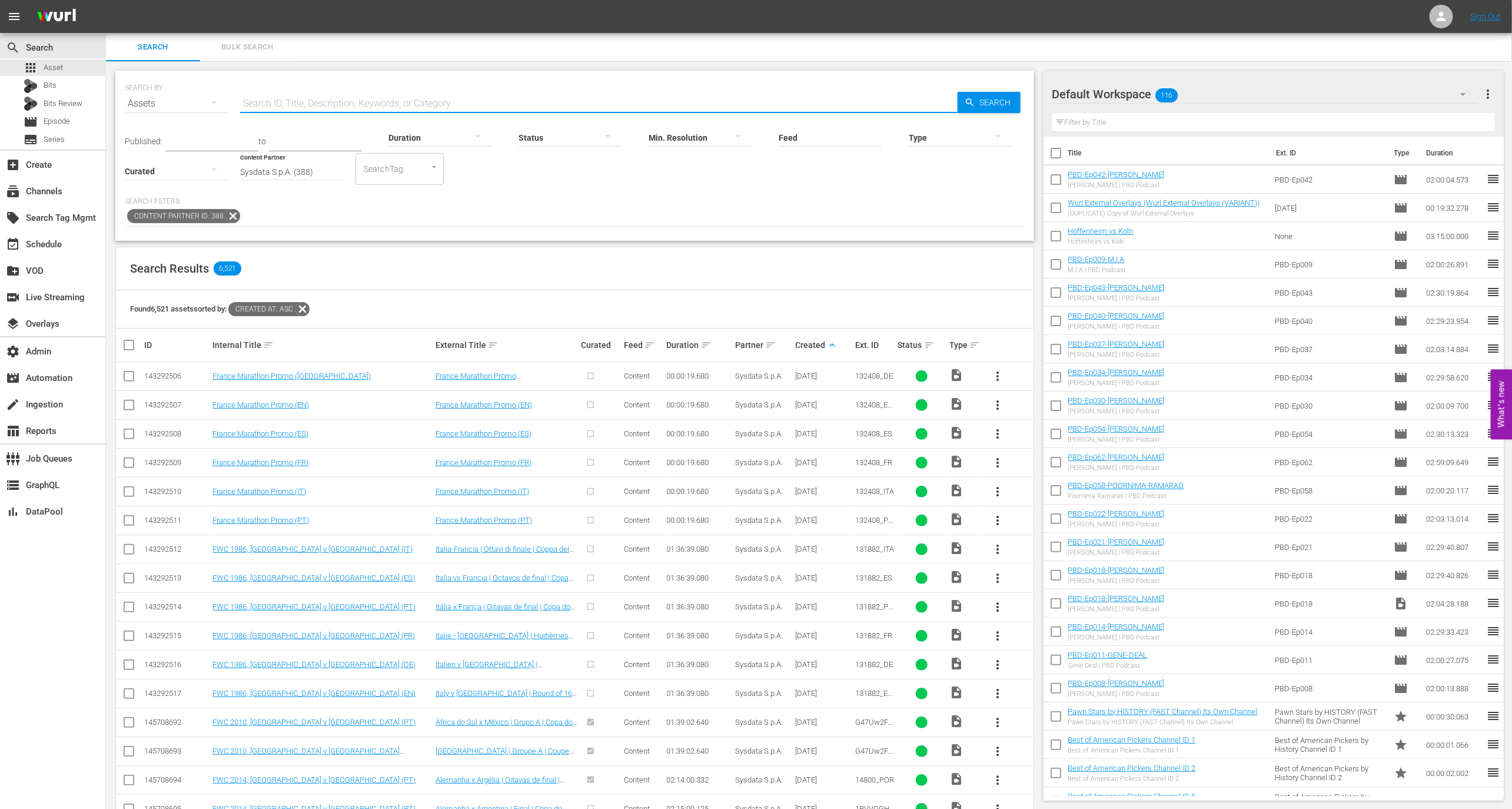
paste input "132408_DE"
type input "132408_DE"
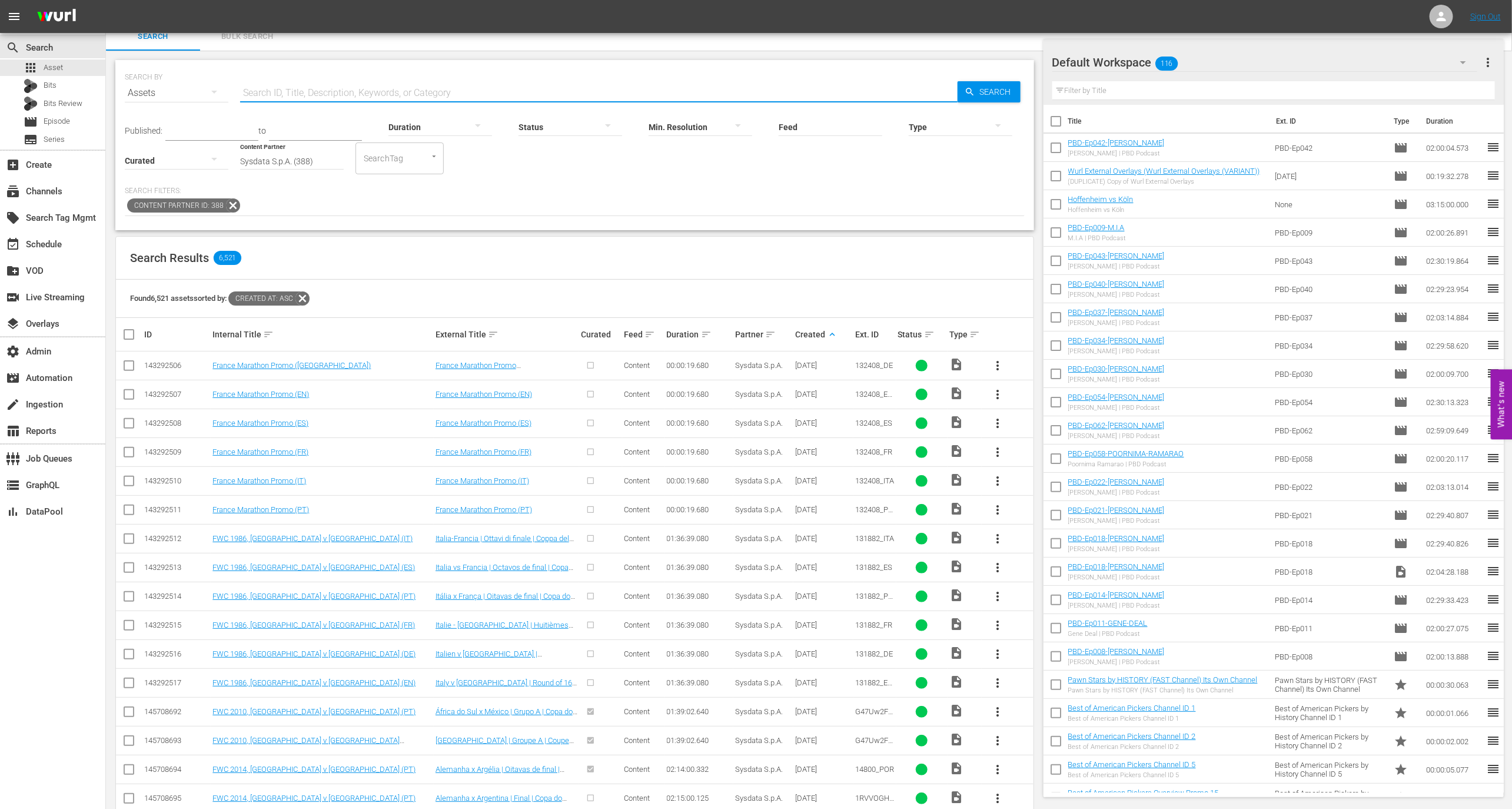
scroll to position [90, 0]
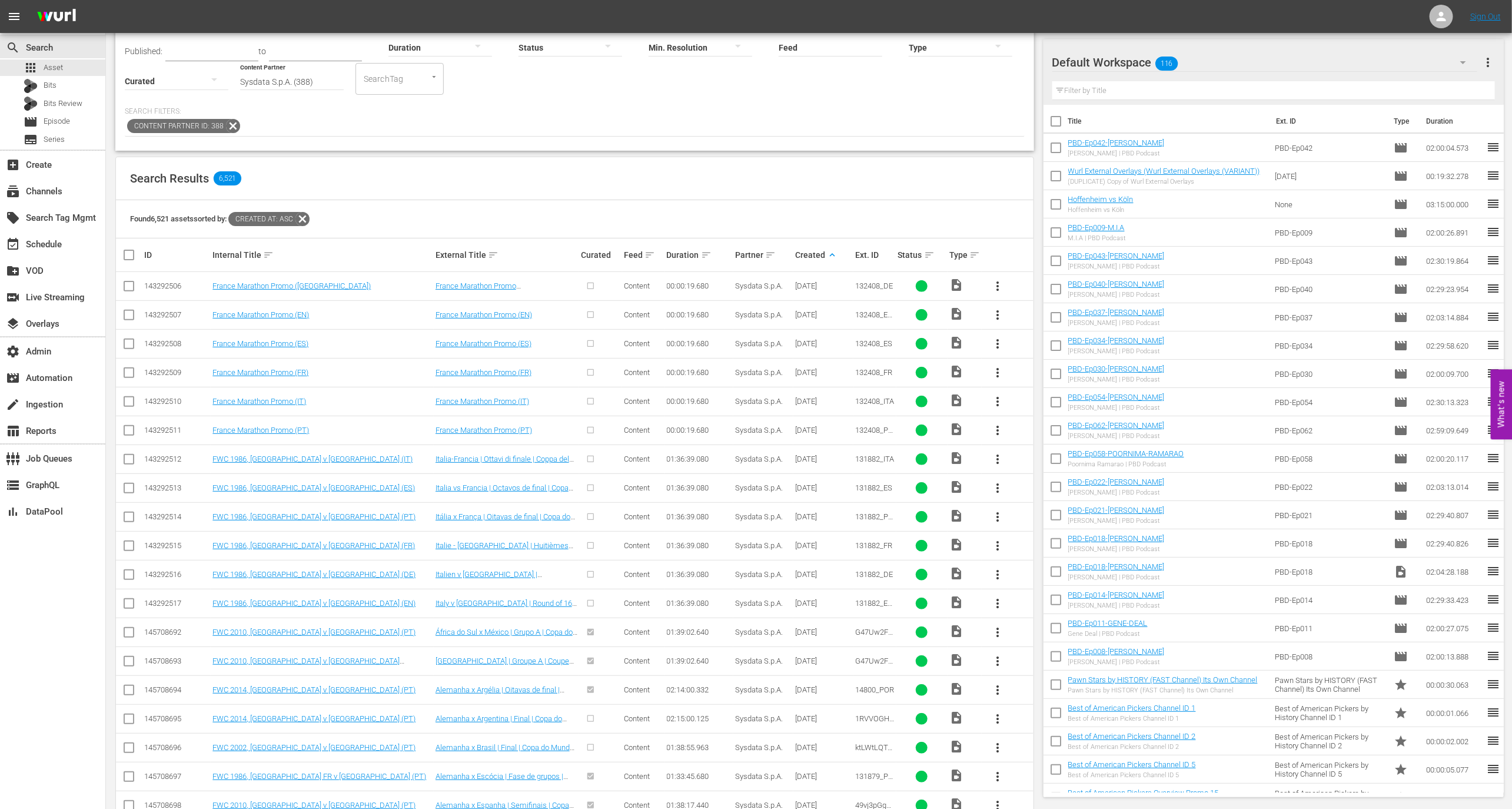
click at [873, 630] on span "G47Uw2FqZKVAK5DFIHOuC_POR" at bounding box center [874, 641] width 39 height 27
copy span "G47Uw2FqZKVAK5DFIHOuC_POR"
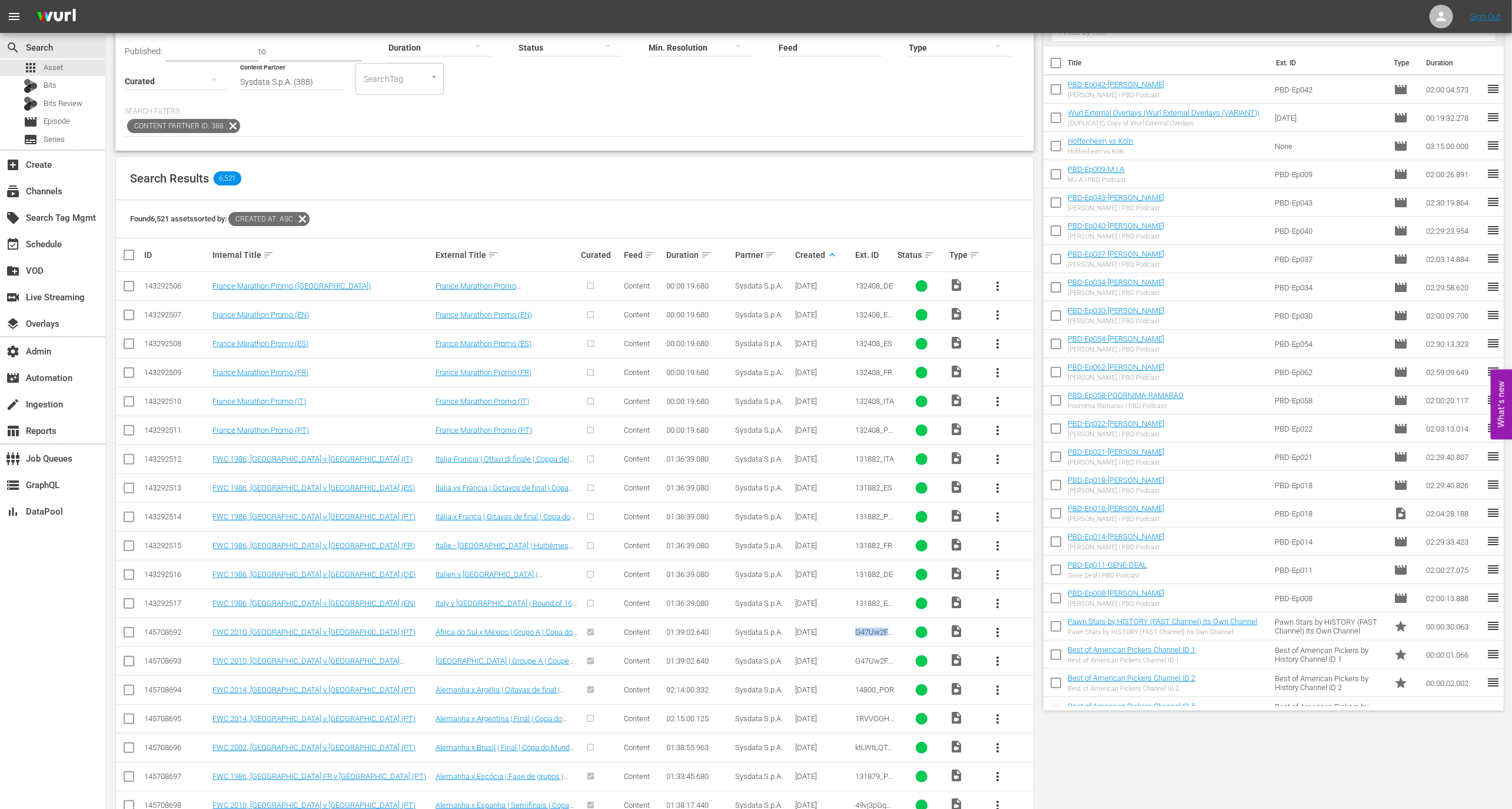
scroll to position [0, 0]
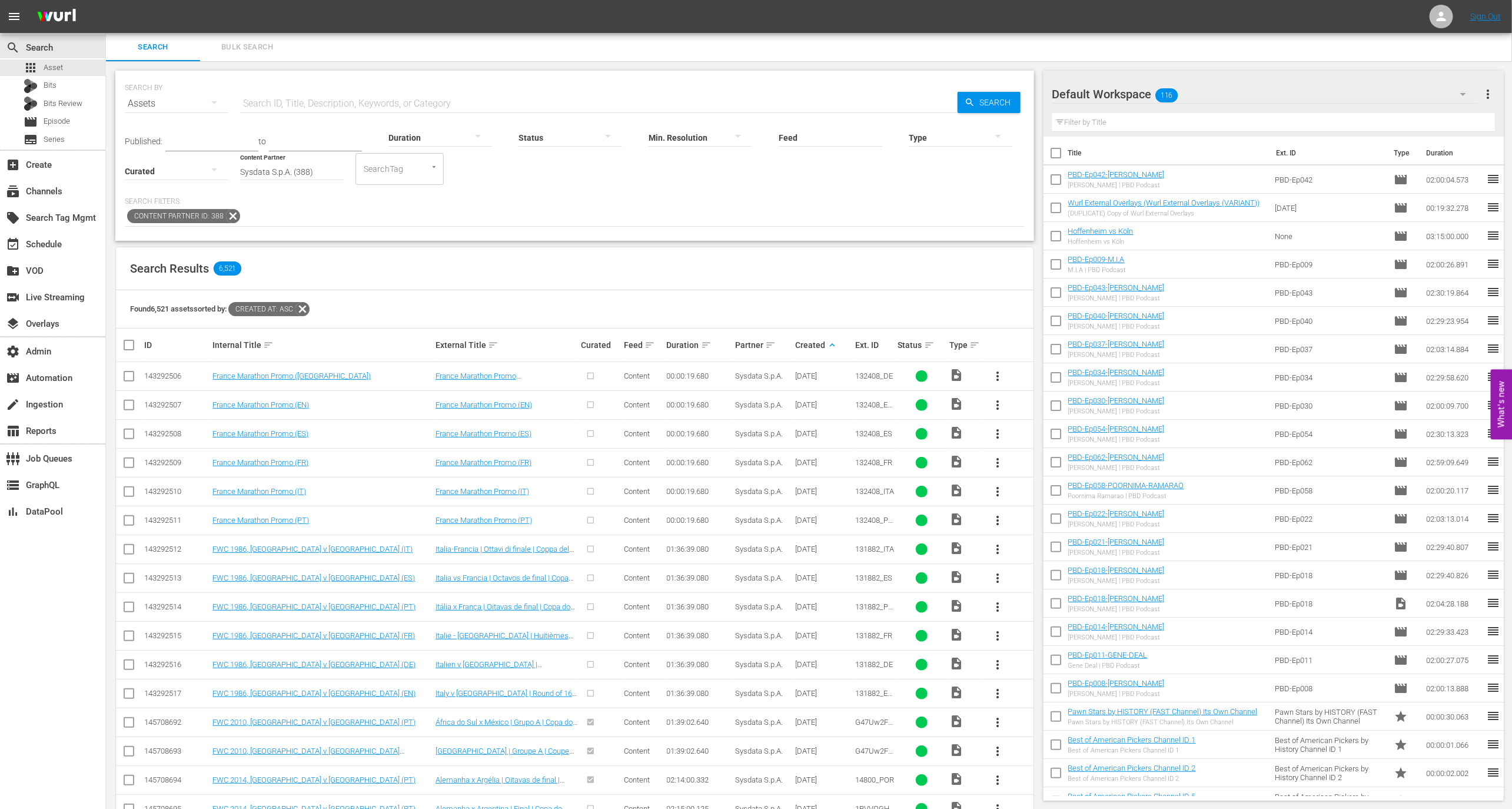
click at [467, 100] on input "text" at bounding box center [599, 103] width 718 height 29
paste input "G47Uw2FqZKVAK5DFIHOuC_POR"
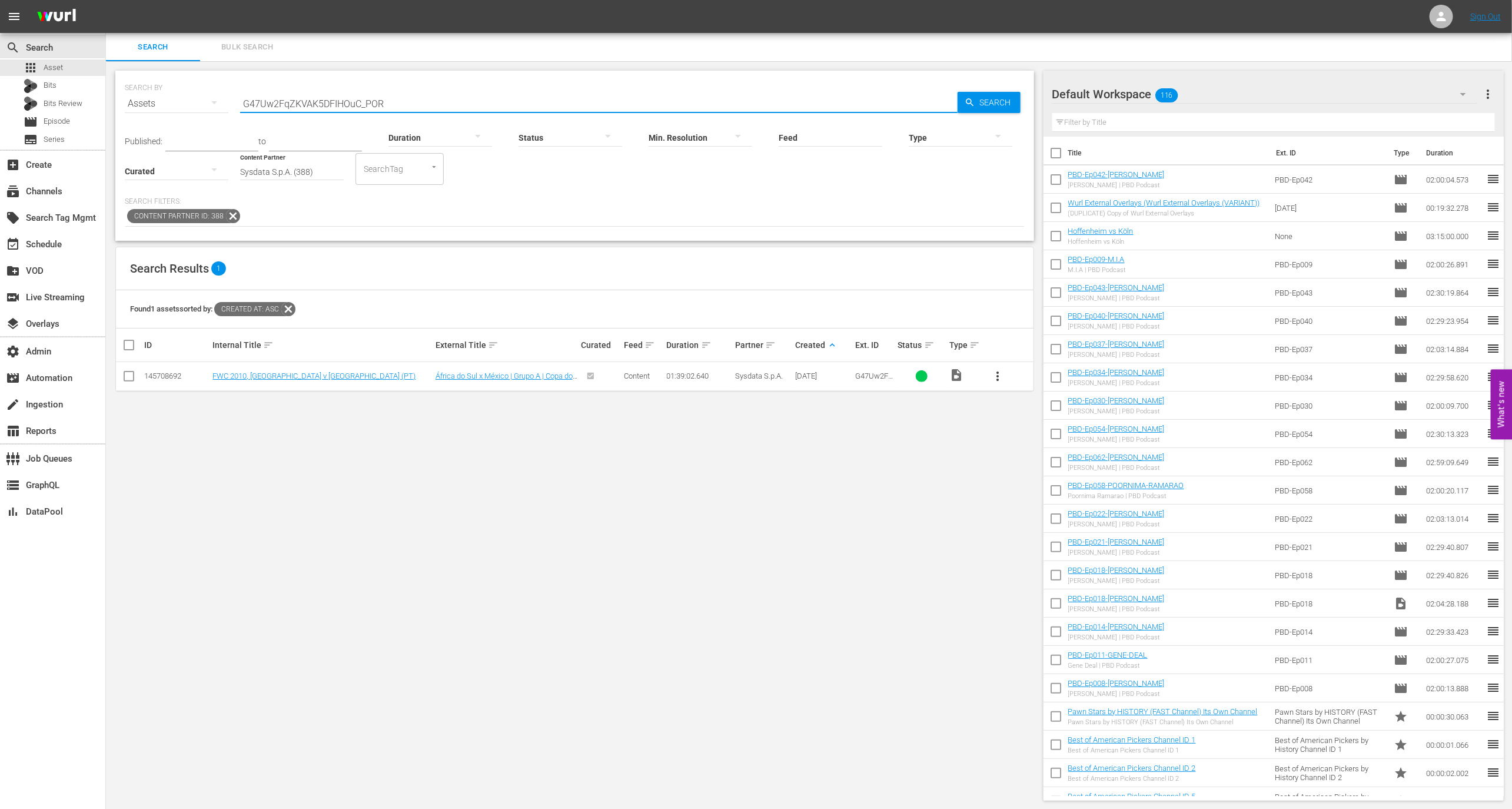
type input "G47Uw2FqZKVAK5DFIHOuC_POR"
click at [231, 219] on icon at bounding box center [233, 216] width 15 height 15
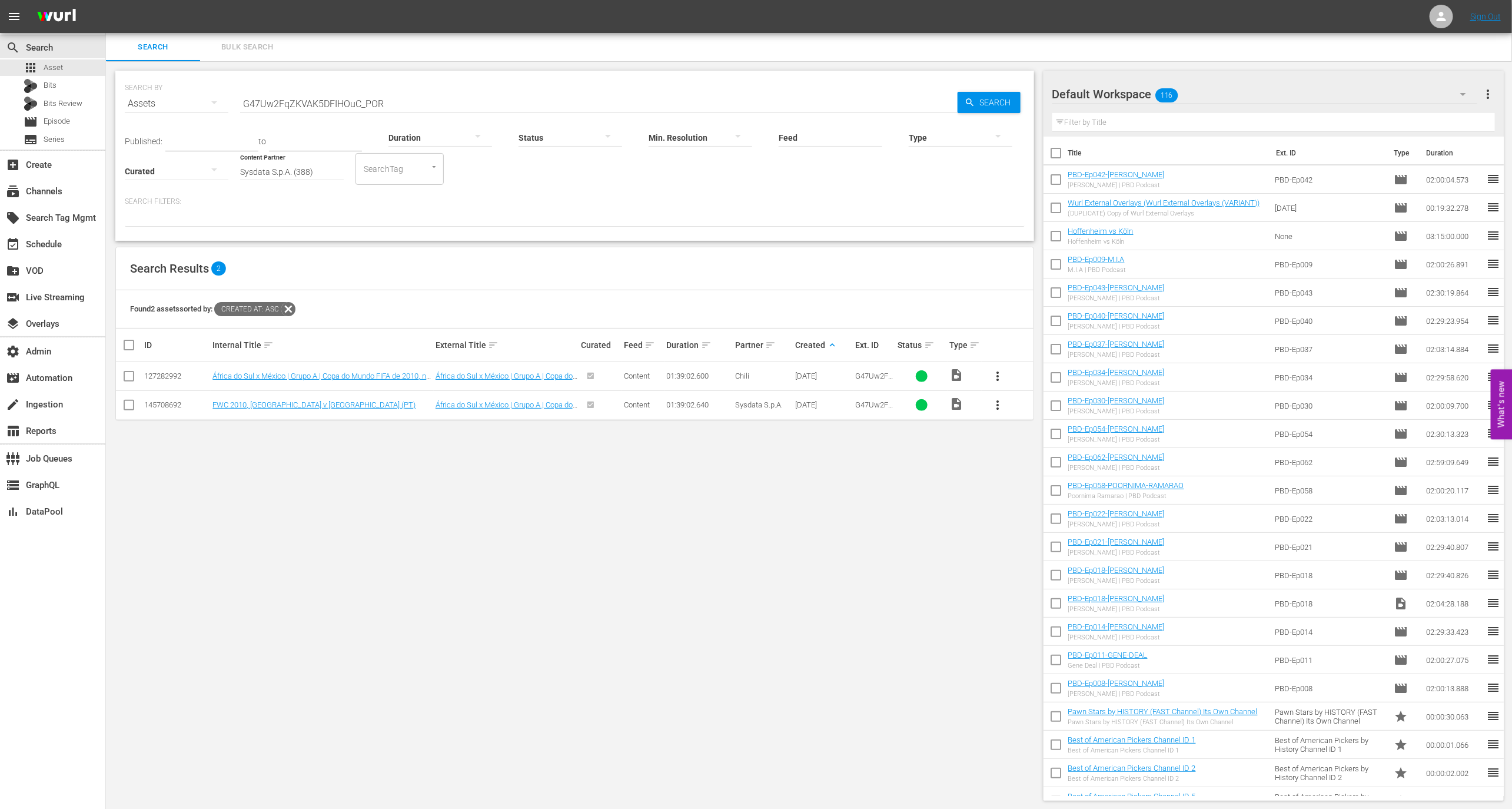
click at [302, 411] on td "FWC 2010, South Africa v Mexico (PT)" at bounding box center [321, 404] width 223 height 29
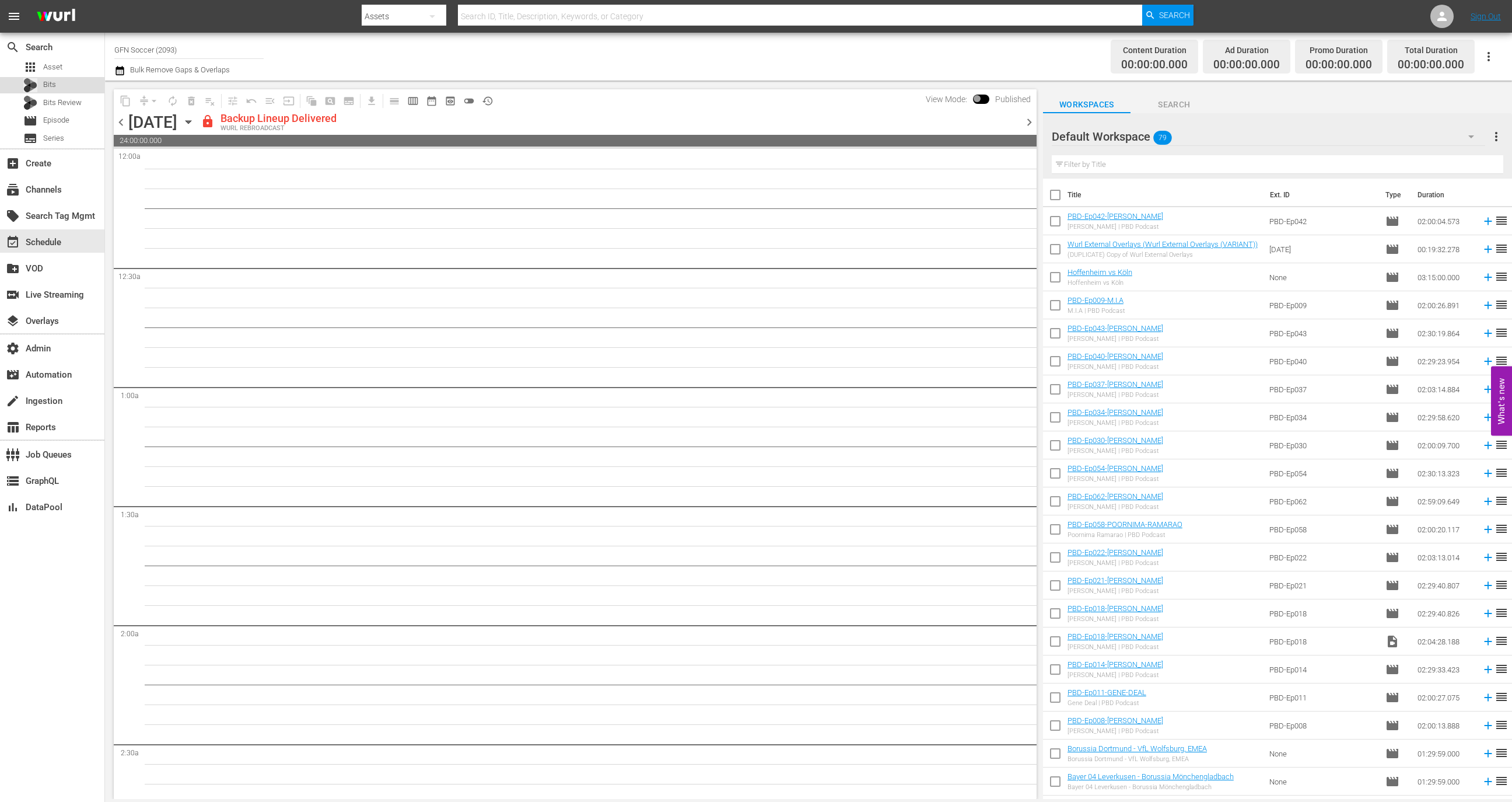
click at [71, 81] on div "Bits" at bounding box center [52, 85] width 104 height 16
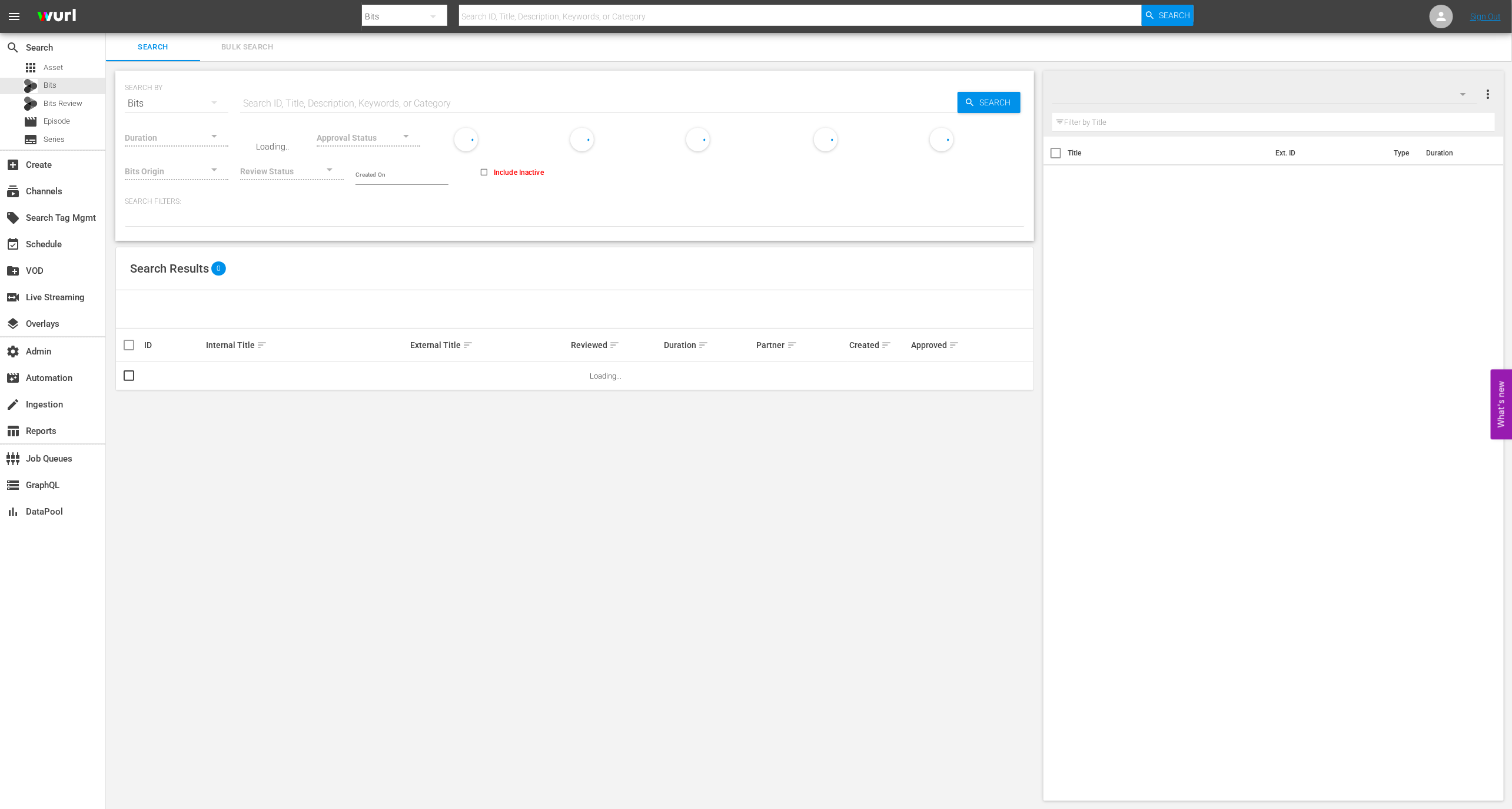
click at [72, 63] on div "apps Asset" at bounding box center [53, 68] width 105 height 16
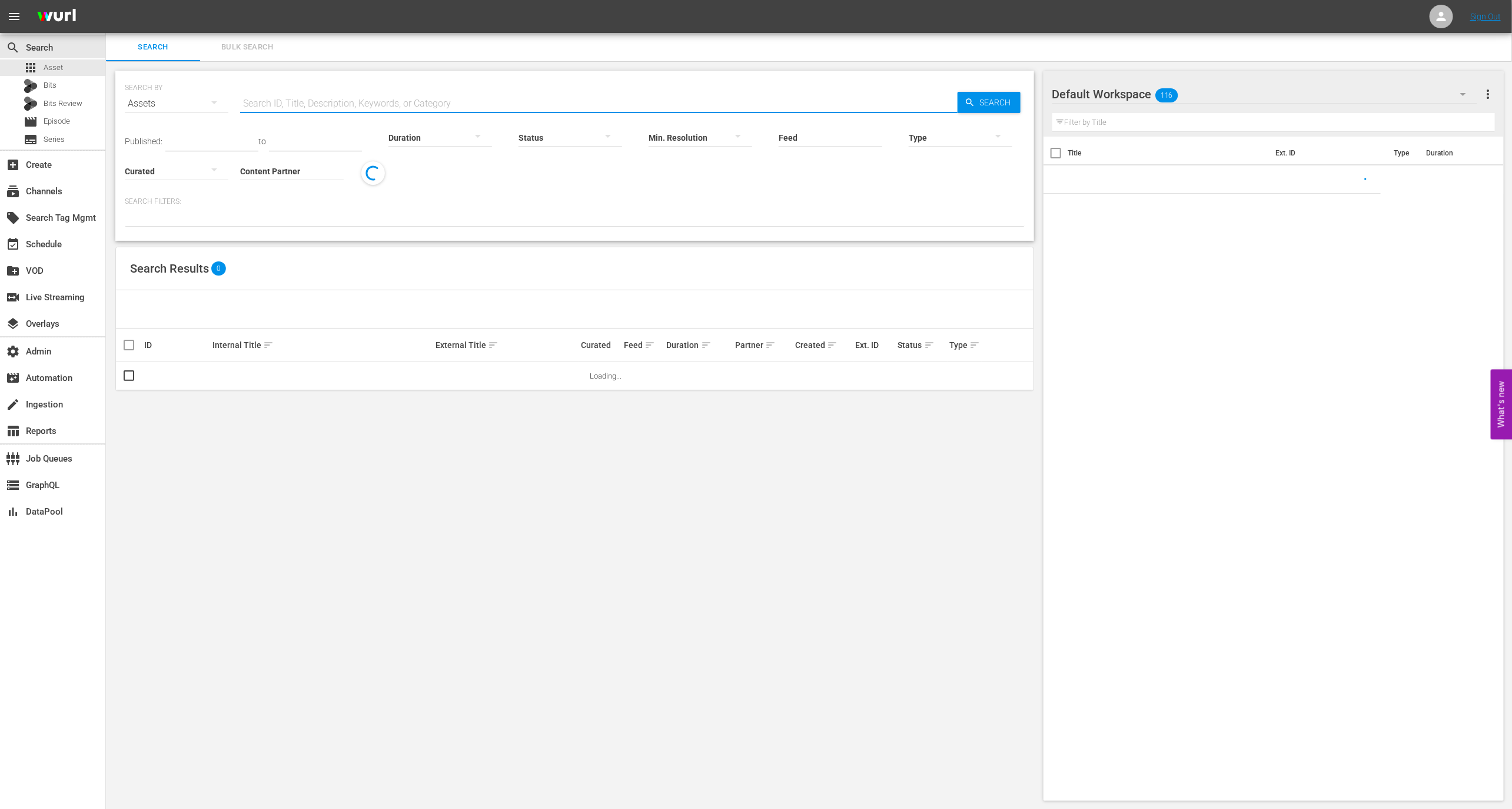
click at [294, 100] on input "text" at bounding box center [599, 103] width 718 height 29
paste input "PFL in 60 - 2025 PFL MENA 3"
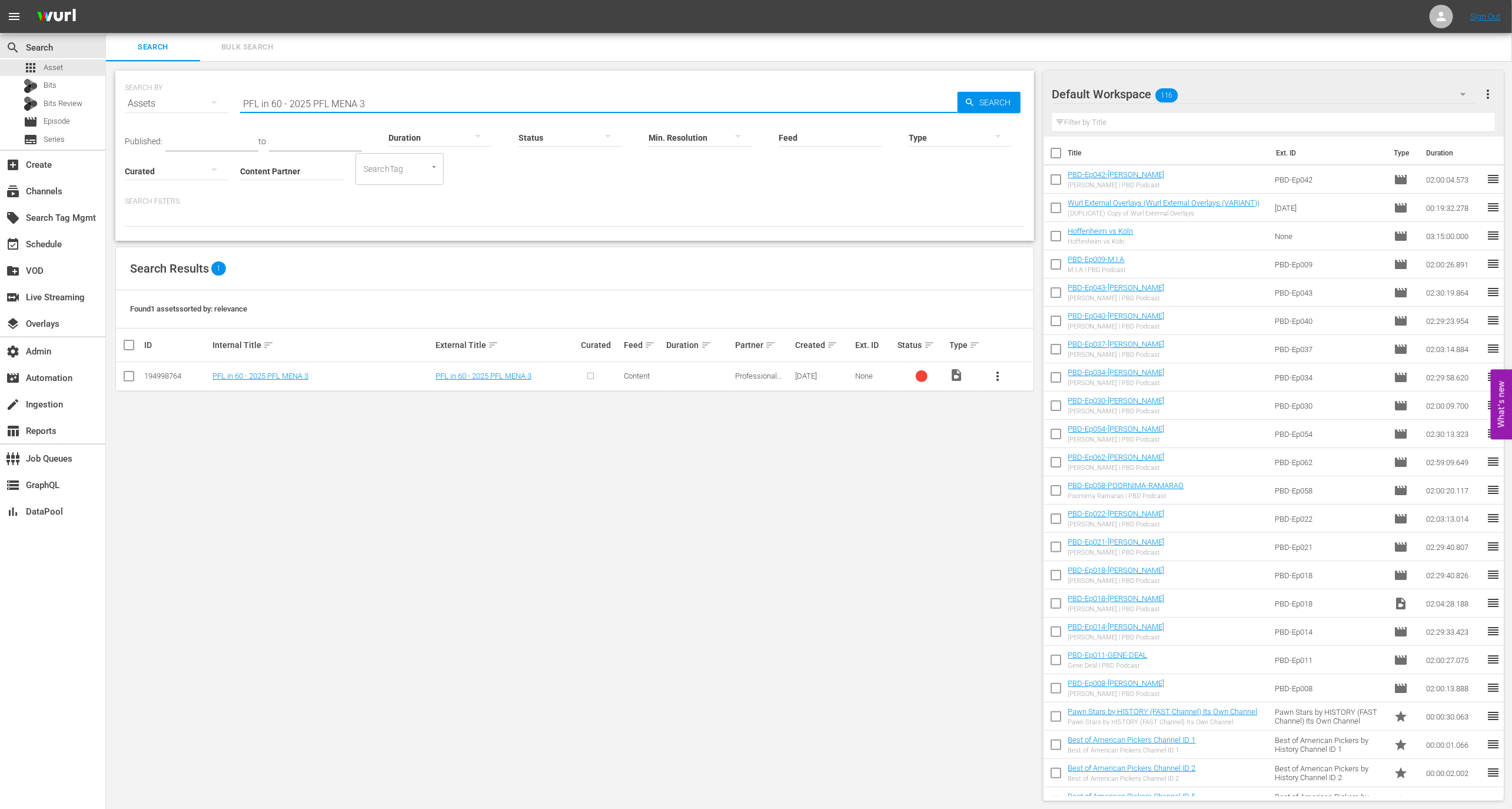
click at [165, 379] on div "194998764" at bounding box center [176, 376] width 65 height 9
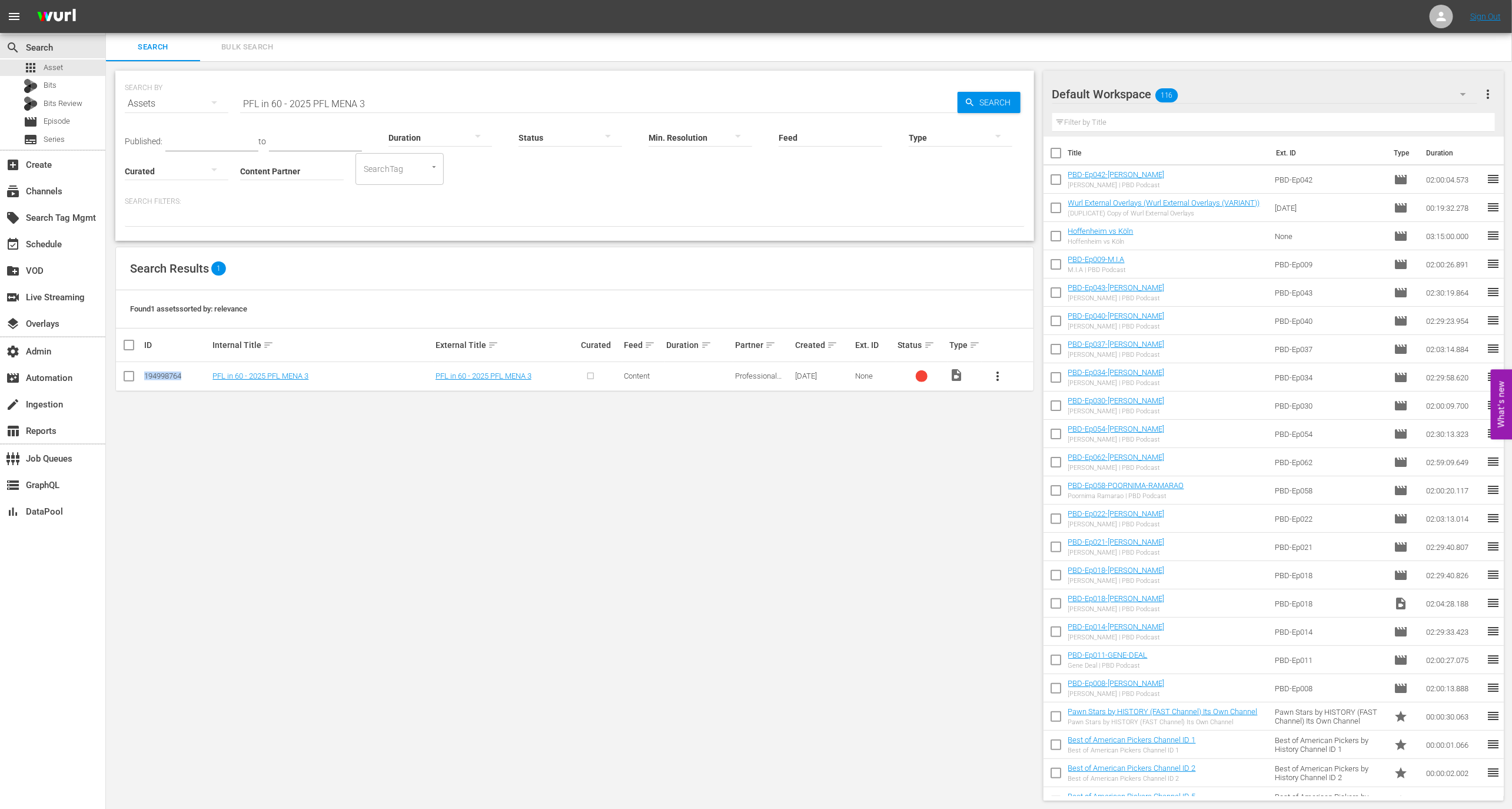
click at [165, 379] on div "194998764" at bounding box center [176, 376] width 65 height 9
copy div "194998764"
click at [325, 103] on input "PFL in 60 - 2025 PFL MENA 3" at bounding box center [599, 103] width 718 height 29
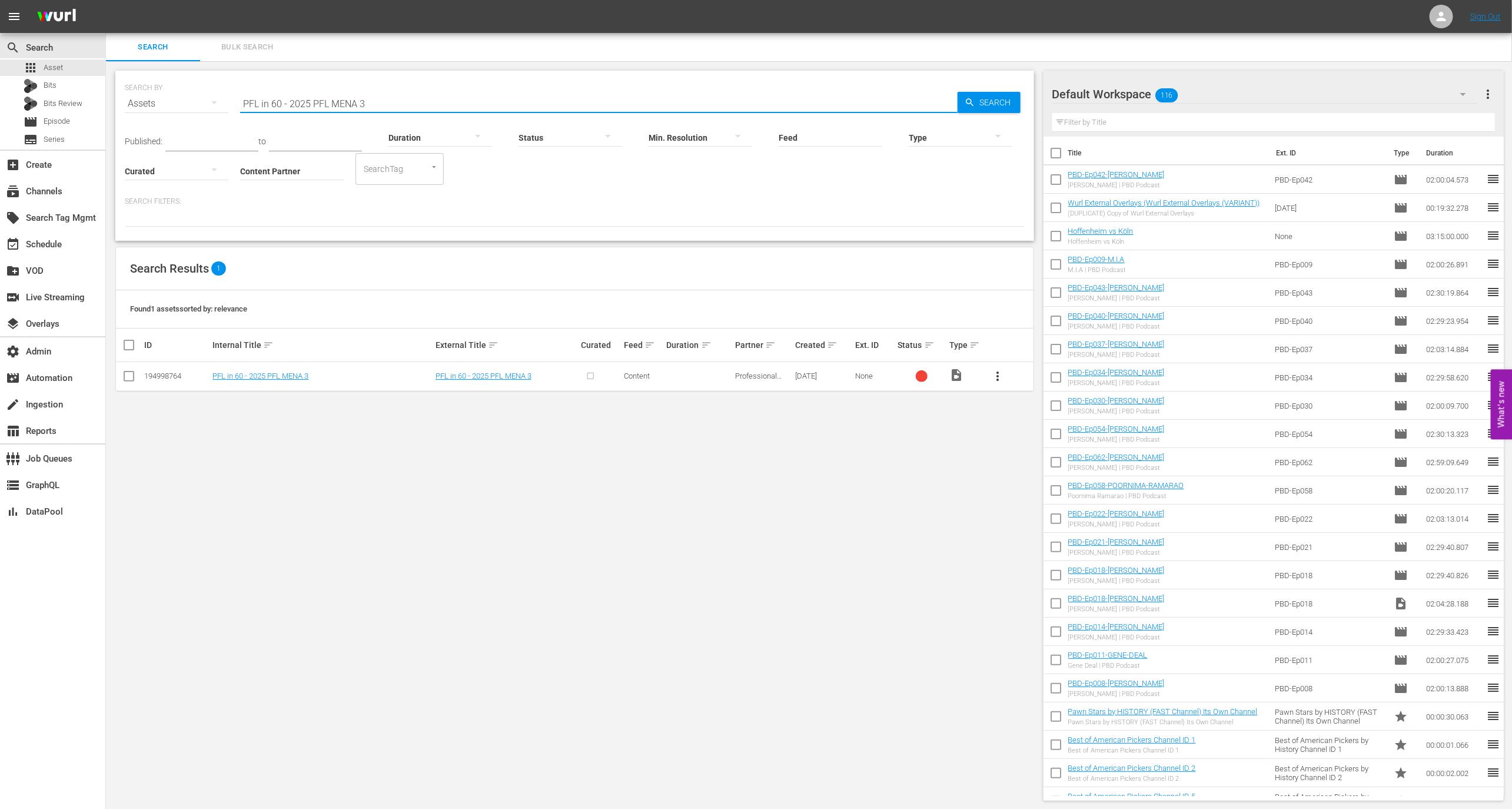
click at [325, 103] on input "PFL in 60 - 2025 PFL MENA 3" at bounding box center [599, 103] width 718 height 29
paste input "Europe 3"
type input "PFL in 60 - 2025 PFL Europe 3"
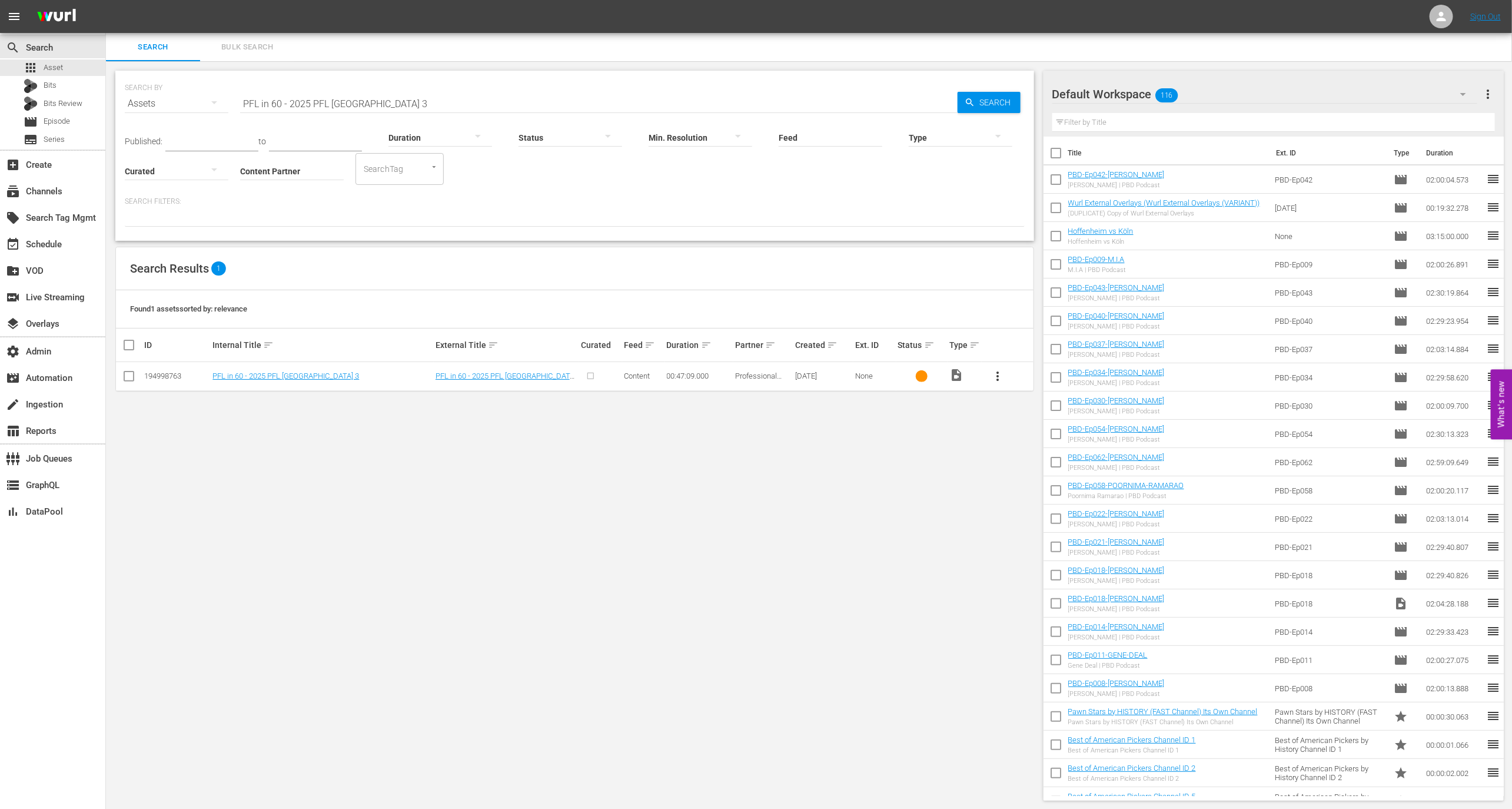
click at [177, 369] on td "194998763" at bounding box center [177, 376] width 68 height 29
copy div "194998763"
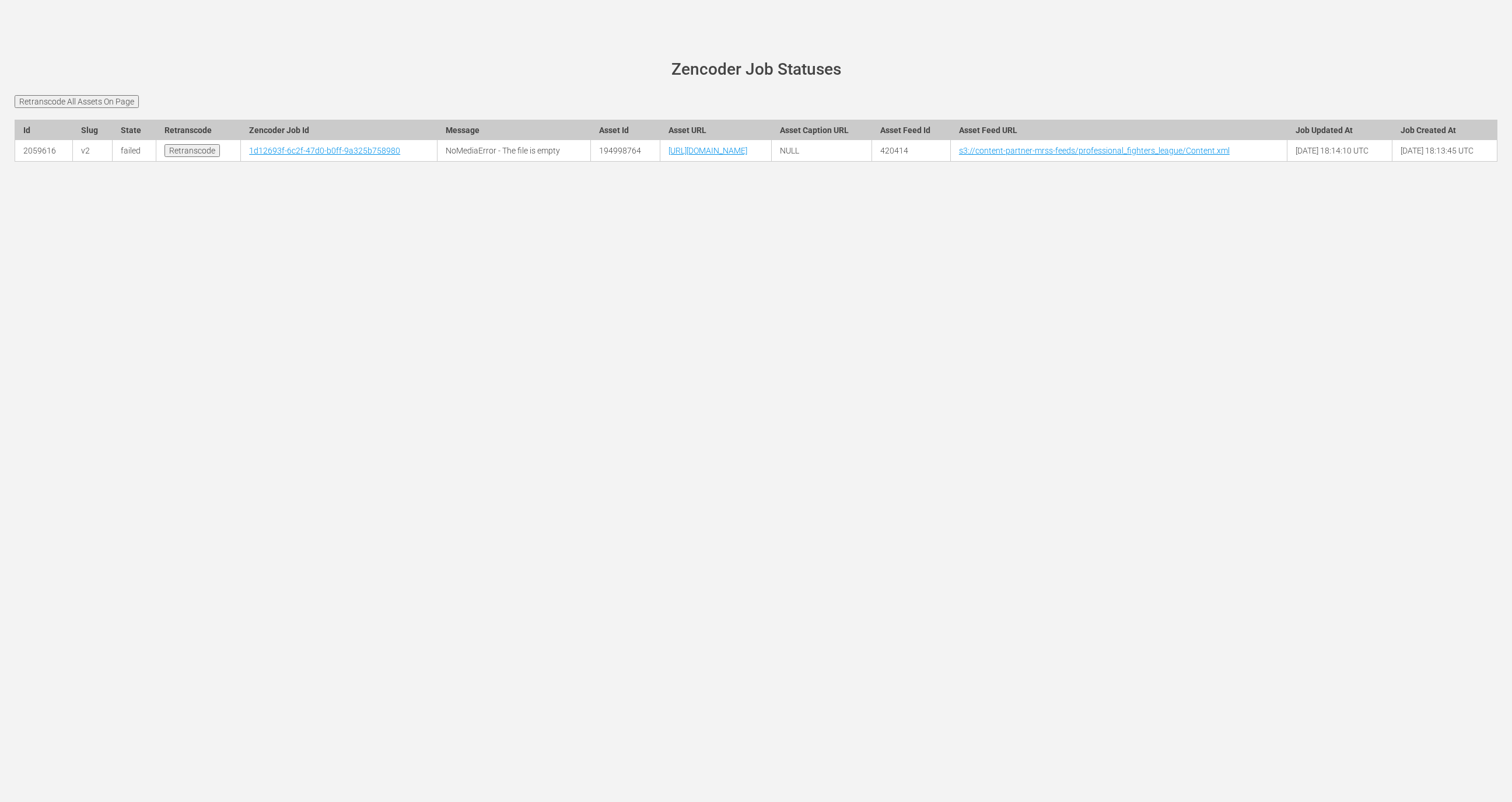
click at [106, 99] on input "Retranscode All Assets On Page" at bounding box center [77, 101] width 124 height 13
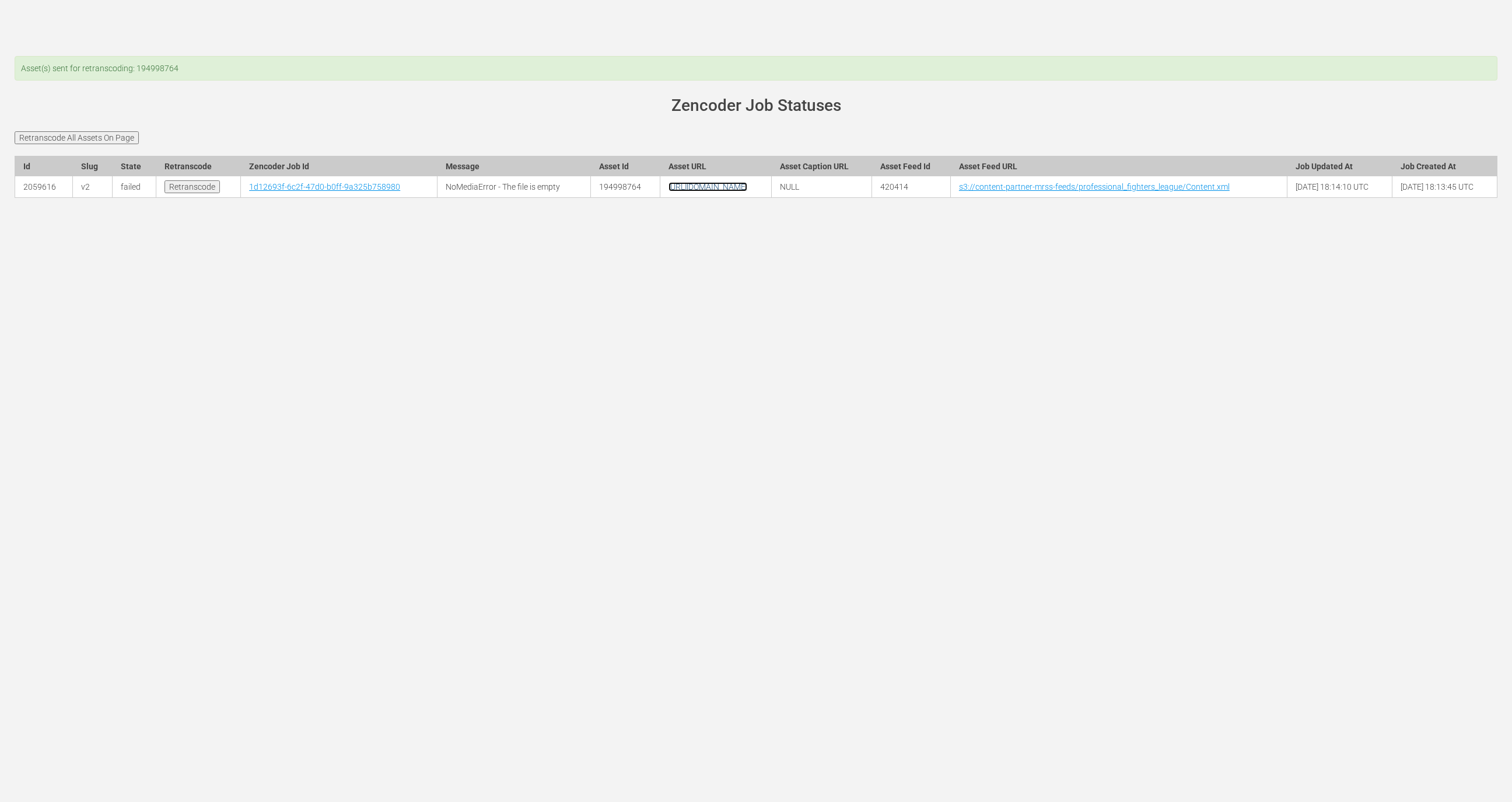
click at [669, 191] on link "[URL][DOMAIN_NAME]" at bounding box center [708, 187] width 79 height 9
click at [772, 198] on td "[URL][DOMAIN_NAME]" at bounding box center [716, 187] width 112 height 21
drag, startPoint x: 909, startPoint y: 208, endPoint x: 713, endPoint y: 204, distance: 196.0
click at [713, 198] on td "[URL][DOMAIN_NAME]" at bounding box center [716, 187] width 112 height 21
copy link "25MEA03_INTL_CUTDOWN_25_NO-SLATE.mov"
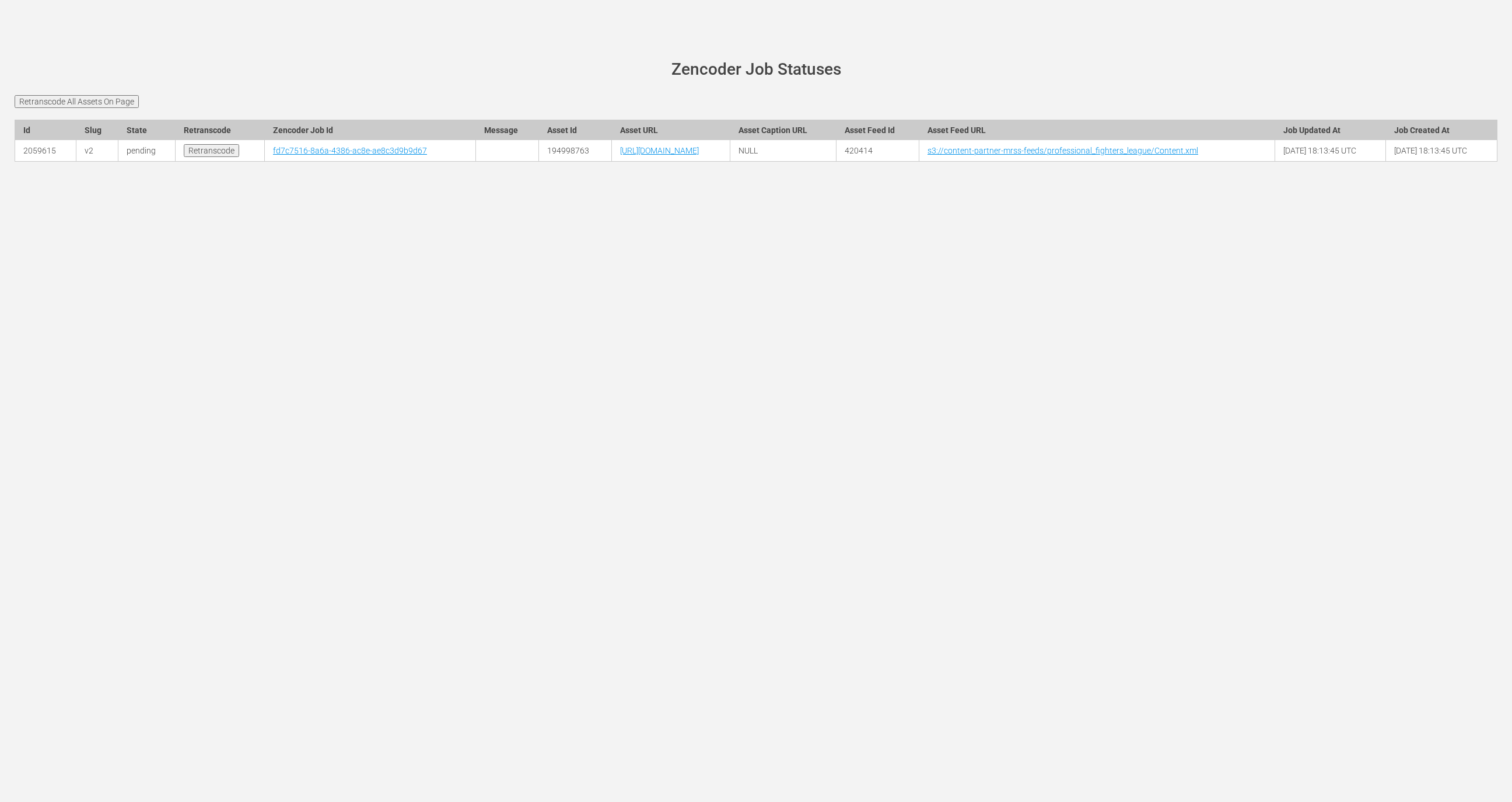
click at [275, 162] on td "fd7c7516-8a6a-4386-ac8e-ae8c3d9b9d67" at bounding box center [370, 151] width 211 height 21
click at [273, 155] on link "fd7c7516-8a6a-4386-ac8e-ae8c3d9b9d67" at bounding box center [349, 150] width 154 height 9
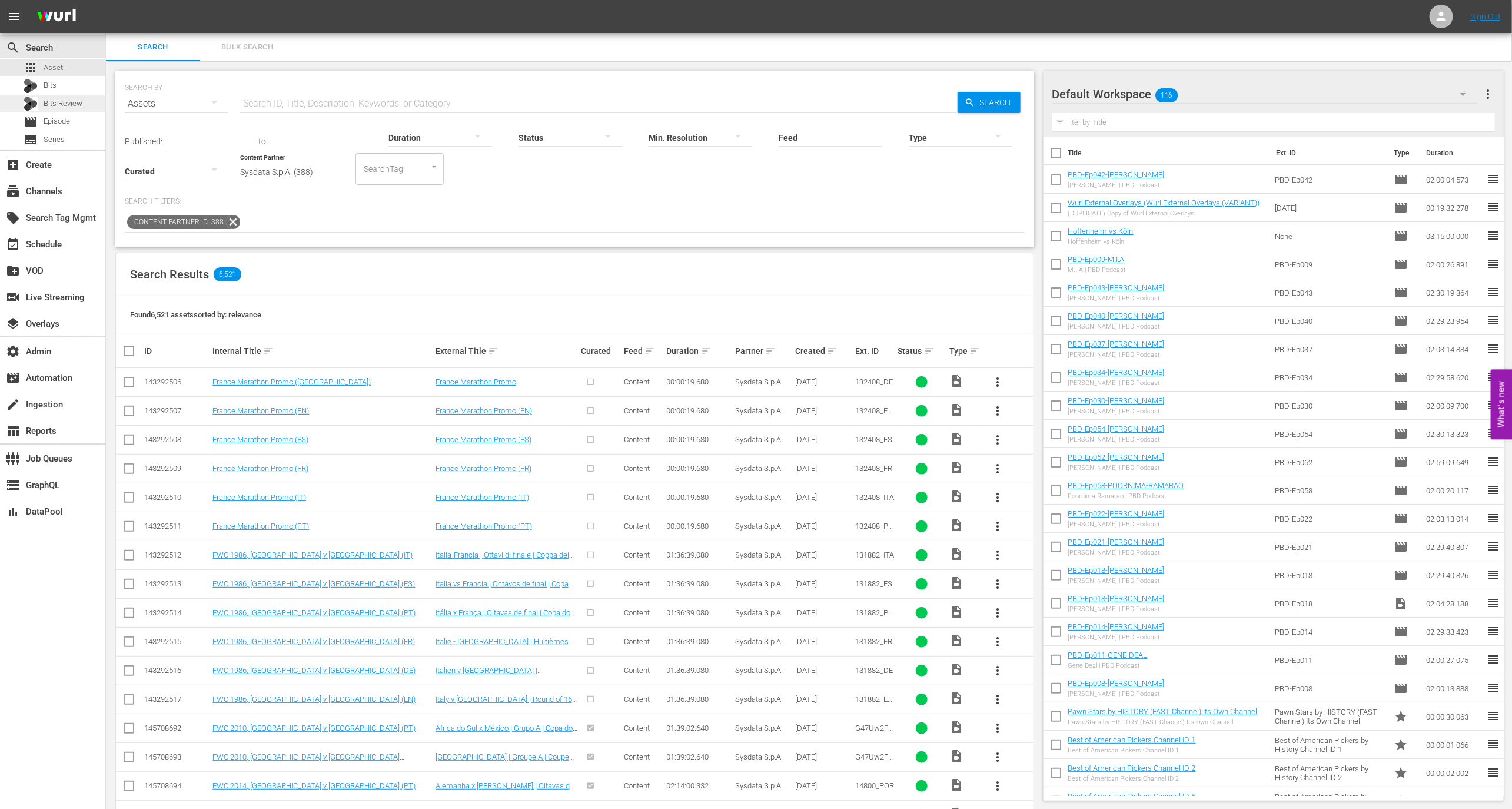
click at [62, 111] on div "Bits Review" at bounding box center [53, 103] width 59 height 16
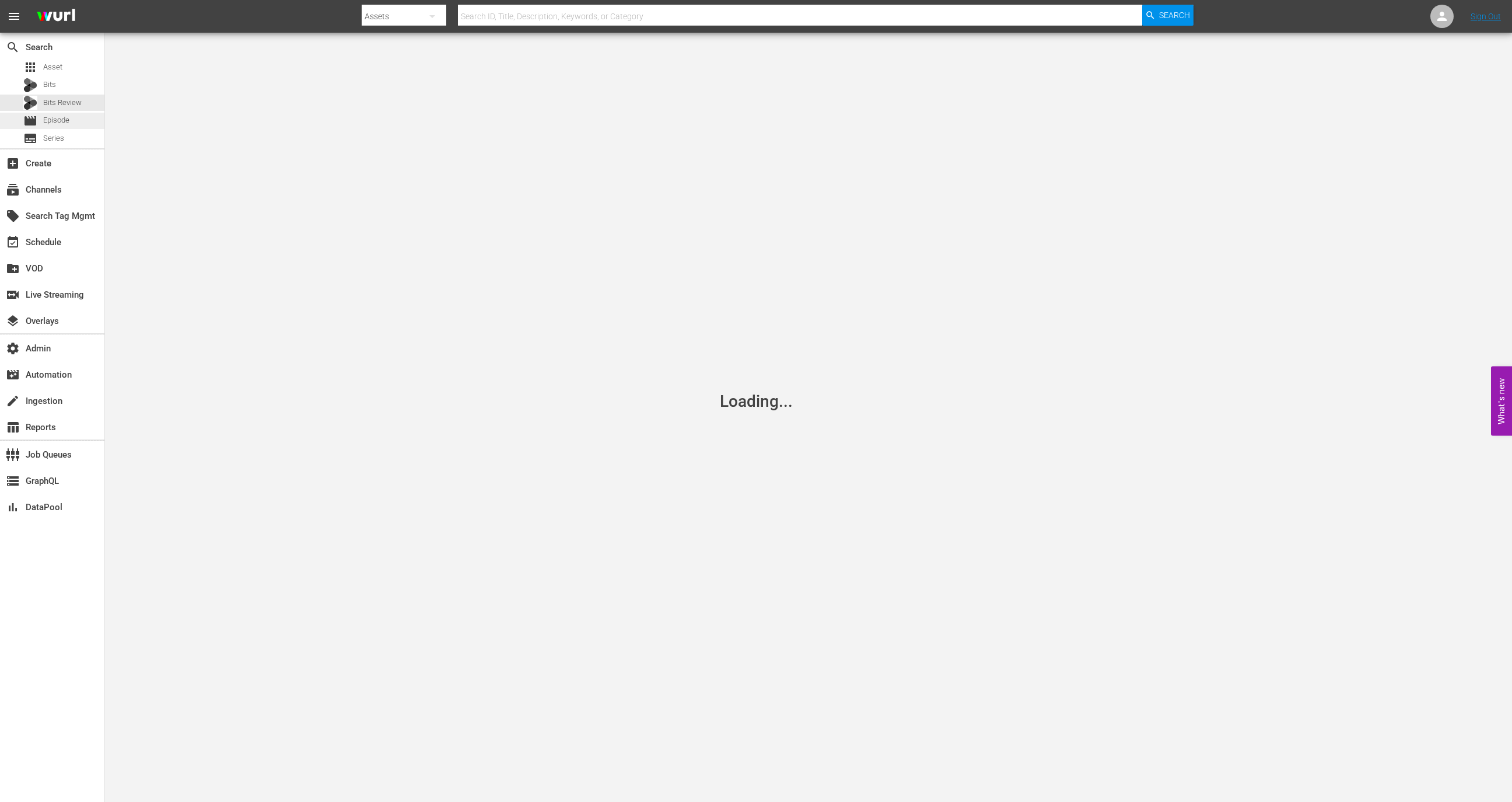
click at [62, 118] on span "Episode" at bounding box center [57, 120] width 26 height 12
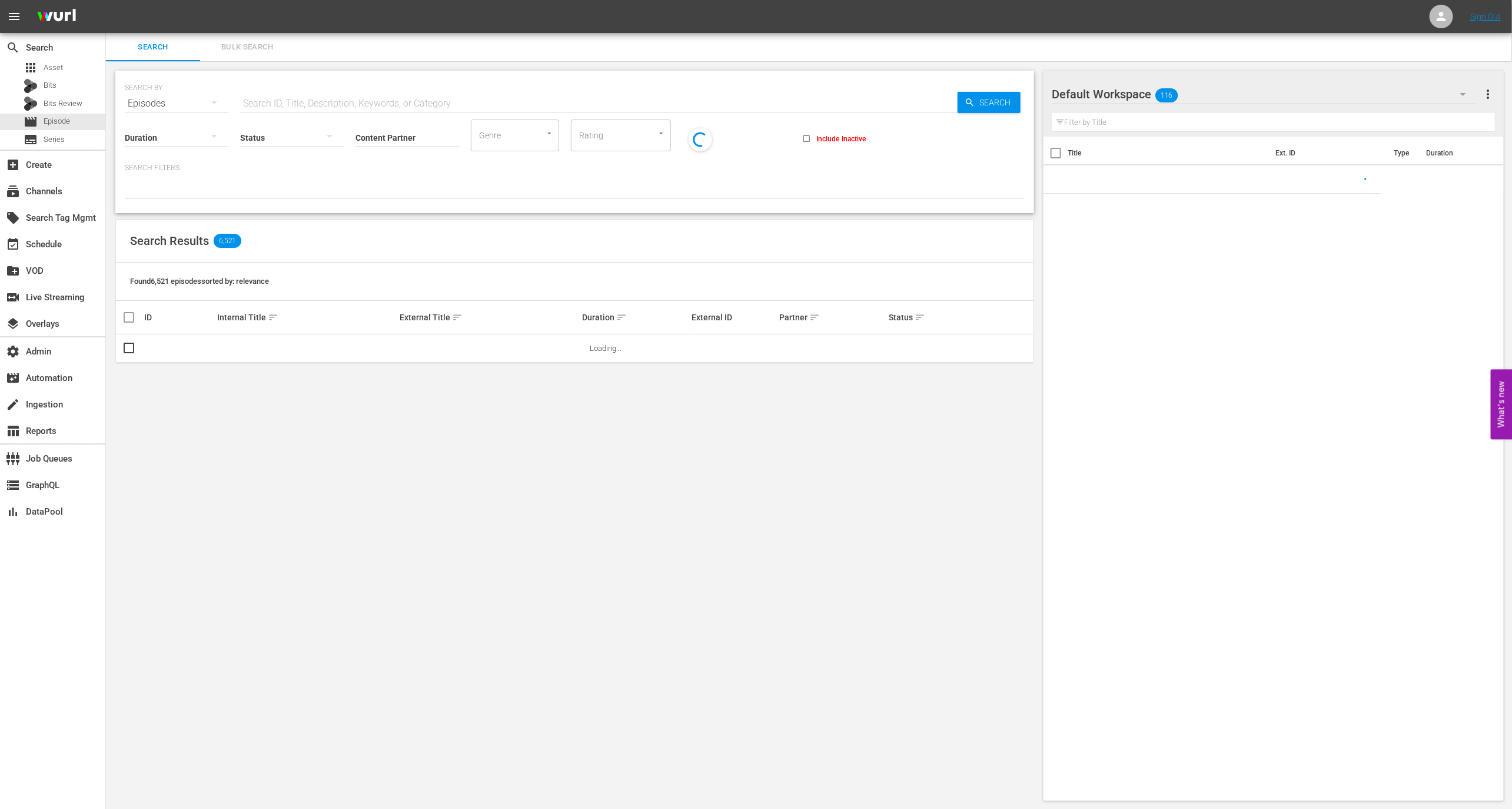
click at [349, 96] on input "text" at bounding box center [599, 103] width 718 height 29
paste input "63322260"
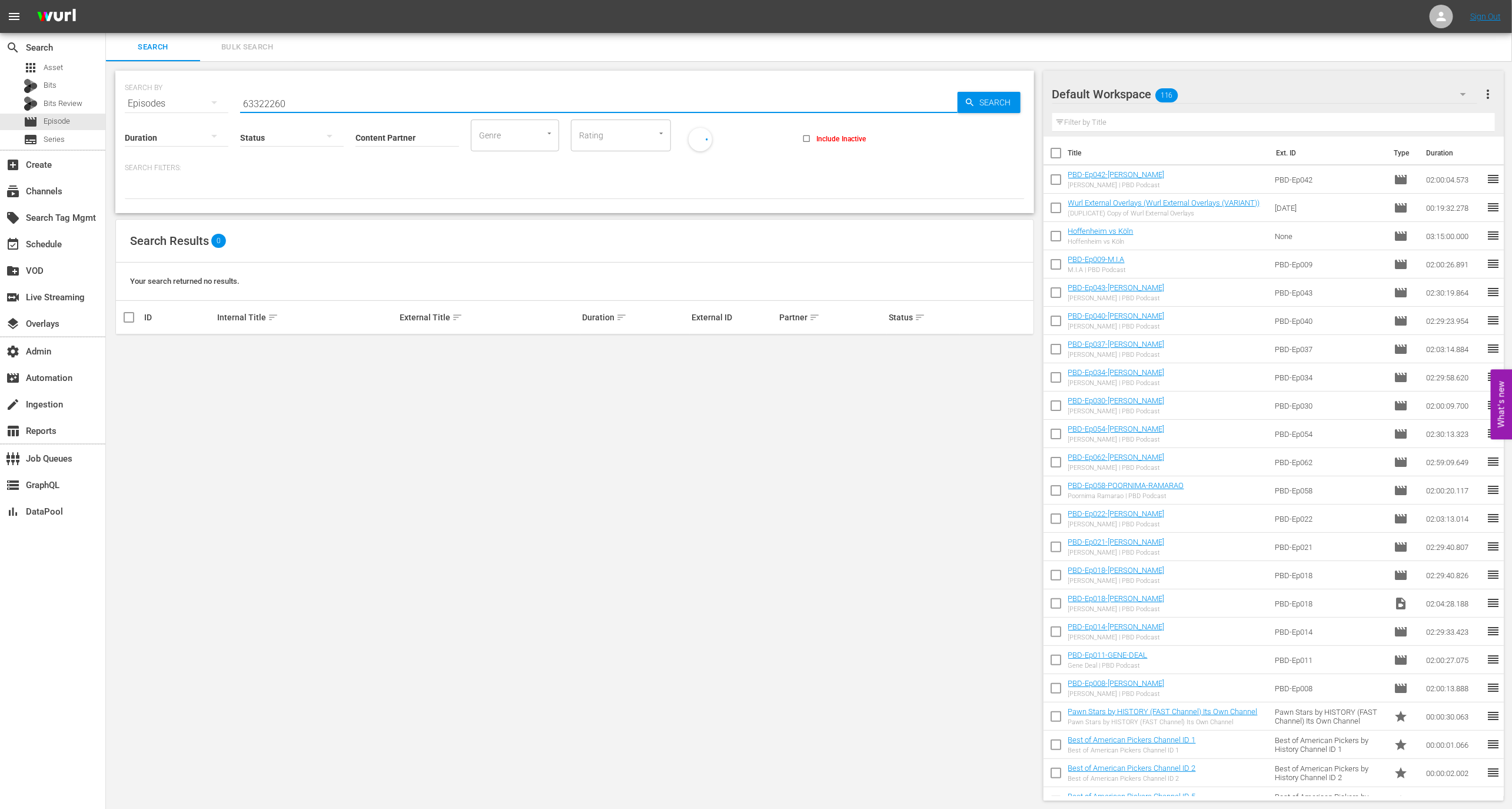
type input "63322260"
click at [1114, 169] on td "PBD-Ep042-OLEKSIY-ARESTOVYCH Oleksiy Arestovych | PBD Podcast" at bounding box center [1169, 179] width 202 height 29
click at [1115, 179] on div "PBD-Ep042-OLEKSIY-ARESTOVYCH Oleksiy Arestovych | PBD Podcast" at bounding box center [1116, 179] width 96 height 19
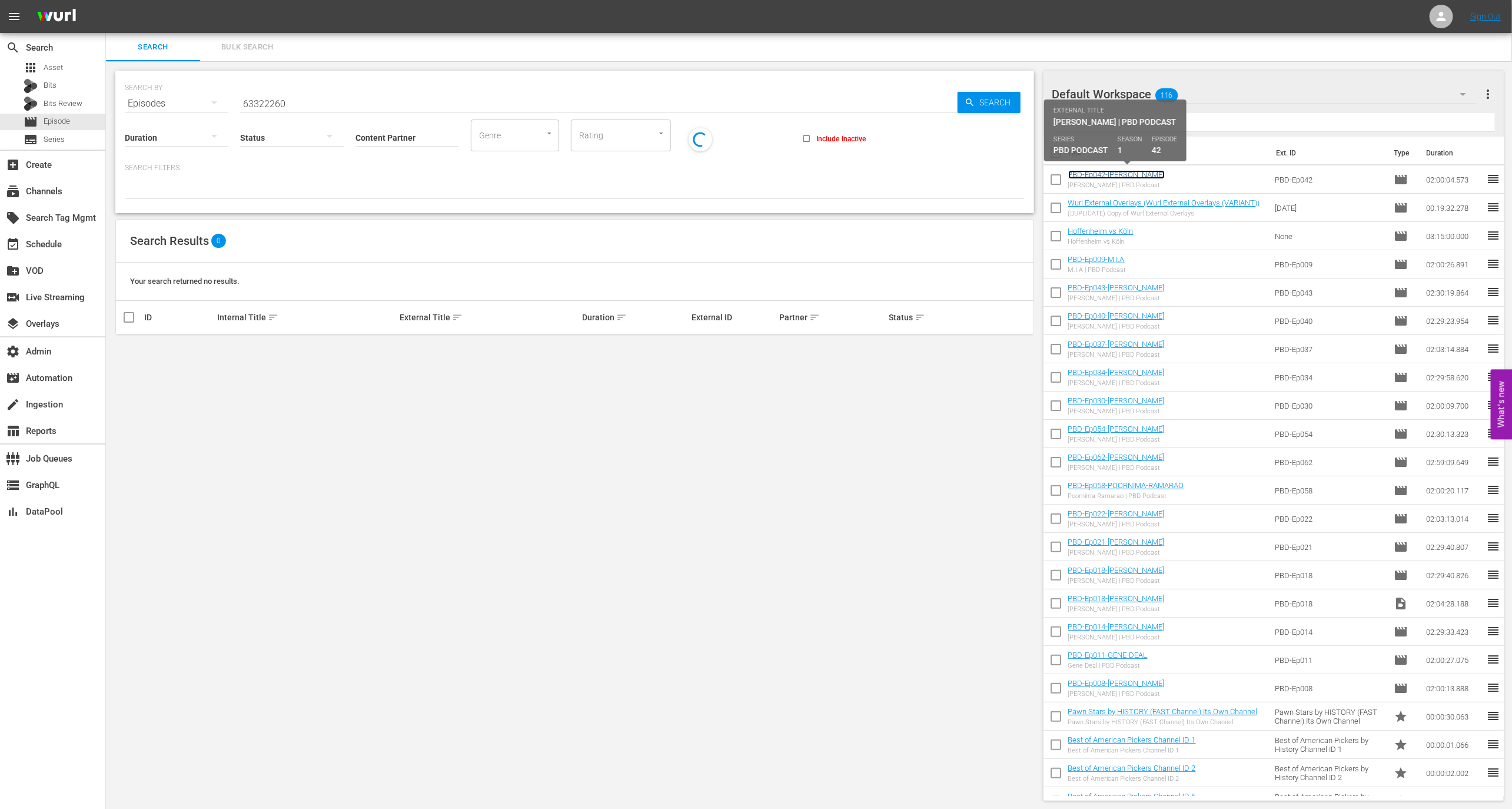
click at [1114, 175] on link "PBD-Ep042-OLEKSIY-ARESTOVYCH" at bounding box center [1116, 174] width 96 height 9
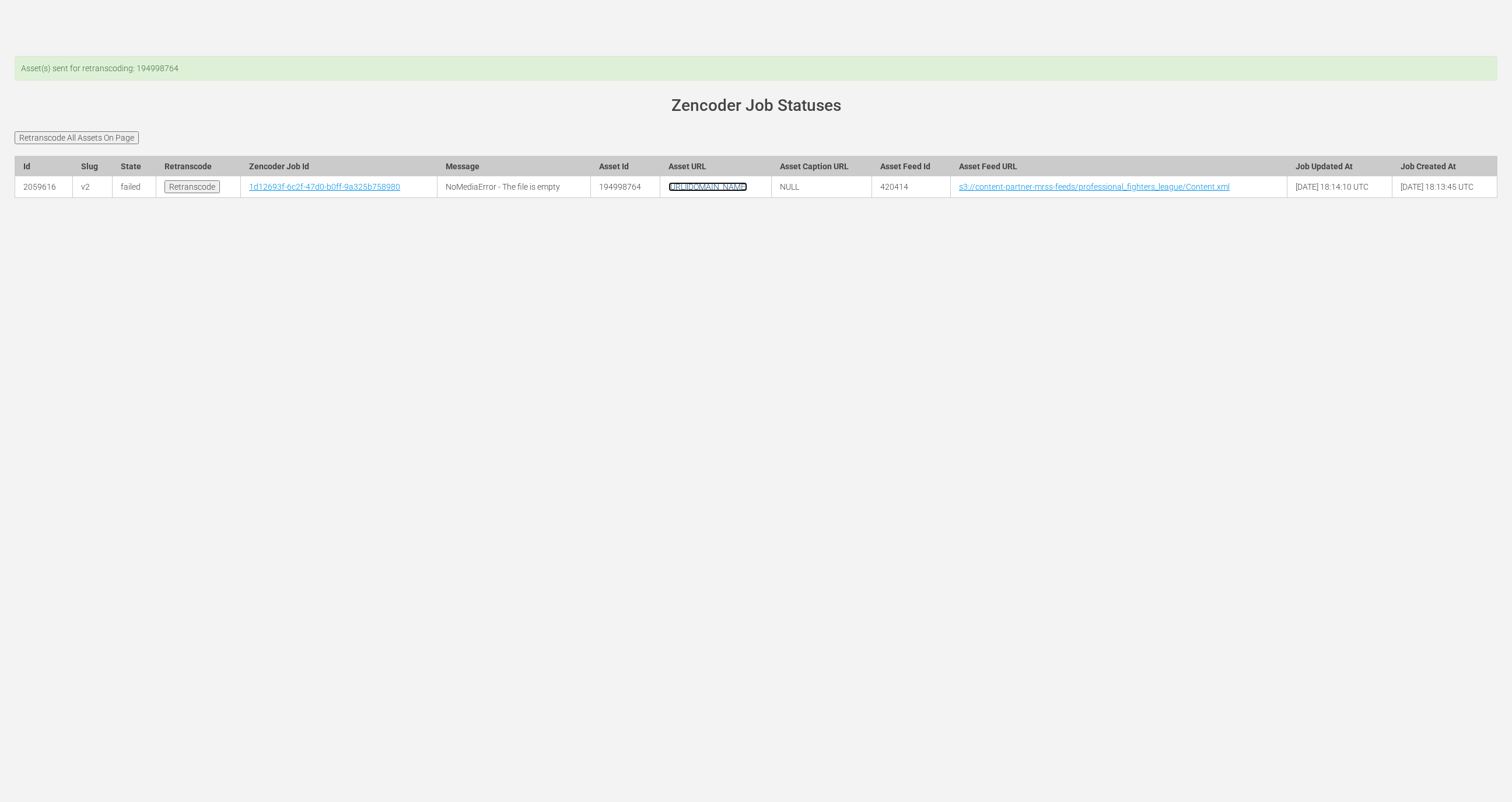
click at [669, 191] on link "[URL][DOMAIN_NAME]" at bounding box center [708, 187] width 79 height 9
click at [753, 423] on div "Asset(s) sent for retranscoding: 194998764 [PERSON_NAME][DOMAIN_NAME] site stat…" at bounding box center [756, 401] width 1512 height 802
click at [106, 131] on input "Retranscode All Assets On Page" at bounding box center [77, 138] width 124 height 13
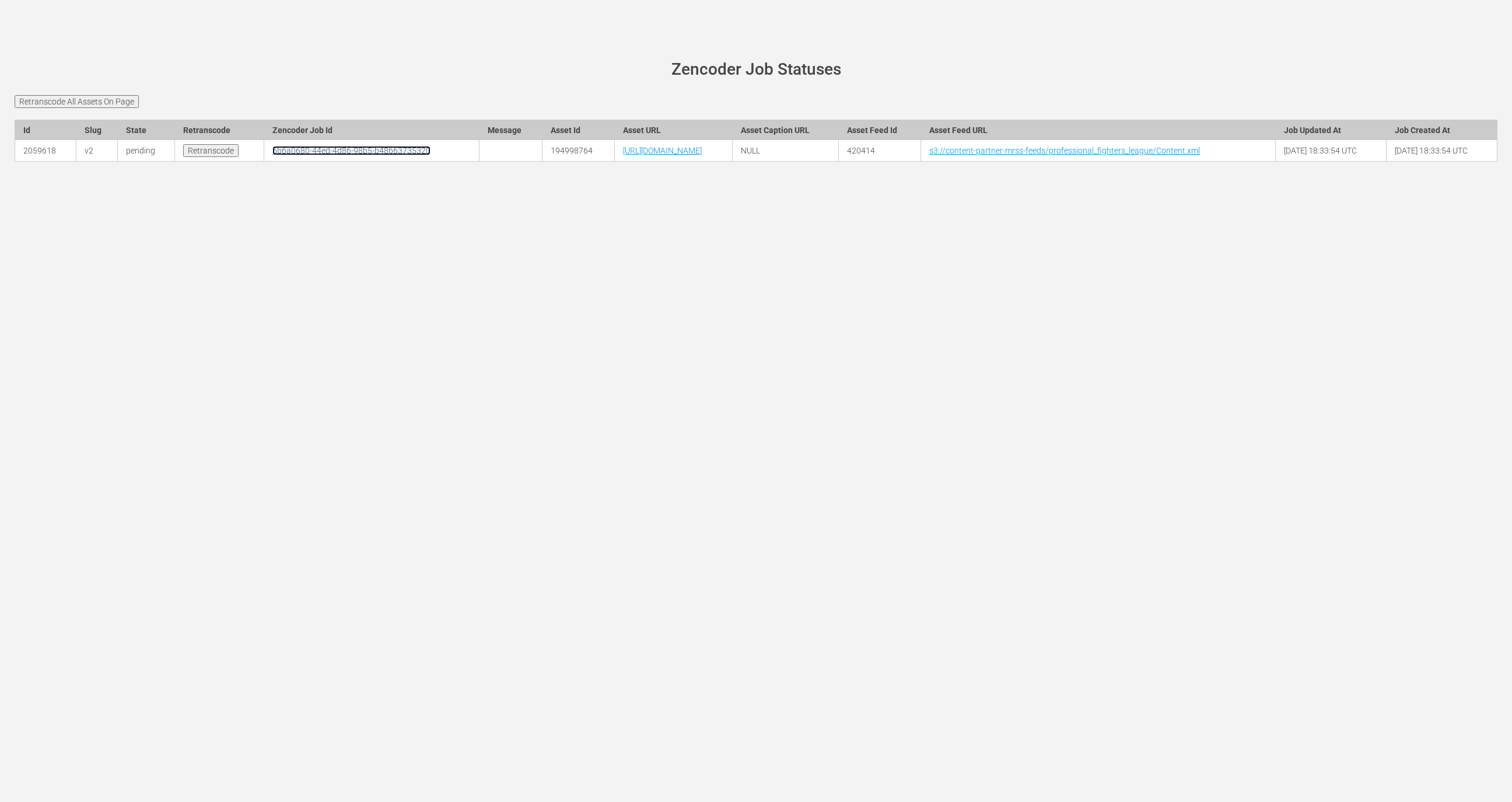
click at [273, 155] on link "6b6a0680-44ed-4d86-98b5-b48663735320" at bounding box center [352, 150] width 158 height 9
